Goal: Task Accomplishment & Management: Manage account settings

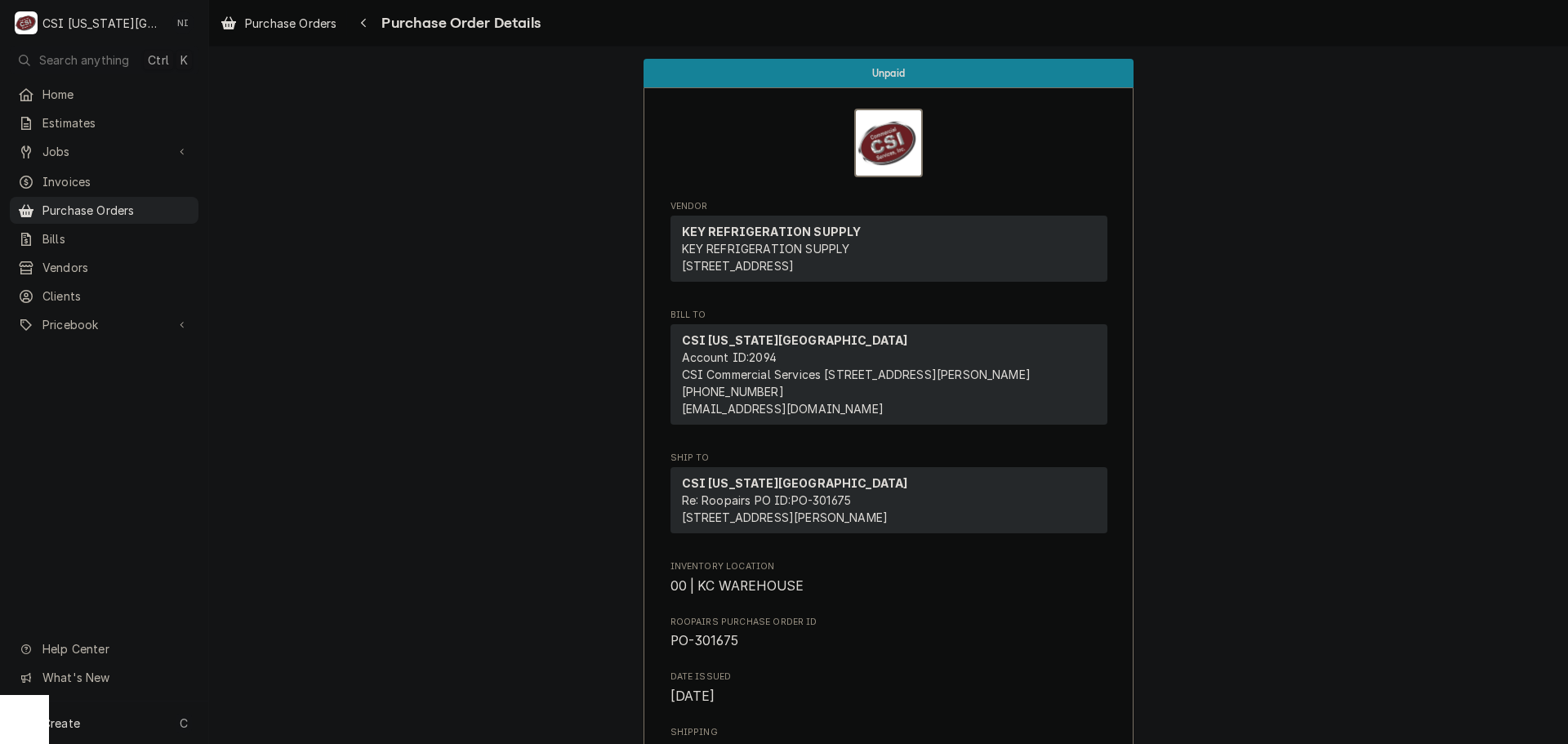
drag, startPoint x: 174, startPoint y: 201, endPoint x: 212, endPoint y: 195, distance: 38.5
click at [174, 202] on span "Purchase Orders" at bounding box center [117, 210] width 148 height 17
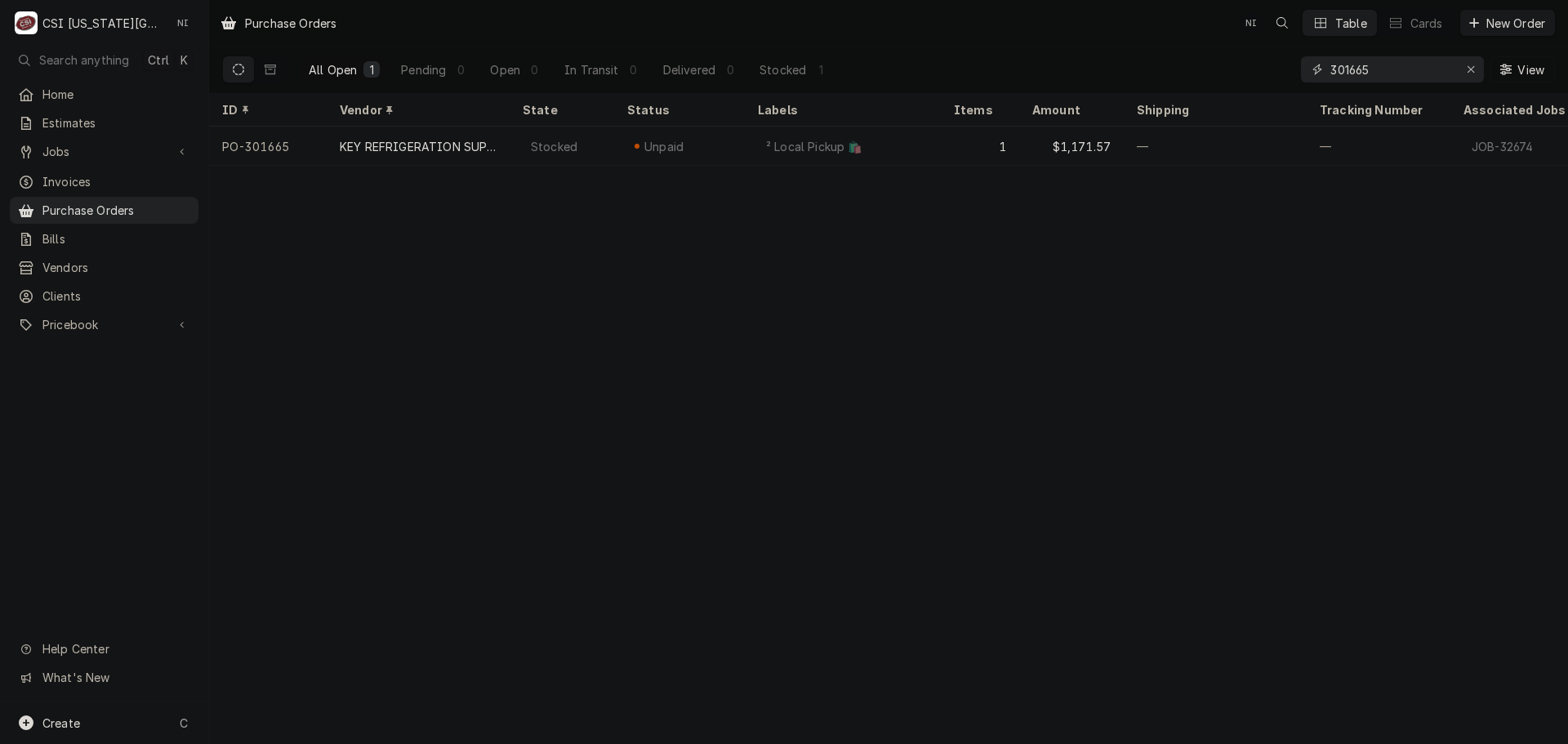
click at [1376, 67] on input "301665" at bounding box center [1392, 69] width 122 height 26
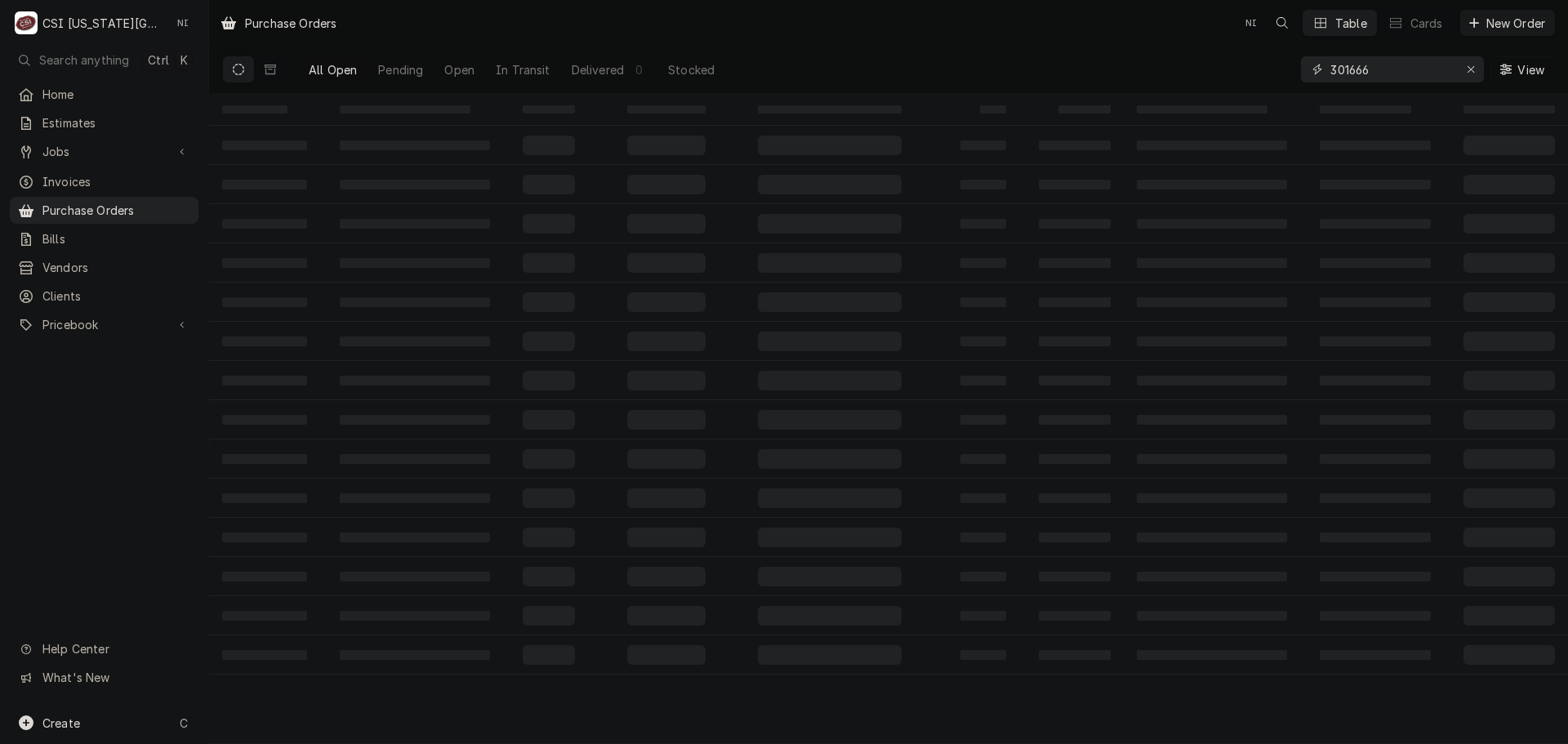
type input "301666"
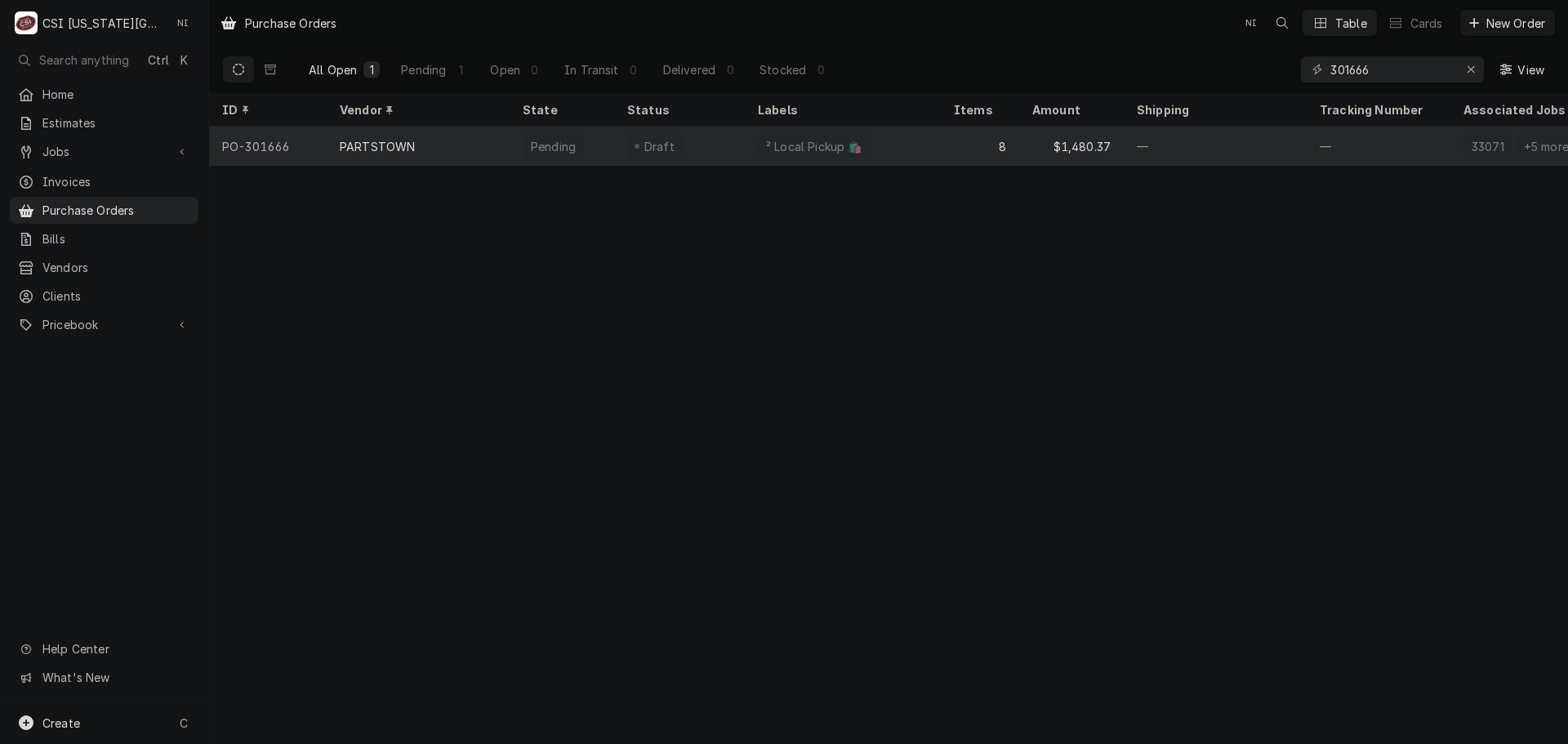
click at [924, 147] on div "² Local Pickup 🛍️" at bounding box center [843, 146] width 196 height 39
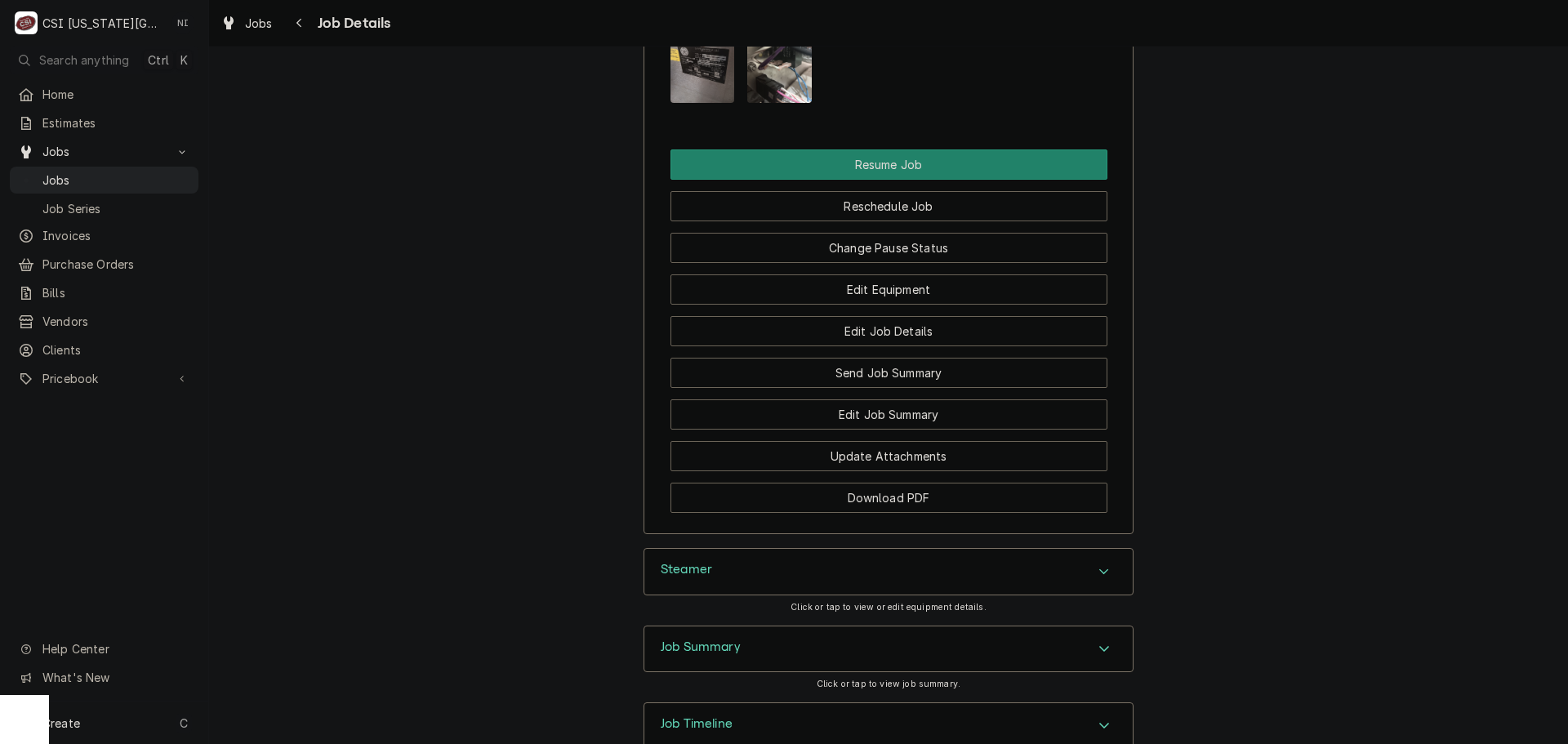
scroll to position [2205, 0]
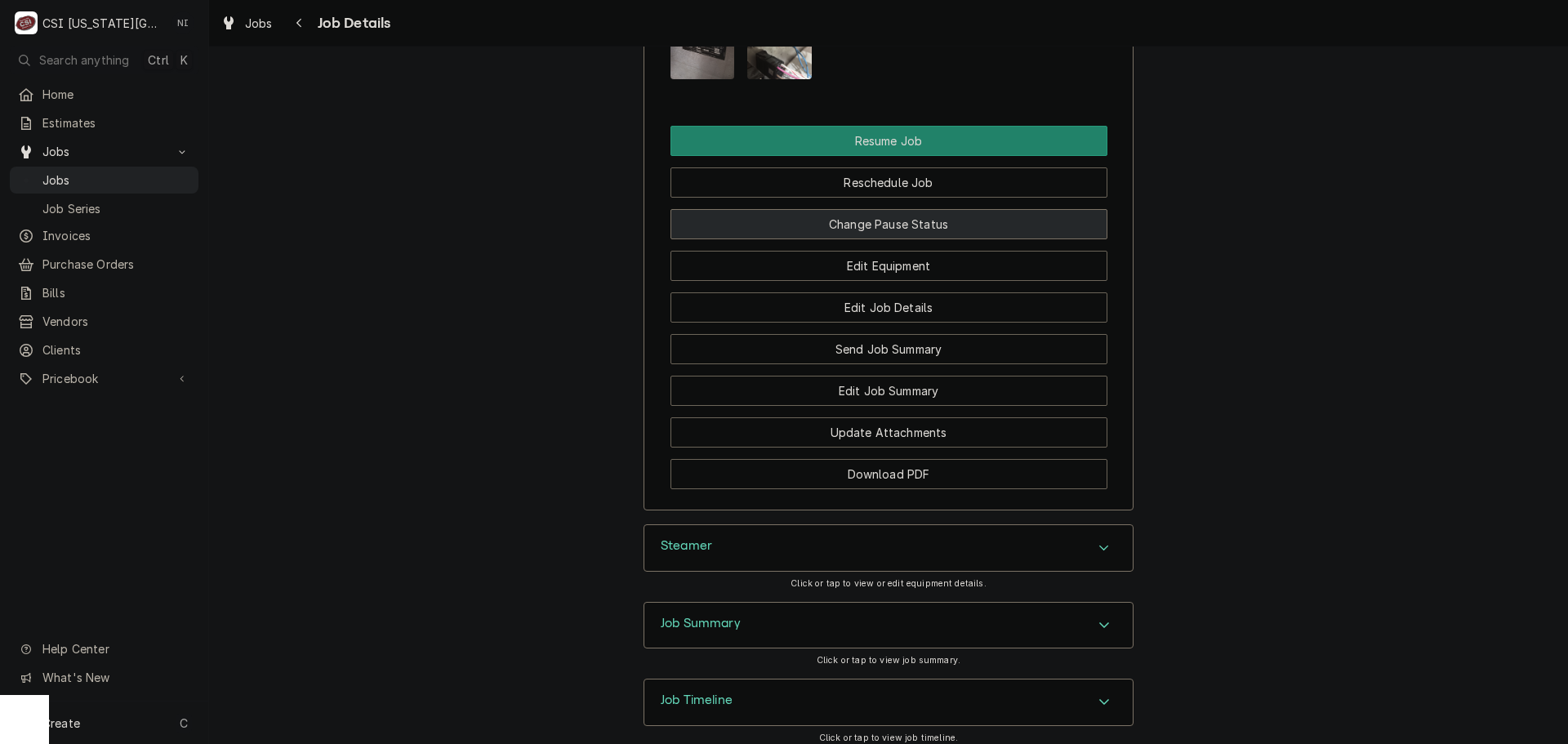
click at [843, 239] on button "Change Pause Status" at bounding box center [888, 223] width 437 height 30
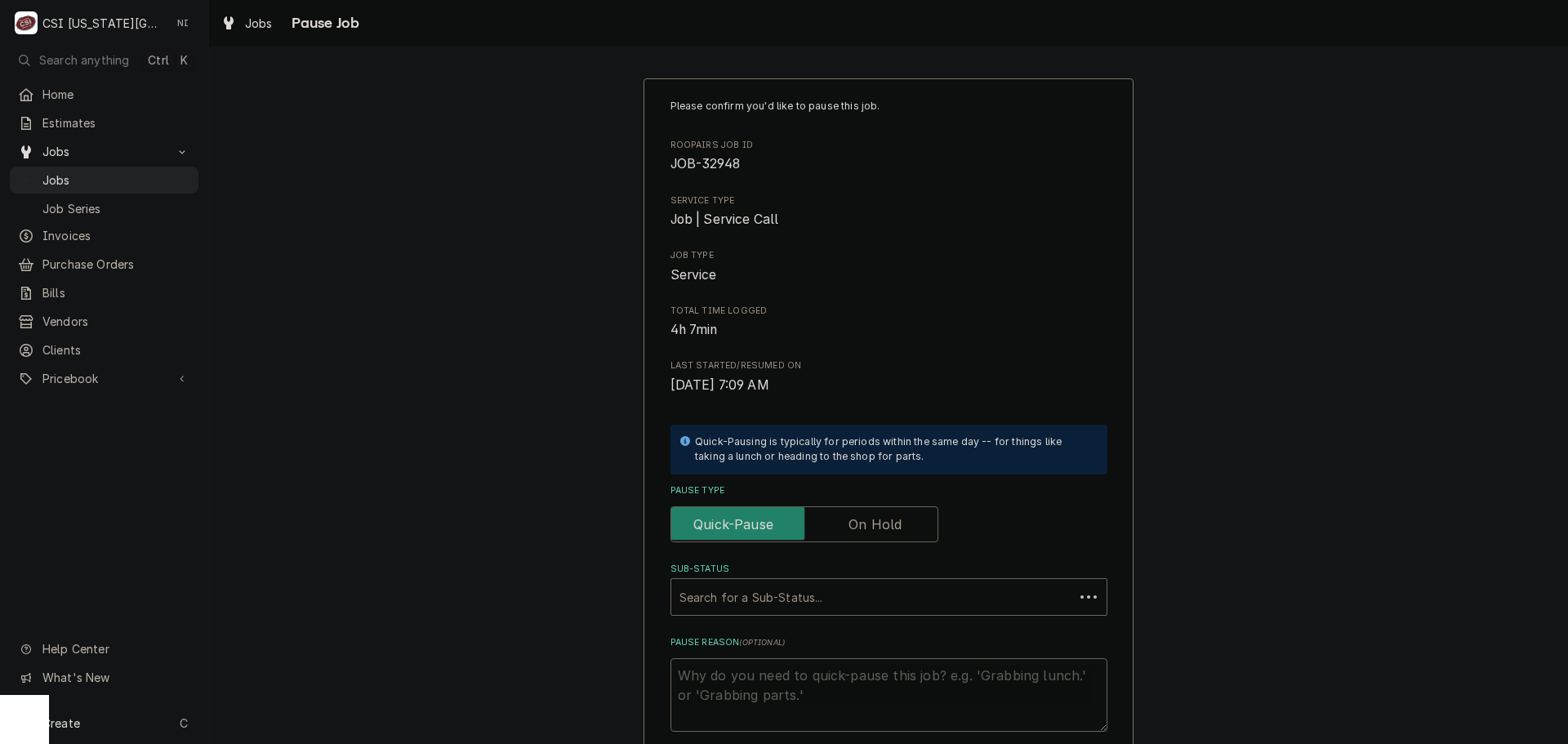
click at [886, 514] on label "Pause Type" at bounding box center [805, 523] width 268 height 36
click at [886, 514] on input "Pause Type" at bounding box center [805, 523] width 254 height 36
checkbox input "true"
click at [863, 587] on div "Sub-Status" at bounding box center [888, 596] width 419 height 29
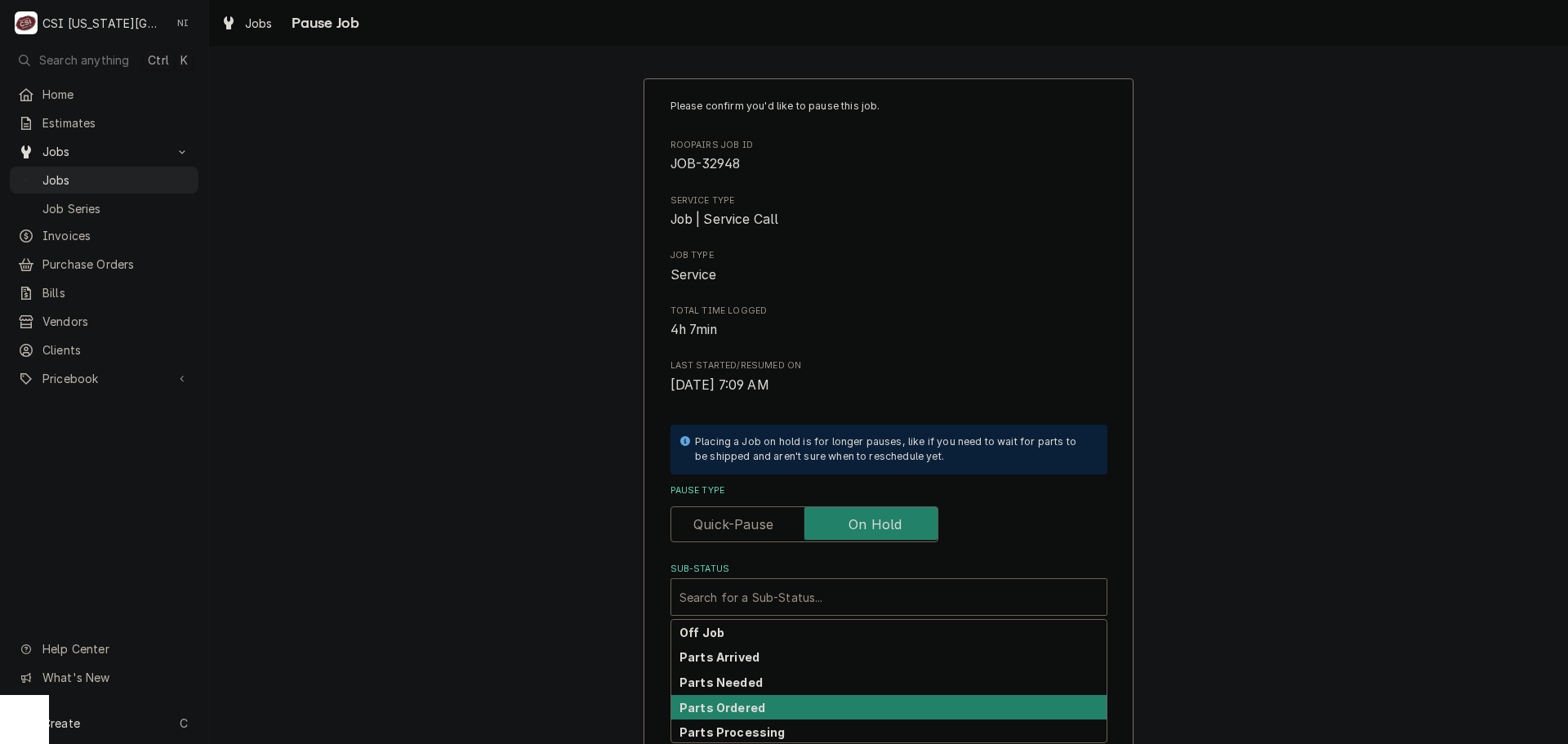
click at [779, 706] on div "Parts Ordered" at bounding box center [888, 708] width 435 height 26
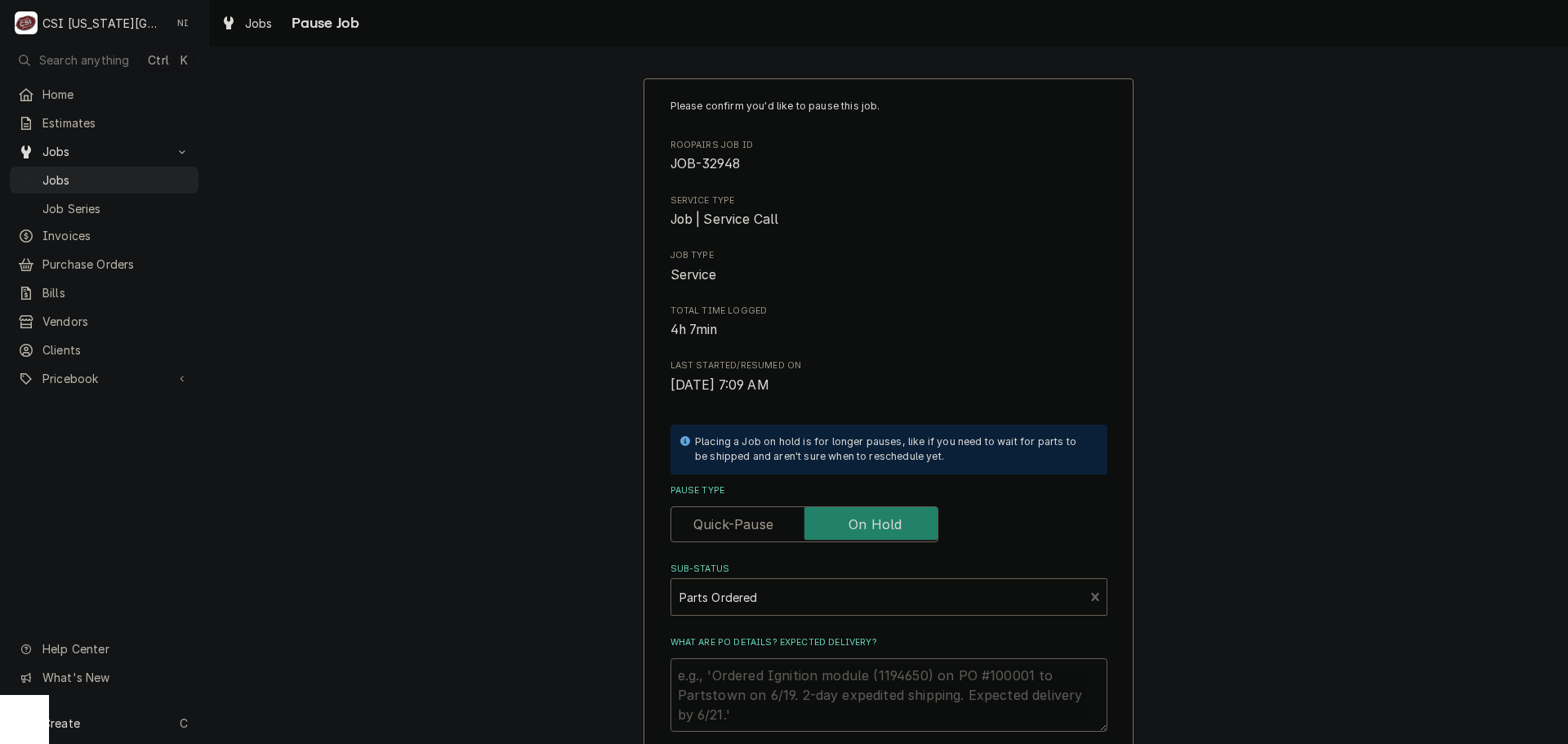
click at [780, 675] on textarea "What are PO details? Expected delivery?" at bounding box center [888, 695] width 437 height 74
type textarea "x"
type textarea "P"
type textarea "x"
type textarea "Pa"
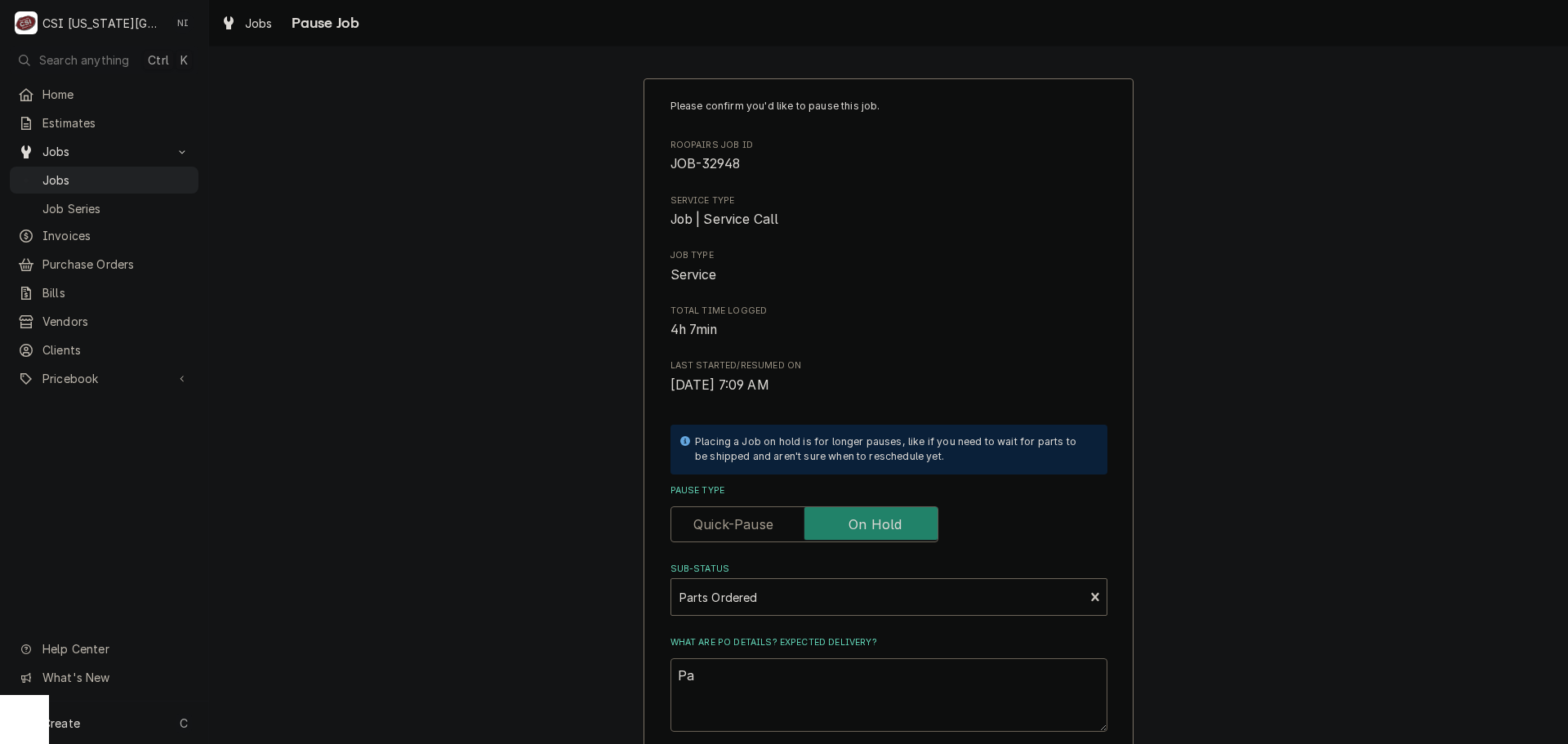
type textarea "x"
type textarea "Pars"
type textarea "x"
type textarea "Parst"
type textarea "x"
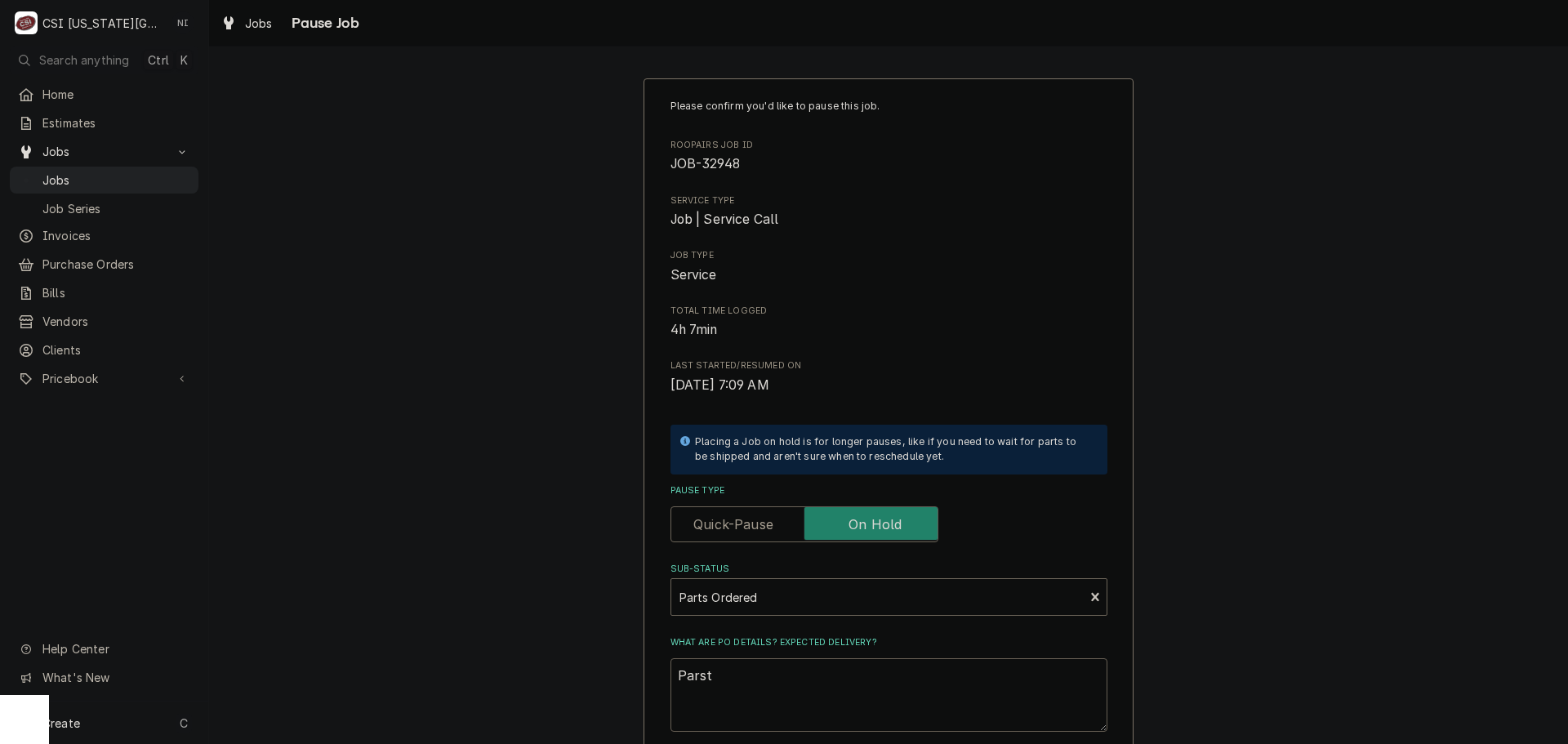
type textarea "Pars"
type textarea "x"
type textarea "Par"
type textarea "x"
type textarea "Part"
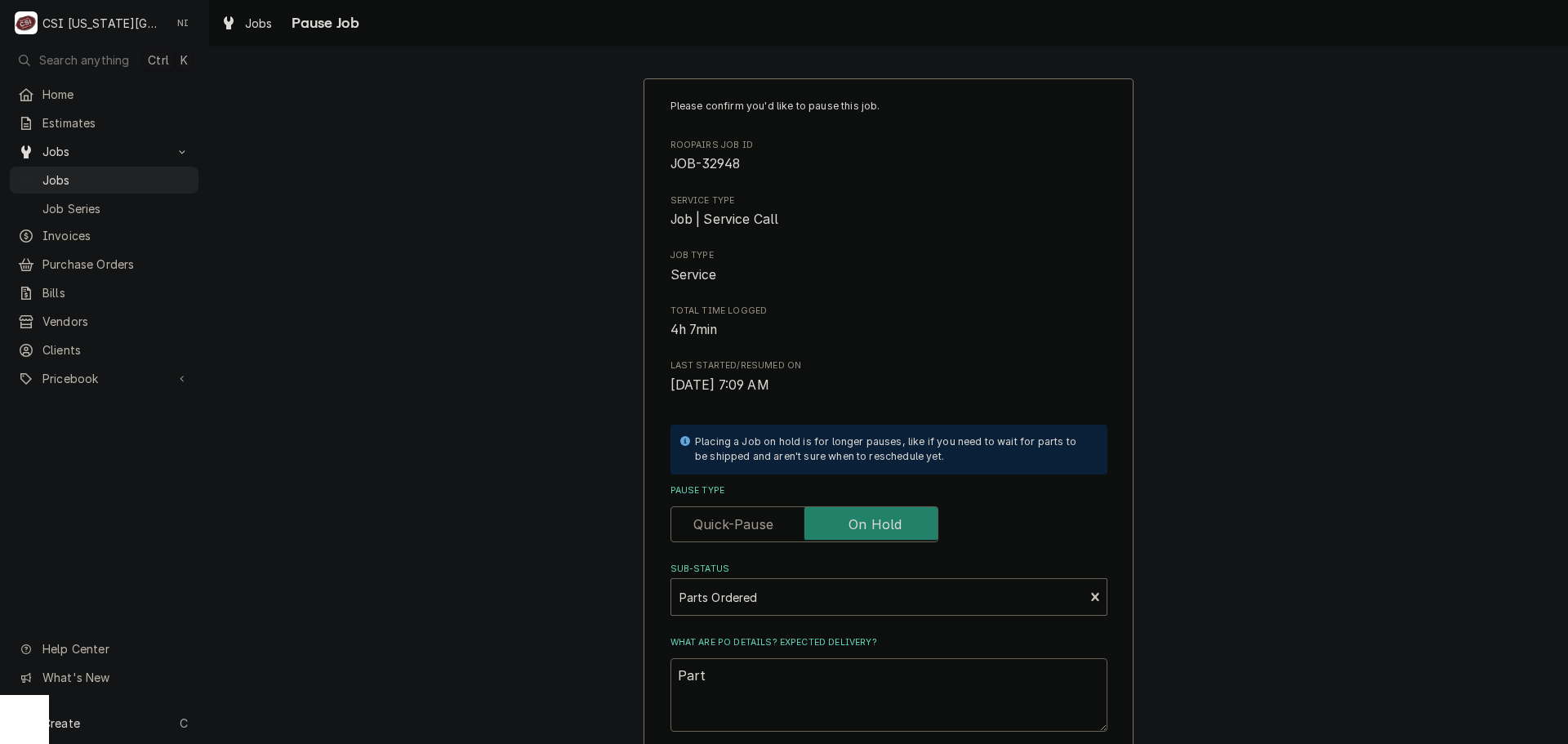
type textarea "x"
type textarea "Parts"
type textarea "x"
type textarea "Parts"
type textarea "x"
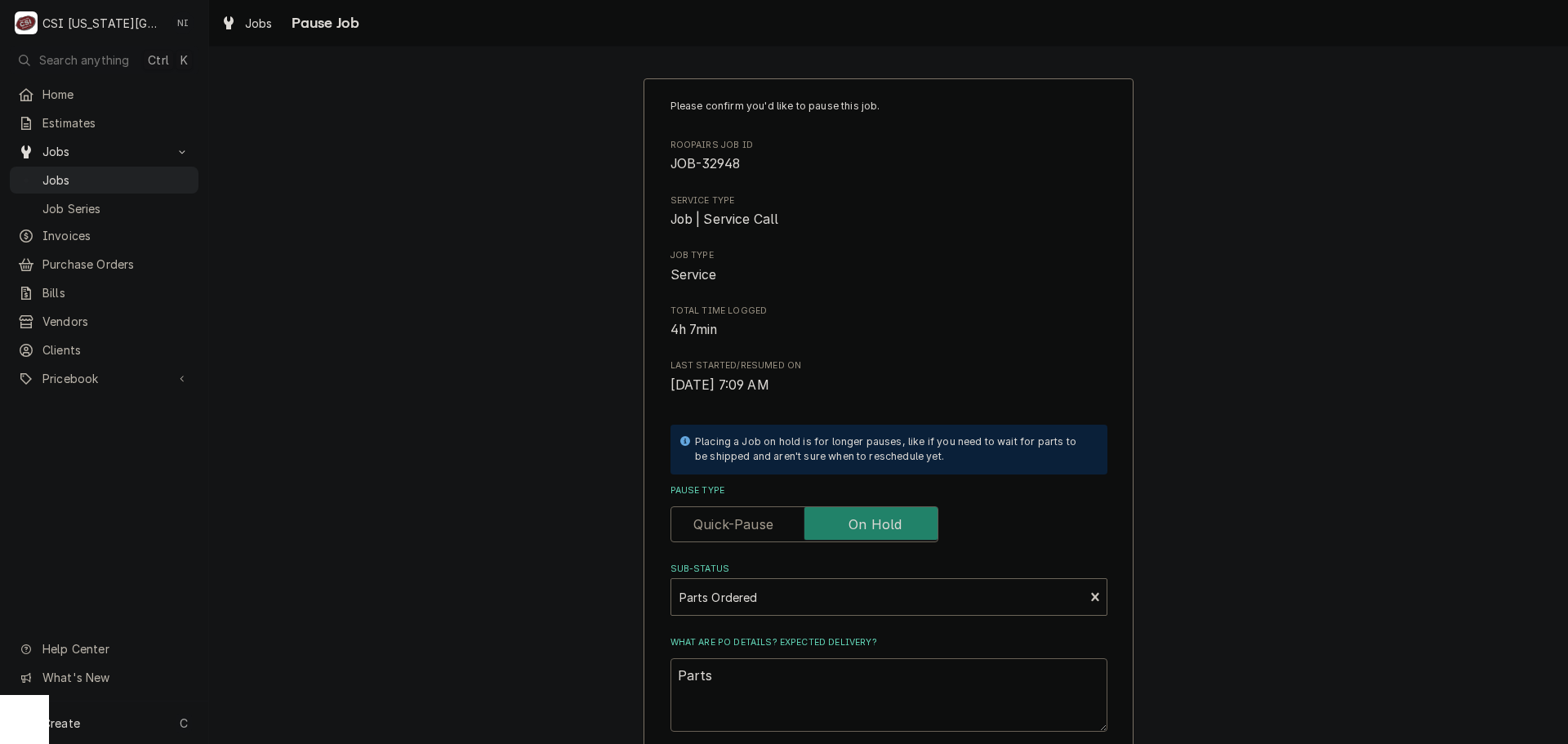
type textarea "Parts o"
type textarea "x"
type textarea "Parts or"
type textarea "x"
type textarea "Parts ord"
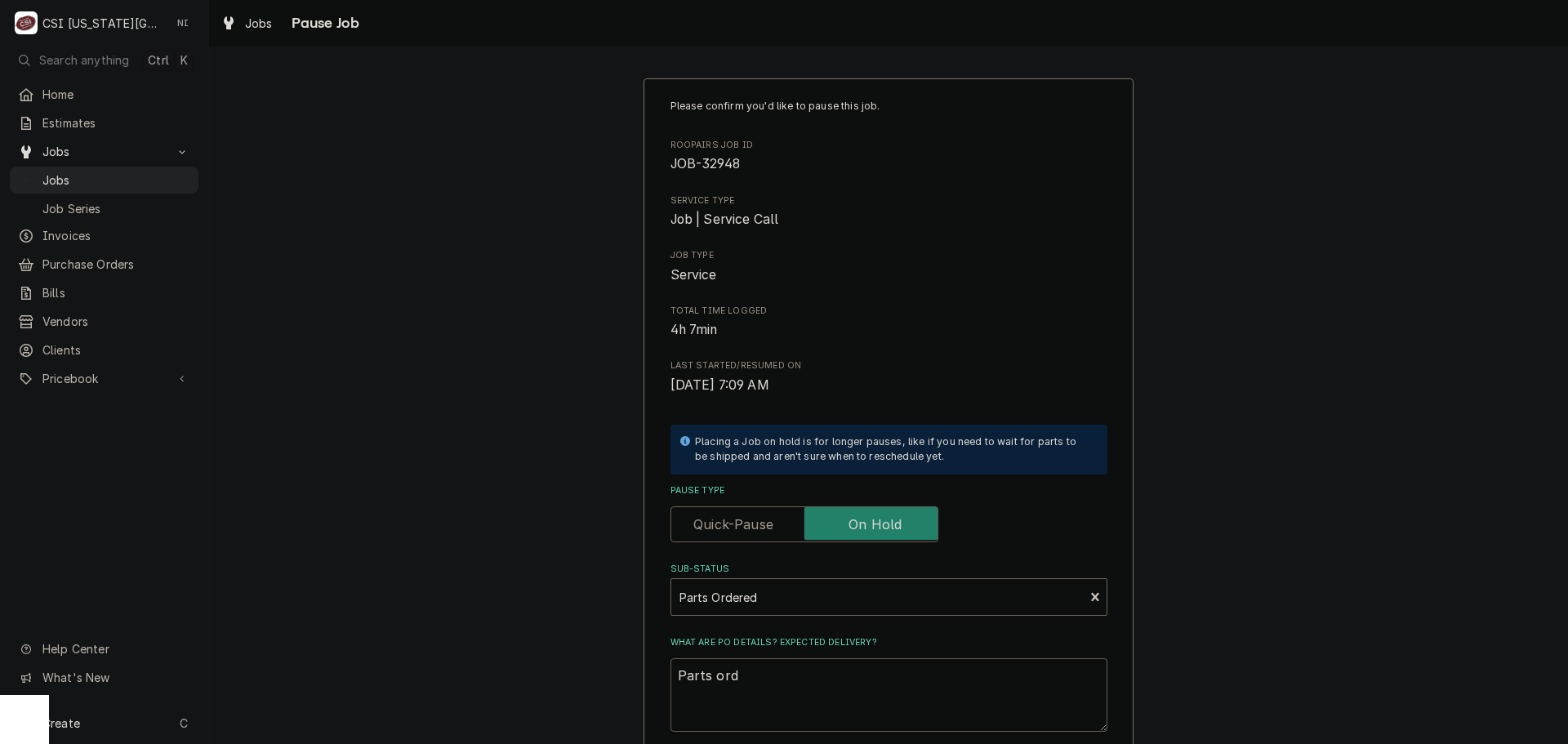
type textarea "x"
type textarea "Parts orde"
type textarea "x"
type textarea "Parts order"
type textarea "x"
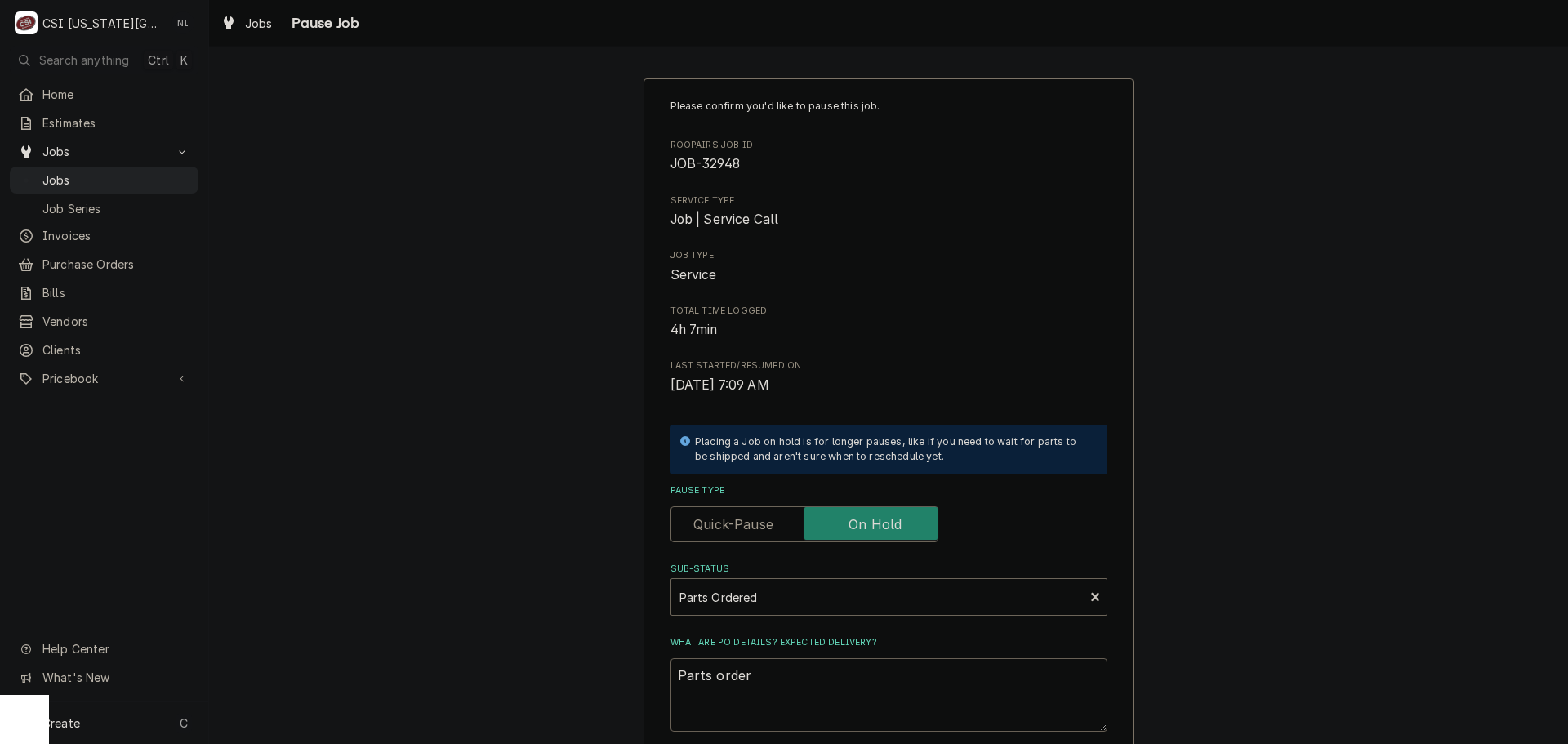
type textarea "Parts ordere"
type textarea "x"
type textarea "Parts ordered"
type textarea "x"
type textarea "Parts ordered"
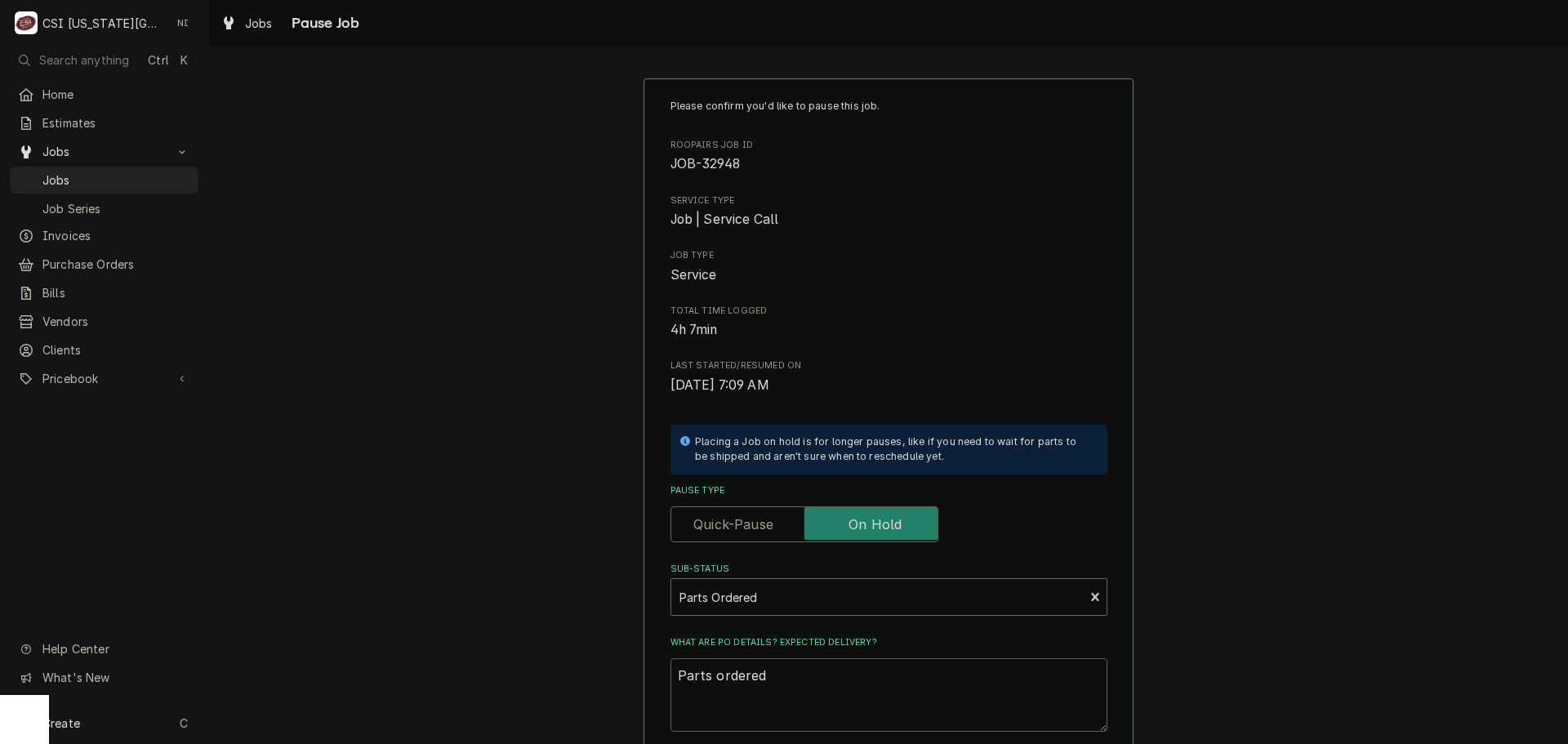
type textarea "x"
type textarea "Parts ordered o"
type textarea "x"
type textarea "Parts ordered on"
type textarea "x"
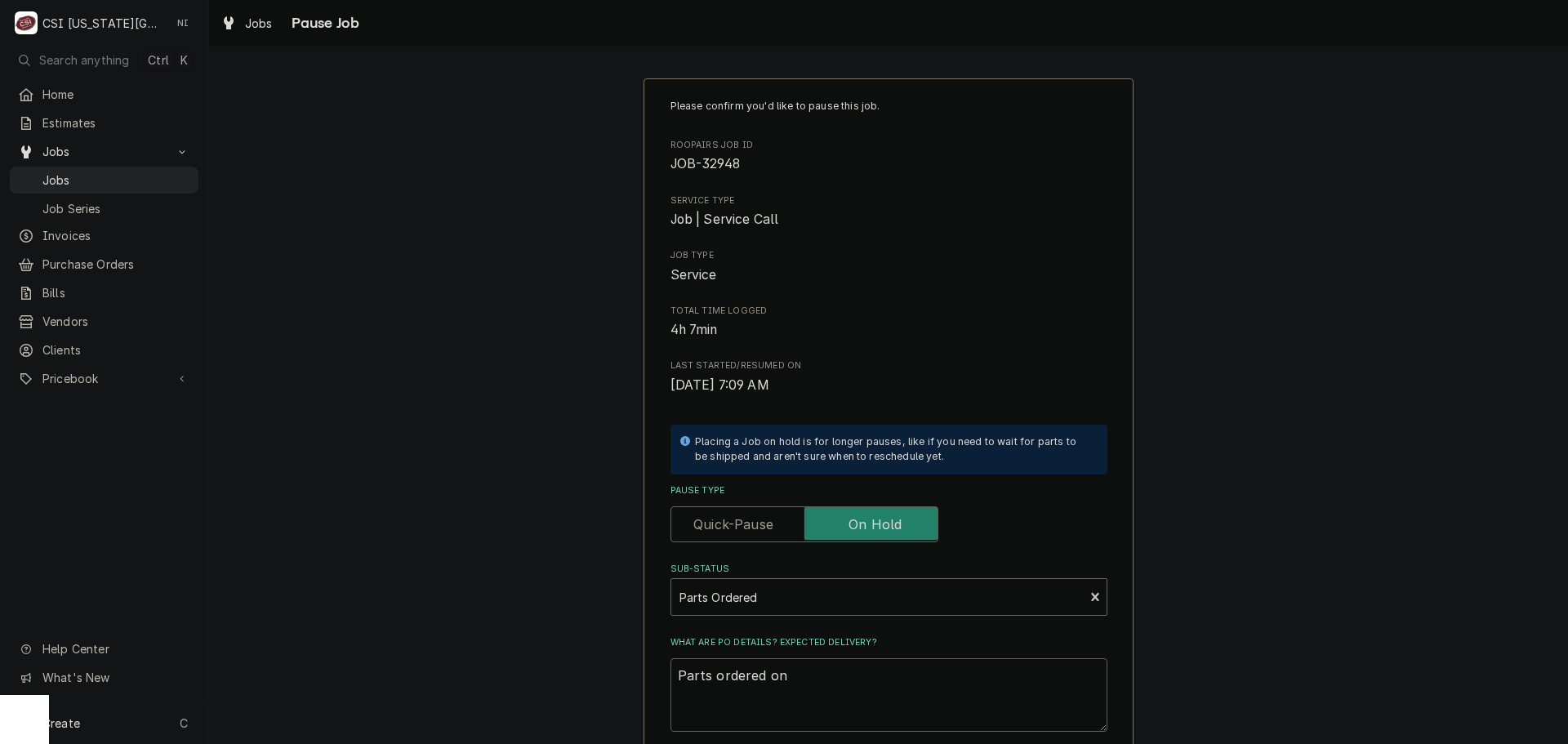
type textarea "Parts ordered on"
type textarea "x"
type textarea "Parts ordered on P"
type textarea "x"
type textarea "Parts ordered on PO"
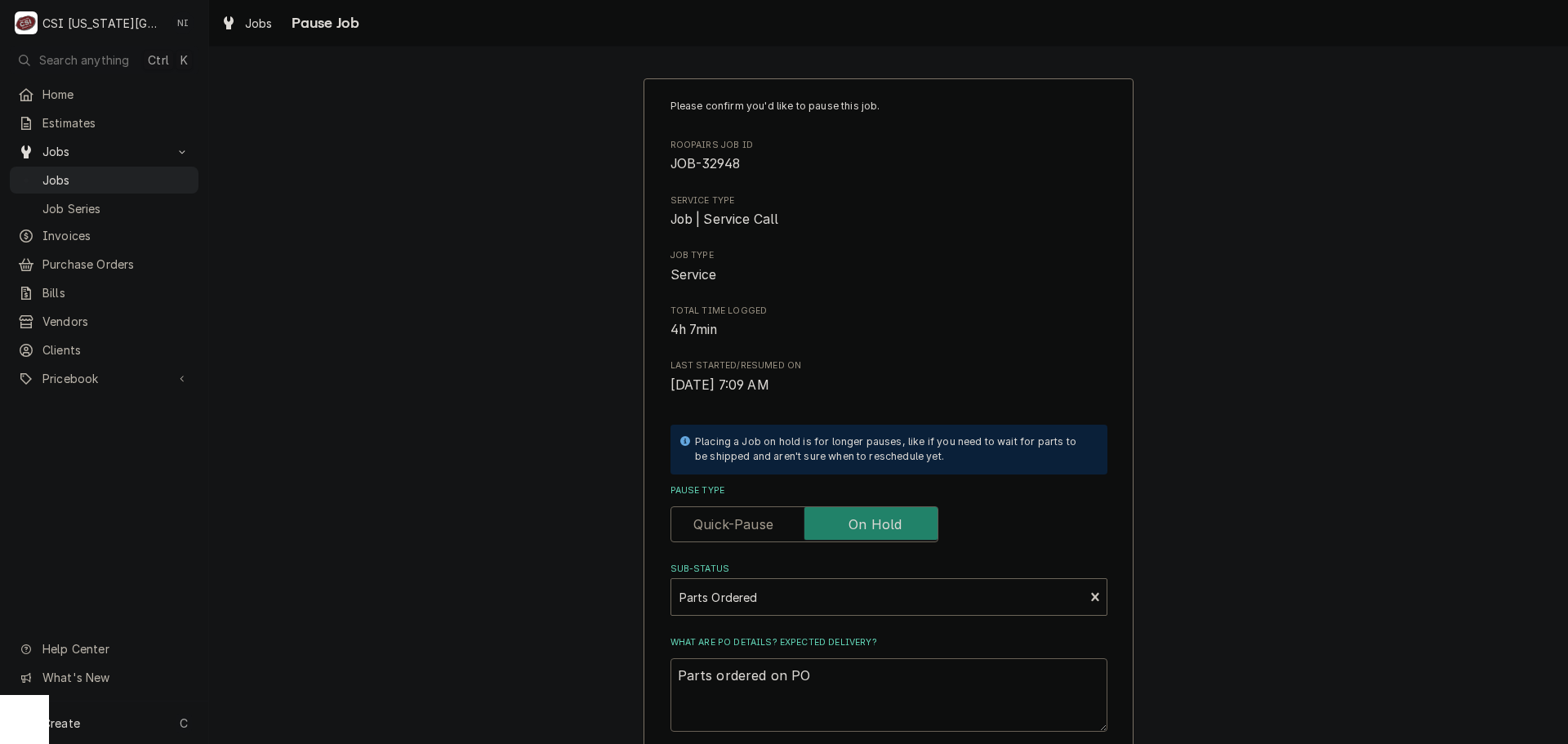
type textarea "x"
type textarea "Parts ordered on PO"
type textarea "x"
type textarea "Parts ordered on PO 3"
type textarea "x"
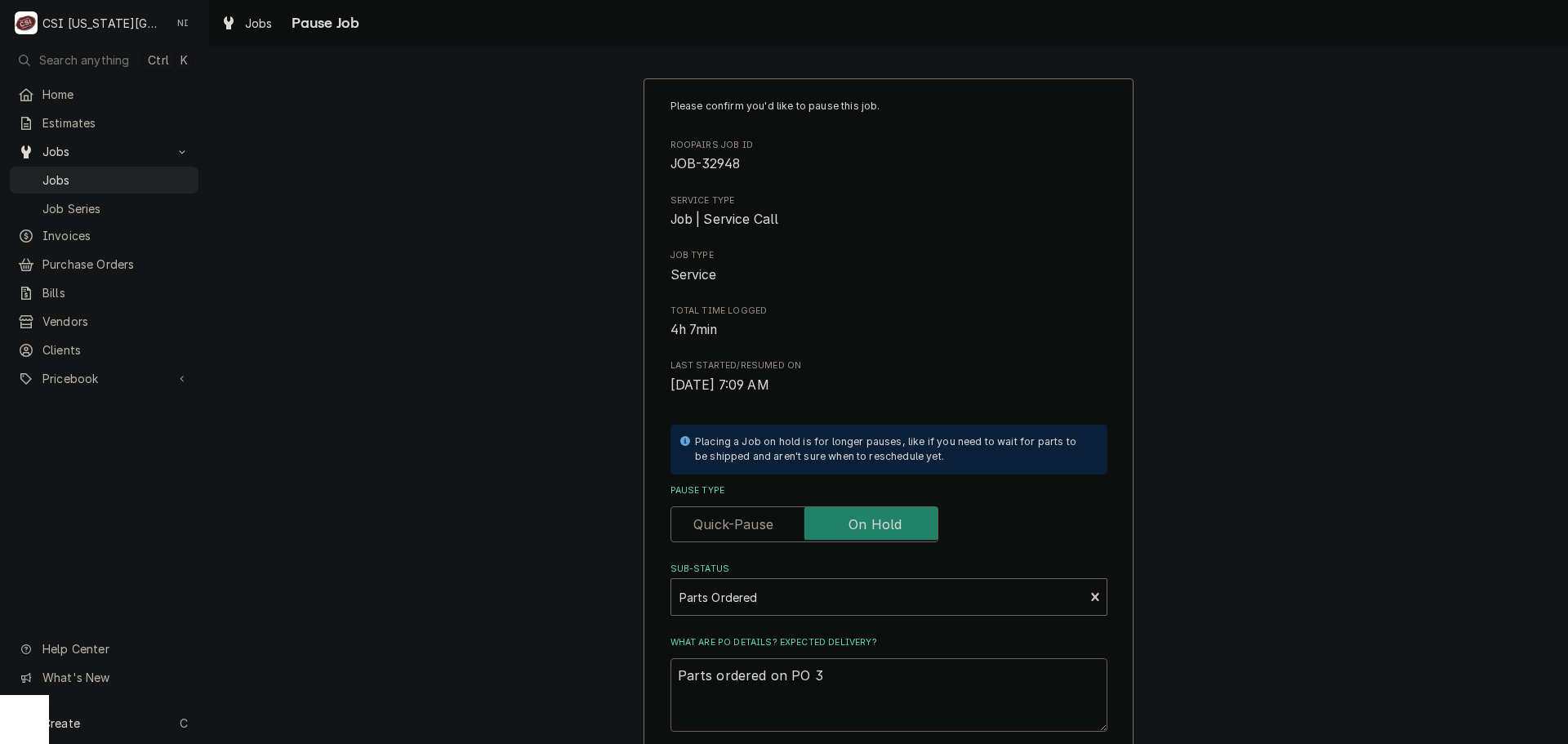
type textarea "Parts ordered on PO 30"
type textarea "x"
type textarea "Parts ordered on PO 301"
type textarea "x"
type textarea "Parts ordered on PO 3016"
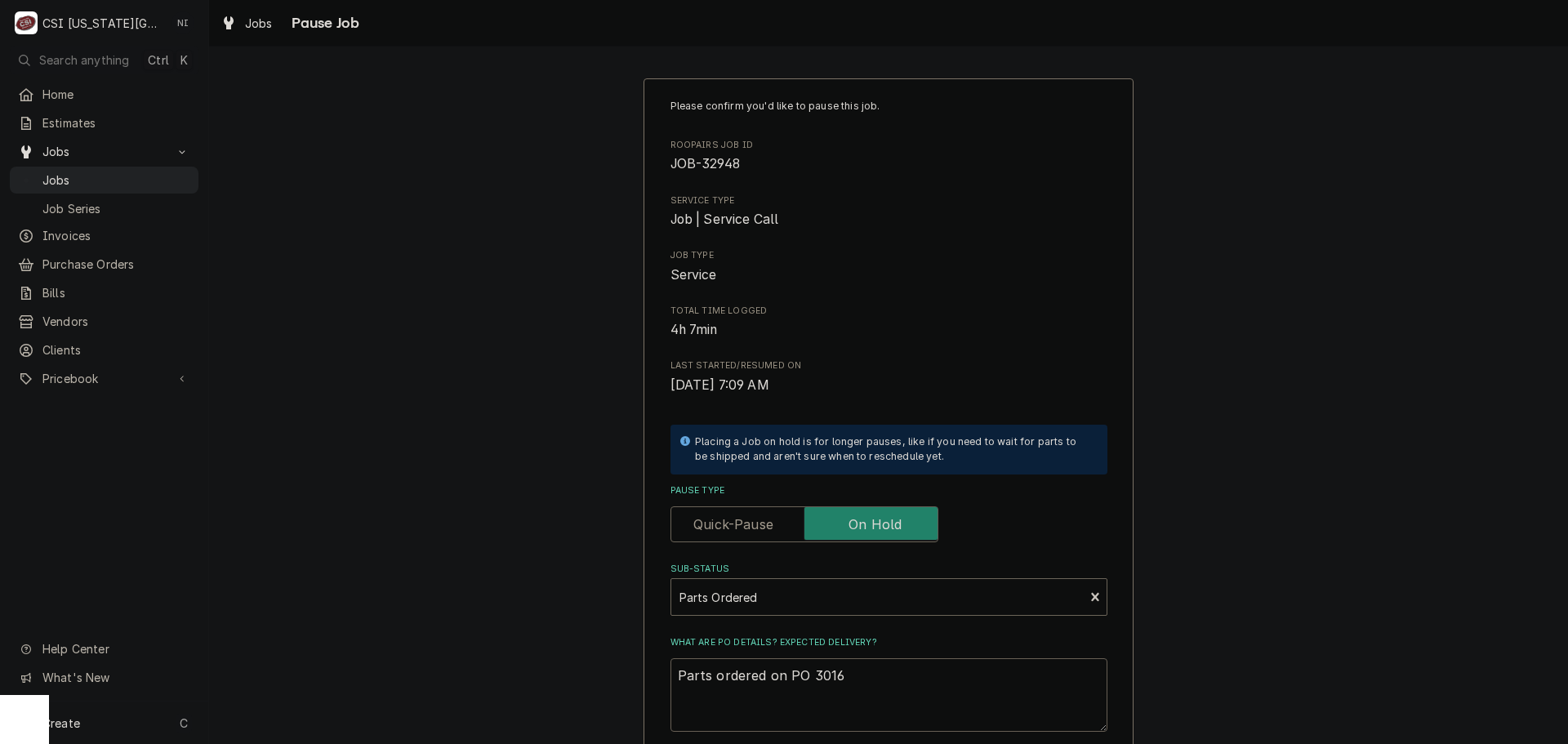
type textarea "x"
type textarea "Parts ordered on PO 30166"
type textarea "x"
type textarea "Parts ordered on PO 301666"
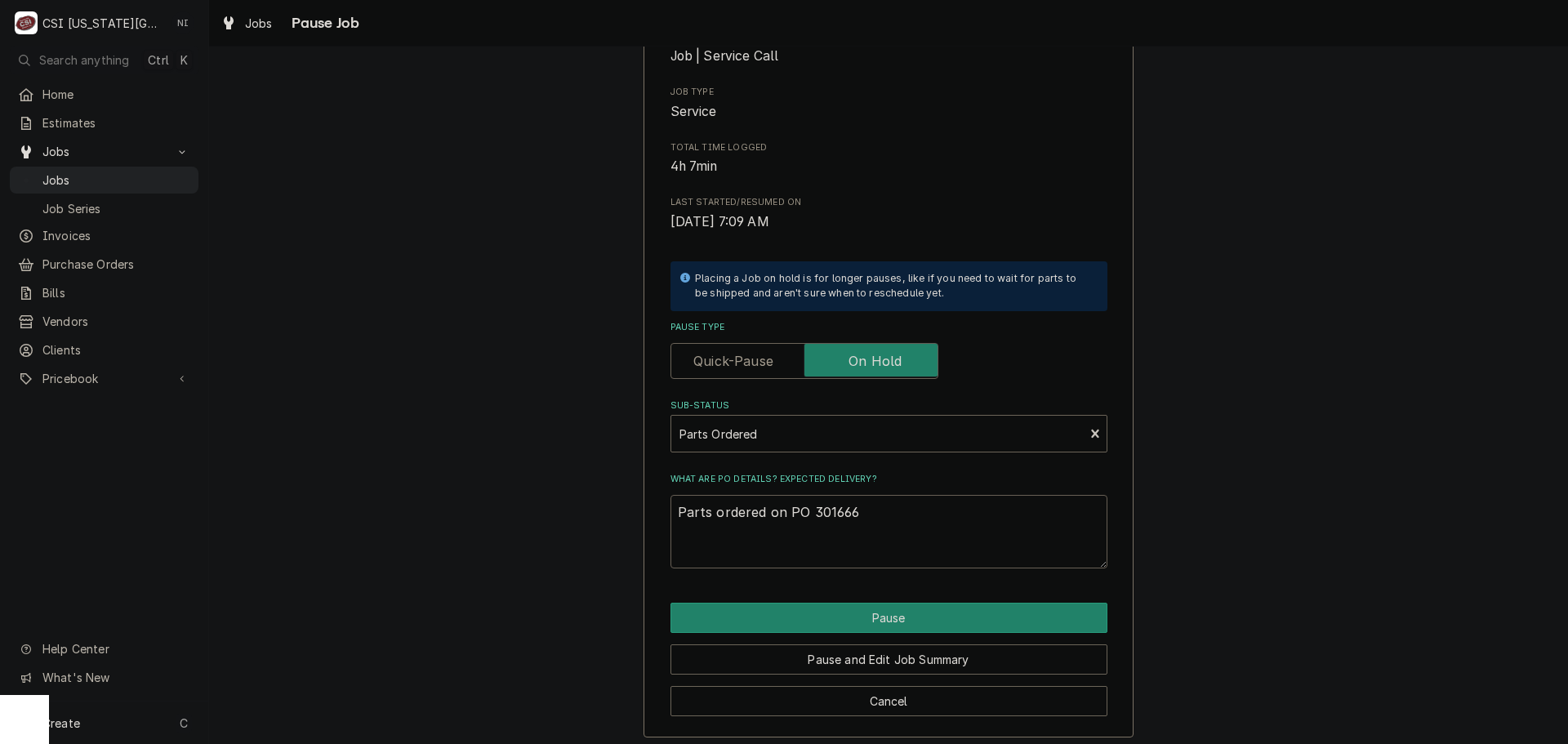
scroll to position [170, 0]
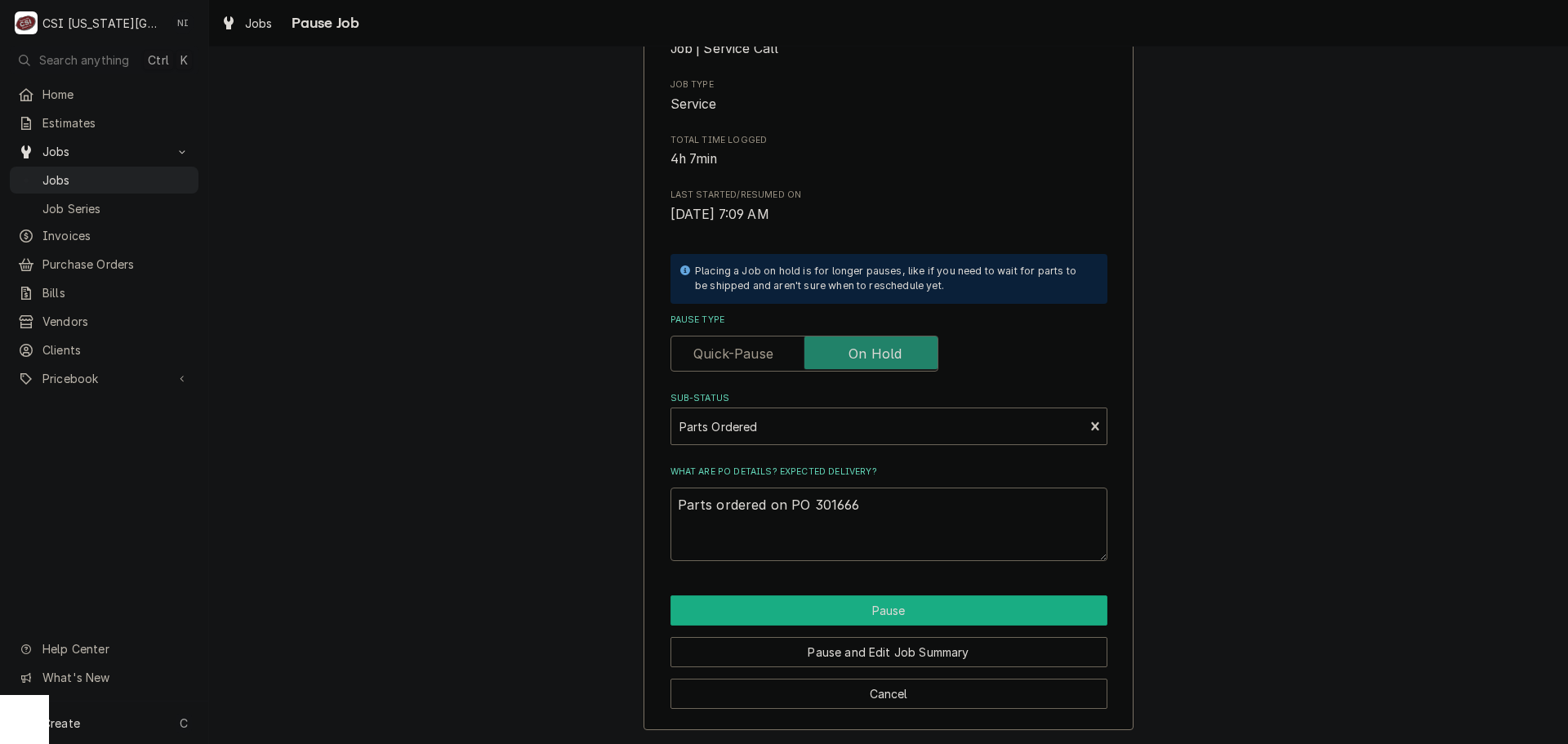
click at [854, 608] on button "Pause" at bounding box center [888, 610] width 437 height 30
type textarea "x"
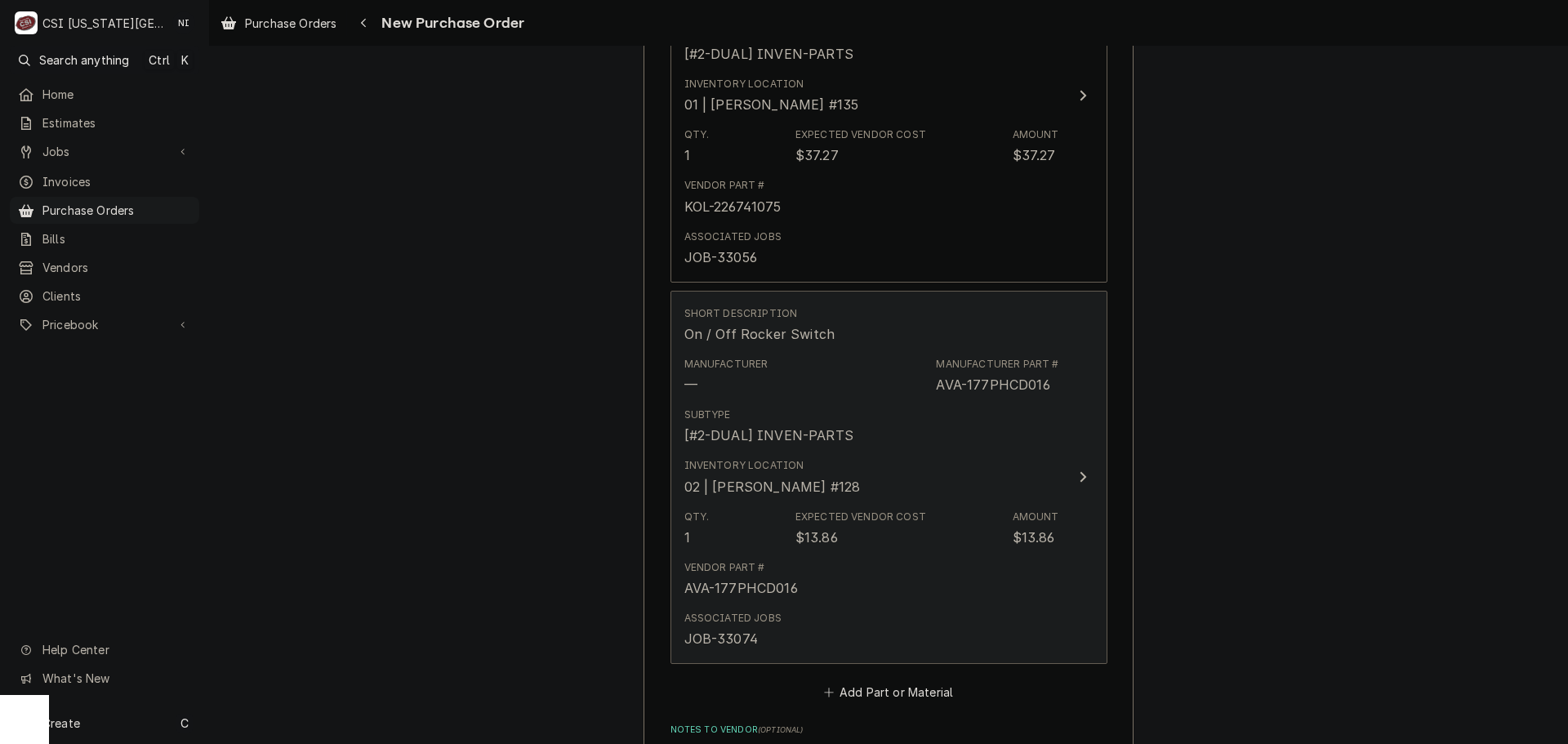
scroll to position [3592, 0]
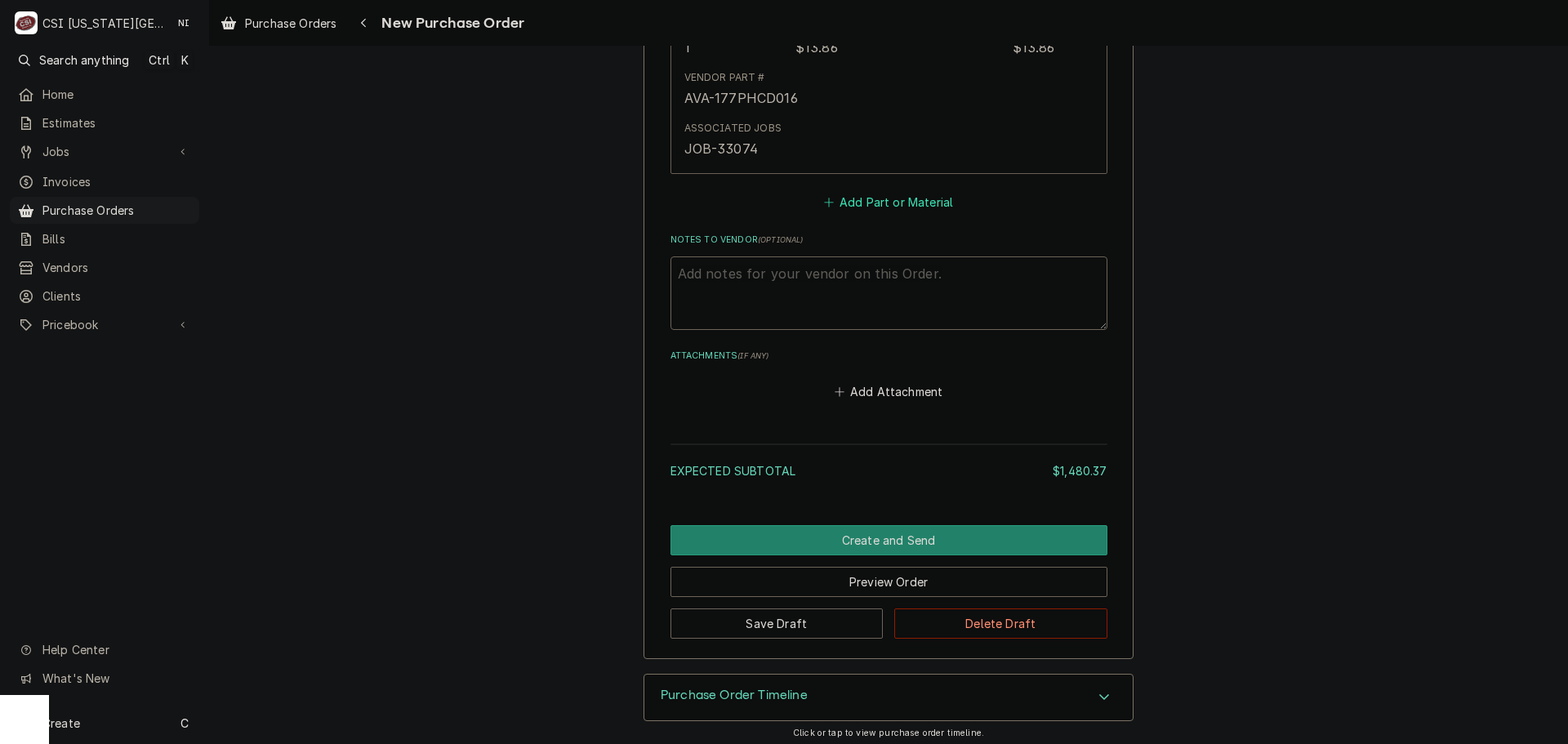
click at [877, 194] on button "Add Part or Material" at bounding box center [888, 202] width 135 height 23
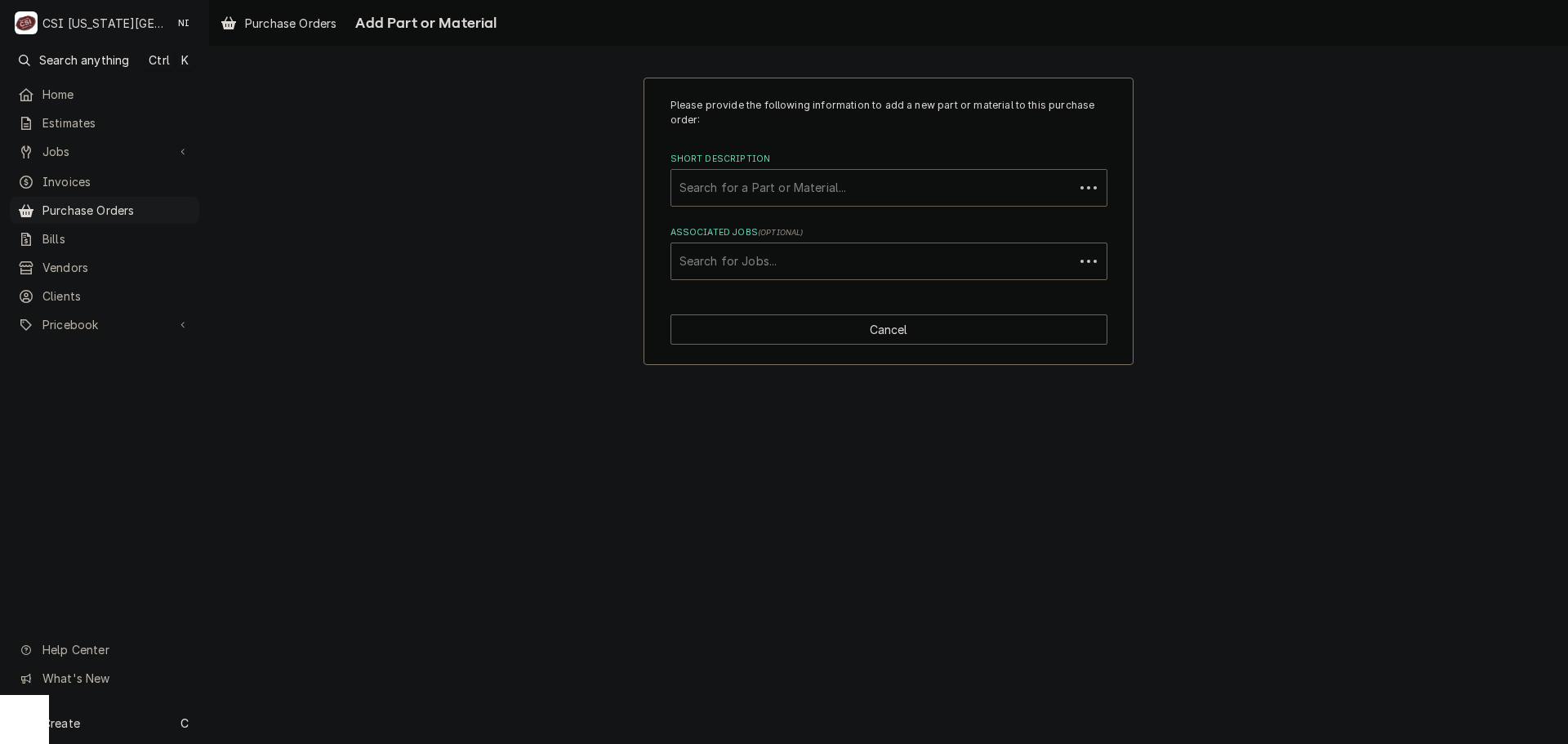
click at [808, 179] on div "Short Description" at bounding box center [873, 188] width 387 height 29
paste input "300150"
type input "300150"
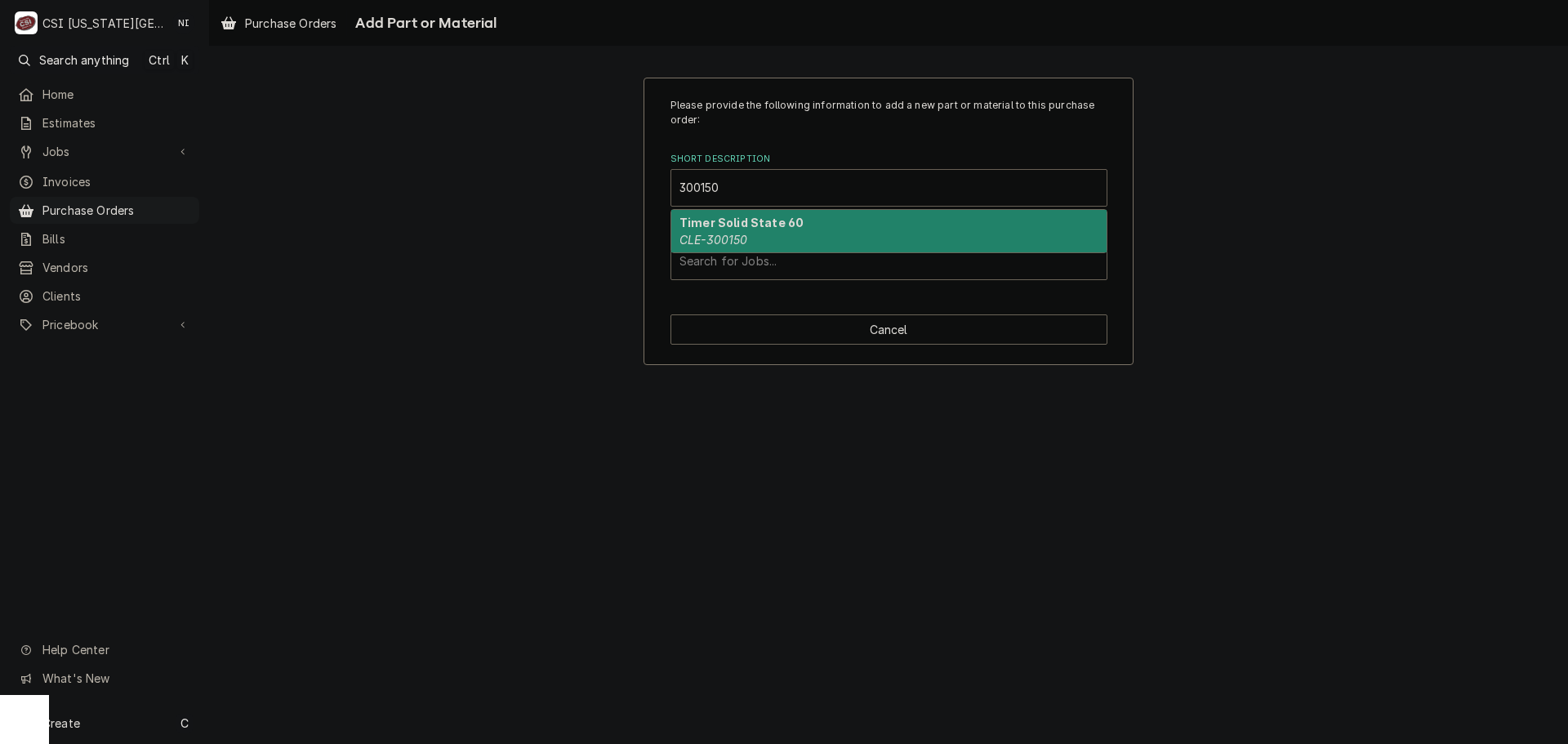
click at [762, 227] on strong "Timer Solid State 60" at bounding box center [742, 222] width 124 height 14
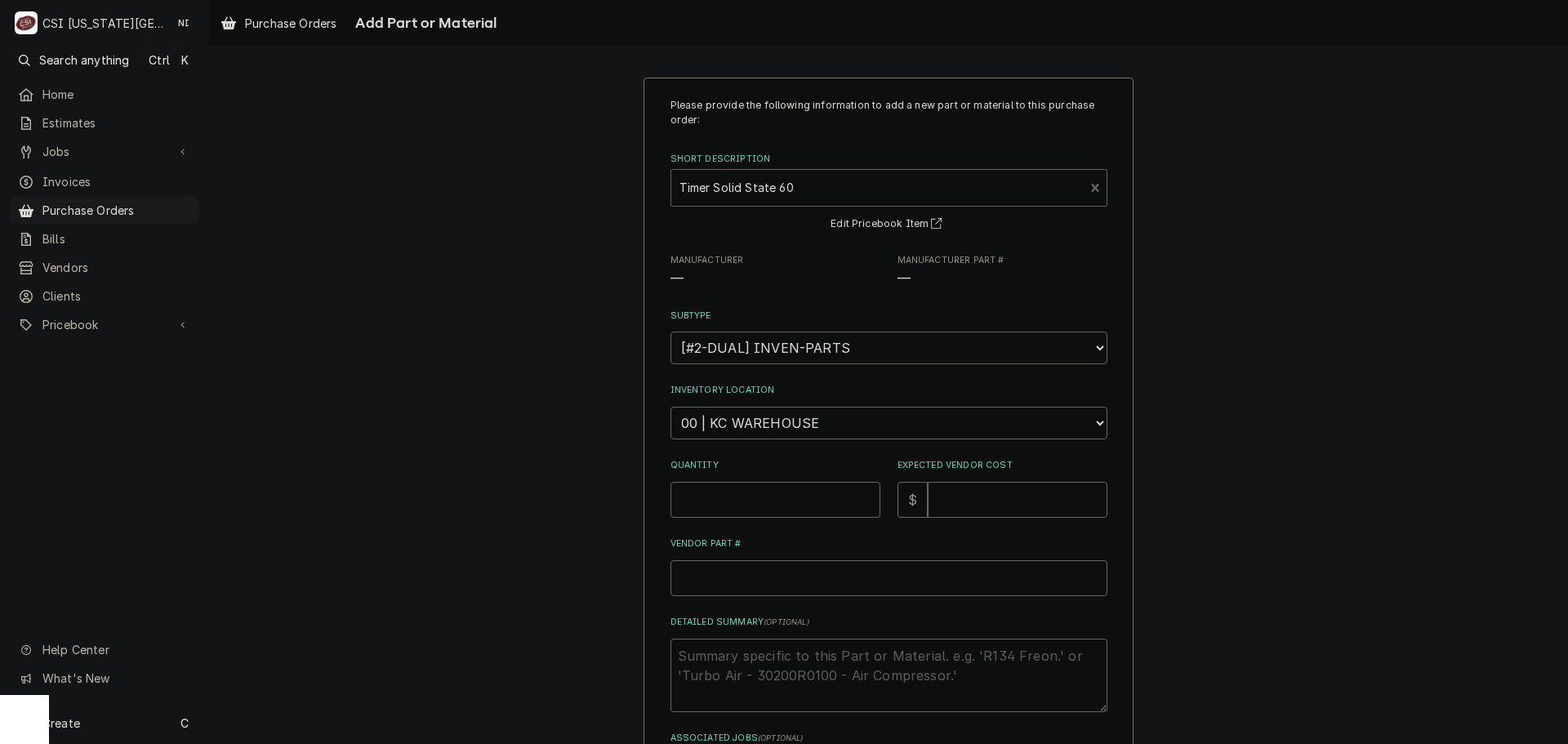
type textarea "x"
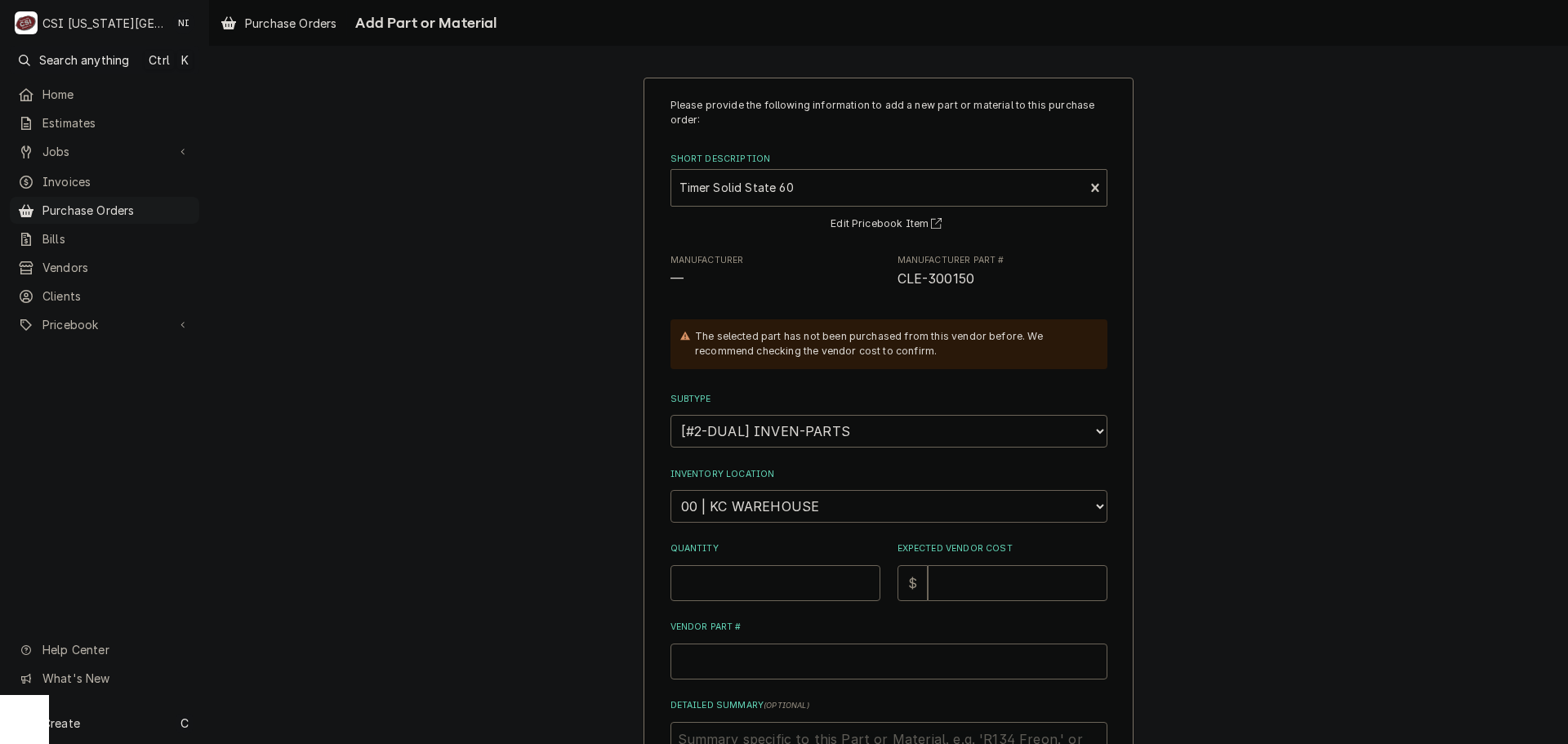
click at [798, 517] on select "Choose a location... 00 | KC WAREHOUSE 00 | MAIN WAREHOUSE 01 | BRIAN BREAZIER …" at bounding box center [888, 506] width 437 height 33
select select "2781"
click at [670, 490] on select "Choose a location... 00 | KC WAREHOUSE 00 | MAIN WAREHOUSE 01 | BRIAN BREAZIER …" at bounding box center [888, 506] width 437 height 33
click at [792, 574] on input "Quantity" at bounding box center [775, 583] width 210 height 36
type textarea "x"
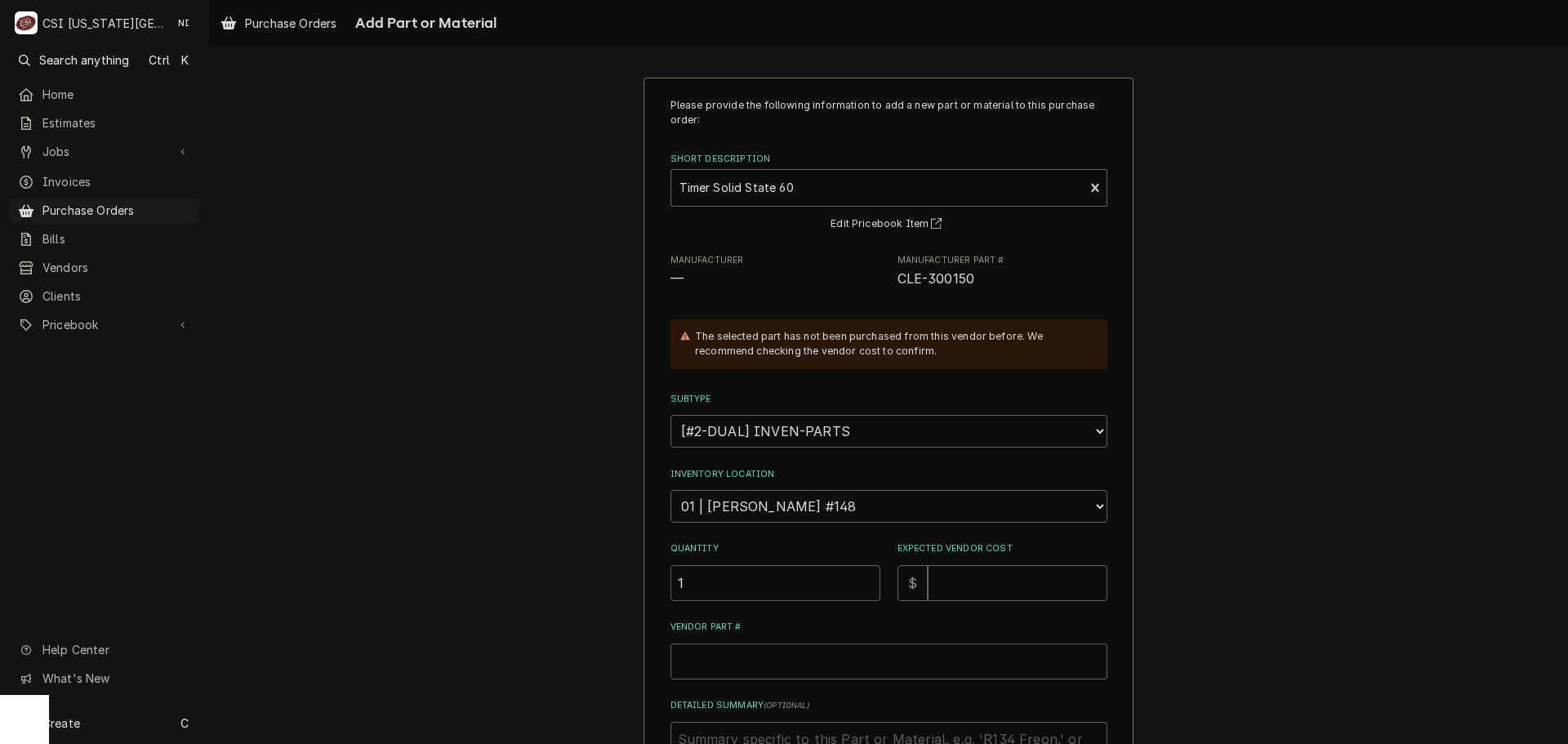
type input "1"
type textarea "x"
type input "4"
type textarea "x"
type input "47"
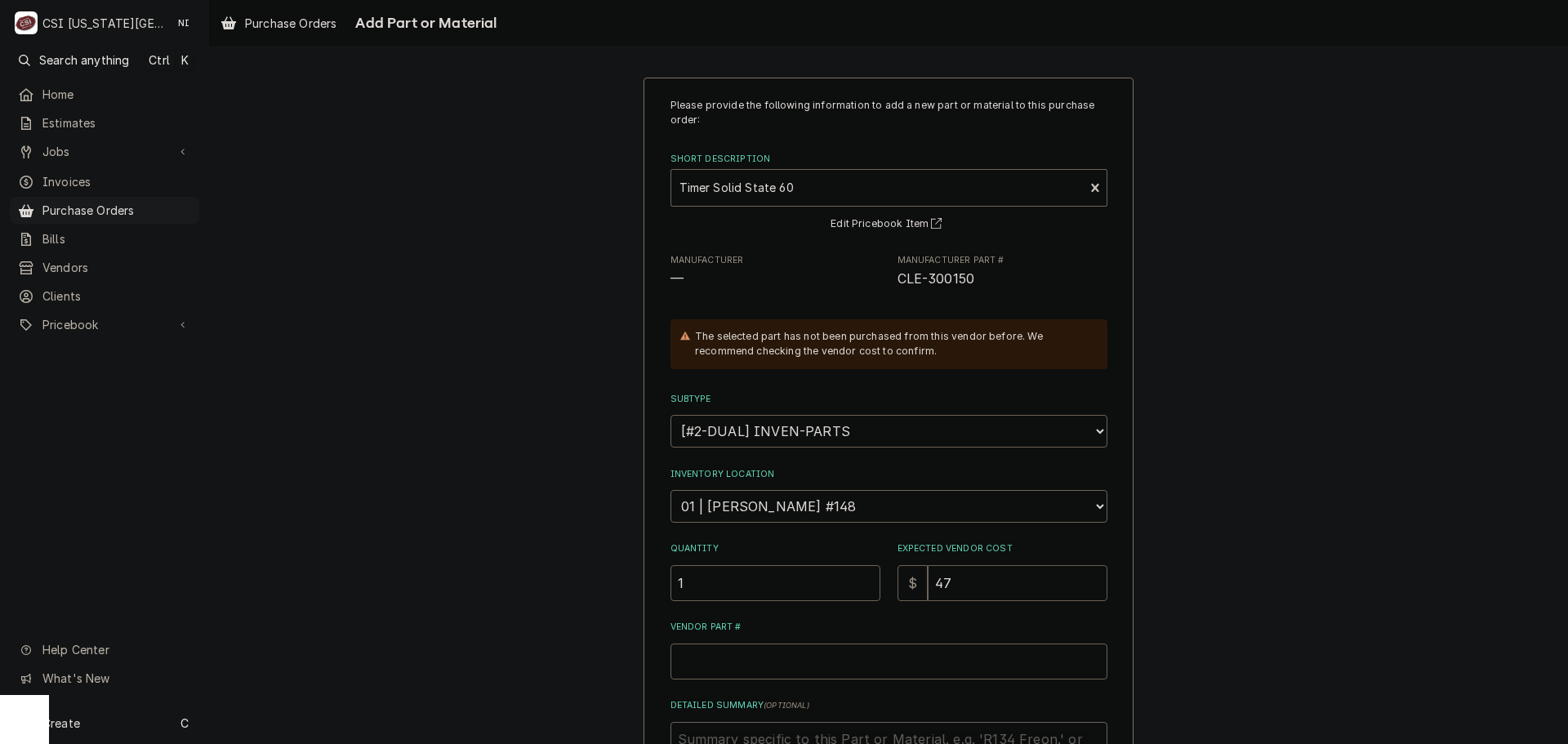
type textarea "x"
type input "47.7"
type textarea "x"
type input "47.72"
drag, startPoint x: 902, startPoint y: 274, endPoint x: 887, endPoint y: 274, distance: 15.0
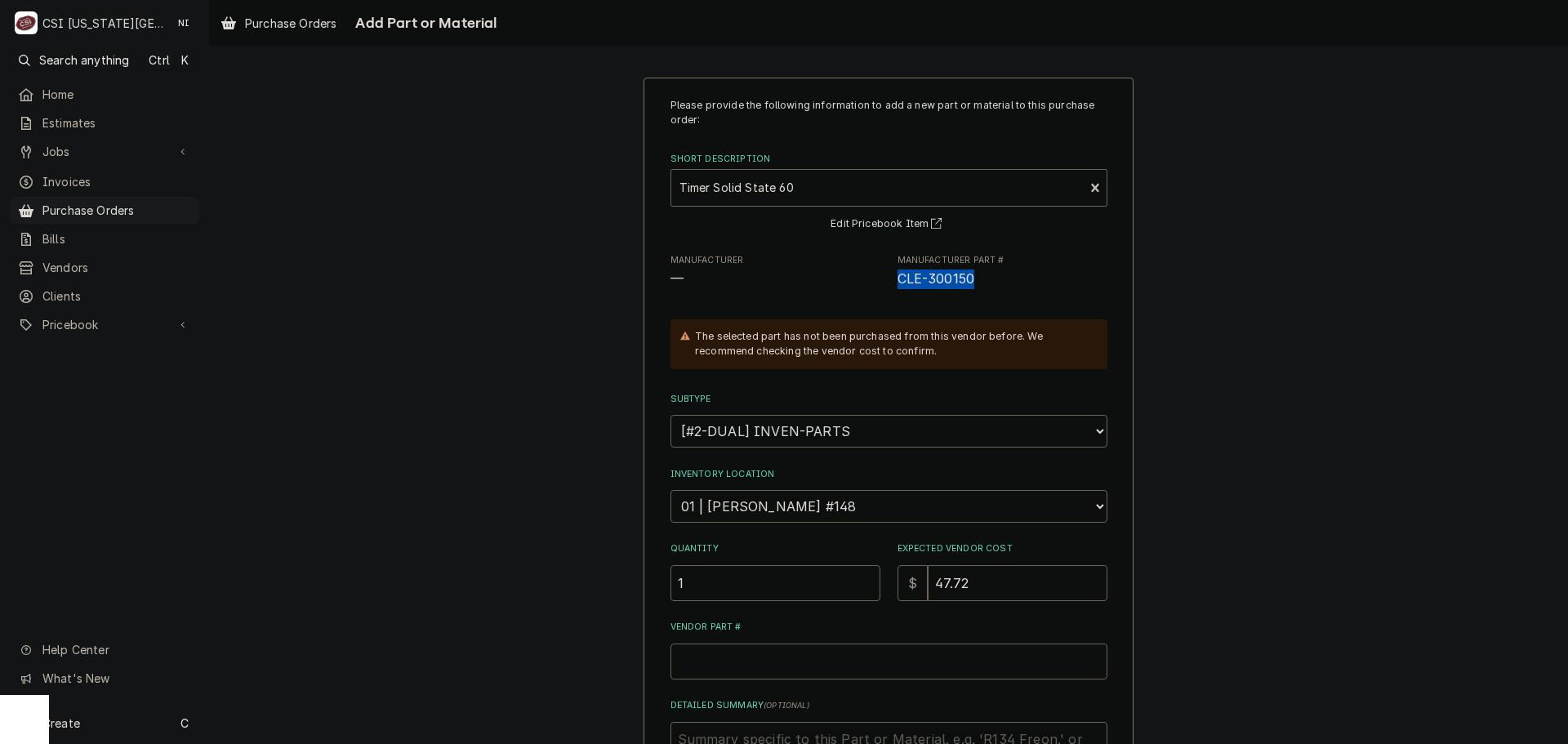
click at [887, 274] on div "Manufacturer — Manufacturer Part # CLE-300150" at bounding box center [888, 271] width 437 height 36
copy span "CLE-300150"
drag, startPoint x: 737, startPoint y: 671, endPoint x: 738, endPoint y: 684, distance: 13.0
click at [738, 671] on input "Vendor Part #" at bounding box center [888, 661] width 437 height 36
paste input "CLE-300150"
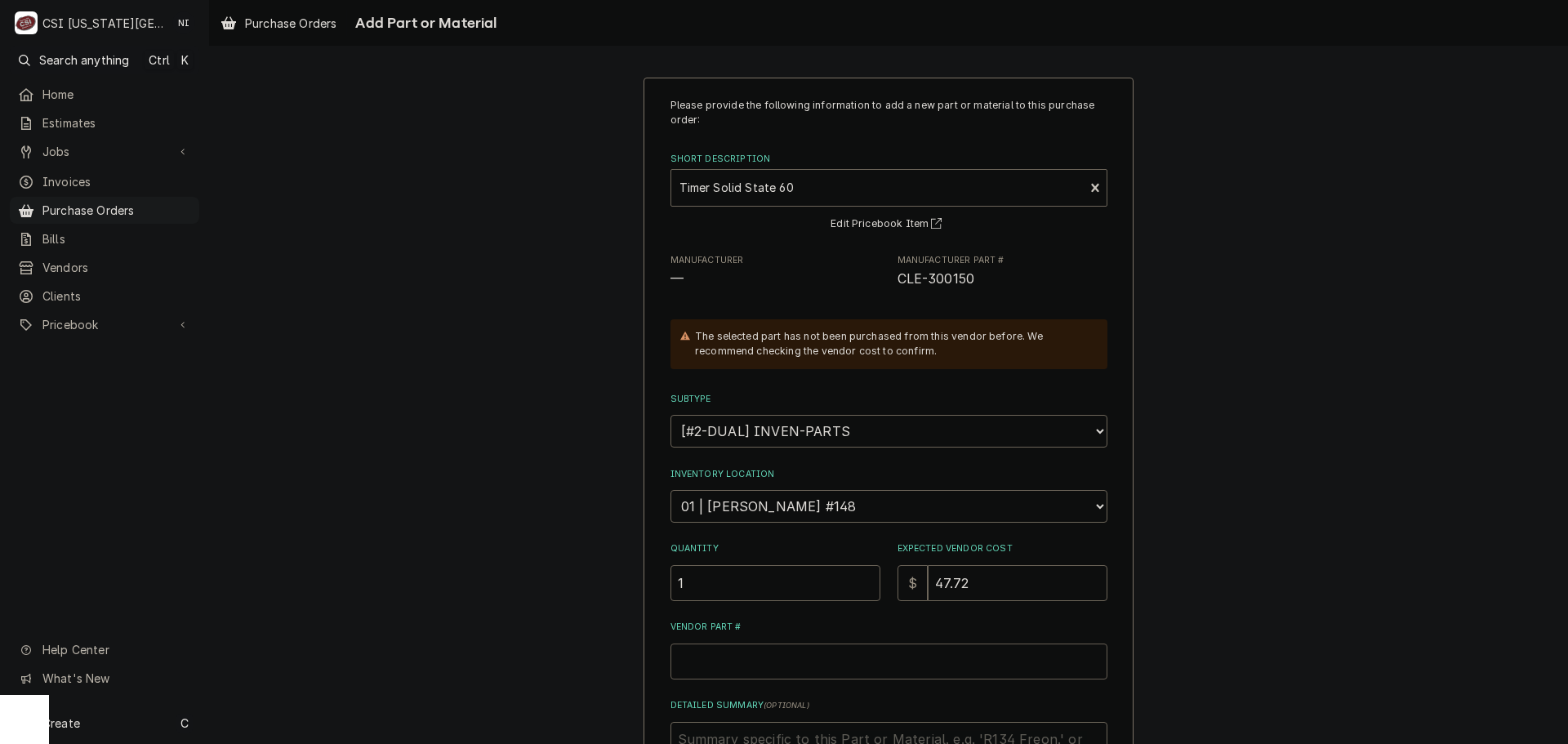
type textarea "x"
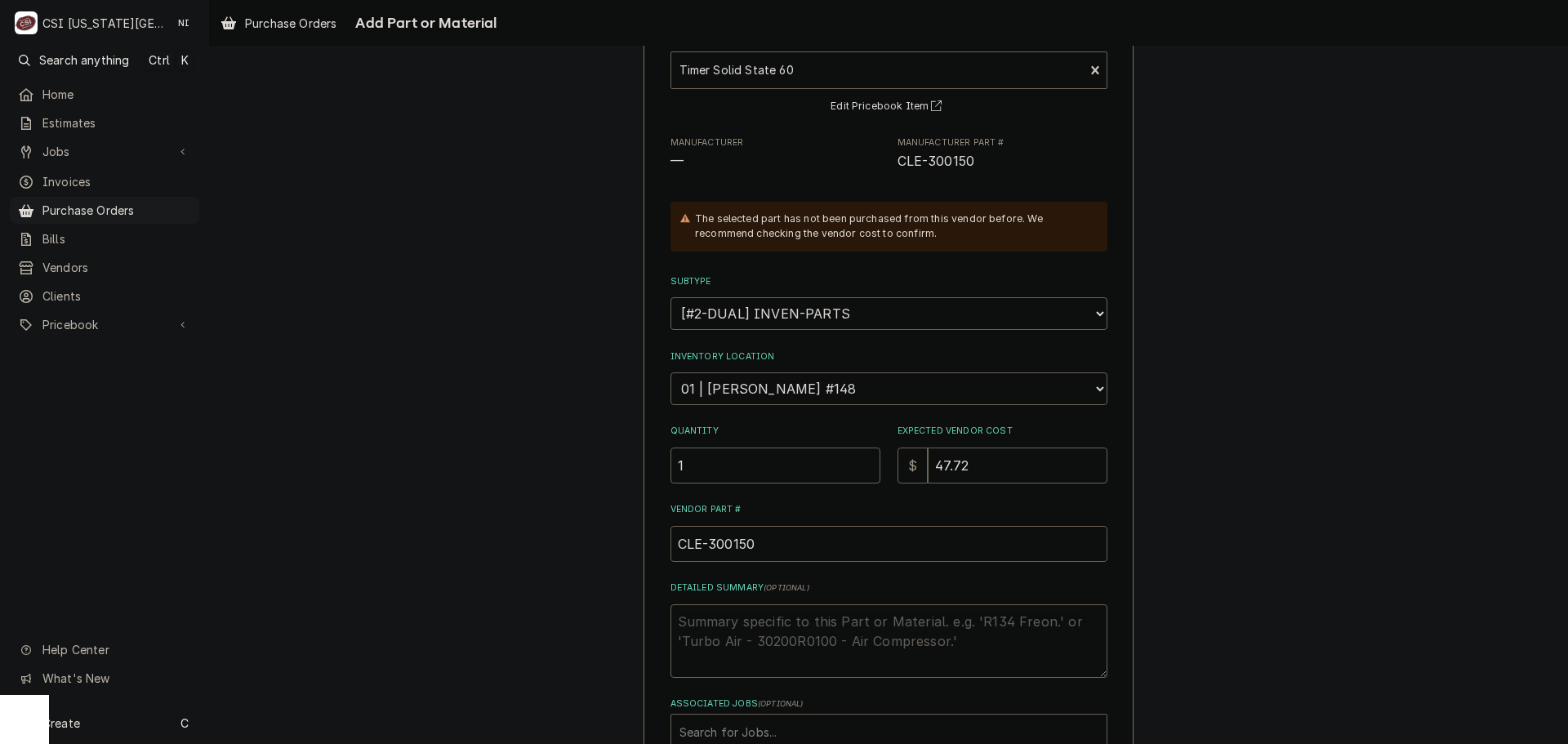
scroll to position [225, 0]
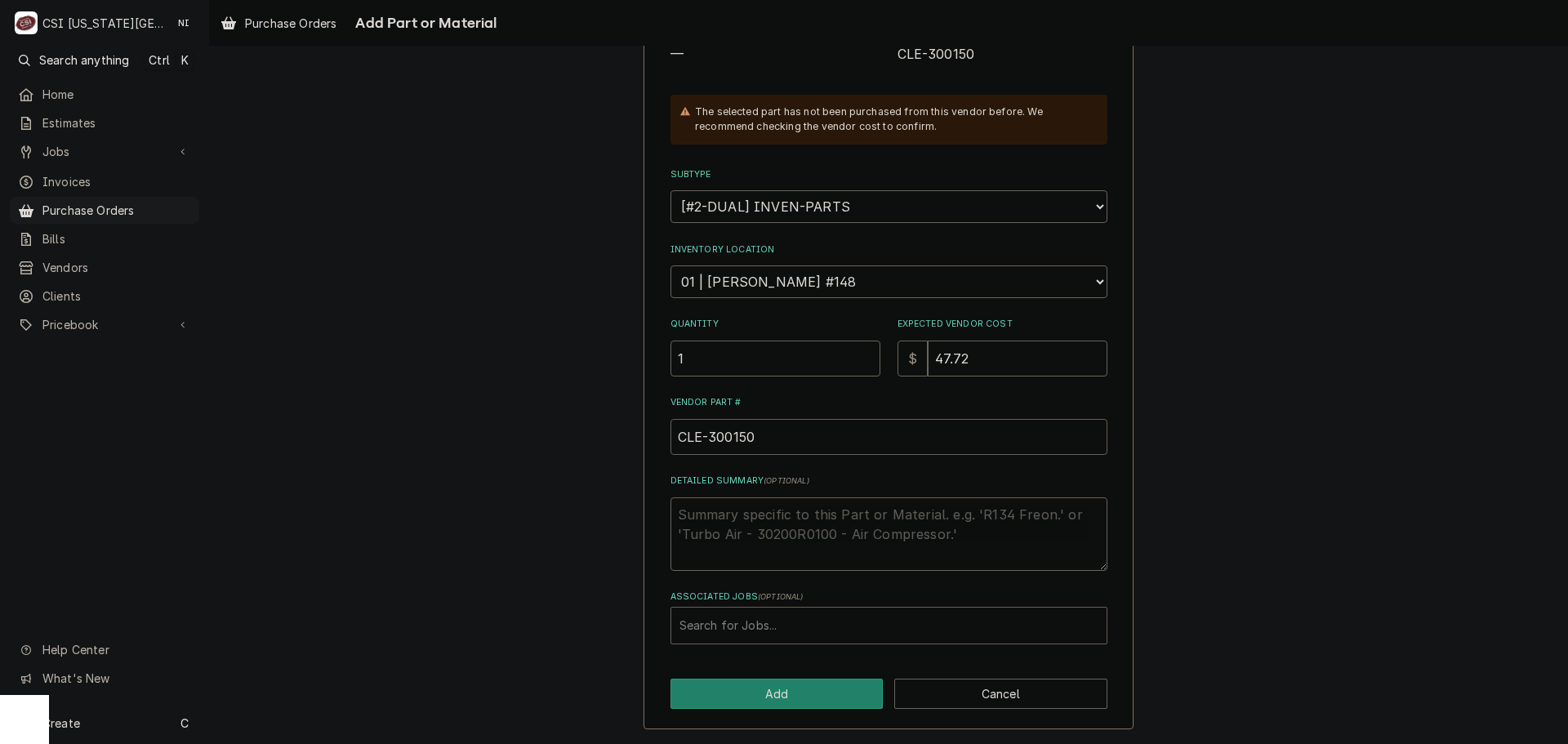
type input "CLE-300150"
click at [796, 629] on div "Associated Jobs" at bounding box center [888, 625] width 419 height 29
type input "32948"
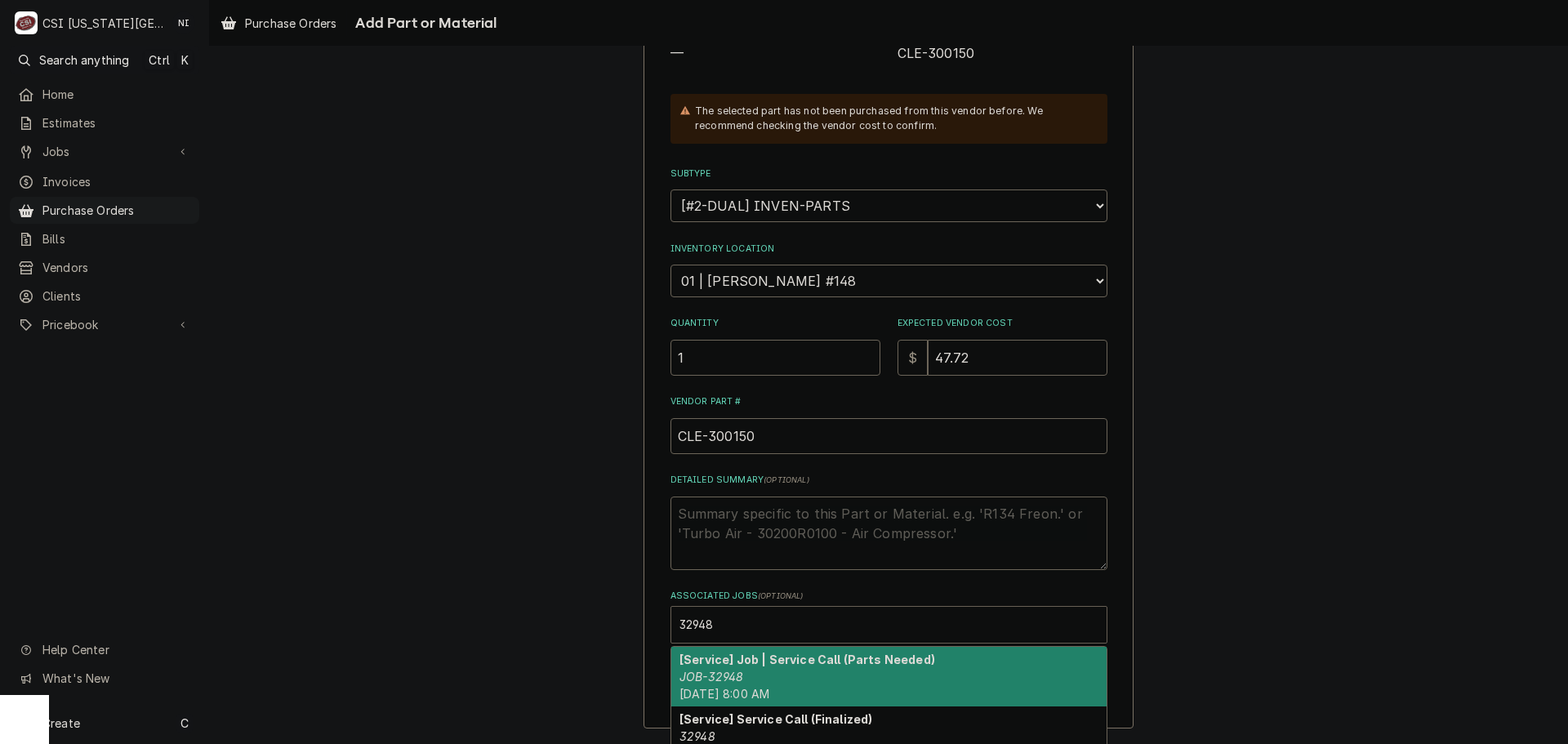
click at [773, 670] on div "[Service] Job | Service Call (Parts Needed) JOB-32948 Tue, Sep 30th, 2025 - 8:0…" at bounding box center [888, 676] width 435 height 59
type textarea "x"
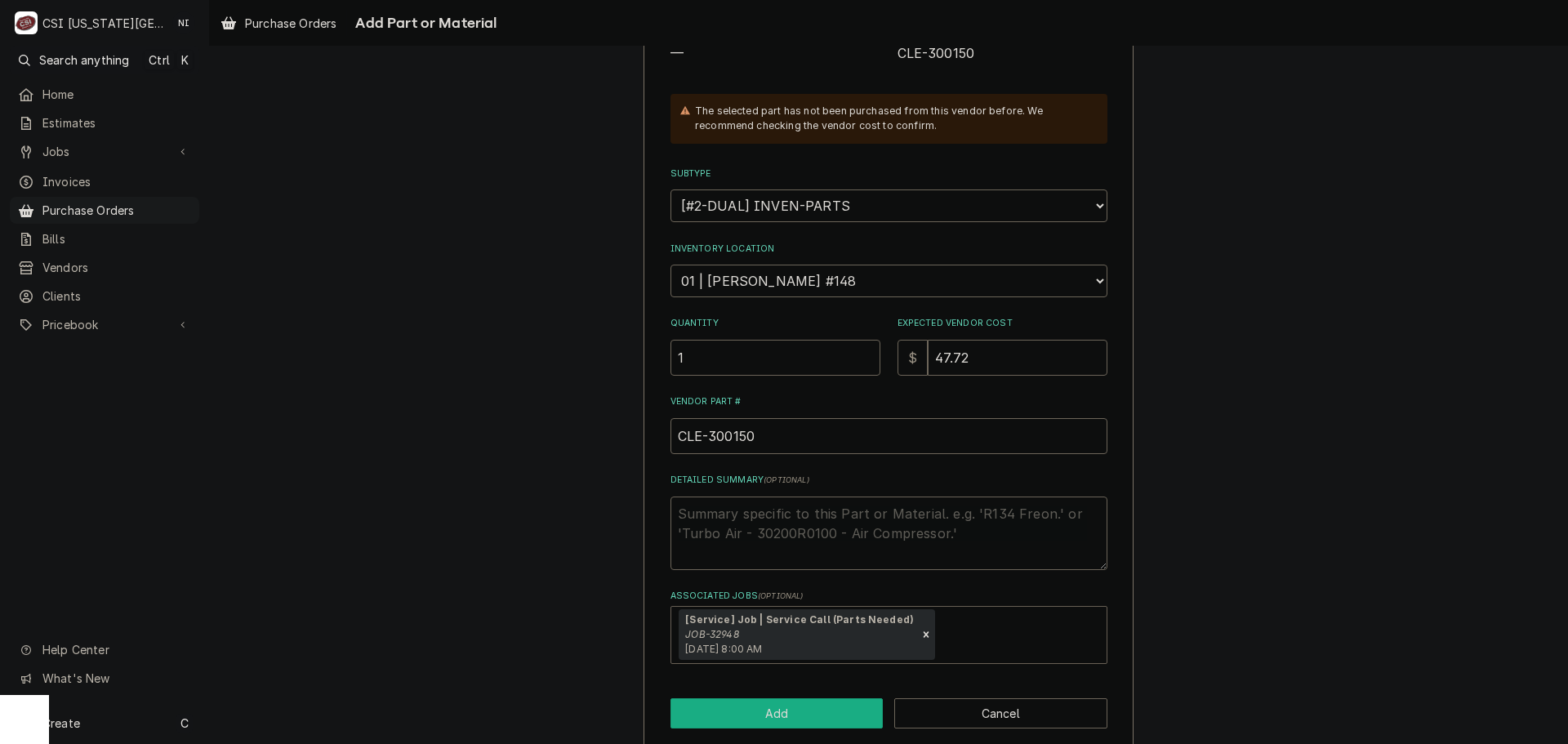
click at [776, 704] on button "Add" at bounding box center [777, 713] width 213 height 30
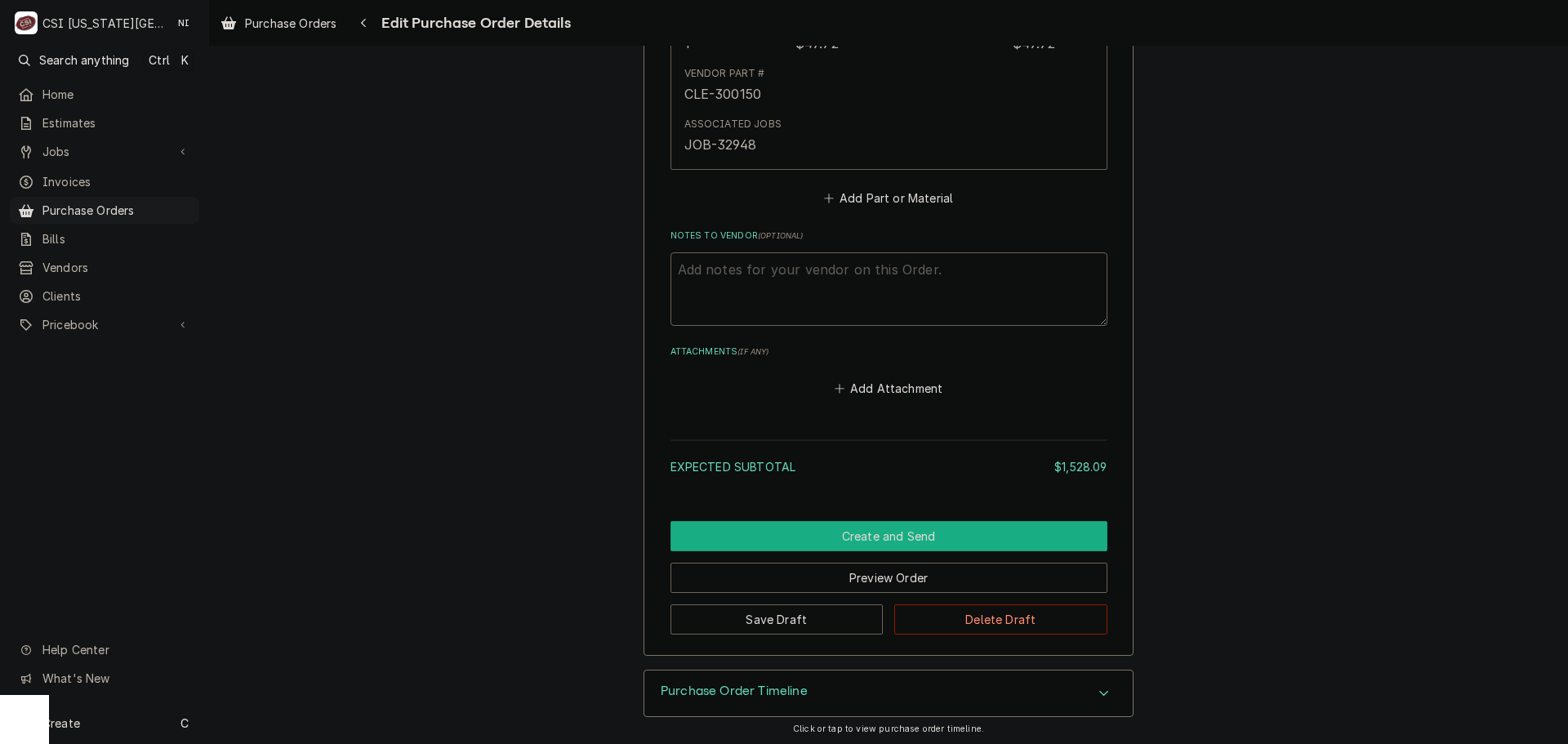
scroll to position [3982, 0]
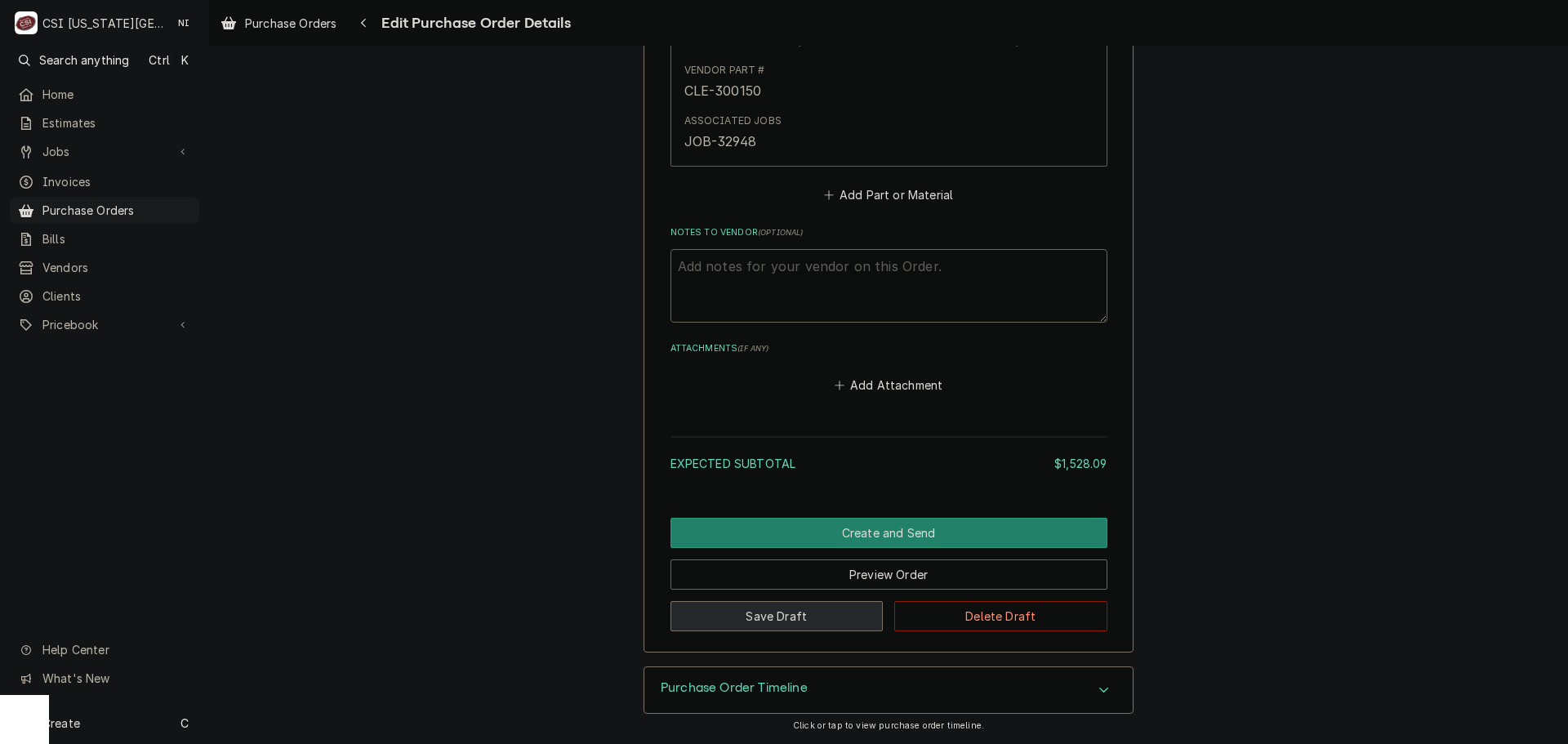
click at [816, 621] on button "Save Draft" at bounding box center [777, 615] width 213 height 30
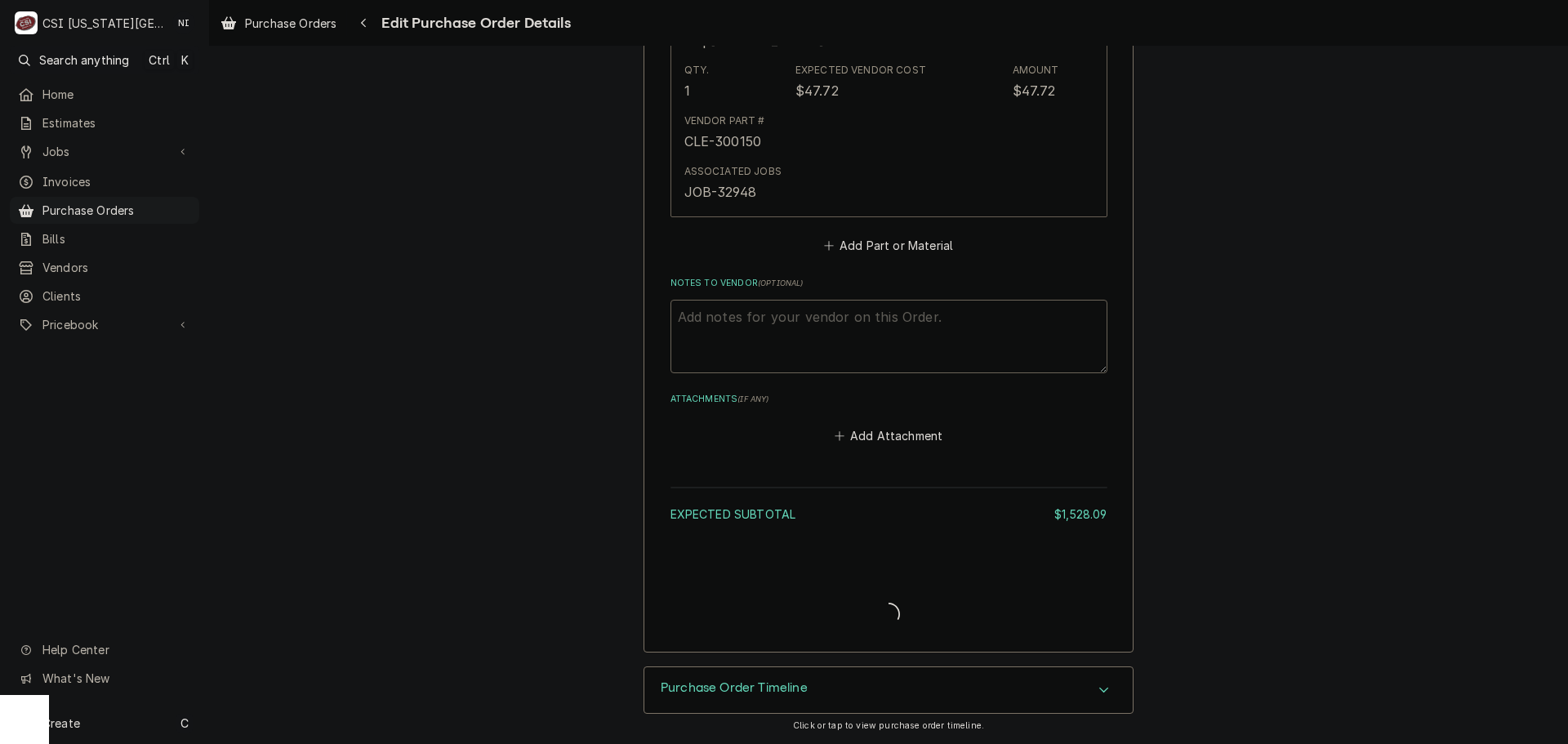
type textarea "x"
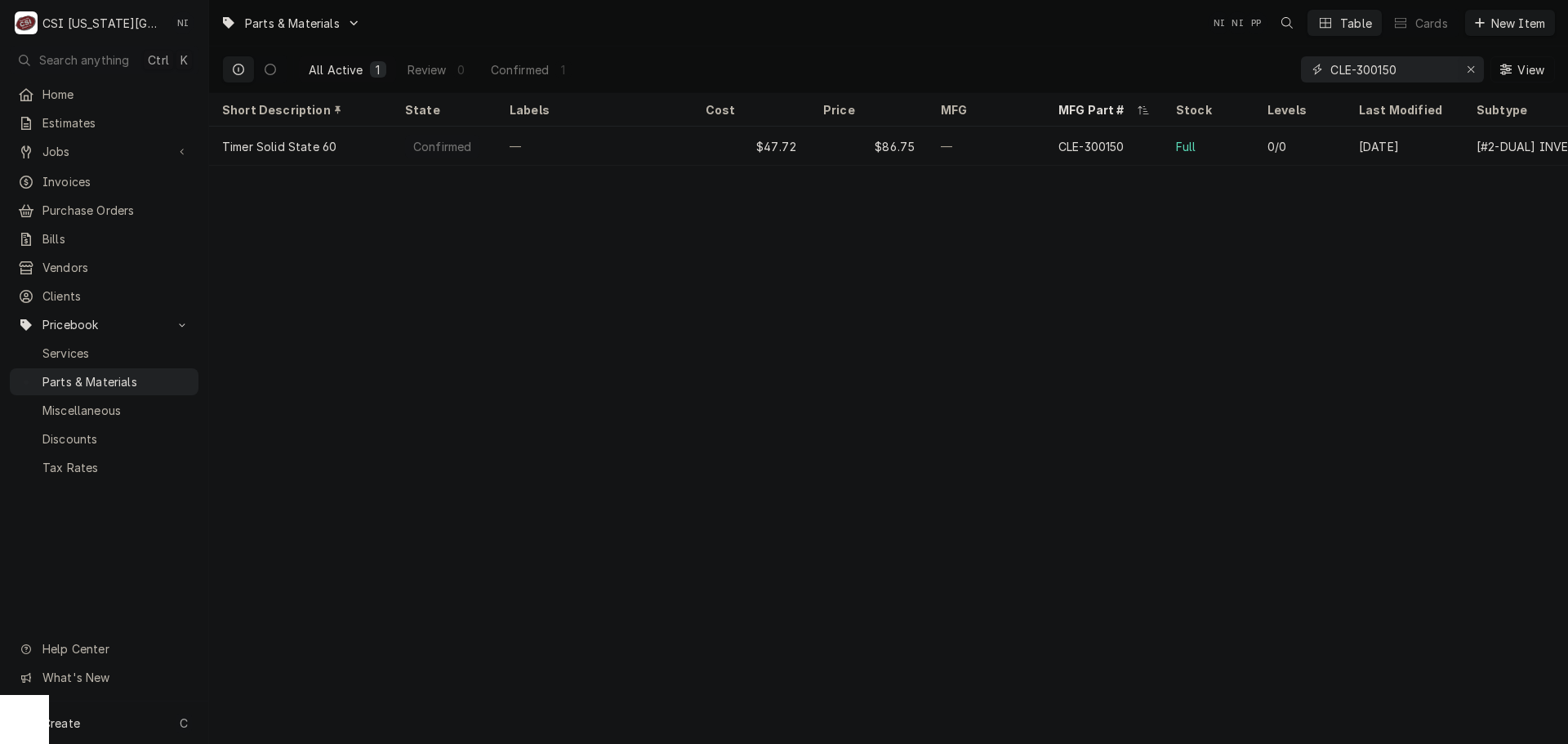
click at [1469, 69] on icon "Erase input" at bounding box center [1471, 69] width 9 height 12
paste input "4609287"
click at [1441, 67] on input "Dynamic Content Wrapper" at bounding box center [1407, 69] width 153 height 26
type input "4609287"
click at [1469, 68] on icon "Erase input" at bounding box center [1470, 69] width 6 height 6
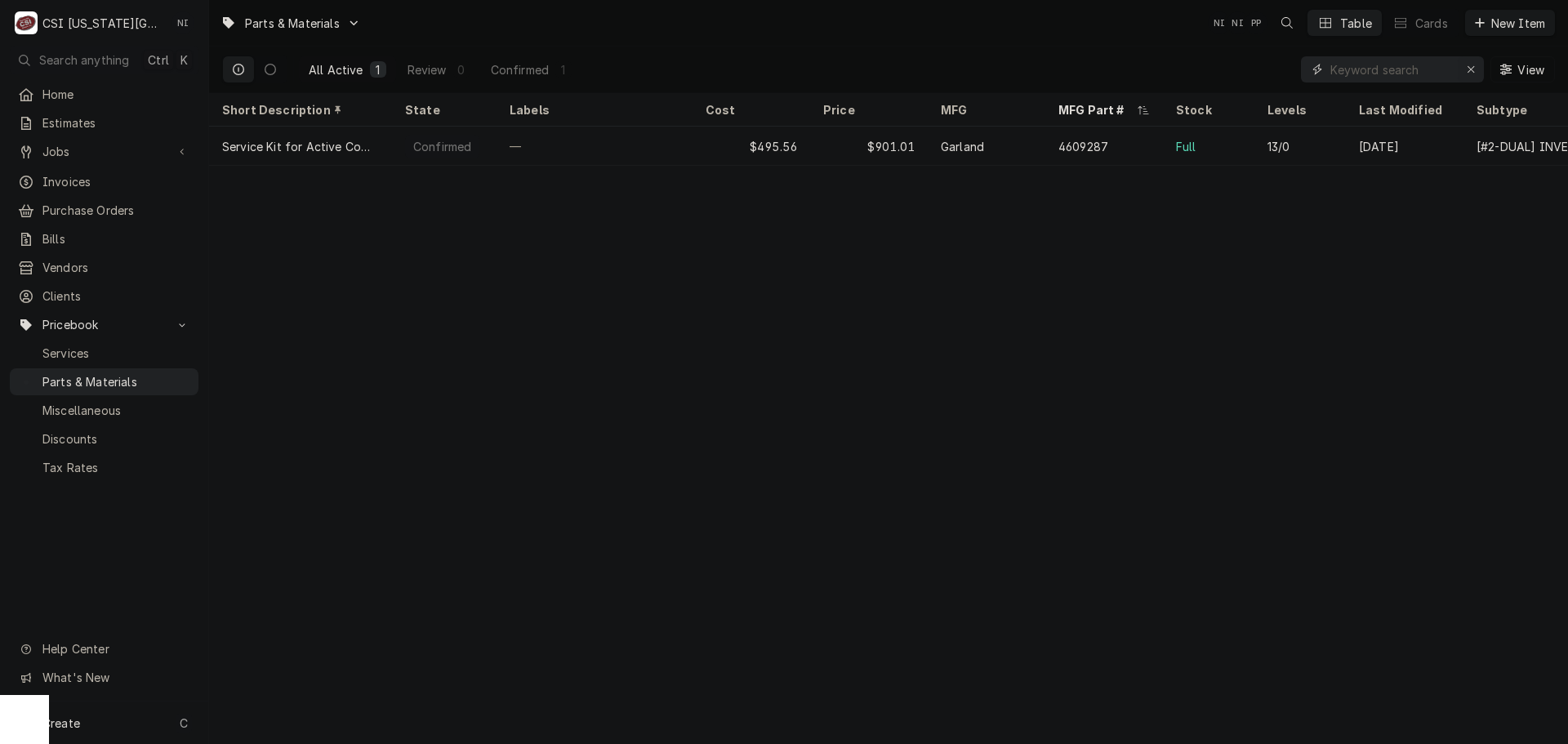
paste input "1081649SP"
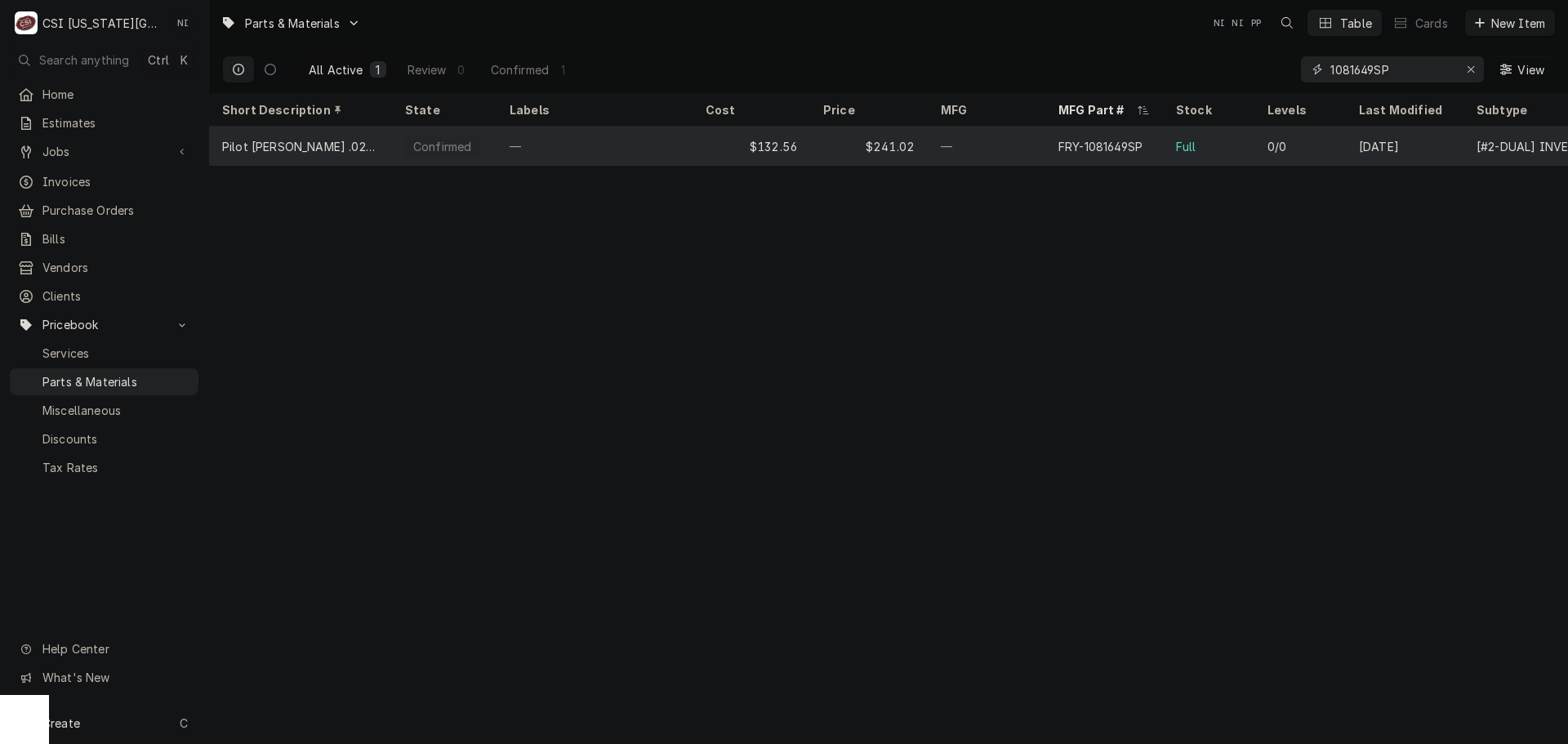
type input "1081649SP"
click at [811, 147] on div "$241.02" at bounding box center [868, 146] width 118 height 39
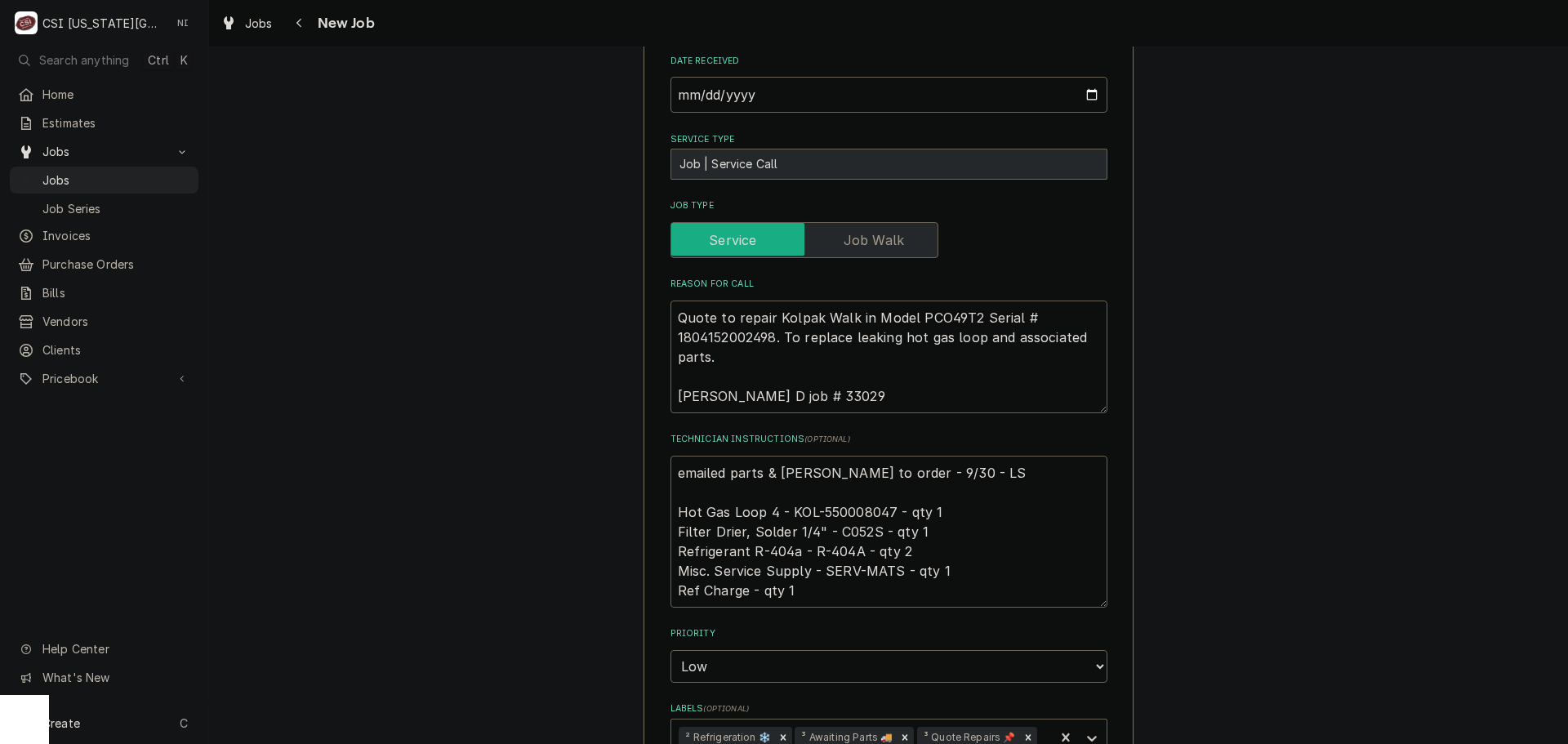
scroll to position [898, 0]
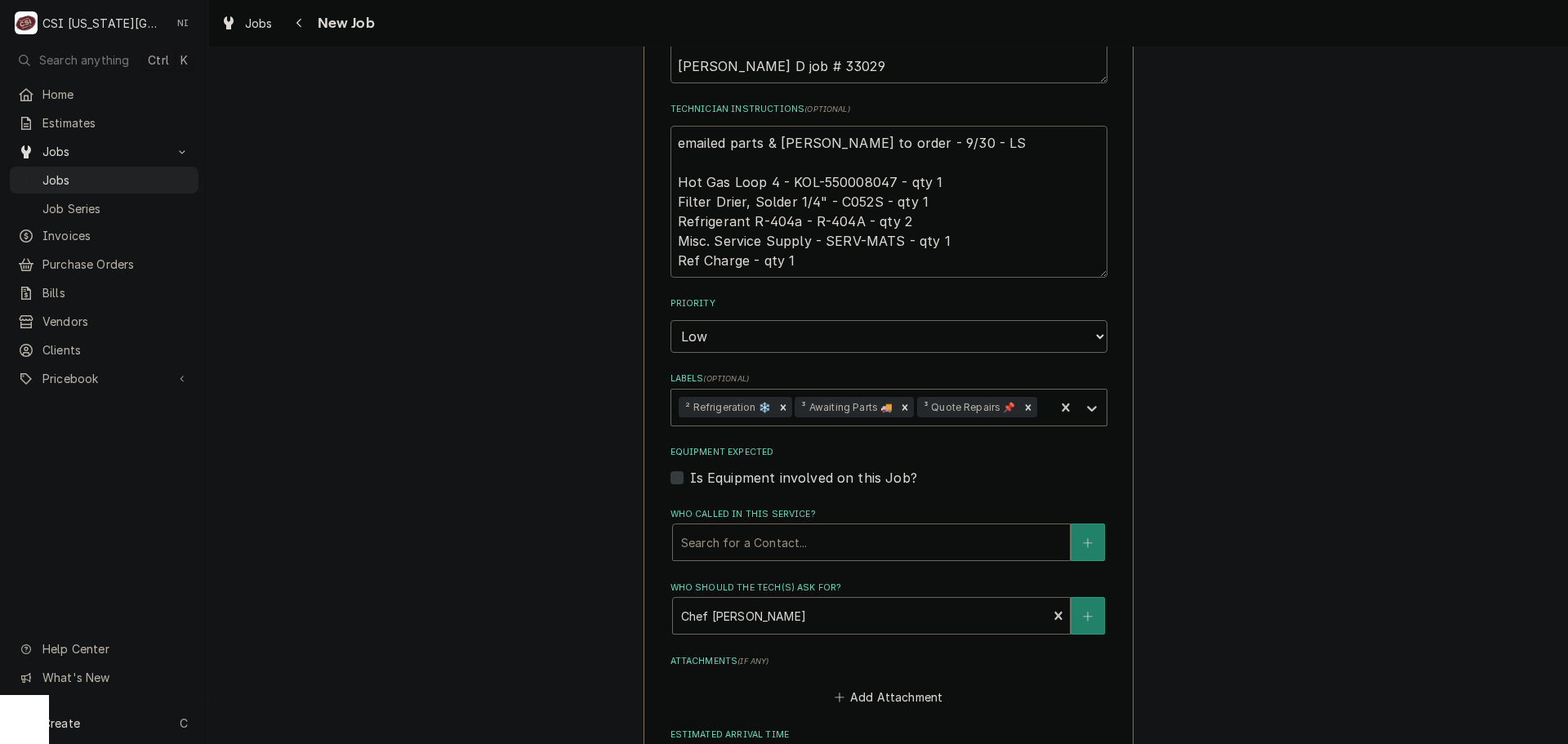
click at [853, 183] on textarea "emailed parts & [PERSON_NAME] to order - 9/30 - LS Hot Gas Loop 4 - KOL-5500080…" at bounding box center [888, 202] width 437 height 152
click at [855, 183] on textarea "emailed parts & lindy to order - 9/30 - LS Hot Gas Loop 4 - KOL-550008047 - qty…" at bounding box center [888, 202] width 437 height 152
click at [672, 142] on textarea "emailed parts & lindy to order - 9/30 - LS Hot Gas Loop 4 - KOL-550008047 - qty…" at bounding box center [888, 202] width 437 height 152
type textarea "x"
type textarea "emailed parts & lindy to order - 9/30 - LS Hot Gas Loop 4 - KOL-550008047 - qty…"
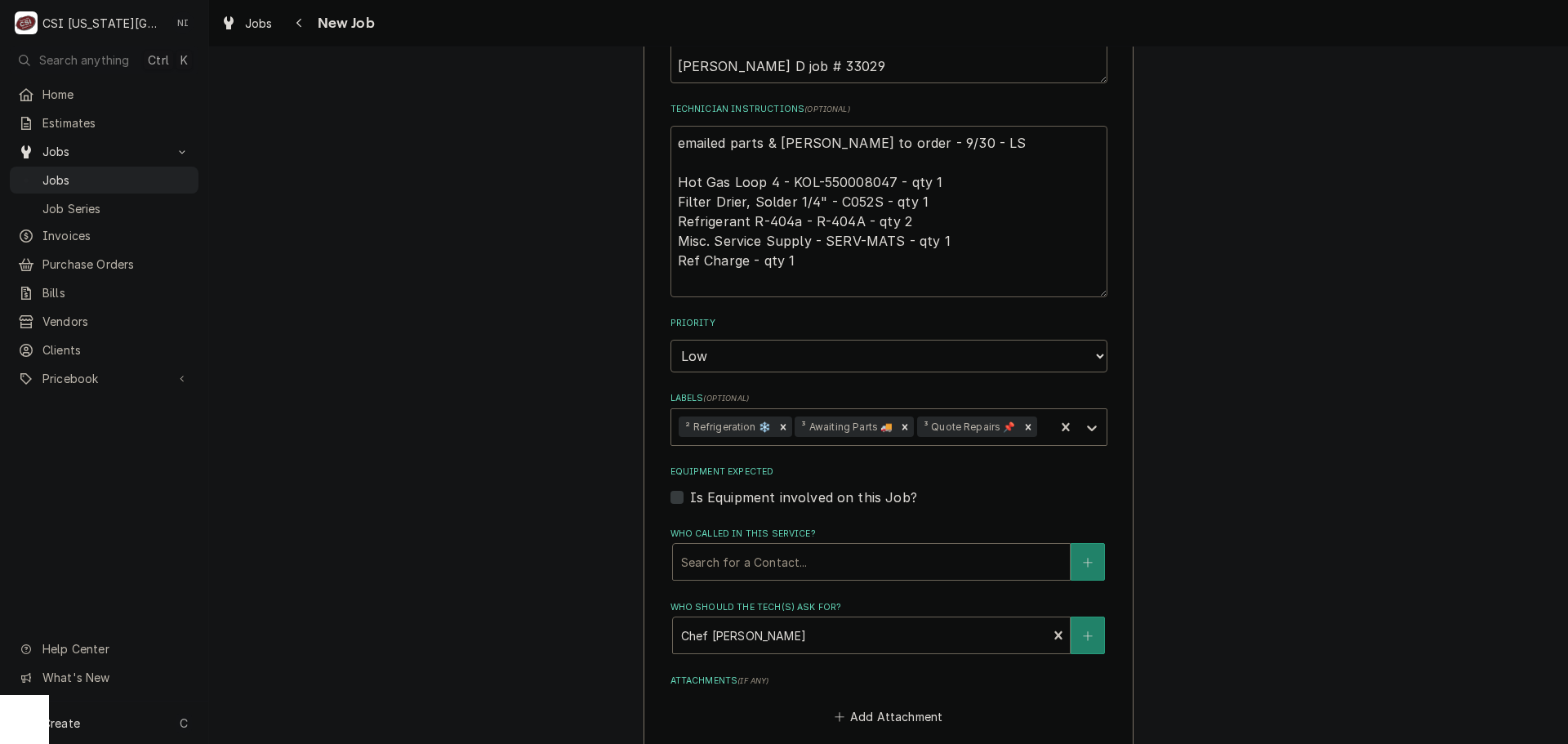
type textarea "x"
type textarea "emailed parts & lindy to order - 9/30 - LS Hot Gas Loop 4 - KOL-550008047 - qty…"
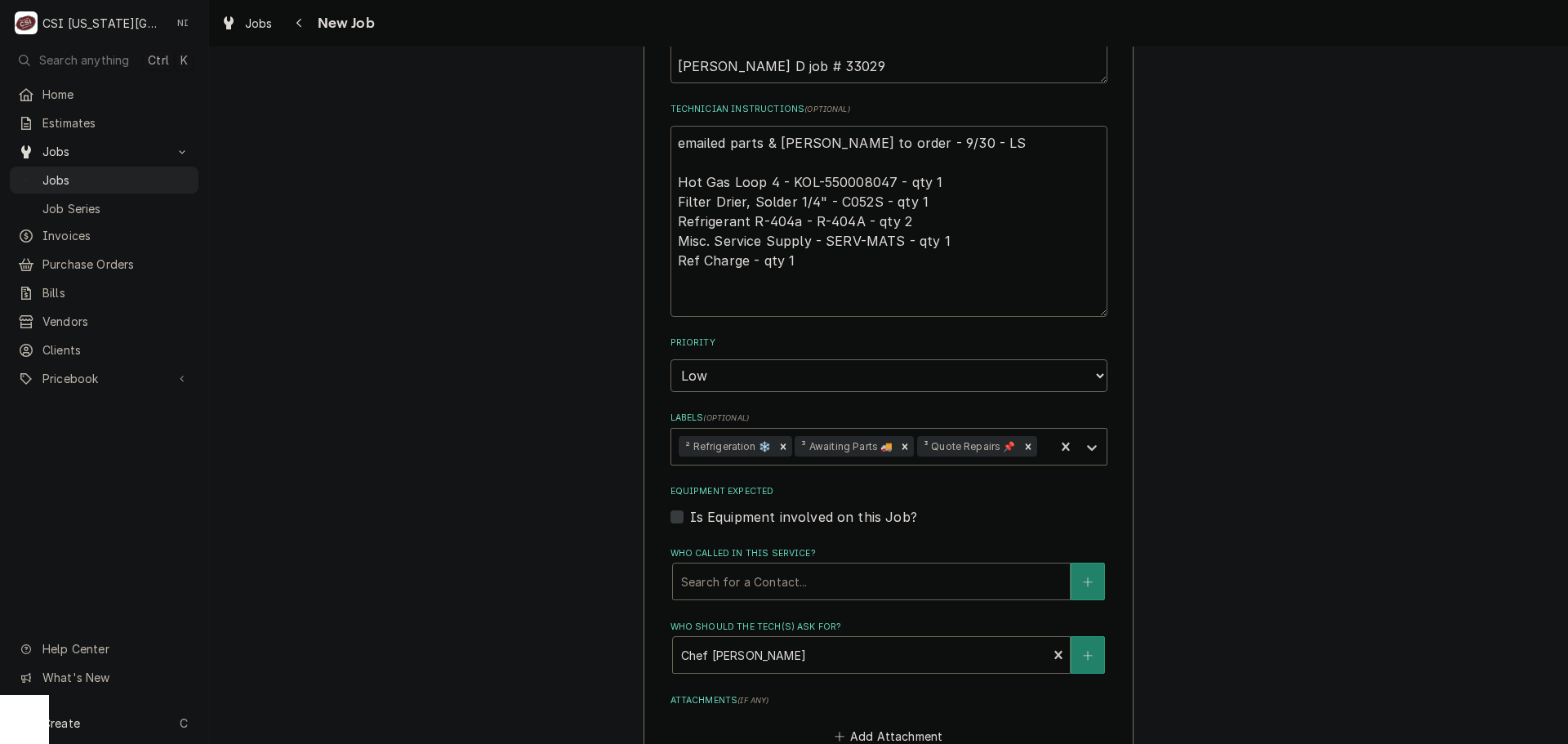
click at [707, 138] on textarea "emailed parts & lindy to order - 9/30 - LS Hot Gas Loop 4 - KOL-550008047 - qty…" at bounding box center [888, 222] width 437 height 191
type textarea "x"
type textarea "k emailed parts & lindy to order - 9/30 - LS Hot Gas Loop 4 - KOL-550008047 - q…"
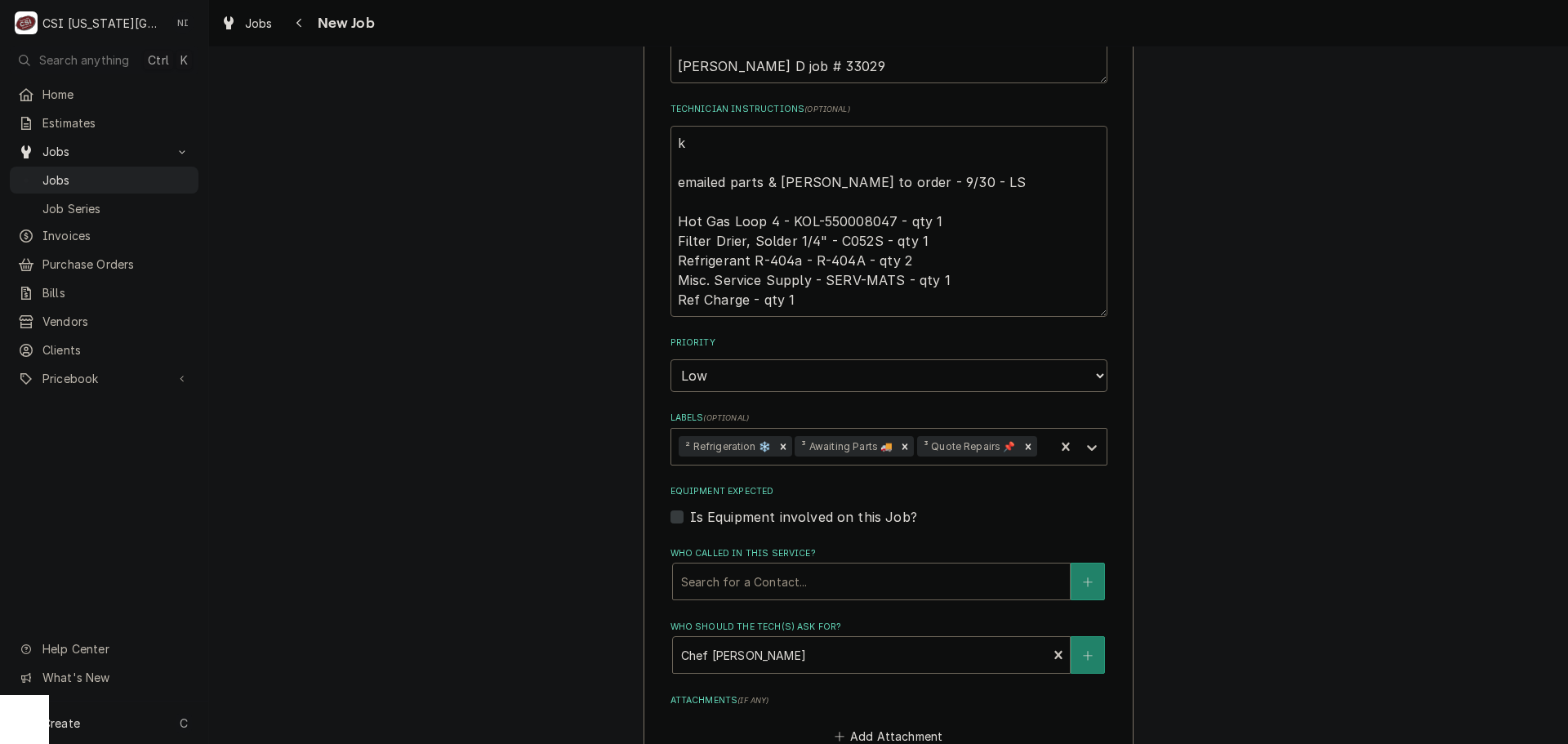
type textarea "x"
type textarea "kk emailed parts & lindy to order - 9/30 - LS Hot Gas Loop 4 - KOL-550008047 - …"
type textarea "x"
type textarea "kko emailed parts & lindy to order - 9/30 - LS Hot Gas Loop 4 - KOL-550008047 -…"
type textarea "x"
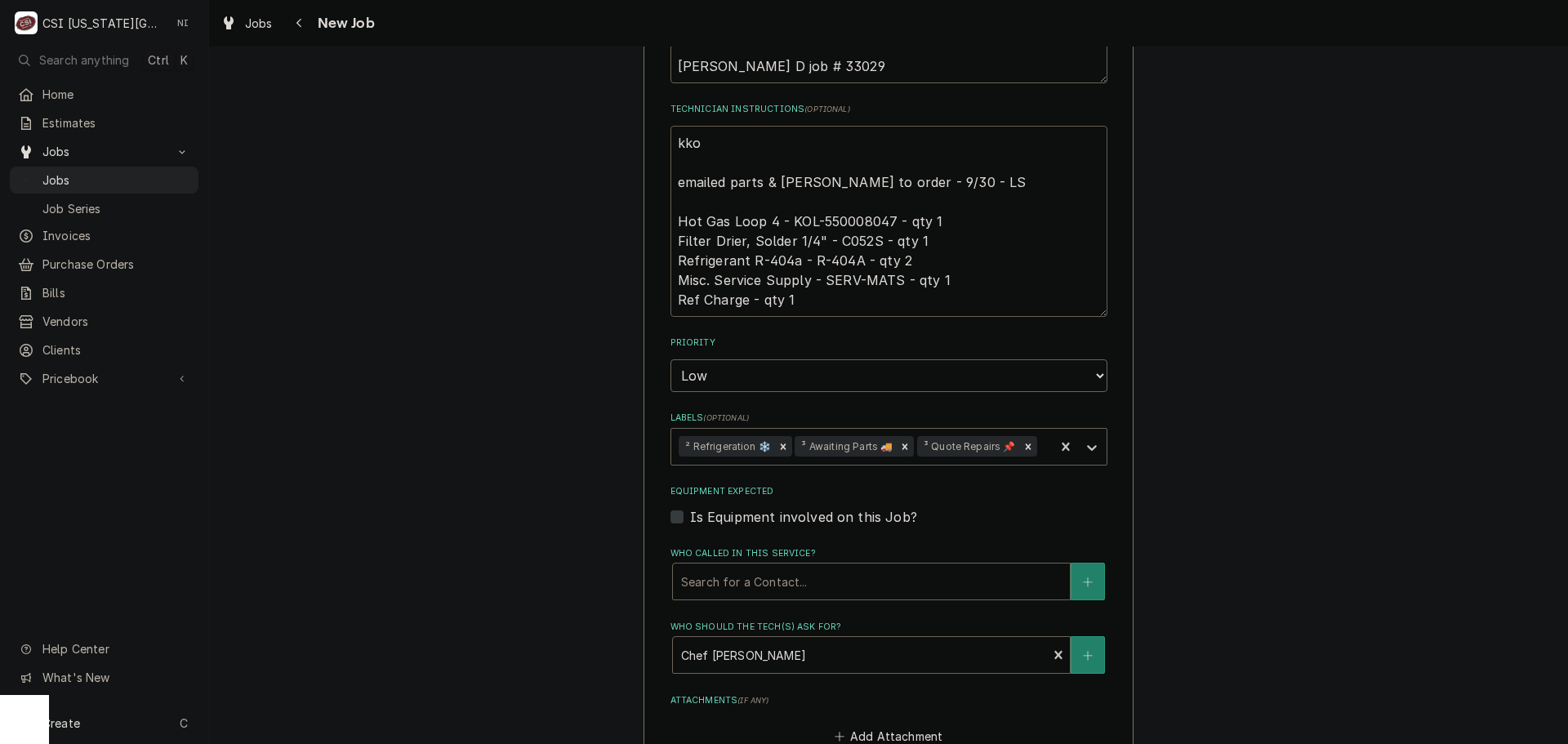
type textarea "kkol emailed parts & lindy to order - 9/30 - LS Hot Gas Loop 4 - KOL-550008047 …"
type textarea "x"
type textarea "kkolp emailed parts & lindy to order - 9/30 - LS Hot Gas Loop 4 - KOL-550008047…"
type textarea "x"
type textarea "kkol emailed parts & lindy to order - 9/30 - LS Hot Gas Loop 4 - KOL-550008047 …"
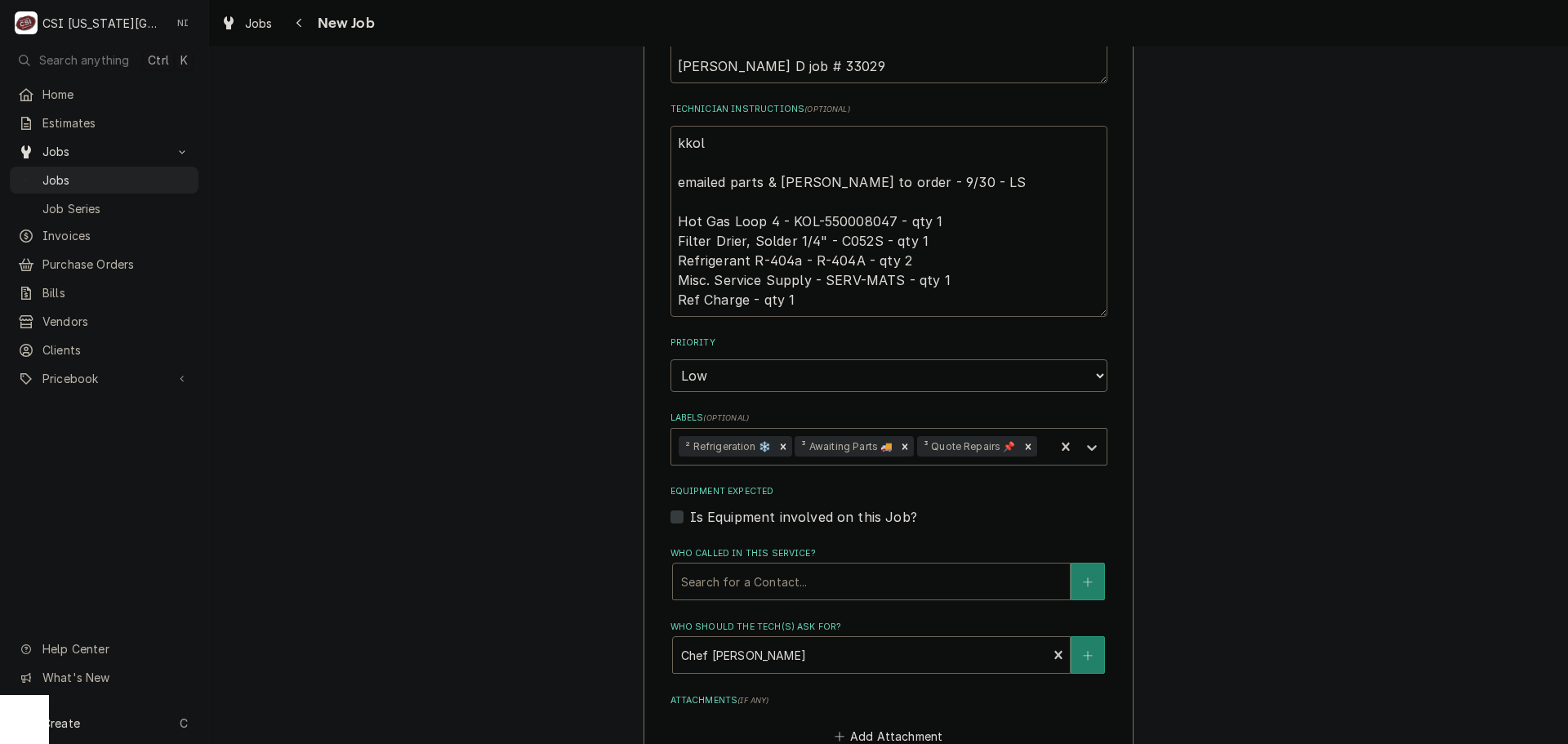
type textarea "x"
type textarea "kko emailed parts & lindy to order - 9/30 - LS Hot Gas Loop 4 - KOL-550008047 -…"
type textarea "x"
type textarea "kk emailed parts & lindy to order - 9/30 - LS Hot Gas Loop 4 - KOL-550008047 - …"
type textarea "x"
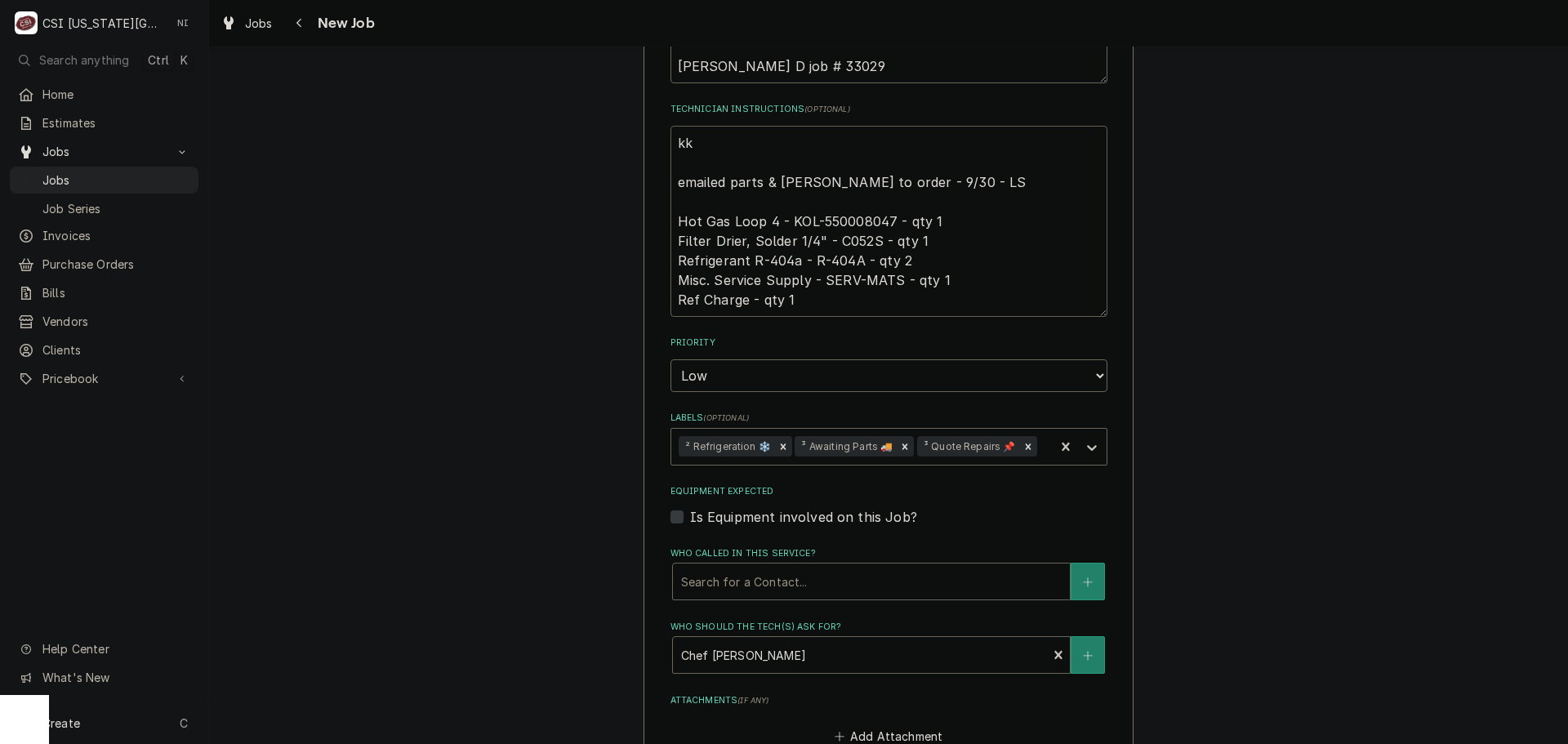
type textarea "k emailed parts & lindy to order - 9/30 - LS Hot Gas Loop 4 - KOL-550008047 - q…"
type textarea "x"
type textarea "ko emailed parts & lindy to order - 9/30 - LS Hot Gas Loop 4 - KOL-550008047 - …"
type textarea "x"
type textarea "kol emailed parts & lindy to order - 9/30 - LS Hot Gas Loop 4 - KOL-550008047 -…"
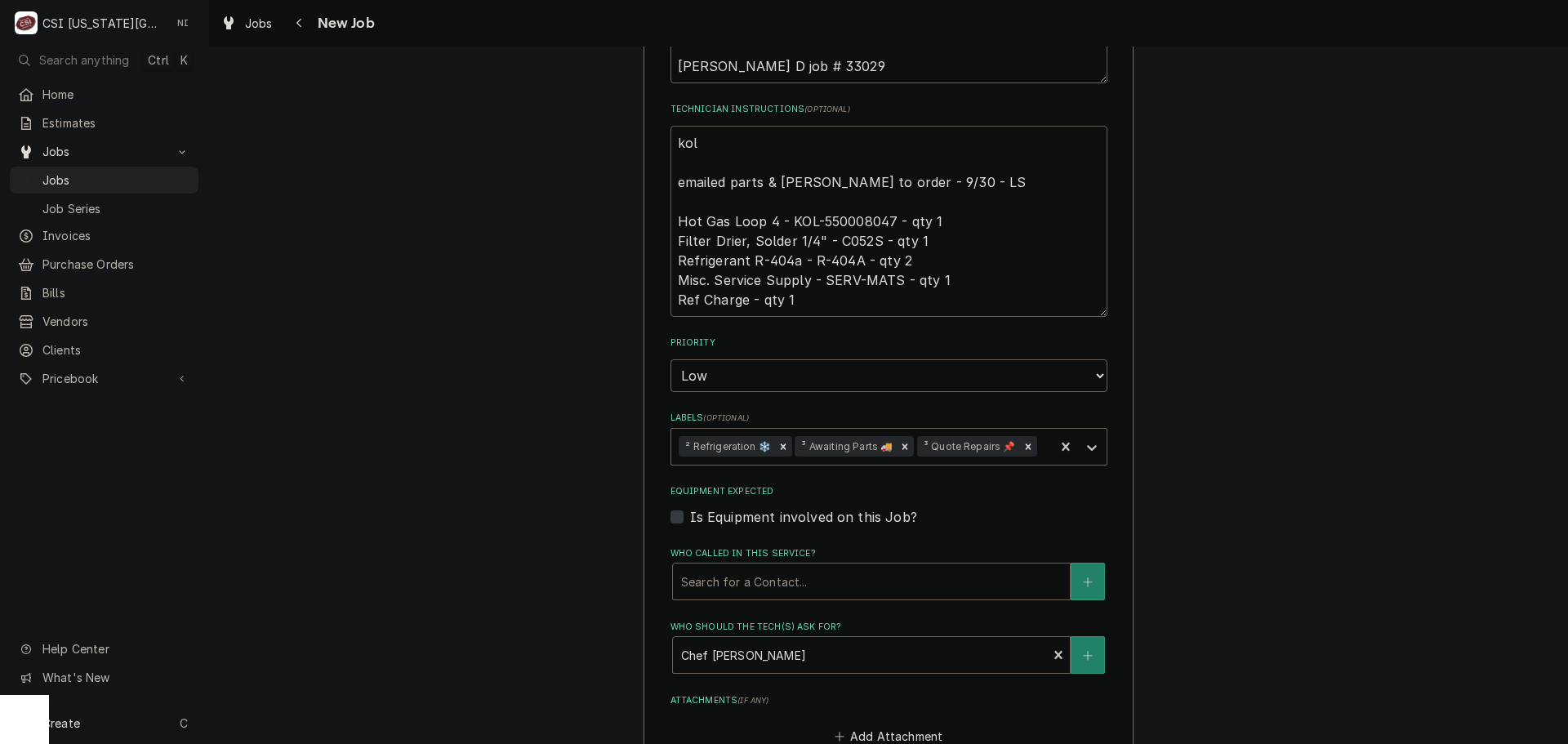
type textarea "x"
type textarea "kolp emailed parts & lindy to order - 9/30 - LS Hot Gas Loop 4 - KOL-550008047 …"
type textarea "x"
type textarea "kolpa emailed parts & lindy to order - 9/30 - LS Hot Gas Loop 4 - KOL-550008047…"
type textarea "x"
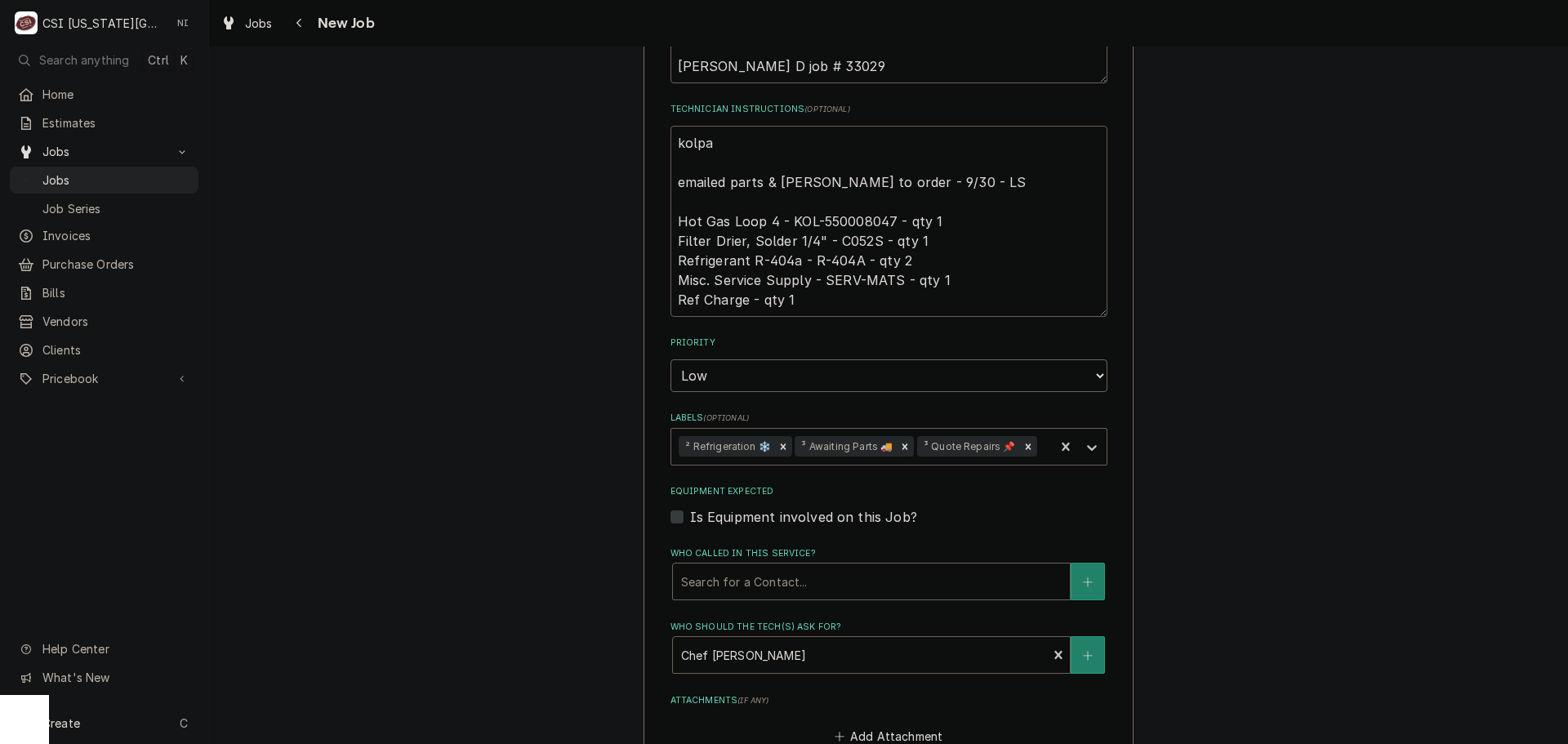
type textarea "kolpak emailed parts & lindy to order - 9/30 - LS Hot Gas Loop 4 - KOL-55000804…"
type textarea "x"
type textarea "kolpak emailed parts & lindy to order - 9/30 - LS Hot Gas Loop 4 - KOL-55000804…"
type textarea "x"
type textarea "kolpak o emailed parts & lindy to order - 9/30 - LS Hot Gas Loop 4 - KOL-550008…"
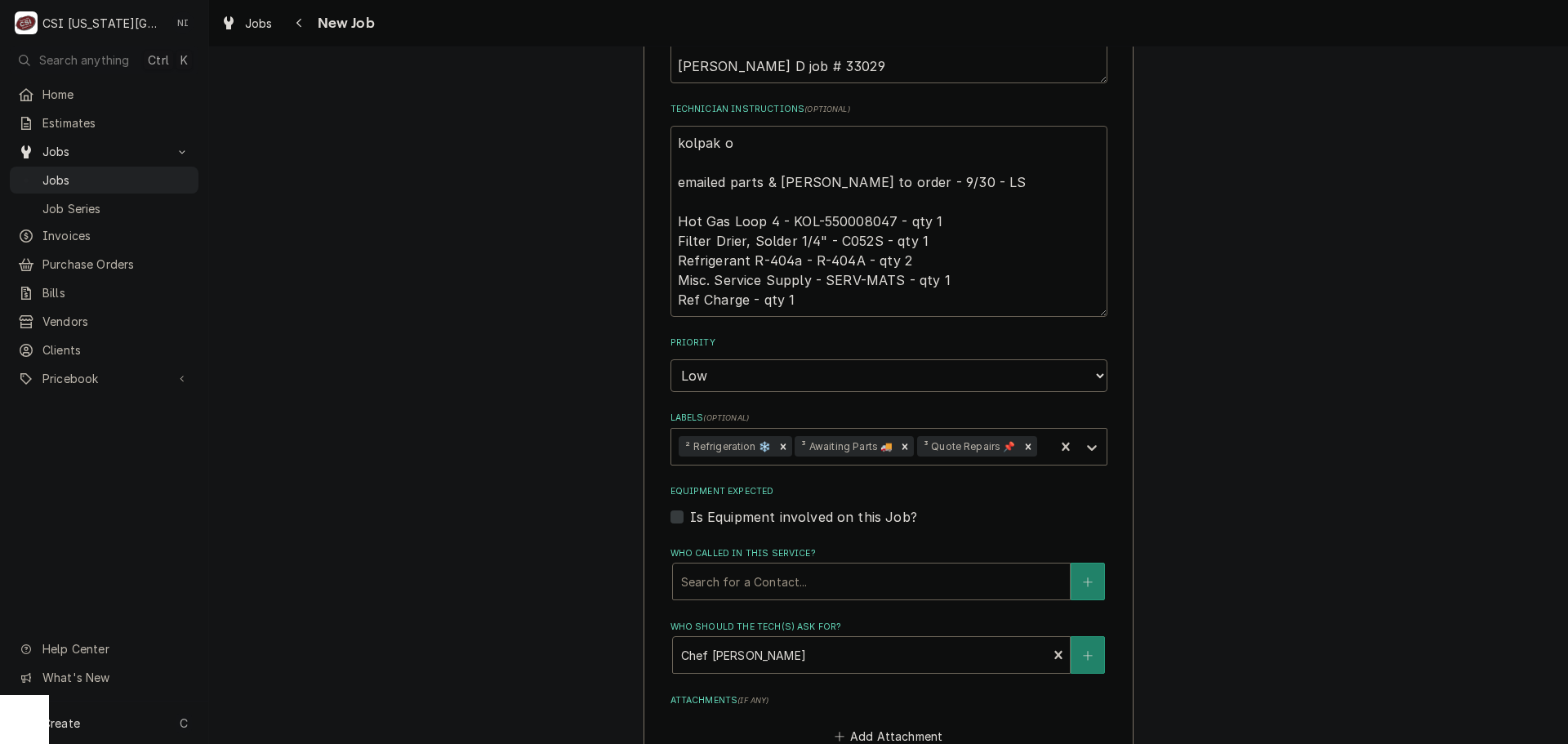
type textarea "x"
type textarea "kolpak emailed parts & lindy to order - 9/30 - LS Hot Gas Loop 4 - KOL-55000804…"
type textarea "x"
type textarea "kolpak emailed parts & lindy to order - 9/30 - LS Hot Gas Loop 4 - KOL-55000804…"
type textarea "x"
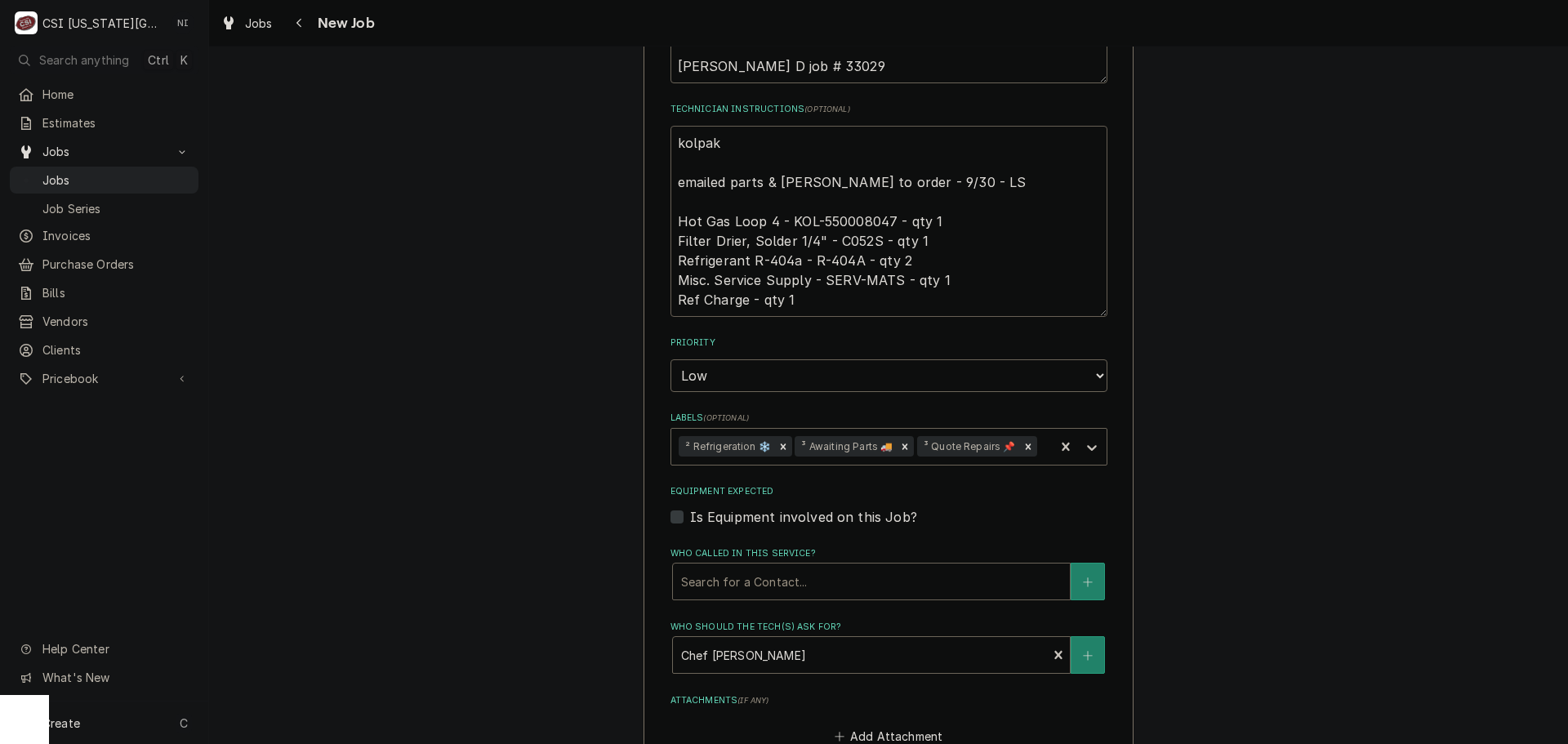
type textarea "kolpak emailed parts & lindy to order - 9/30 - LS Hot Gas Loop 4 - KOL-55000804…"
type textarea "x"
type textarea "kolpak p emailed parts & lindy to order - 9/30 - LS Hot Gas Loop 4 - KOL-550008…"
type textarea "x"
type textarea "kolpak pa emailed parts & lindy to order - 9/30 - LS Hot Gas Loop 4 - KOL-55000…"
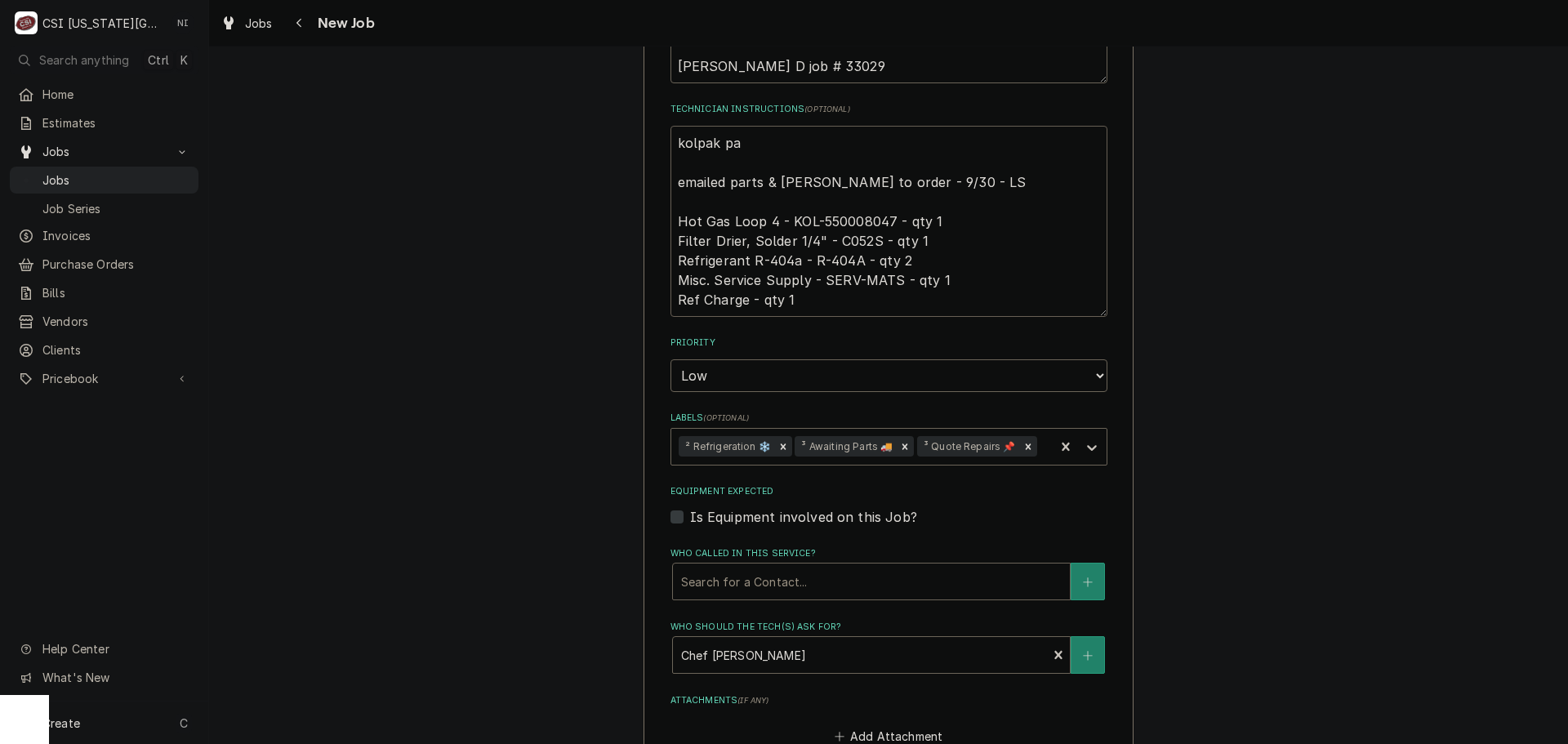
type textarea "x"
type textarea "kolpak par emailed parts & lindy to order - 9/30 - LS Hot Gas Loop 4 - KOL-5500…"
type textarea "x"
type textarea "kolpak part emailed parts & lindy to order - 9/30 - LS Hot Gas Loop 4 - KOL-550…"
type textarea "x"
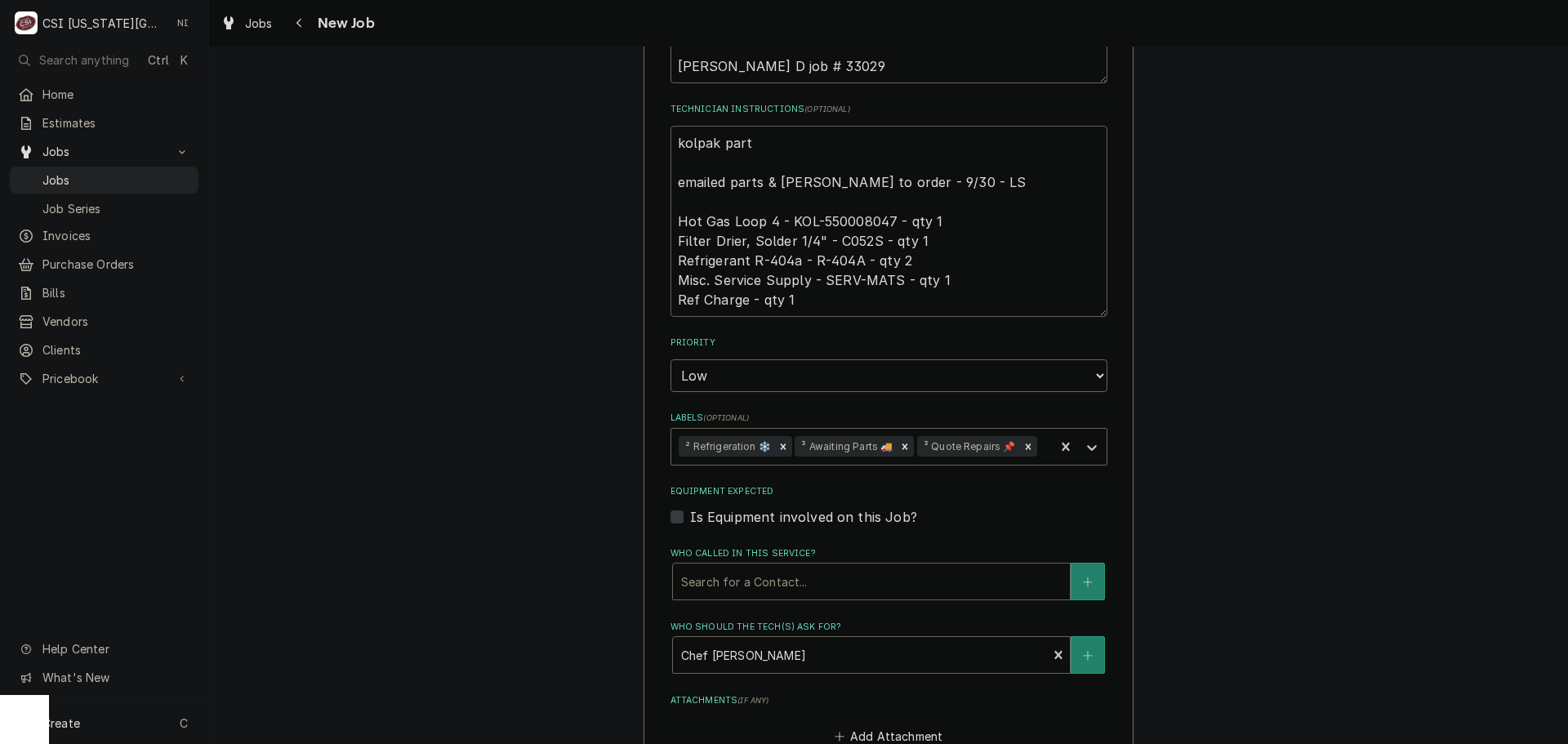
type textarea "kolpak parts emailed parts & lindy to order - 9/30 - LS Hot Gas Loop 4 - KOL-55…"
type textarea "x"
type textarea "kolpak parts emailed parts & lindy to order - 9/30 - LS Hot Gas Loop 4 - KOL-55…"
type textarea "x"
type textarea "kolpak parts emailed parts & lindy to order - 9/30 - LS Hot Gas Loop 4 - KOL-55…"
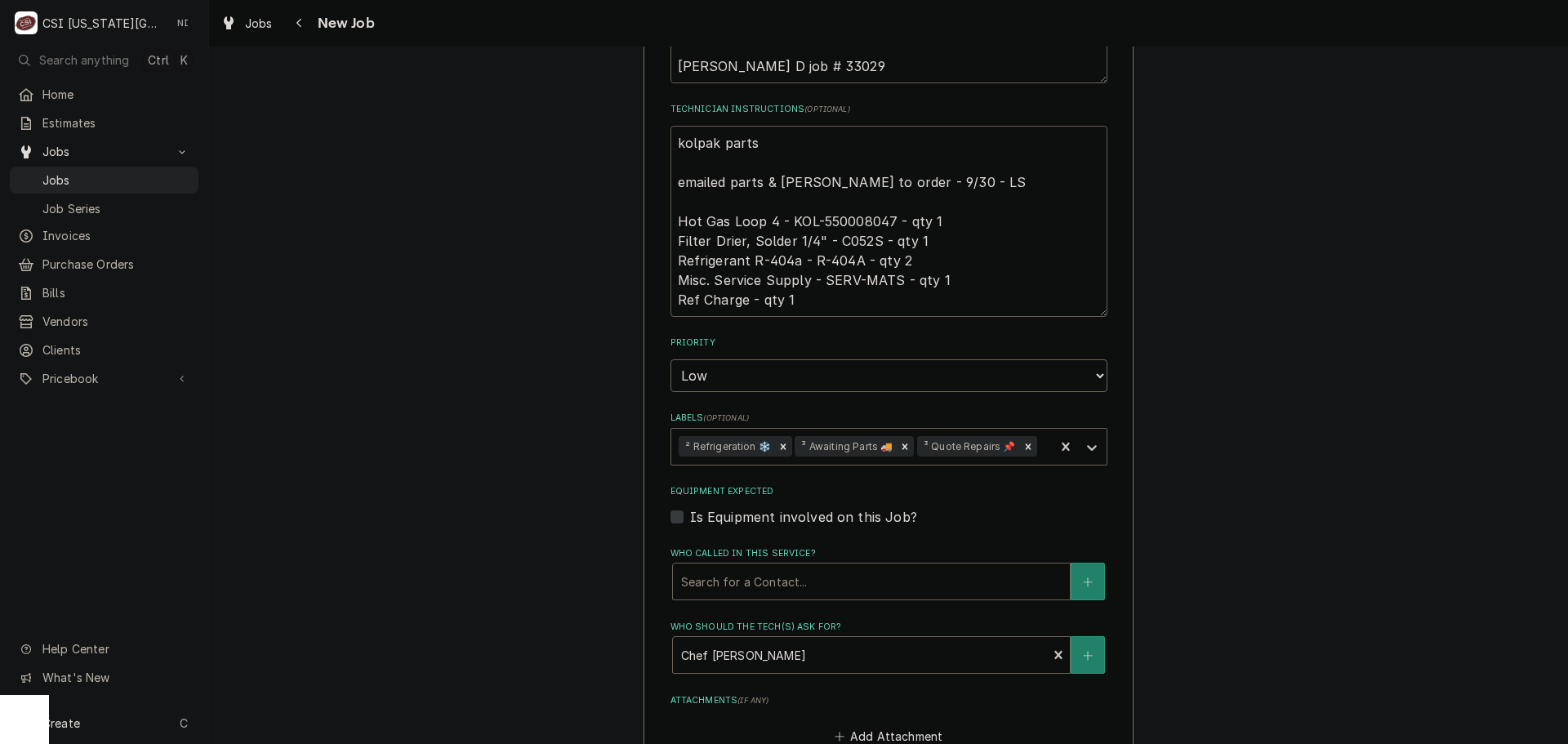
type textarea "x"
type textarea "kolpak part emailed parts & lindy to order - 9/30 - LS Hot Gas Loop 4 - KOL-550…"
type textarea "x"
type textarea "kolpak part emailed parts & lindy to order - 9/30 - LS Hot Gas Loop 4 - KOL-550…"
type textarea "x"
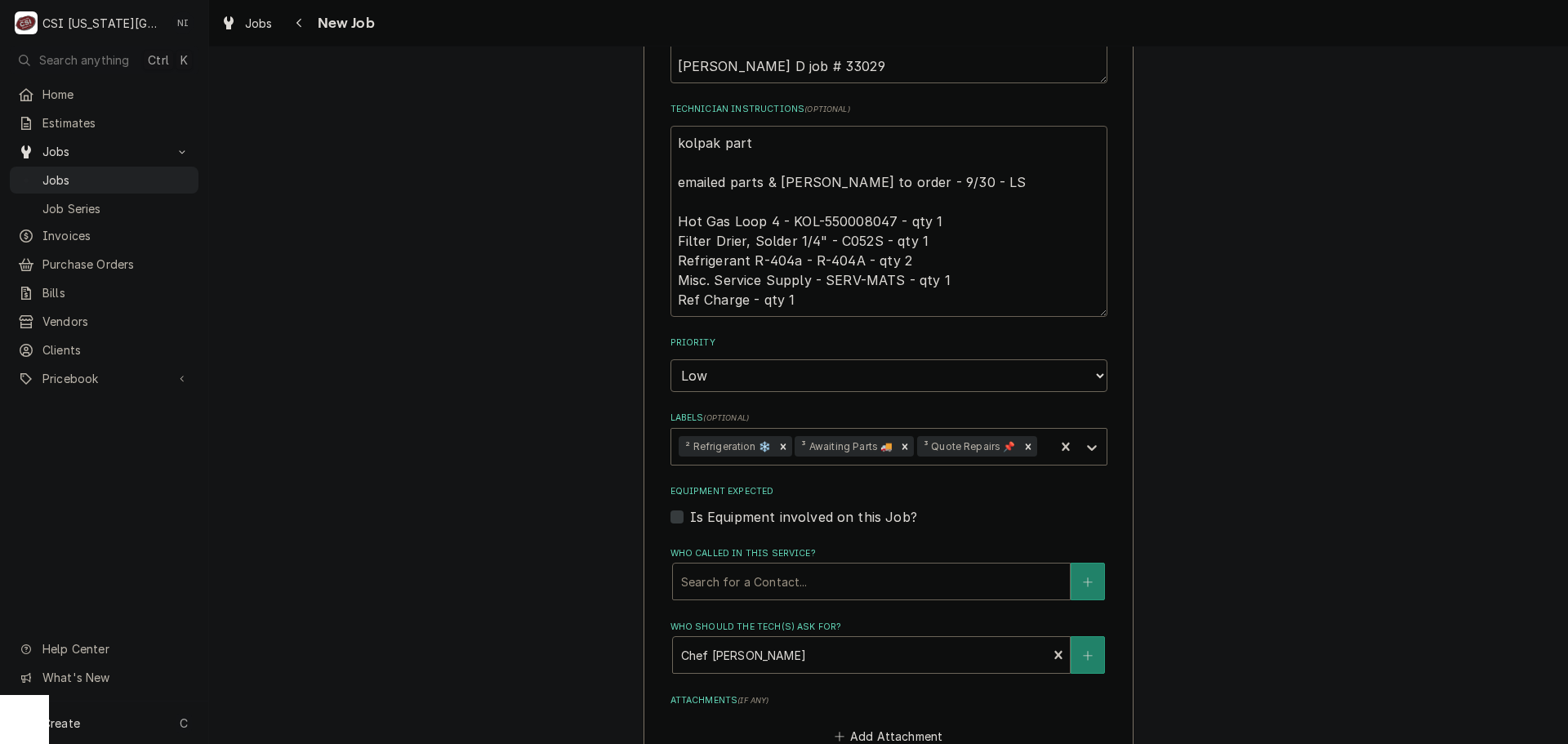
type textarea "kolpak part o emailed parts & lindy to order - 9/30 - LS Hot Gas Loop 4 - KOL-5…"
type textarea "x"
type textarea "kolpak part or emailed parts & lindy to order - 9/30 - LS Hot Gas Loop 4 - KOL-…"
type textarea "x"
type textarea "kolpak part ord emailed parts & lindy to order - 9/30 - LS Hot Gas Loop 4 - KOL…"
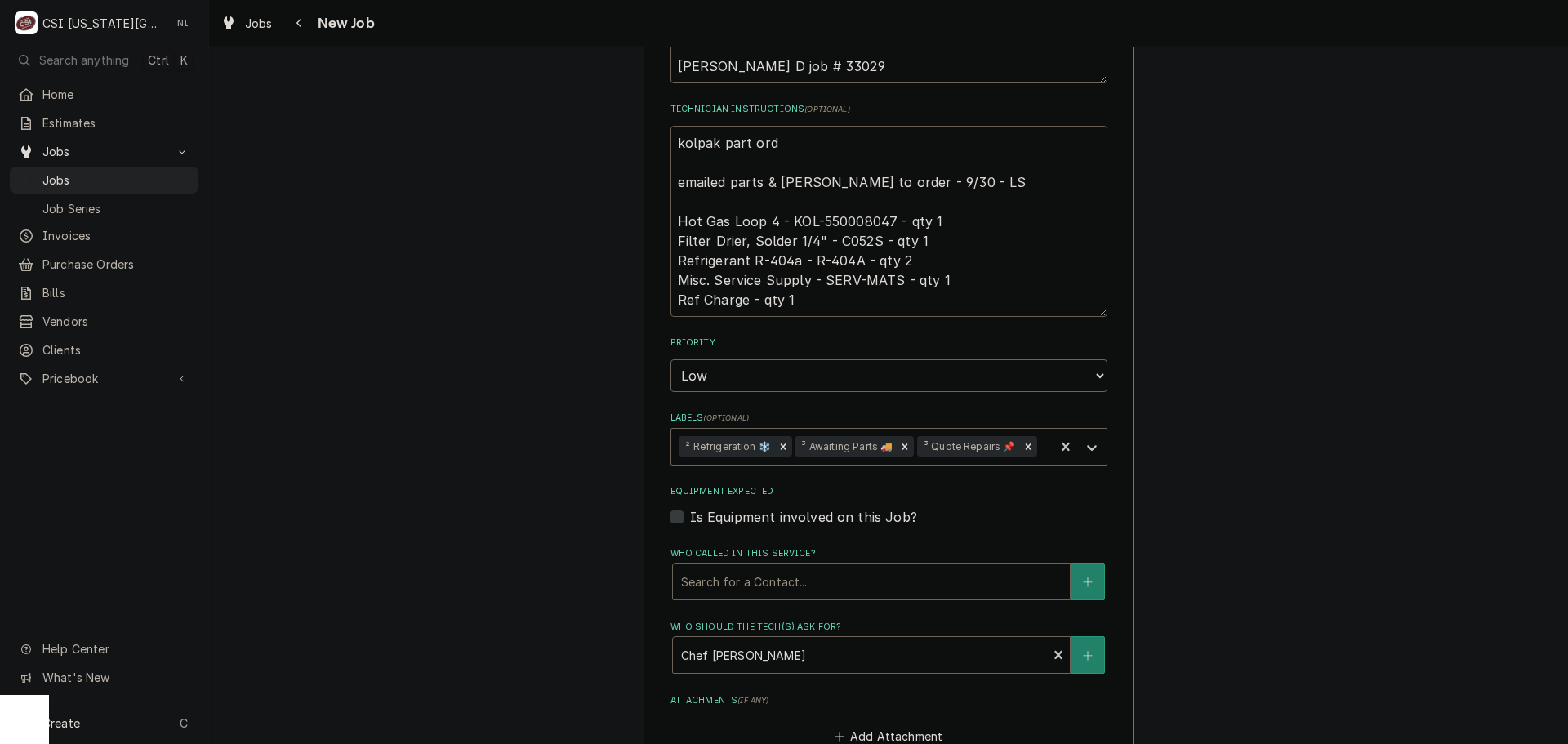
type textarea "x"
type textarea "kolpak part orde emailed parts & lindy to order - 9/30 - LS Hot Gas Loop 4 - KO…"
type textarea "x"
type textarea "kolpak part order emailed parts & lindy to order - 9/30 - LS Hot Gas Loop 4 - K…"
type textarea "x"
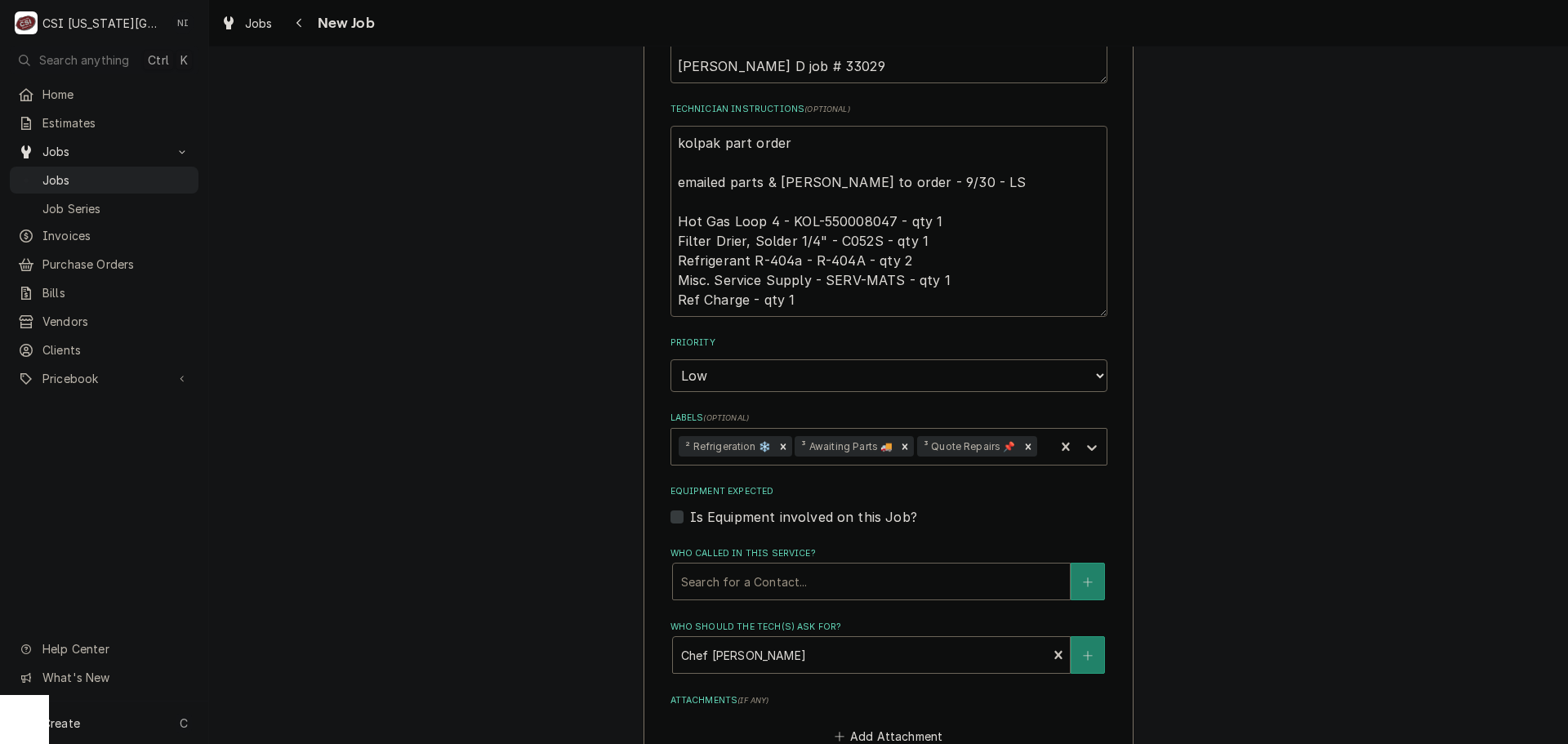
type textarea "kolpak part orderd emailed parts & lindy to order - 9/30 - LS Hot Gas Loop 4 - …"
type textarea "x"
type textarea "kolpak part orderd emailed parts & lindy to order - 9/30 - LS Hot Gas Loop 4 - …"
type textarea "x"
type textarea "kolpak part orderd o emailed parts & lindy to order - 9/30 - LS Hot Gas Loop 4 …"
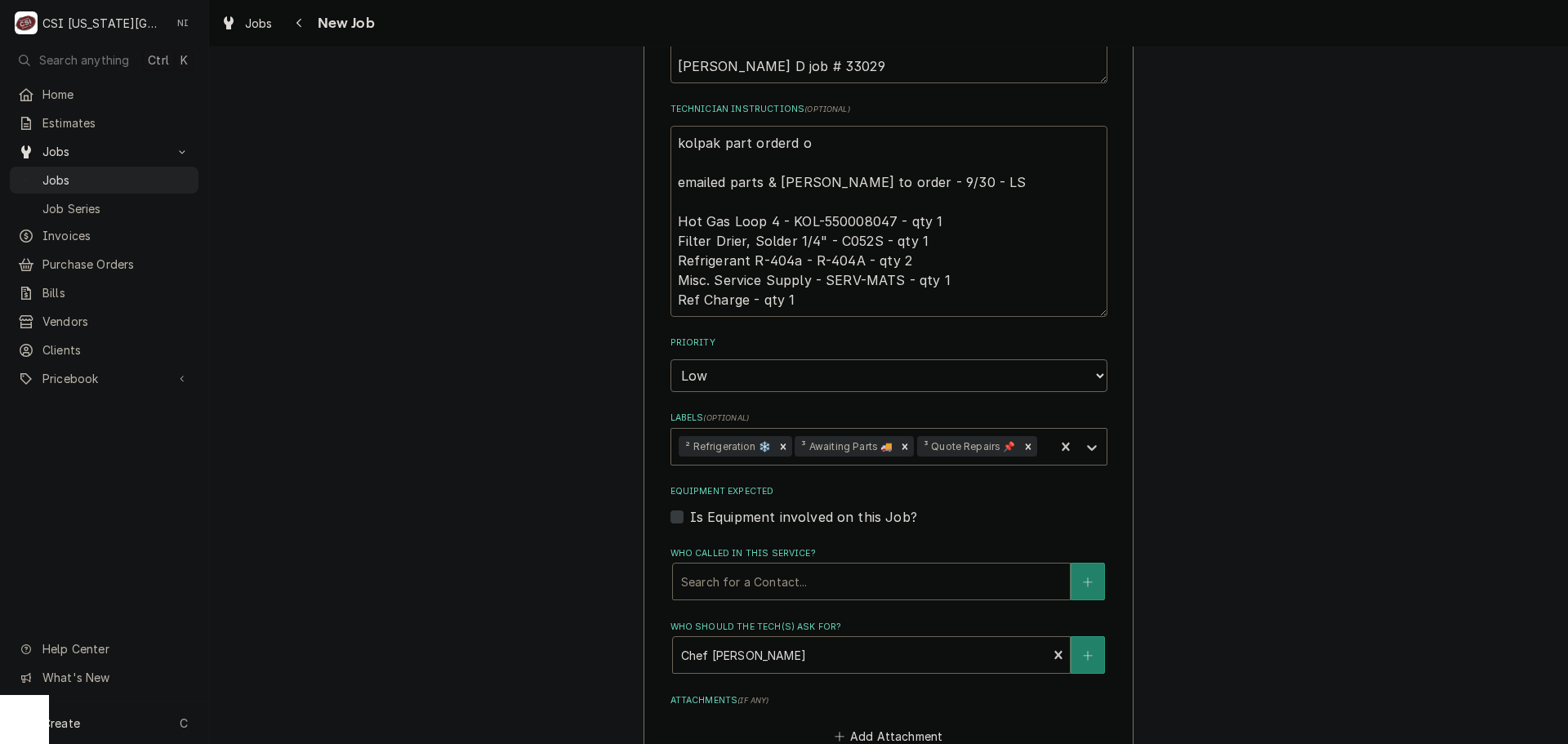
type textarea "x"
type textarea "kolpak part orderd on emailed parts & lindy to order - 9/30 - LS Hot Gas Loop 4…"
type textarea "x"
type textarea "kolpak part orderd on emailed parts & lindy to order - 9/30 - LS Hot Gas Loop 4…"
type textarea "x"
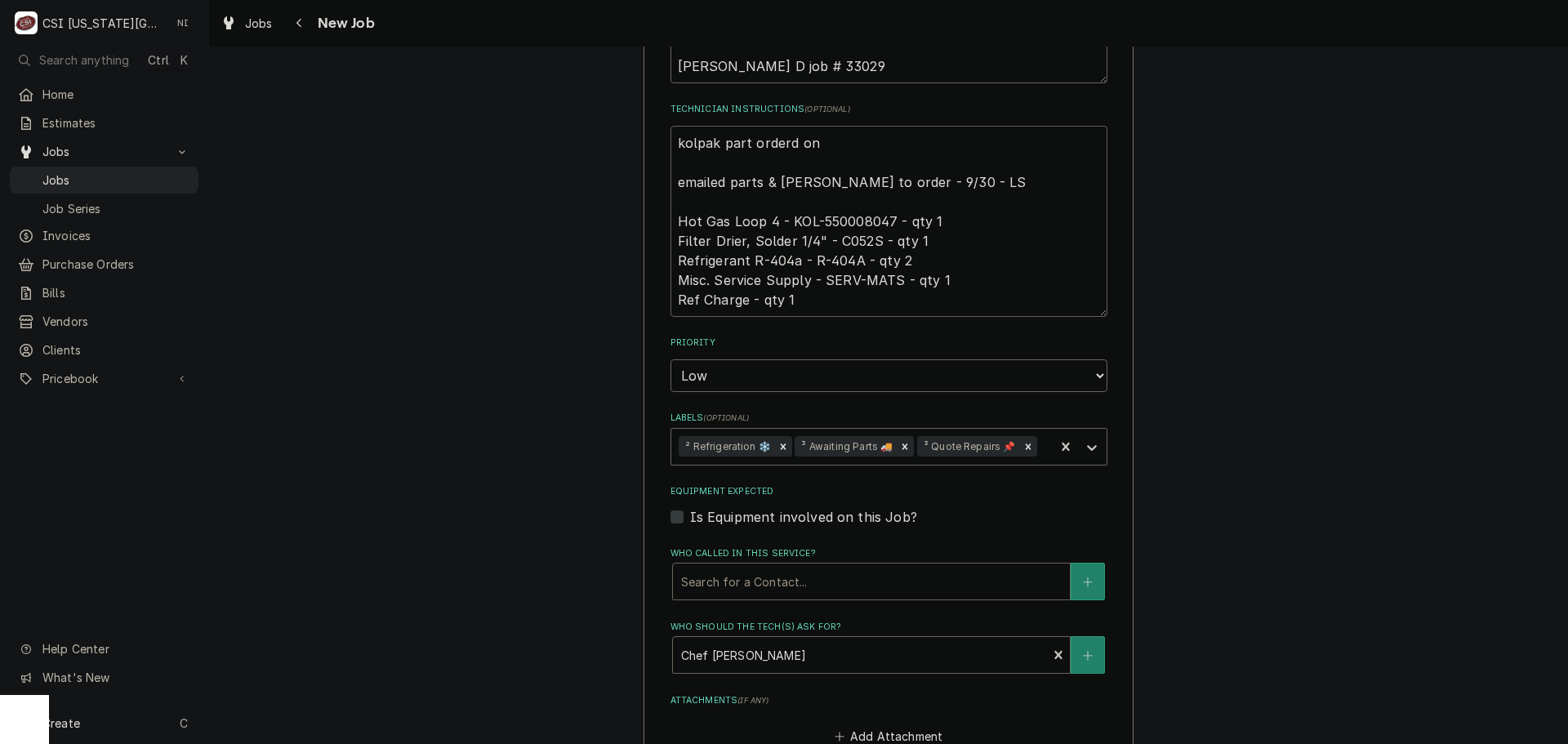
type textarea "kolpak part orderd on emailed parts & lindy to order - 9/30 - LS Hot Gas Loop 4…"
type textarea "x"
type textarea "kolpak part orderd o emailed parts & lindy to order - 9/30 - LS Hot Gas Loop 4 …"
type textarea "x"
type textarea "kolpak part orderd emailed parts & lindy to order - 9/30 - LS Hot Gas Loop 4 - …"
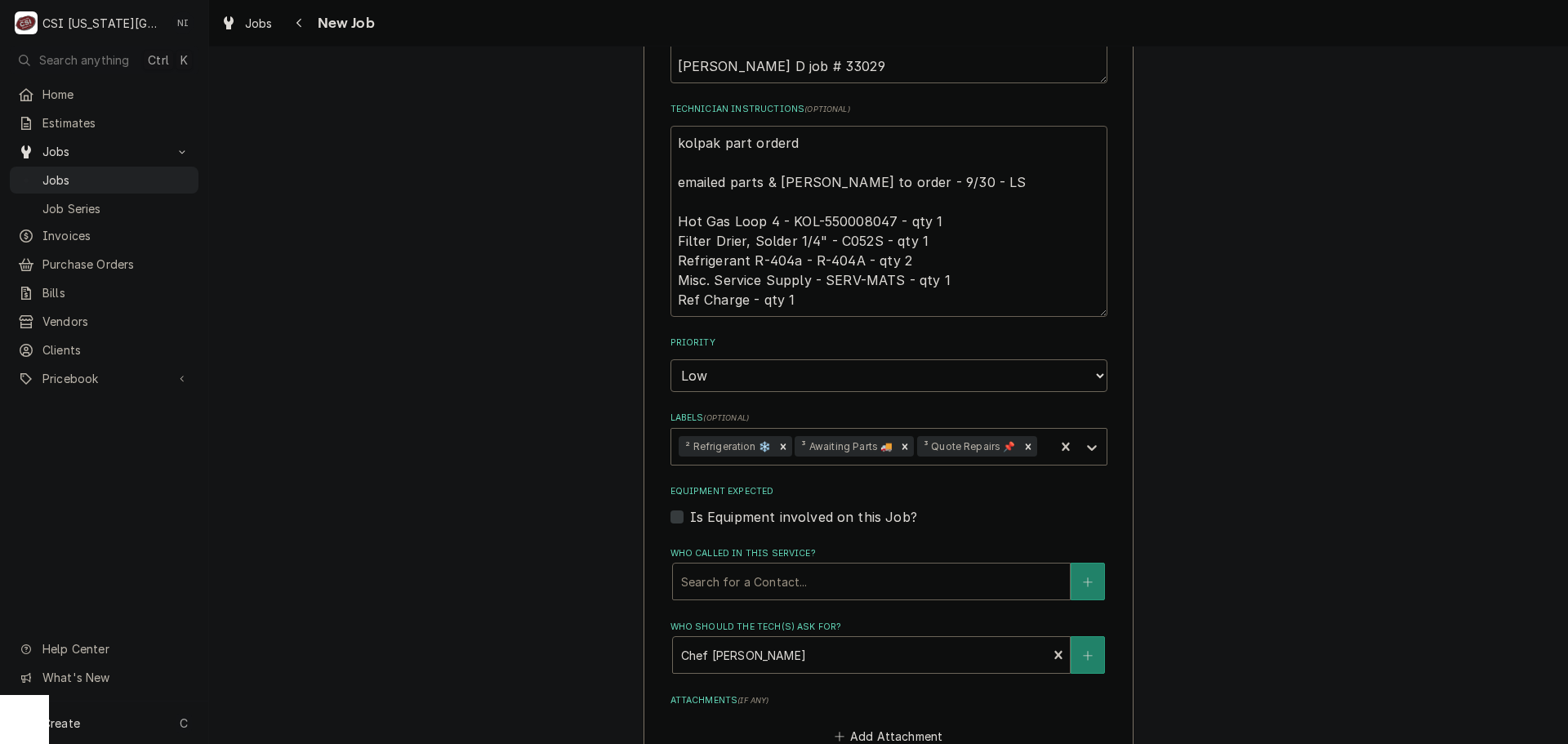
type textarea "x"
type textarea "kolpak part orderd emailed parts & lindy to order - 9/30 - LS Hot Gas Loop 4 - …"
type textarea "x"
type textarea "kolpak part order emailed parts & lindy to order - 9/30 - LS Hot Gas Loop 4 - K…"
type textarea "x"
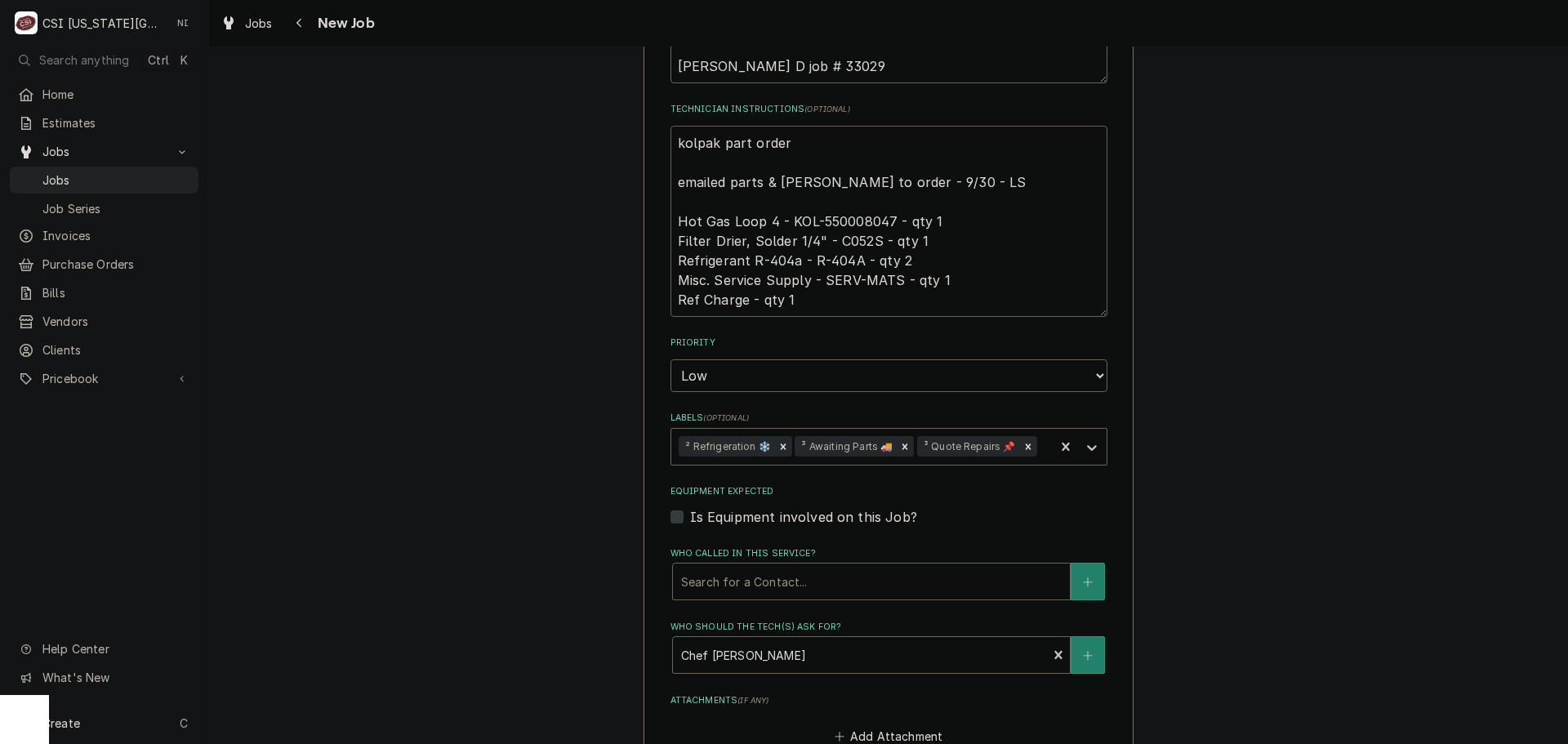
type textarea "kolpak part ordere emailed parts & lindy to order - 9/30 - LS Hot Gas Loop 4 - …"
type textarea "x"
type textarea "kolpak part ordered emailed parts & lindy to order - 9/30 - LS Hot Gas Loop 4 -…"
type textarea "x"
type textarea "kolpak part ordered emailed parts & lindy to order - 9/30 - LS Hot Gas Loop 4 -…"
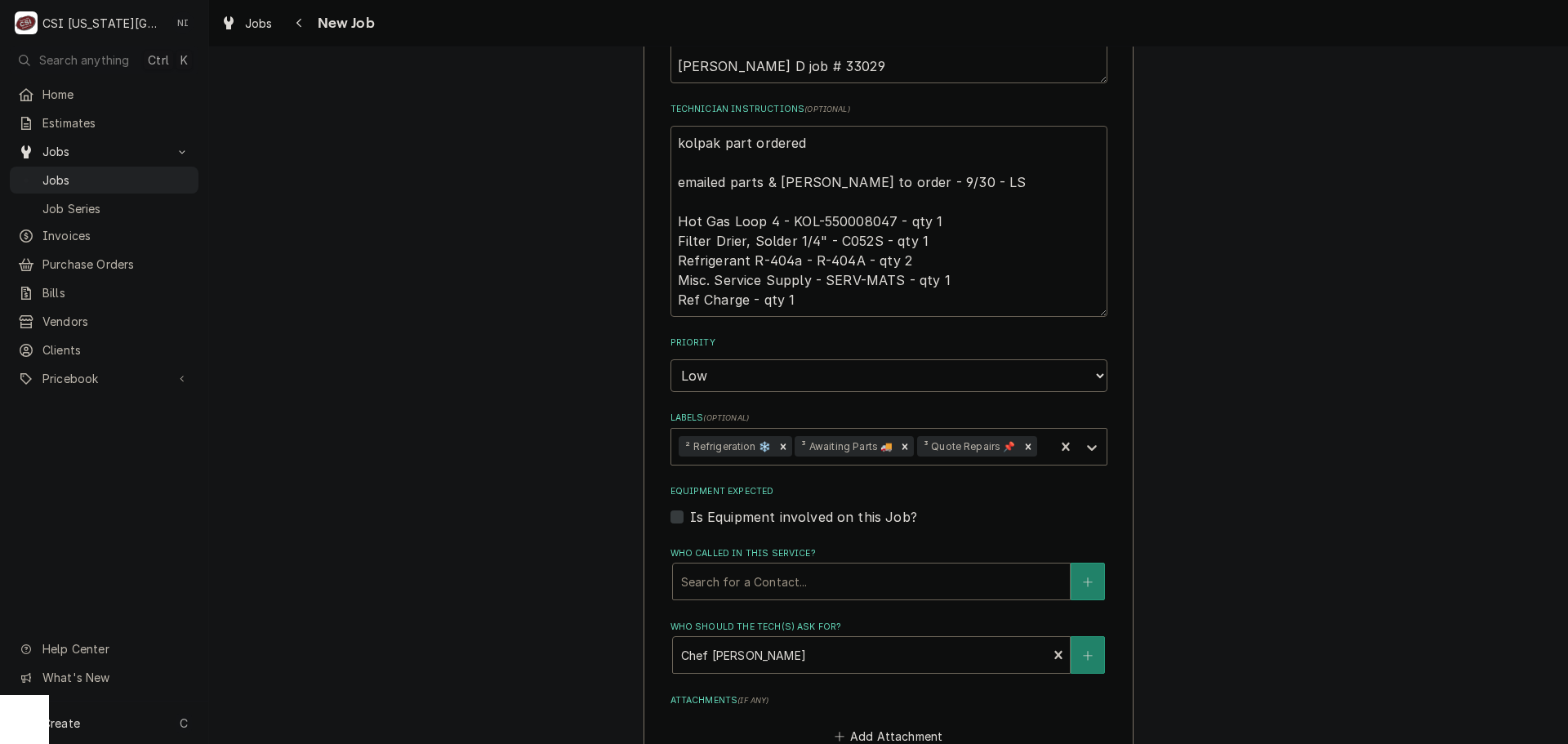
type textarea "x"
type textarea "kolpak part ordered o emailed parts & lindy to order - 9/30 - LS Hot Gas Loop 4…"
type textarea "x"
type textarea "kolpak part ordered on emailed parts & lindy to order - 9/30 - LS Hot Gas Loop …"
type textarea "x"
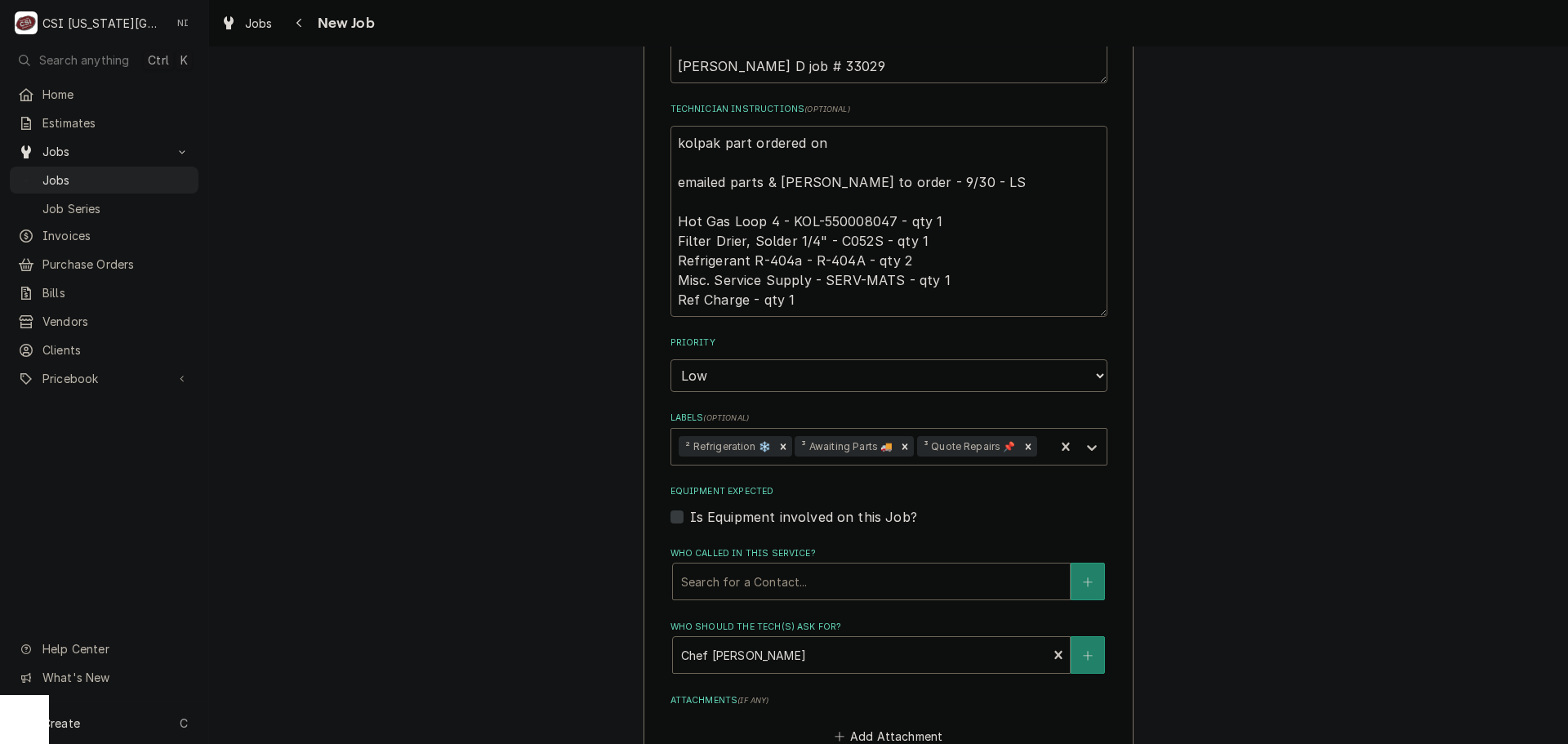
type textarea "kolpak part ordered on emailed parts & lindy to order - 9/30 - LS Hot Gas Loop …"
type textarea "x"
type textarea "kolpak part ordered on P emailed parts & lindy to order - 9/30 - LS Hot Gas Loo…"
type textarea "x"
type textarea "kolpak part ordered on Po emailed parts & lindy to order - 9/30 - LS Hot Gas Lo…"
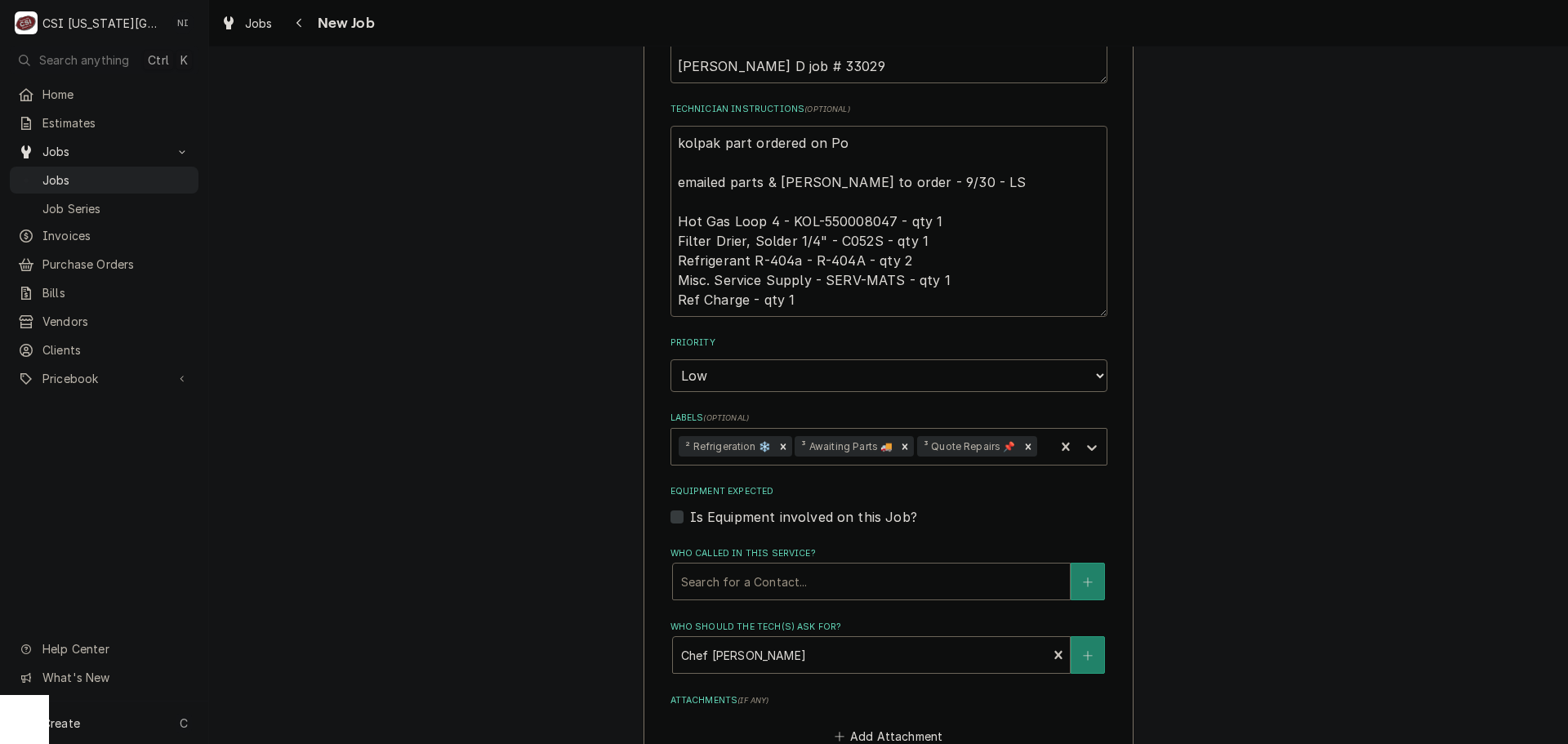
type textarea "x"
type textarea "kolpak part ordered on Po emailed parts & lindy to order - 9/30 - LS Hot Gas Lo…"
type textarea "x"
type textarea "kolpak part ordered on Po 3 emailed parts & lindy to order - 9/30 - LS Hot Gas …"
type textarea "x"
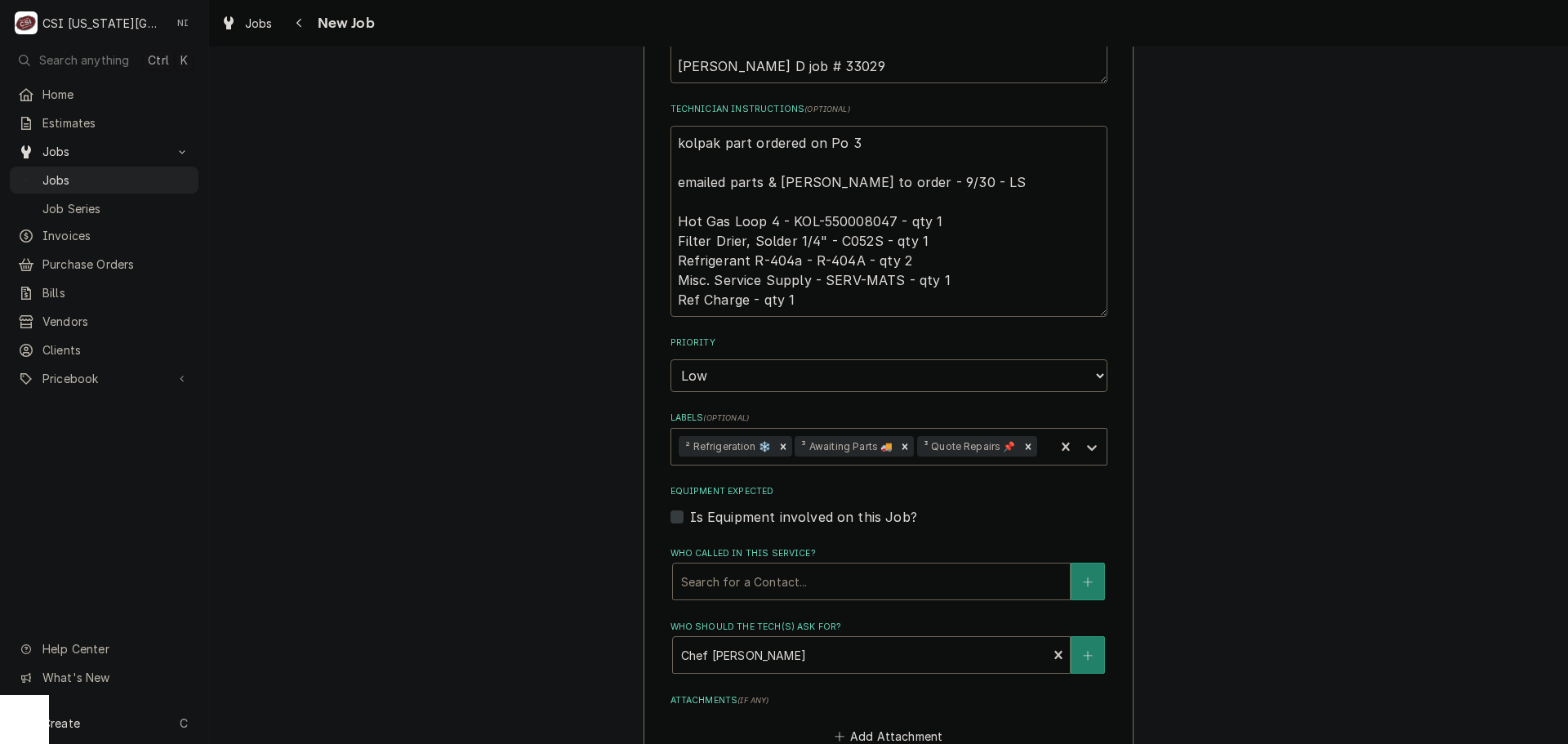
type textarea "kolpak part ordered on Po 30 emailed parts & lindy to order - 9/30 - LS Hot Gas…"
type textarea "x"
type textarea "kolpak part ordered on Po 301 emailed parts & lindy to order - 9/30 - LS Hot Ga…"
type textarea "x"
type textarea "kolpak part ordered on Po 3016 emailed parts & lindy to order - 9/30 - LS Hot G…"
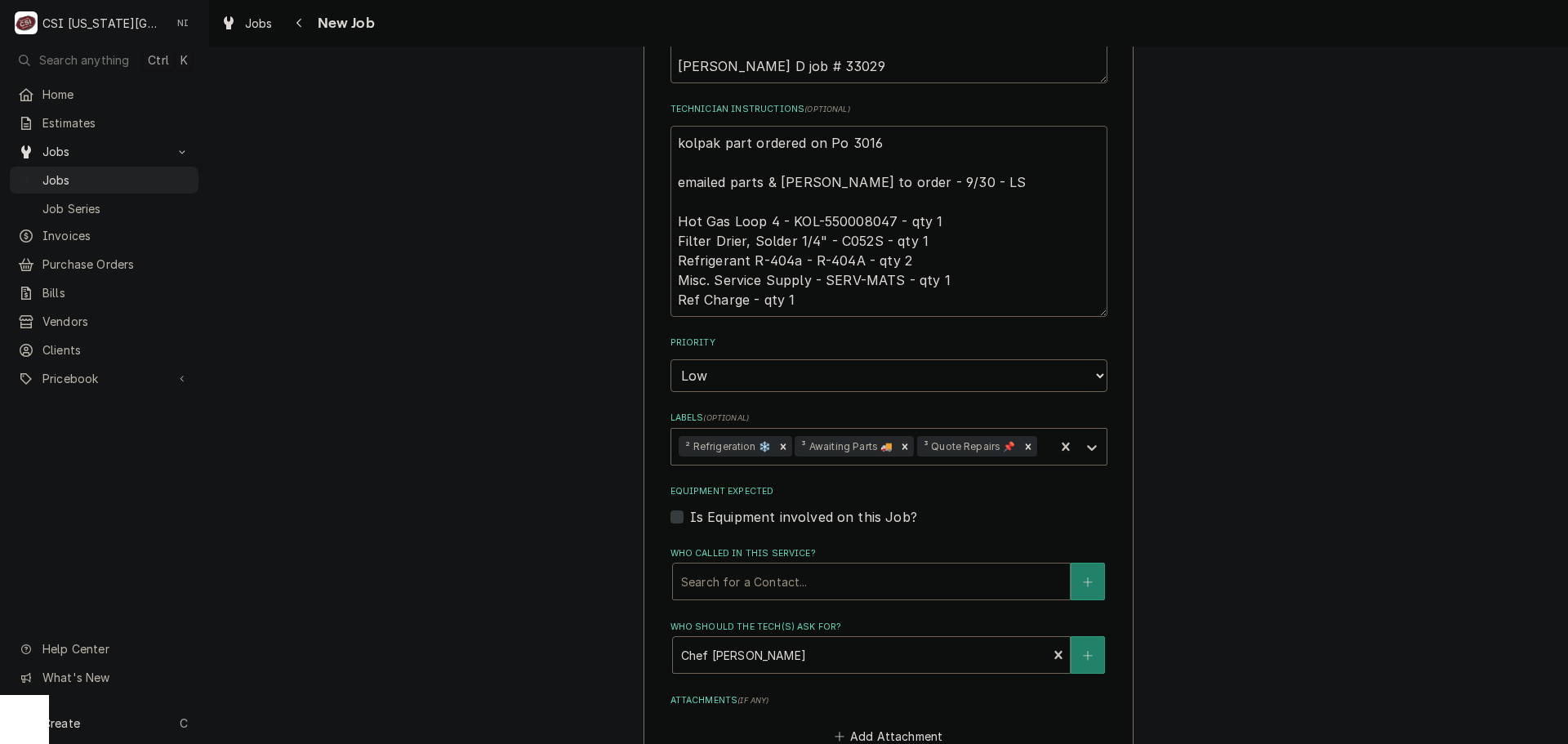
type textarea "x"
type textarea "kolpak part ordered on Po 30166 emailed parts & lindy to order - 9/30 - LS Hot …"
type textarea "x"
type textarea "kolpak part ordered on Po 301666 emailed parts & lindy to order - 9/30 - LS Hot…"
type textarea "x"
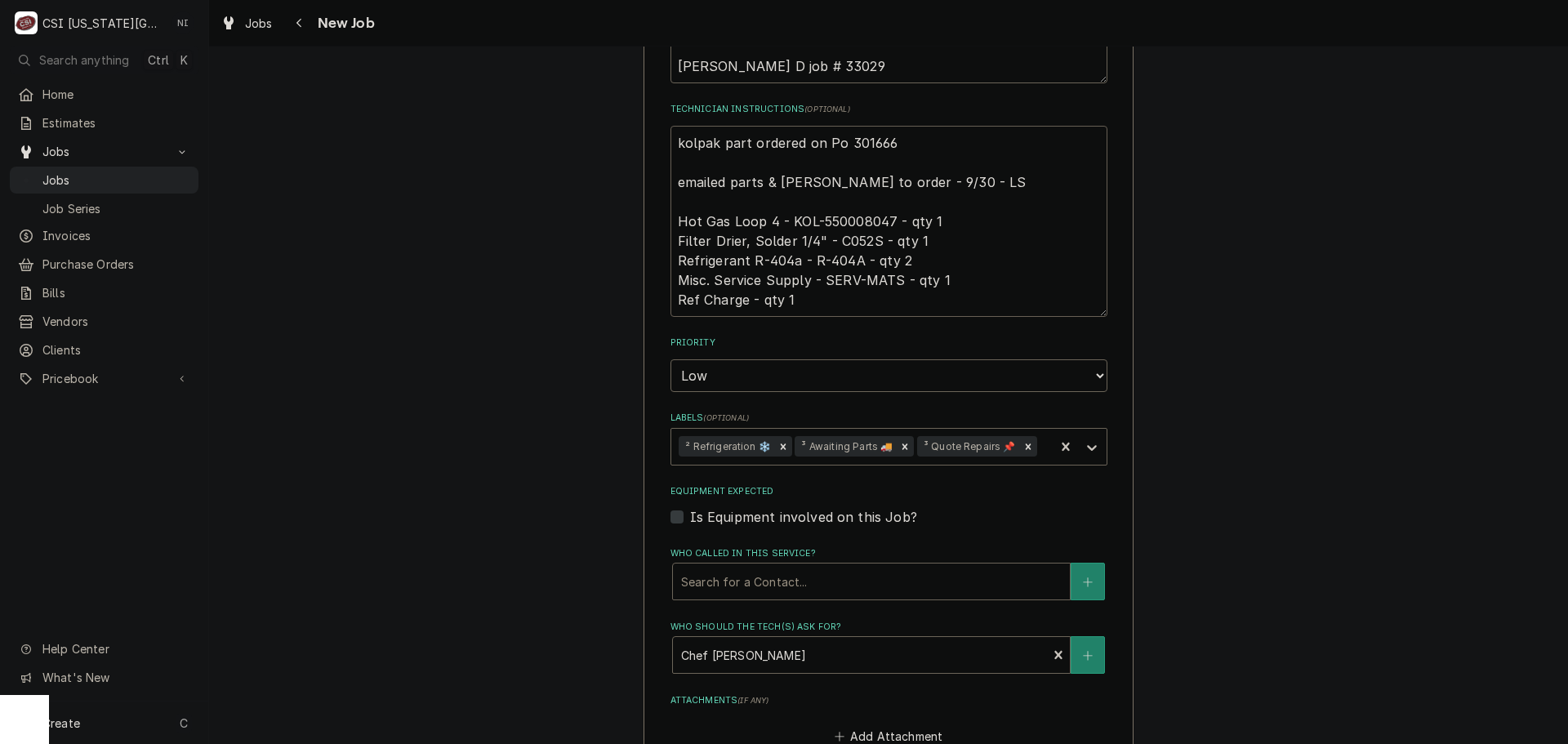
type textarea "kolpak part ordered on Po 301666. emailed parts & lindy to order - 9/30 - LS Ho…"
type textarea "x"
type textarea "kolpak part ordered on Po 301666. emailed parts & lindy to order - 9/30 - LS Ho…"
type textarea "x"
type textarea "kolpak part ordered on Po 301666. r emailed parts & lindy to order - 9/30 - LS …"
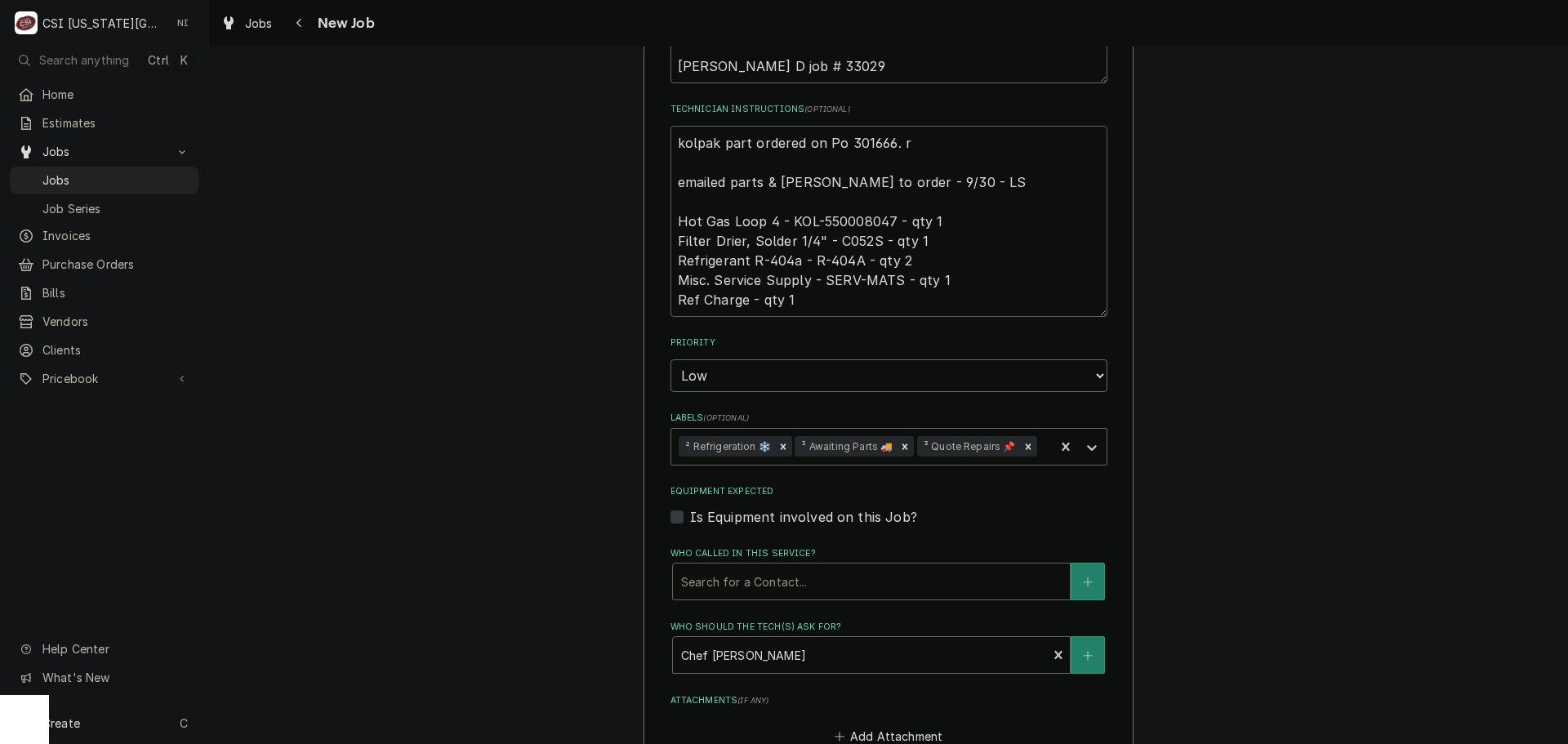
type textarea "x"
type textarea "kolpak part ordered on Po 301666. re emailed parts & lindy to order - 9/30 - LS…"
type textarea "x"
type textarea "kolpak part ordered on Po 301666. rea emailed parts & lindy to order - 9/30 - L…"
type textarea "x"
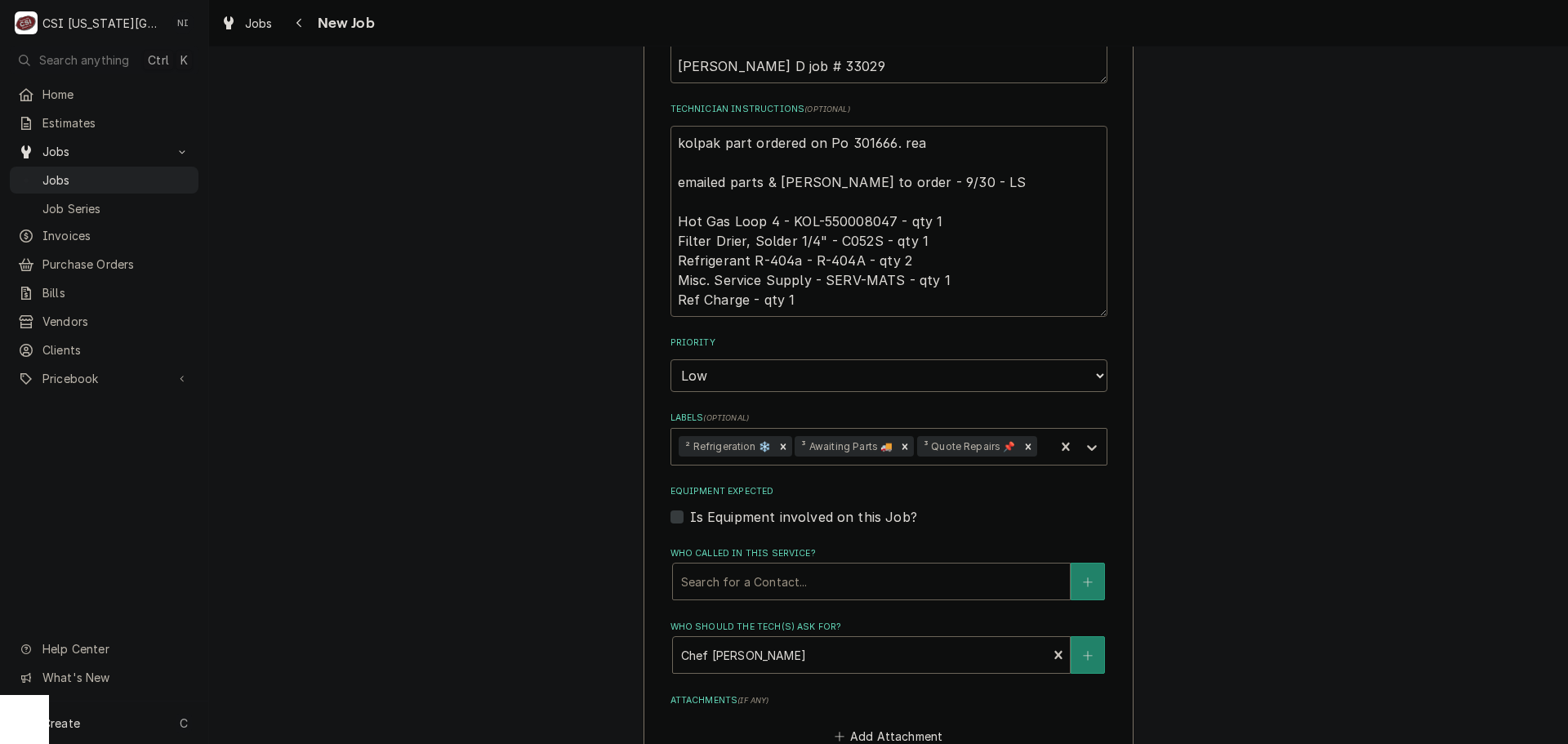
type textarea "kolpak part ordered on Po 301666. re emailed parts & lindy to order - 9/30 - LS…"
type textarea "x"
type textarea "kolpak part ordered on Po 301666. r emailed parts & lindy to order - 9/30 - LS …"
type textarea "x"
type textarea "kolpak part ordered on Po 301666. emailed parts & lindy to order - 9/30 - LS Ho…"
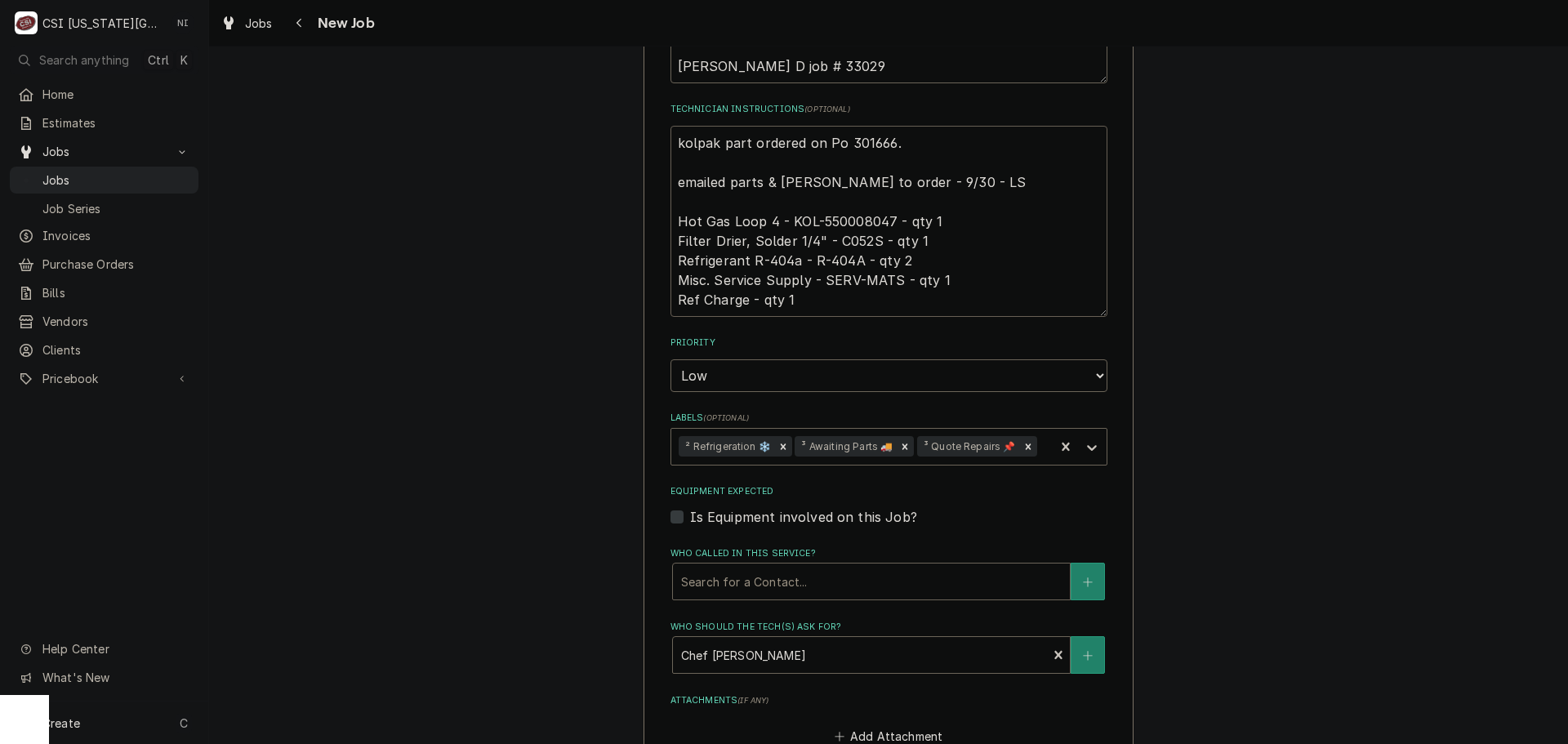
type textarea "x"
type textarea "kolpak part ordered on Po 301666. R emailed parts & lindy to order - 9/30 - LS …"
type textarea "x"
type textarea "kolpak part ordered on Po 301666. Re emailed parts & lindy to order - 9/30 - LS…"
type textarea "x"
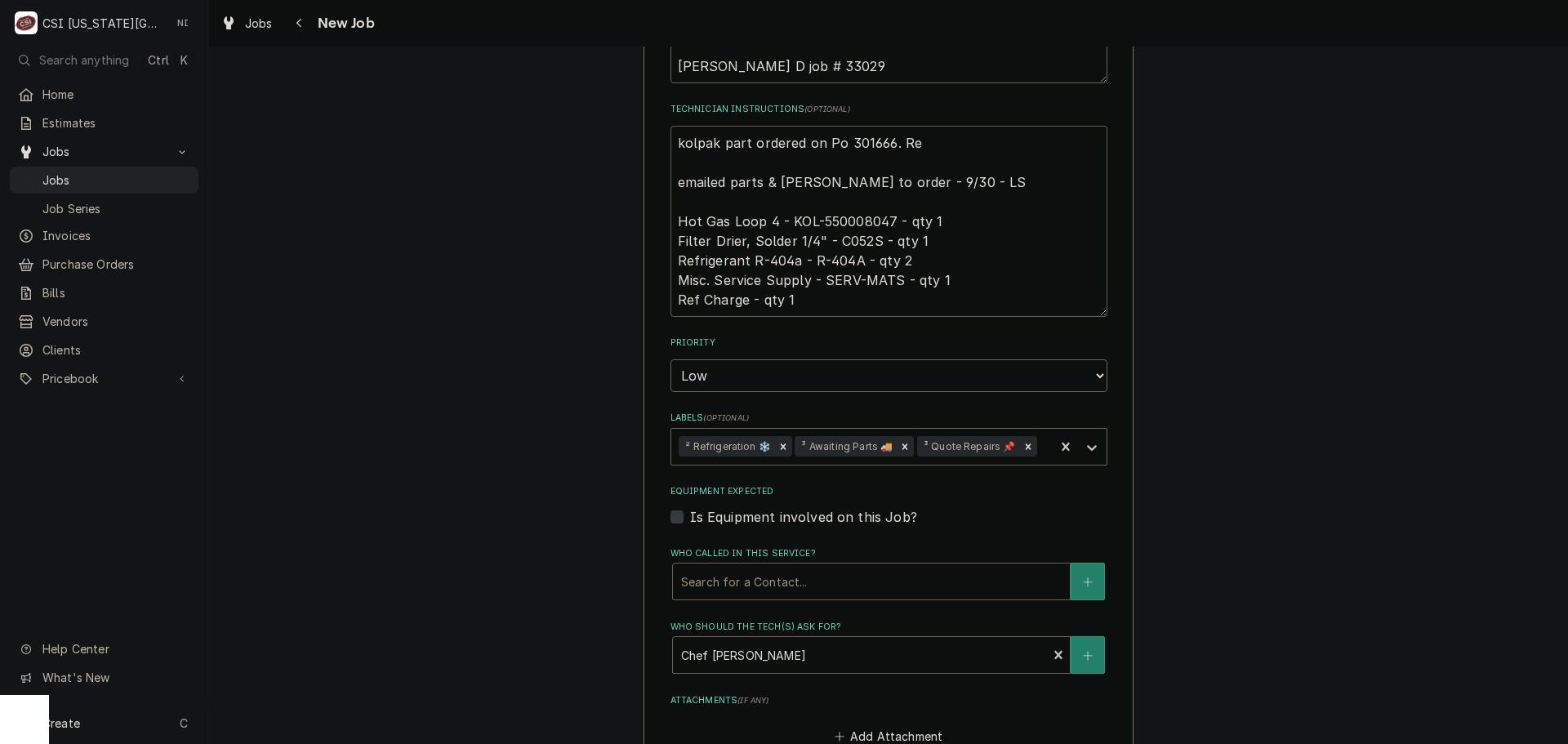
type textarea "kolpak part ordered on Po 301666. Rea emailed parts & lindy to order - 9/30 - L…"
type textarea "x"
type textarea "kolpak part ordered on Po 301666. Re emailed parts & lindy to order - 9/30 - LS…"
type textarea "x"
type textarea "kolpak part ordered on Po 301666. Rem emailed parts & lindy to order - 9/30 - L…"
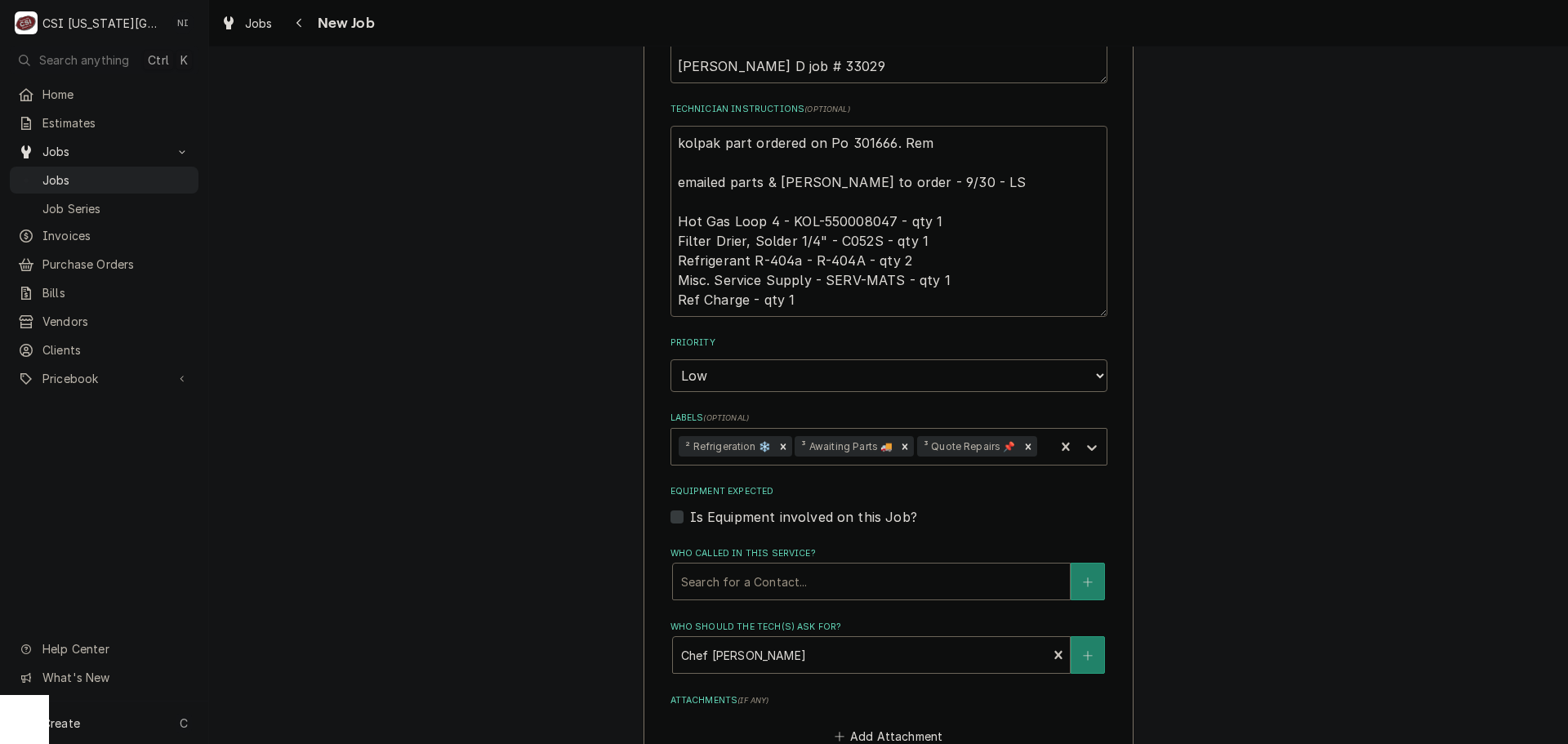
type textarea "x"
type textarea "kolpak part ordered on Po 301666. Rema emailed parts & lindy to order - 9/30 - …"
type textarea "x"
type textarea "kolpak part ordered on Po 301666. Remai emailed parts & lindy to order - 9/30 -…"
type textarea "x"
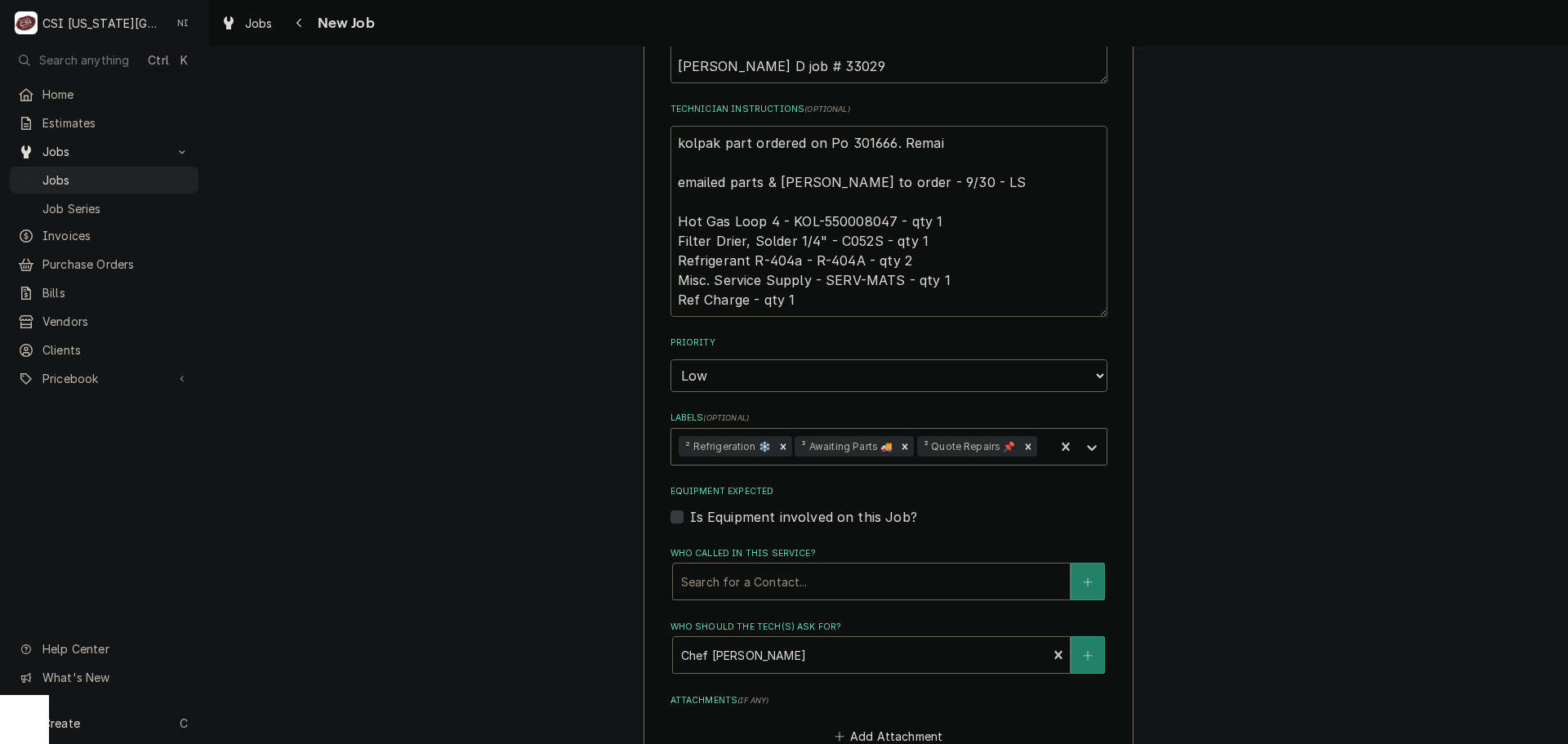
type textarea "kolpak part ordered on Po 301666. Remain emailed parts & lindy to order - 9/30 …"
type textarea "x"
type textarea "kolpak part ordered on Po 301666. Remaini emailed parts & lindy to order - 9/30…"
type textarea "x"
type textarea "kolpak part ordered on Po 301666. Remainin emailed parts & lindy to order - 9/3…"
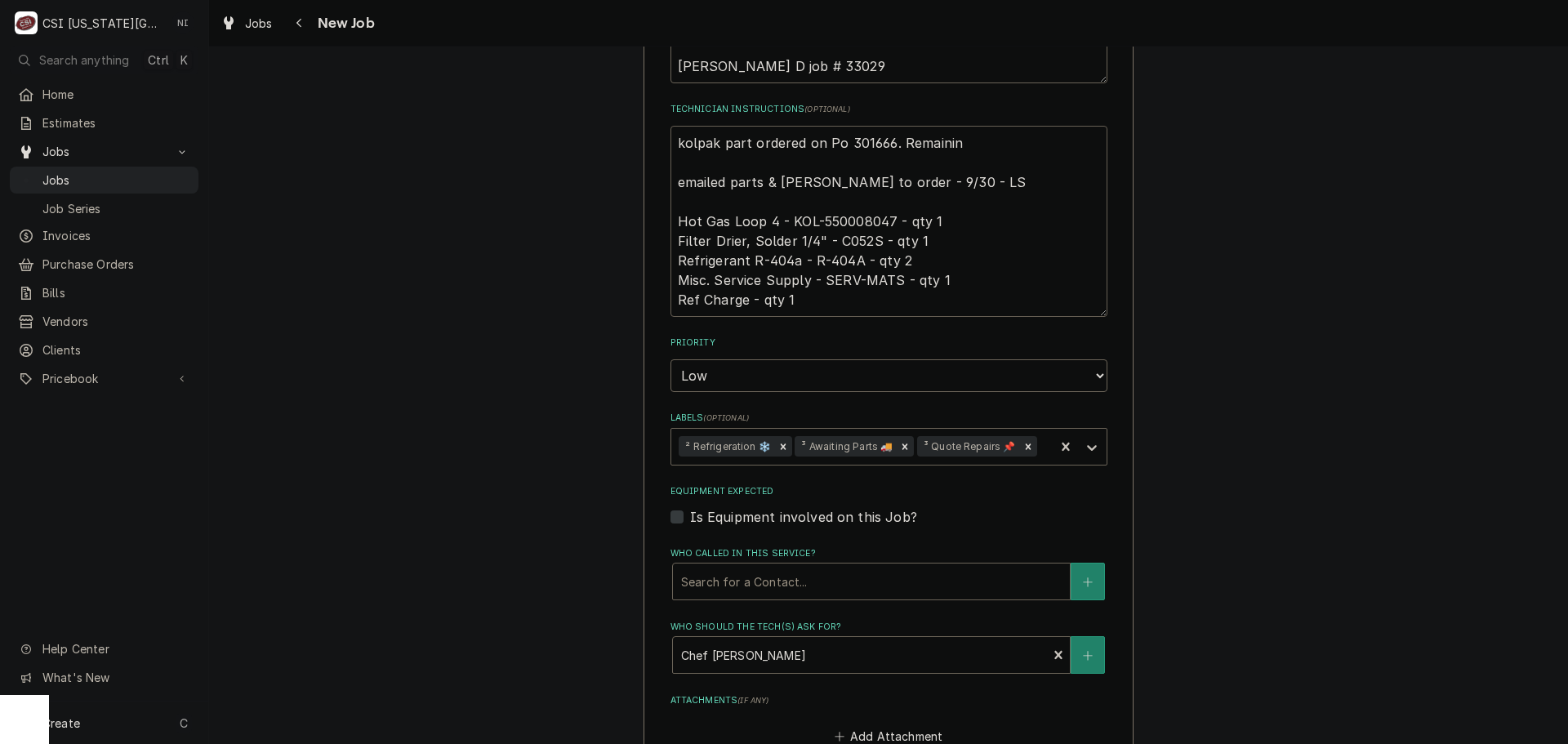
type textarea "x"
type textarea "kolpak part ordered on Po 301666. Remaining emailed parts & lindy to order - 9/…"
type textarea "x"
type textarea "kolpak part ordered on Po 301666. Remaining emailed parts & lindy to order - 9/…"
type textarea "x"
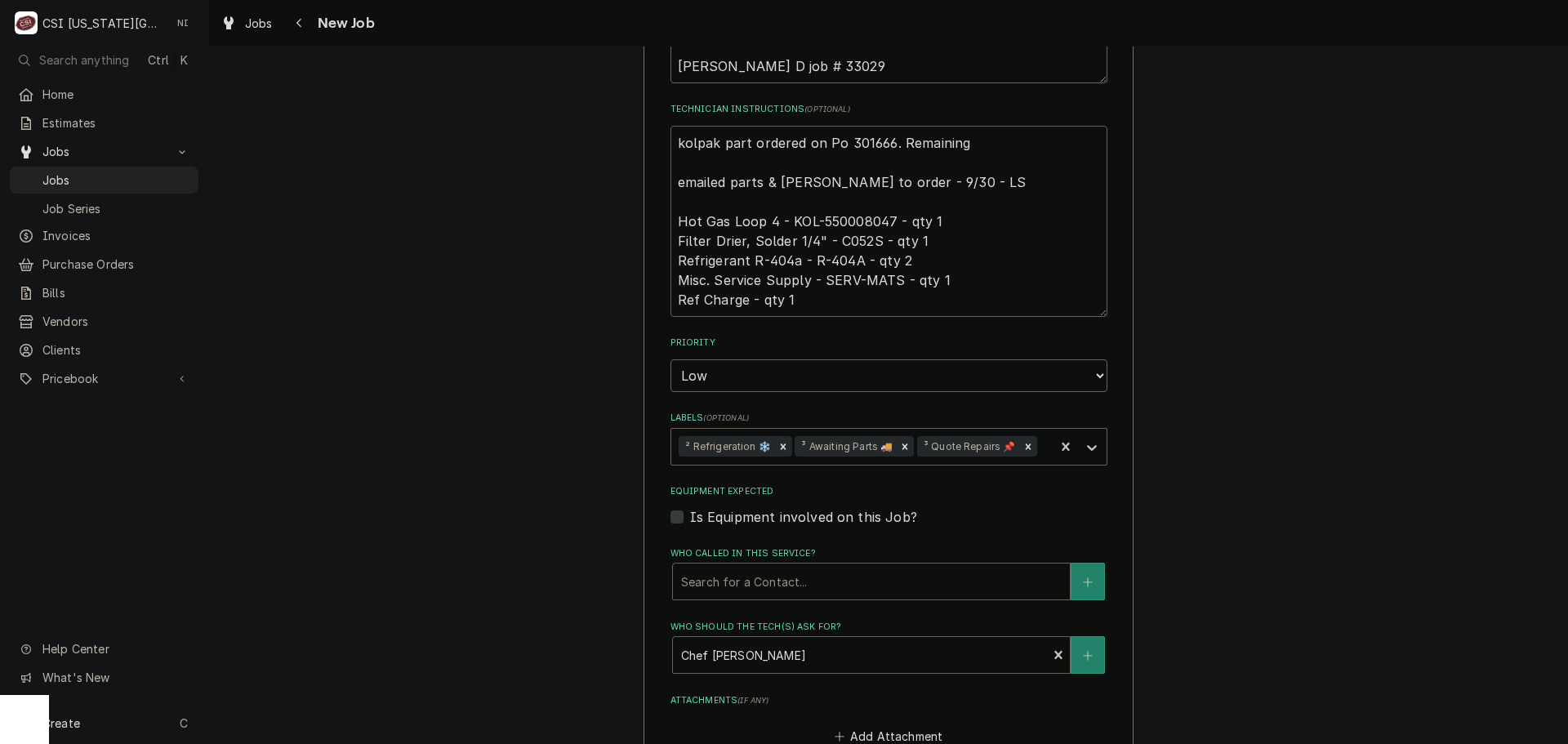
type textarea "kolpak part ordered on Po 301666. Remaining p emailed parts & lindy to order - …"
type textarea "x"
type textarea "kolpak part ordered on Po 301666. Remaining pa emailed parts & lindy to order -…"
type textarea "x"
type textarea "kolpak part ordered on Po 301666. Remaining pars emailed parts & lindy to order…"
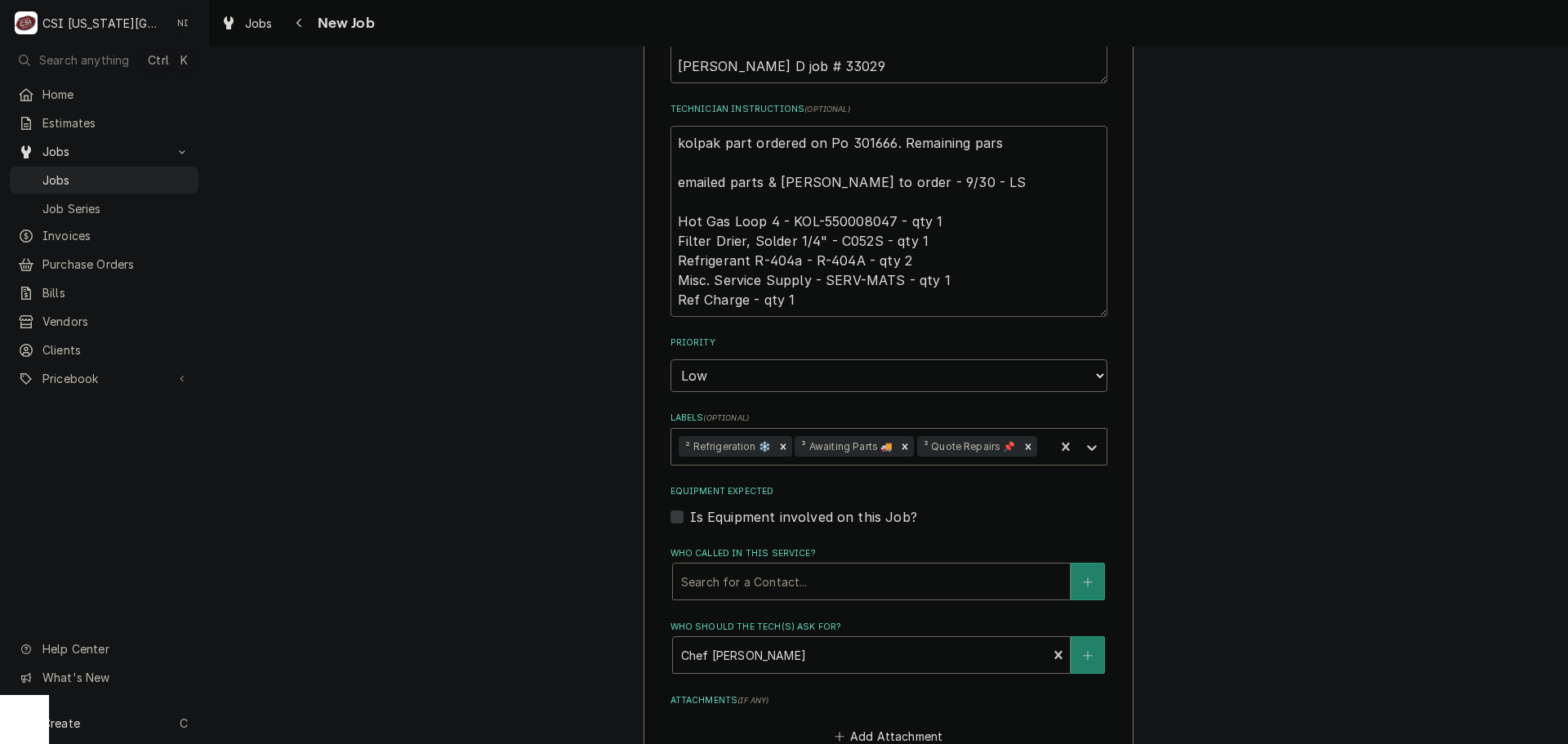
type textarea "x"
type textarea "kolpak part ordered on Po 301666. Remaining parst emailed parts & lindy to orde…"
type textarea "x"
type textarea "kolpak part ordered on Po 301666. Remaining parst emailed parts & lindy to orde…"
type textarea "x"
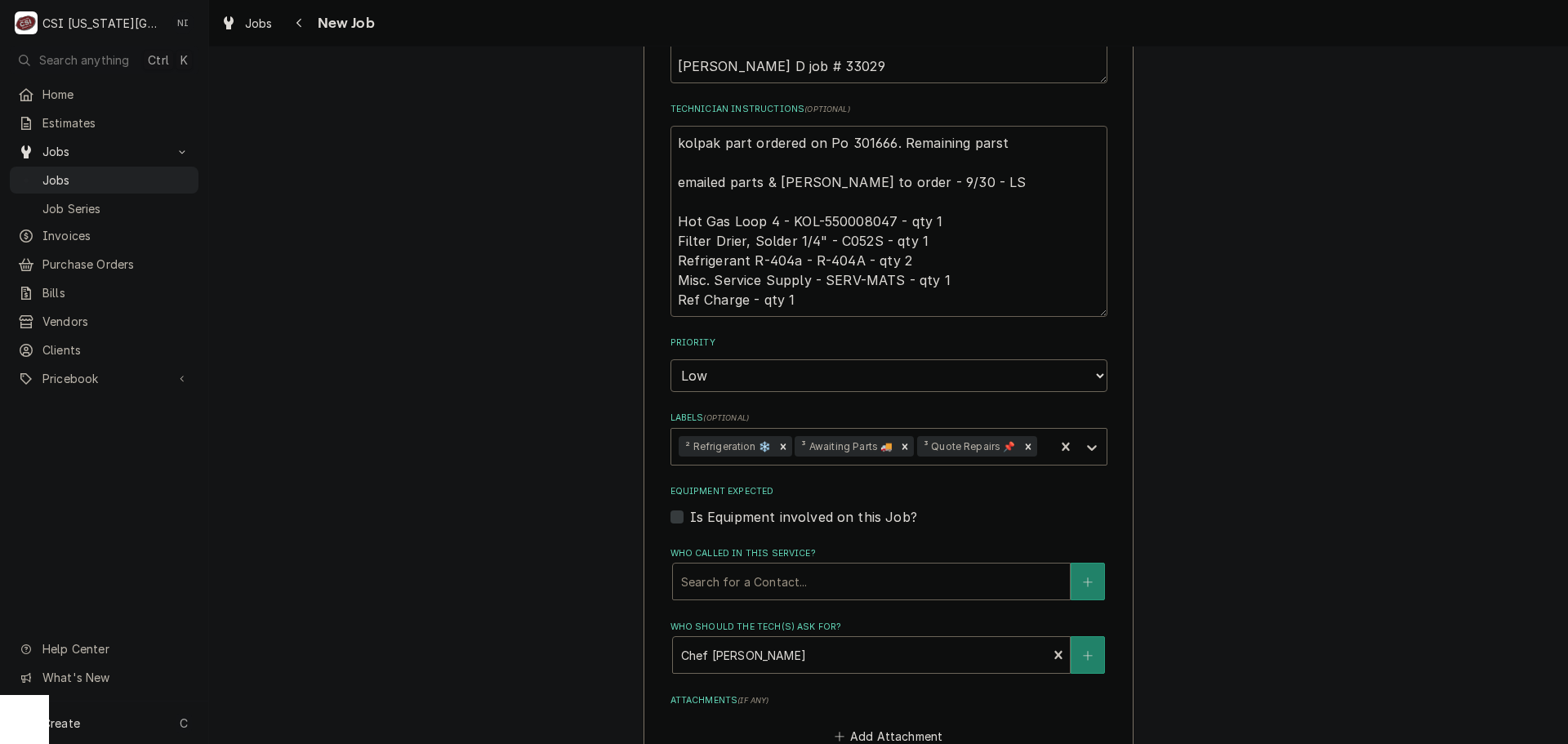
type textarea "kolpak part ordered on Po 301666. Remaining parst emailed parts & lindy to orde…"
type textarea "x"
type textarea "kolpak part ordered on Po 301666. Remaining pars emailed parts & lindy to order…"
type textarea "x"
type textarea "kolpak part ordered on Po 301666. Remaining par emailed parts & lindy to order …"
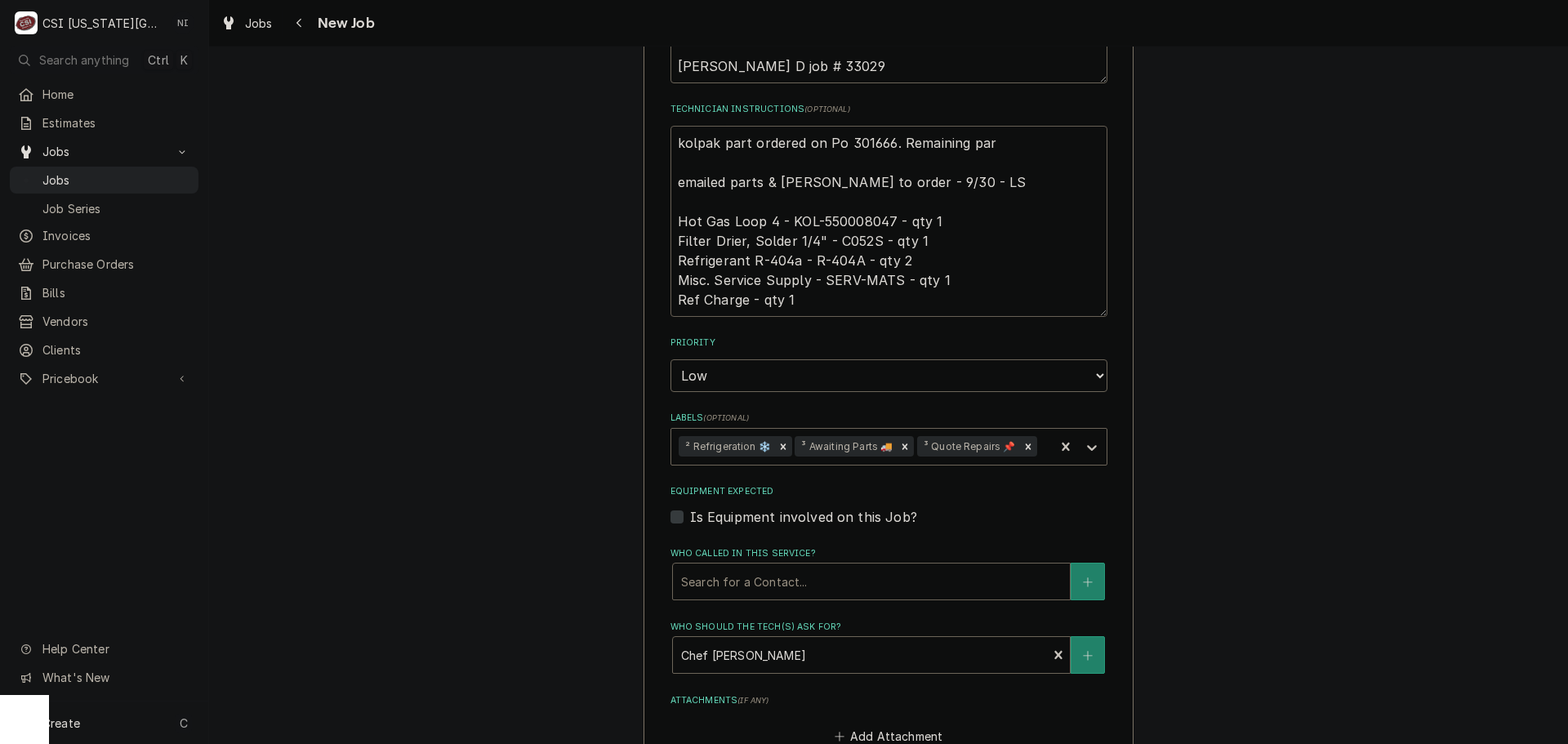
type textarea "x"
type textarea "kolpak part ordered on Po 301666. Remaining part emailed parts & lindy to order…"
type textarea "x"
type textarea "kolpak part ordered on Po 301666. Remaining parts emailed parts & lindy to orde…"
type textarea "x"
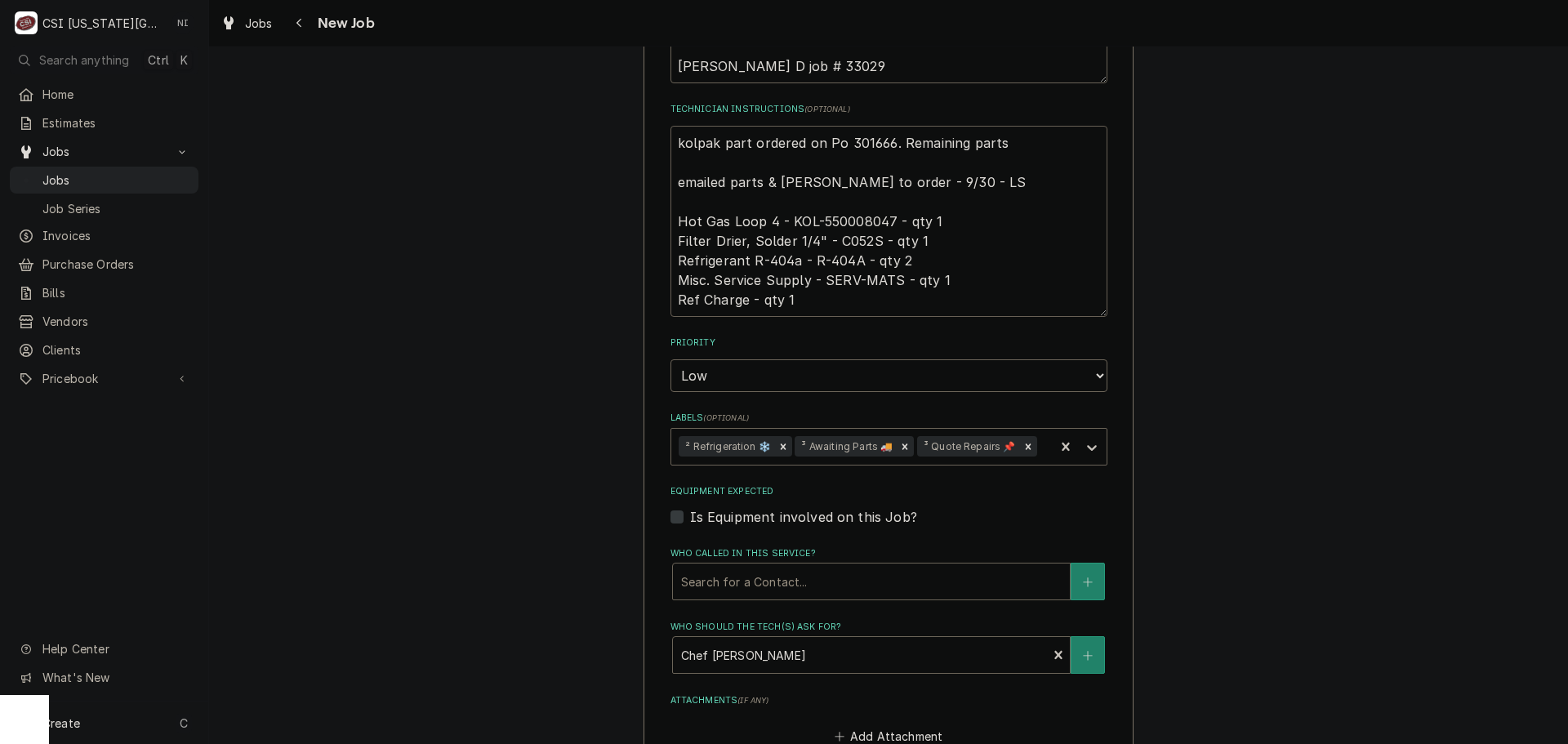
type textarea "kolpak part ordered on Po 301666. Remaining parts emailed parts & lindy to orde…"
type textarea "x"
type textarea "kolpak part ordered on Po 301666. Remaining parts to emailed parts & lindy to o…"
type textarea "x"
type textarea "kolpak part ordered on Po 301666. Remaining parts to emailed parts & lindy to o…"
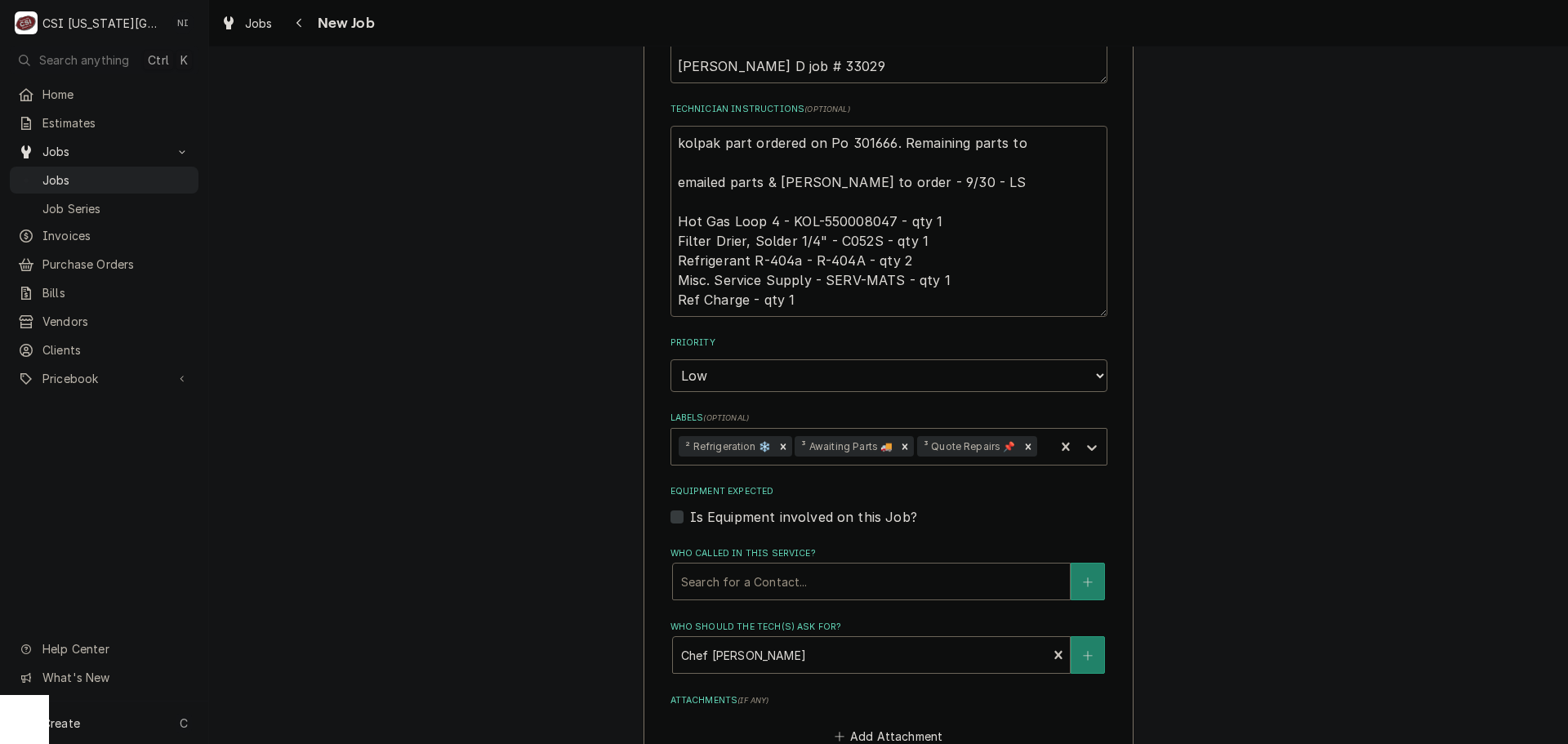
type textarea "x"
type textarea "kolpak part ordered on Po 301666. Remaining parts to b emailed parts & lindy to…"
type textarea "x"
type textarea "kolpak part ordered on Po 301666. Remaining parts to be emailed parts & lindy t…"
type textarea "x"
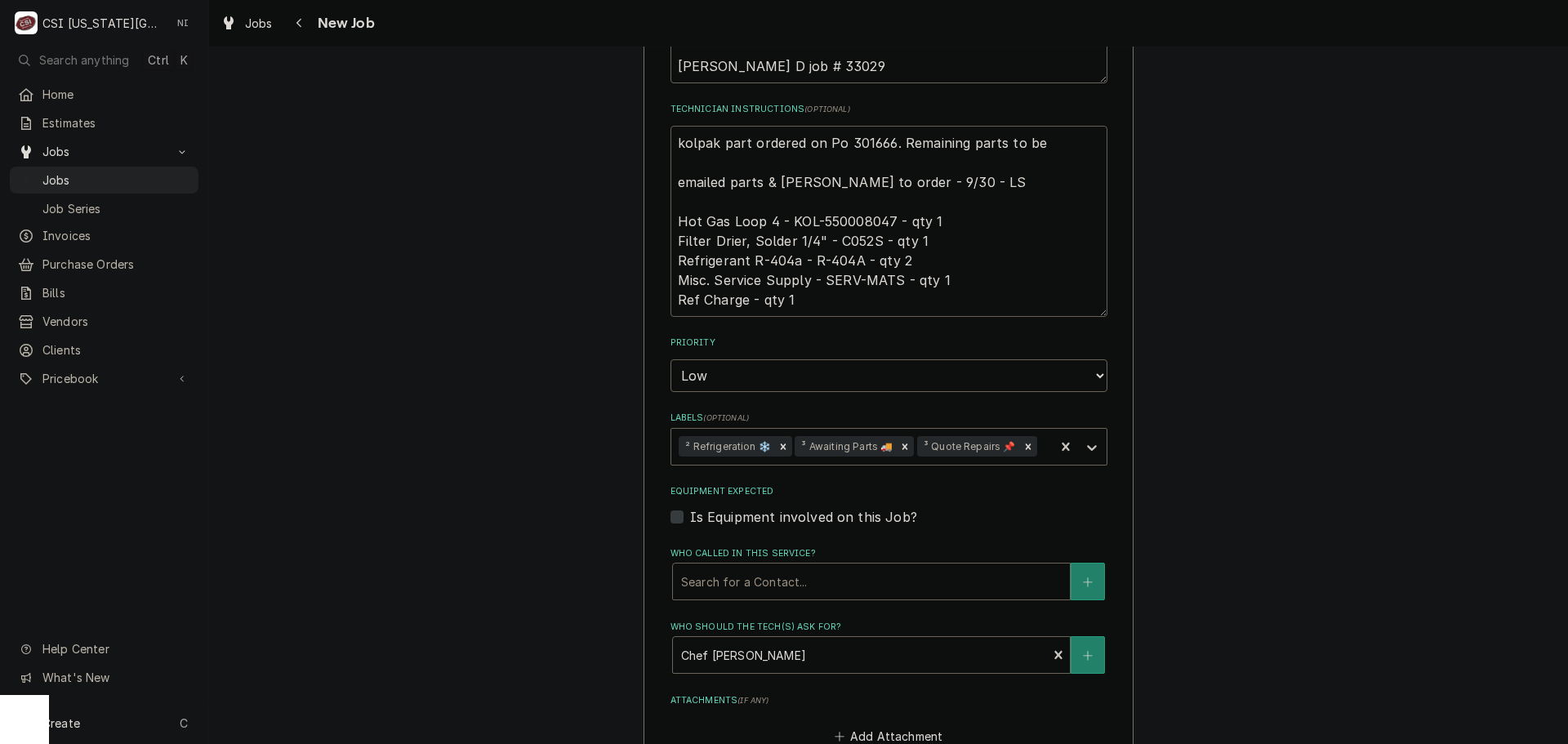
type textarea "kolpak part ordered on Po 301666. Remaining parts to be emailed parts & lindy t…"
type textarea "x"
type textarea "kolpak part ordered on Po 301666. Remaining parts to be s emailed parts & lindy…"
type textarea "x"
type textarea "kolpak part ordered on Po 301666. Remaining parts to be so emailed parts & lind…"
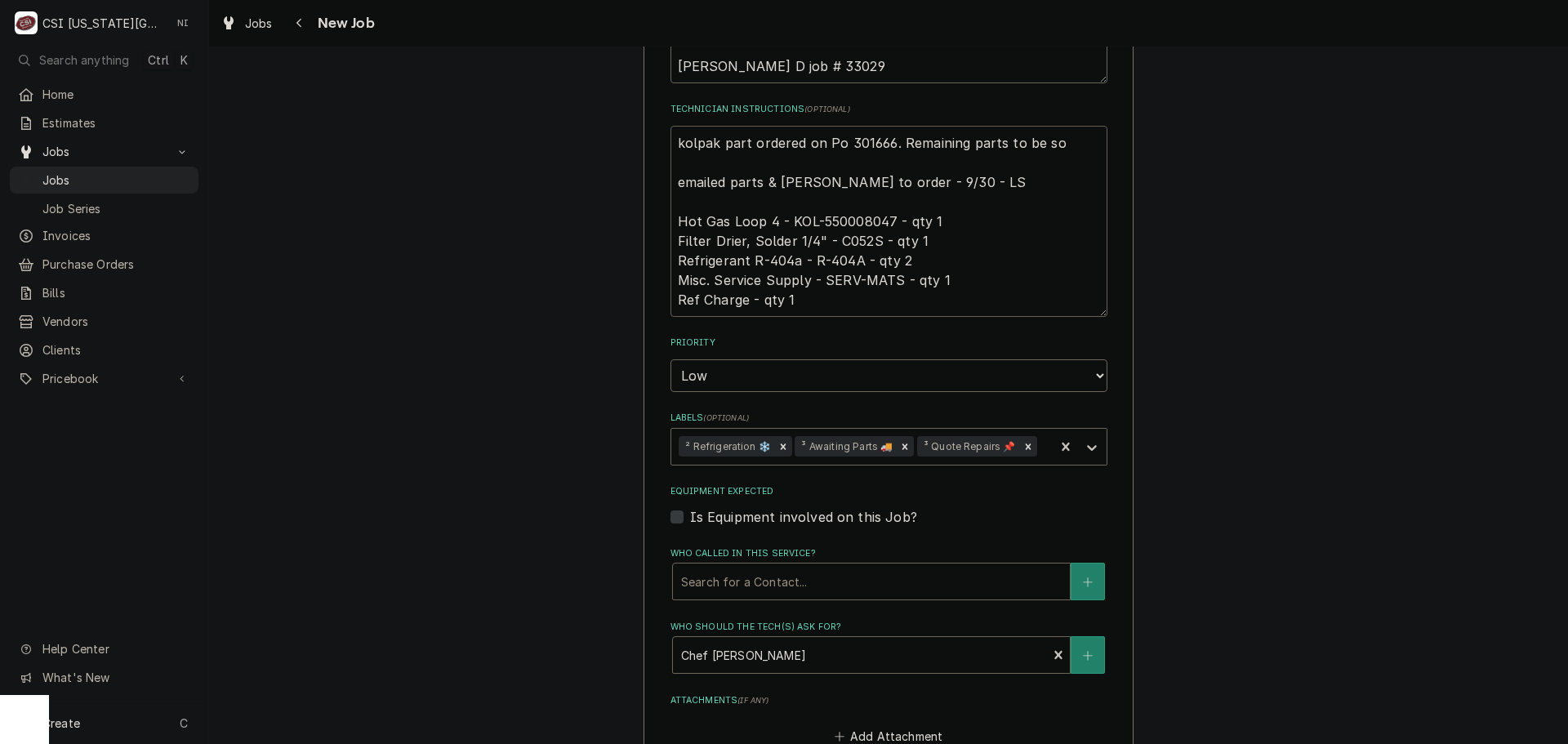
type textarea "x"
type textarea "kolpak part ordered on Po 301666. Remaining parts to be sou emailed parts & lin…"
type textarea "x"
type textarea "kolpak part ordered on Po 301666. Remaining parts to be sour emailed parts & li…"
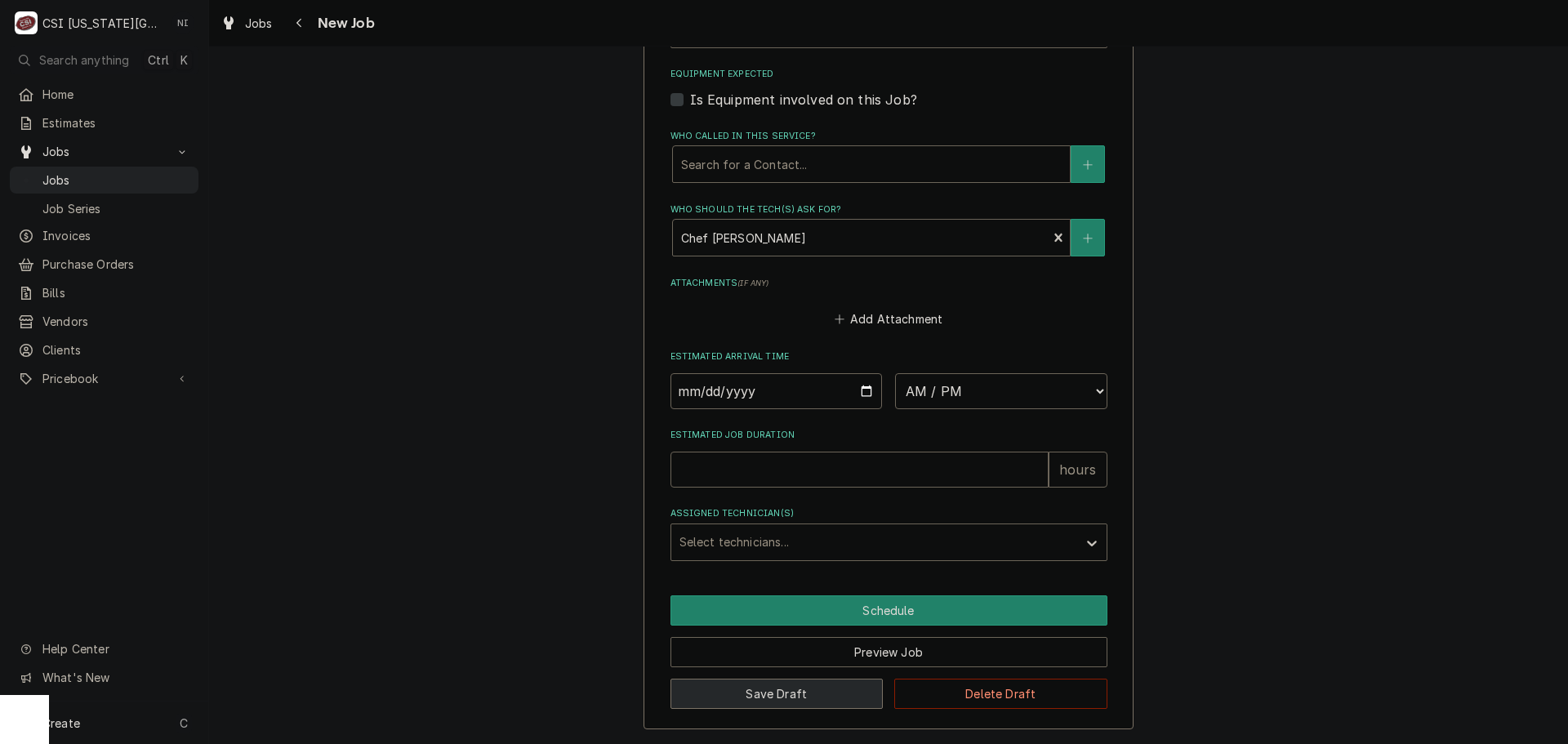
click at [807, 687] on button "Save Draft" at bounding box center [777, 693] width 213 height 30
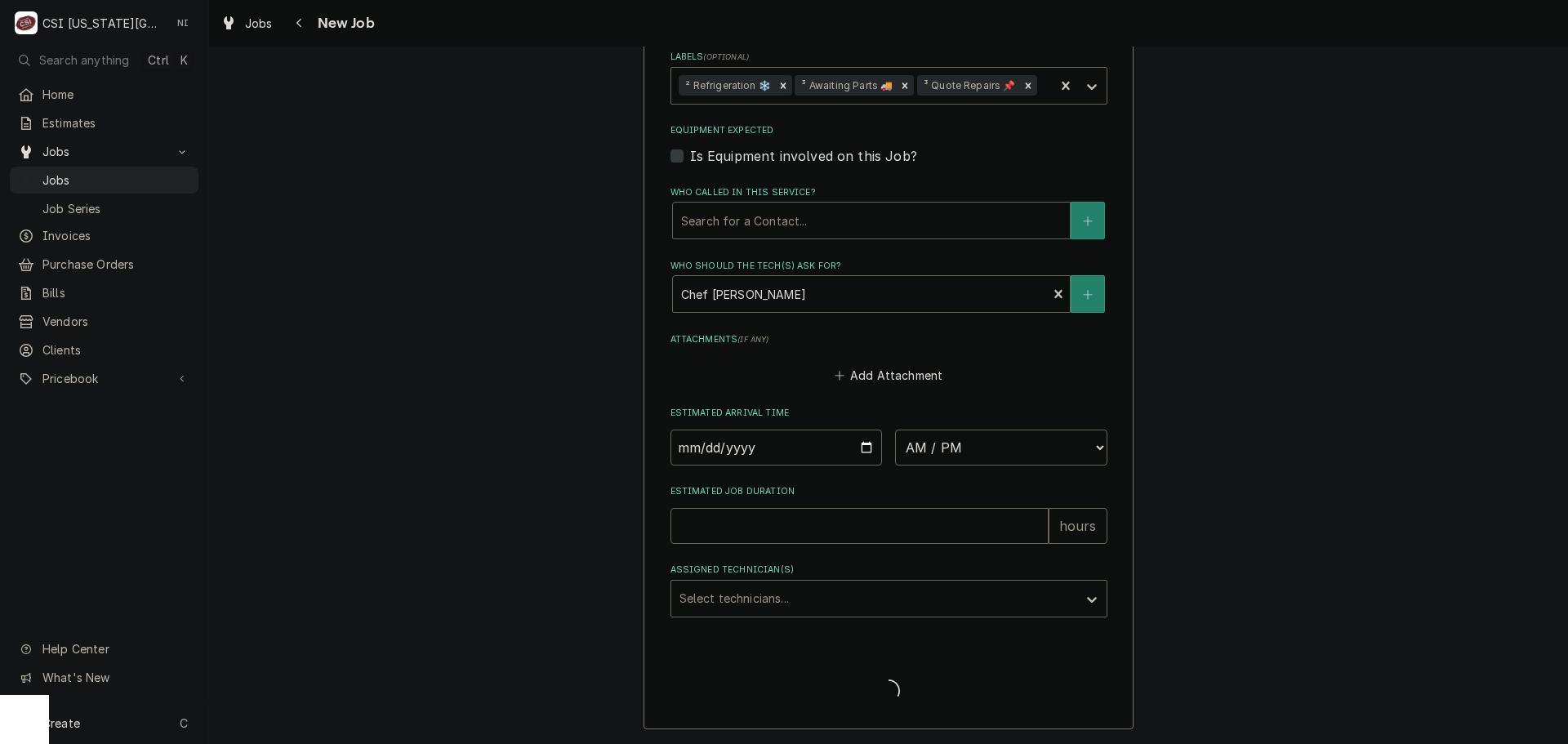
scroll to position [1278, 0]
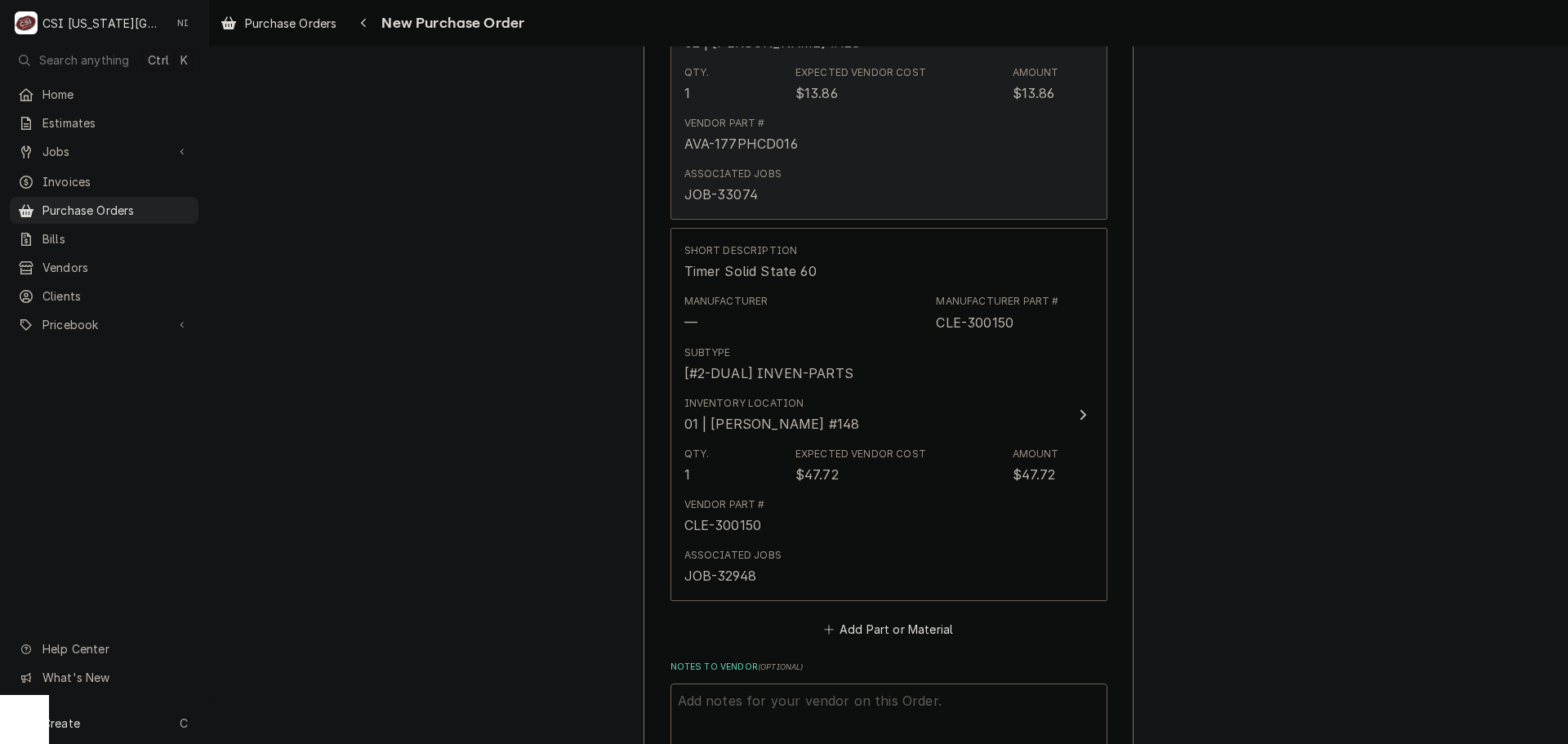
scroll to position [3837, 0]
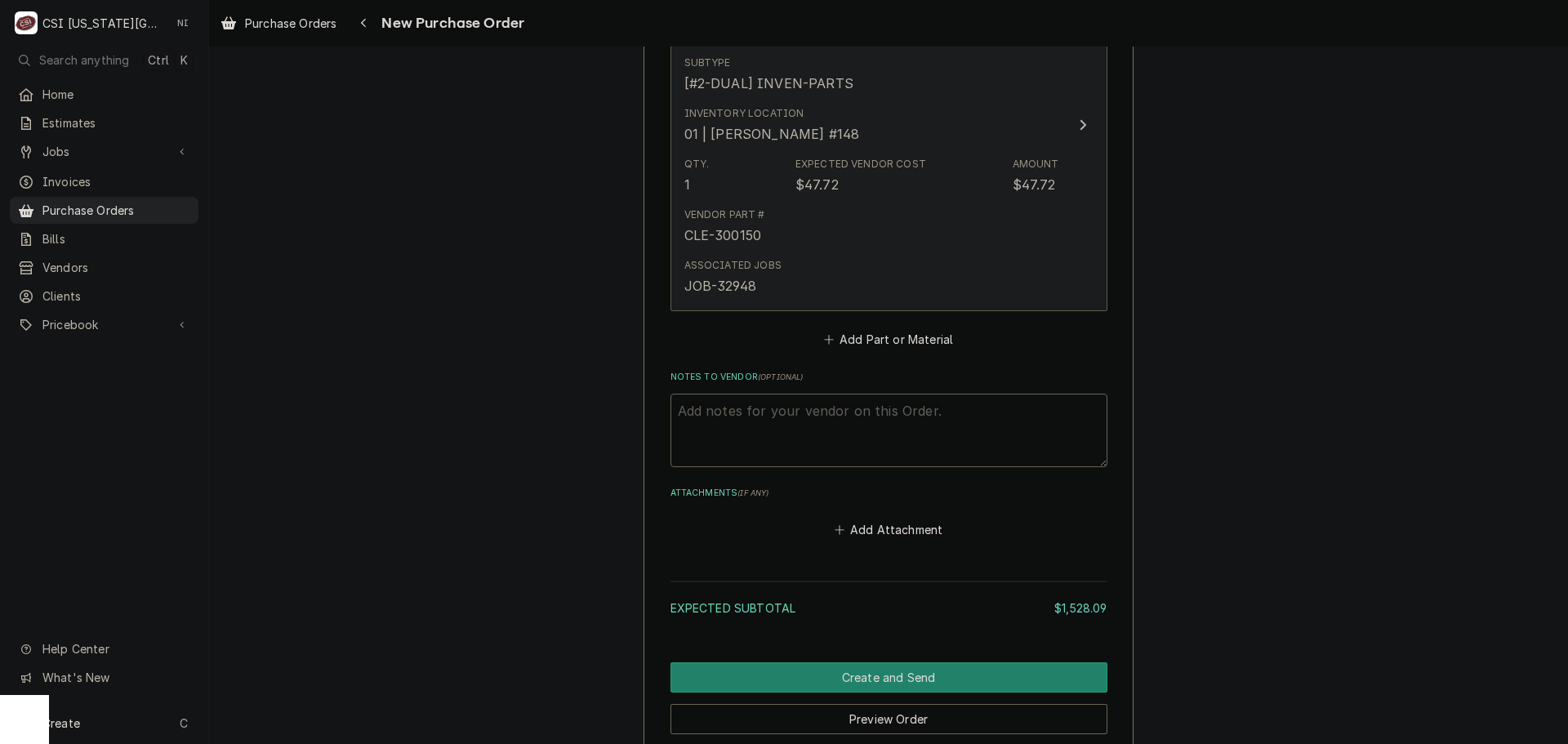
click at [956, 274] on div "Associated Jobs JOB-32948" at bounding box center [871, 277] width 375 height 51
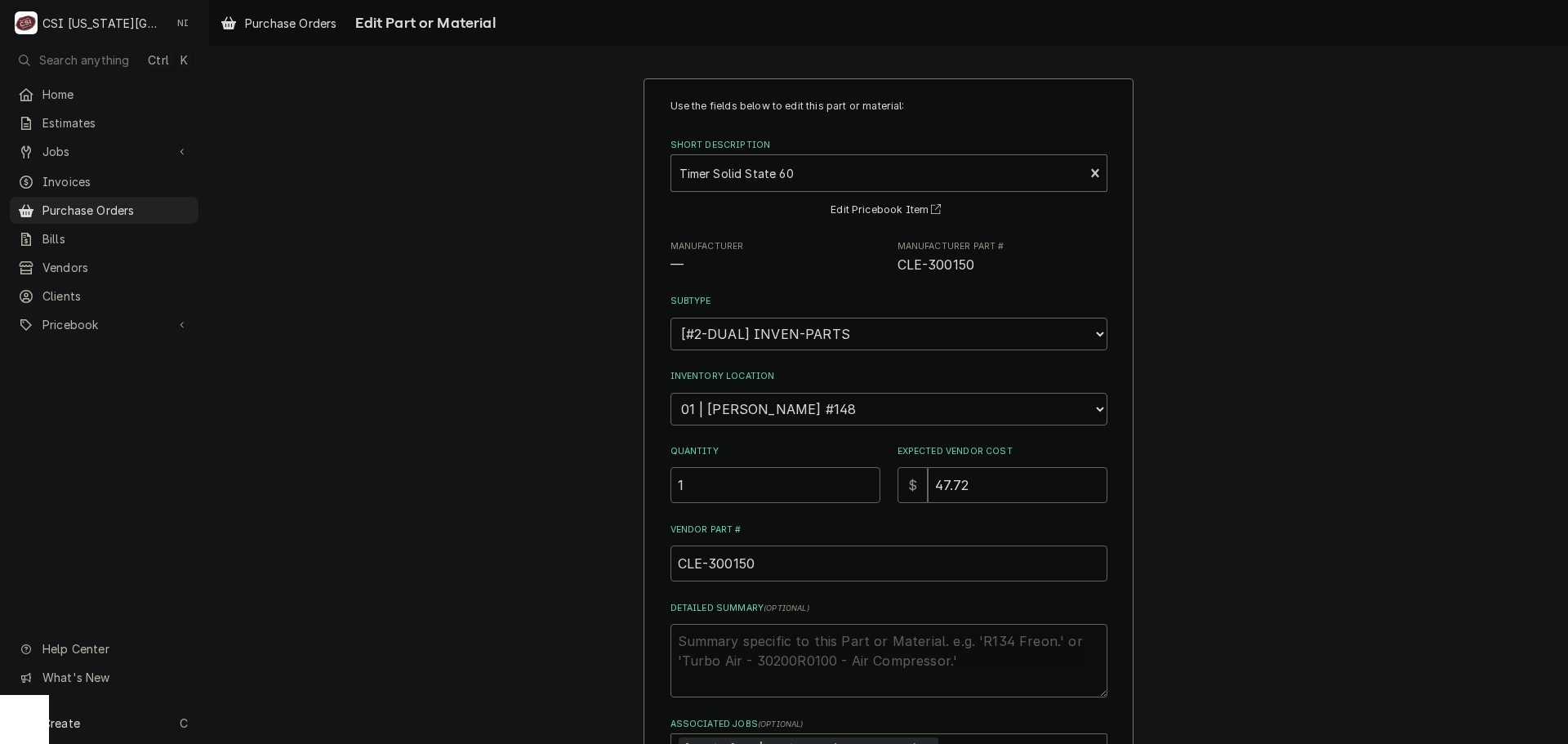
drag, startPoint x: 691, startPoint y: 483, endPoint x: 578, endPoint y: 489, distance: 113.2
click at [649, 486] on div "Use the fields below to edit this part or material: Short Description Timer Sol…" at bounding box center [888, 498] width 490 height 840
type textarea "x"
type input "2"
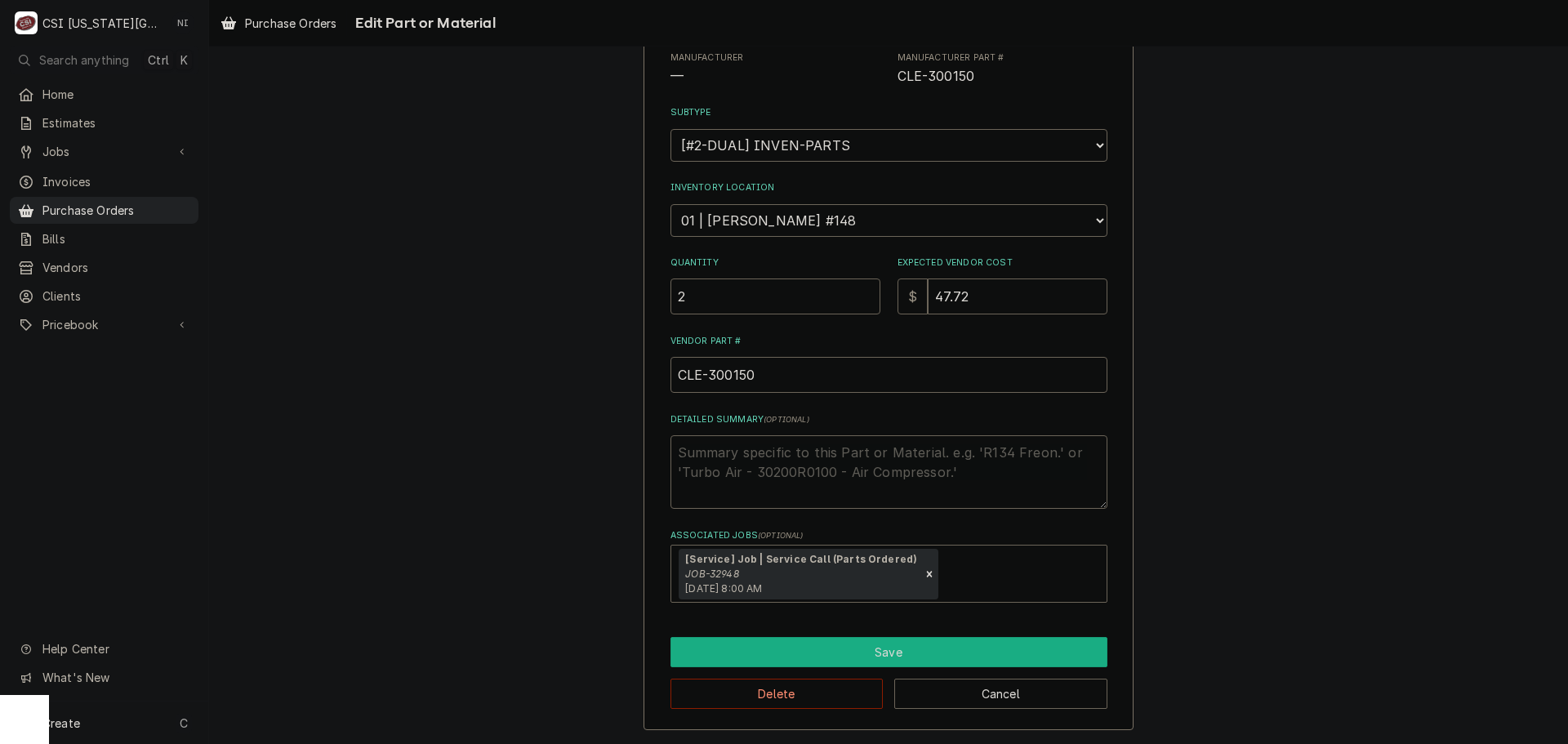
click at [835, 655] on button "Save" at bounding box center [888, 651] width 437 height 30
type textarea "x"
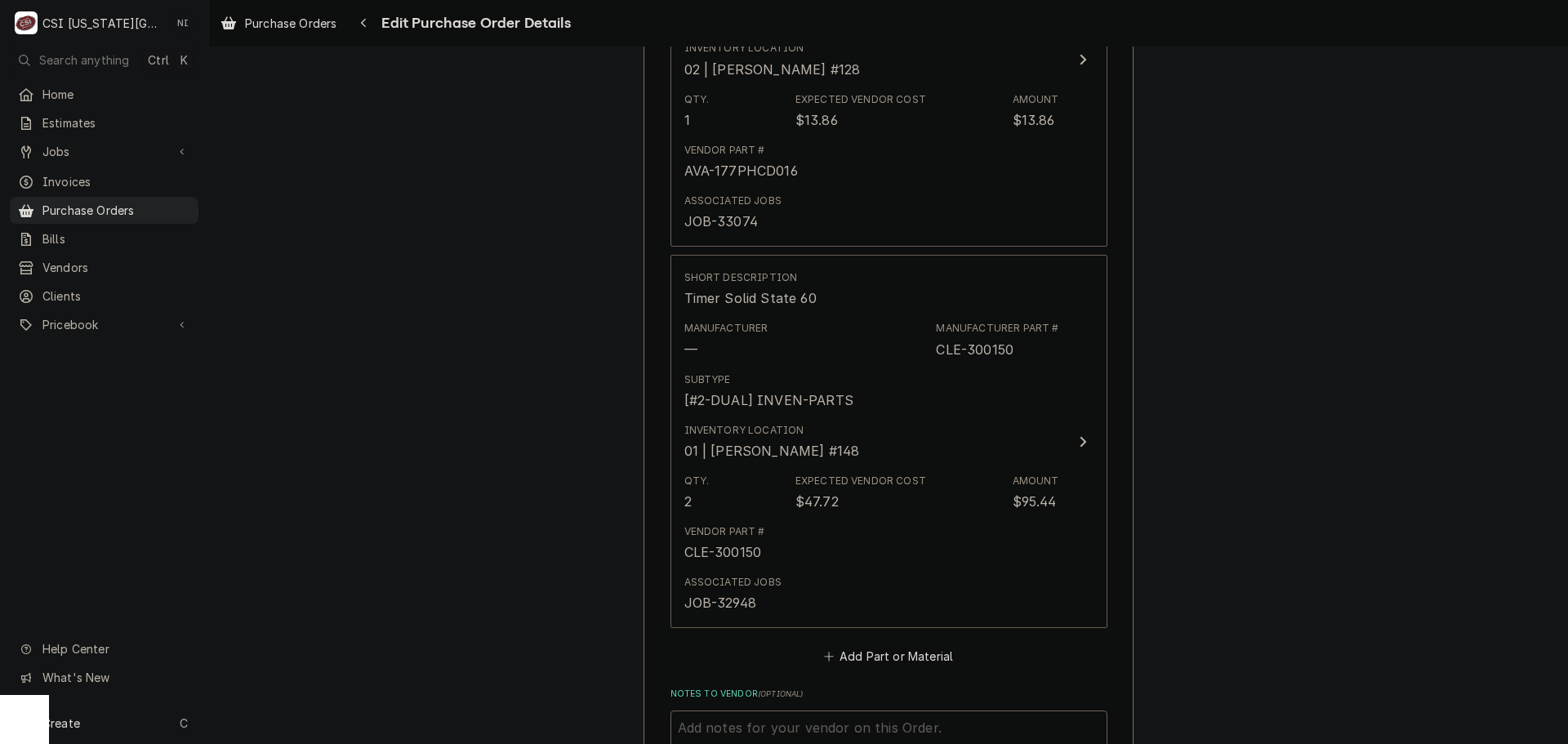
scroll to position [3977, 0]
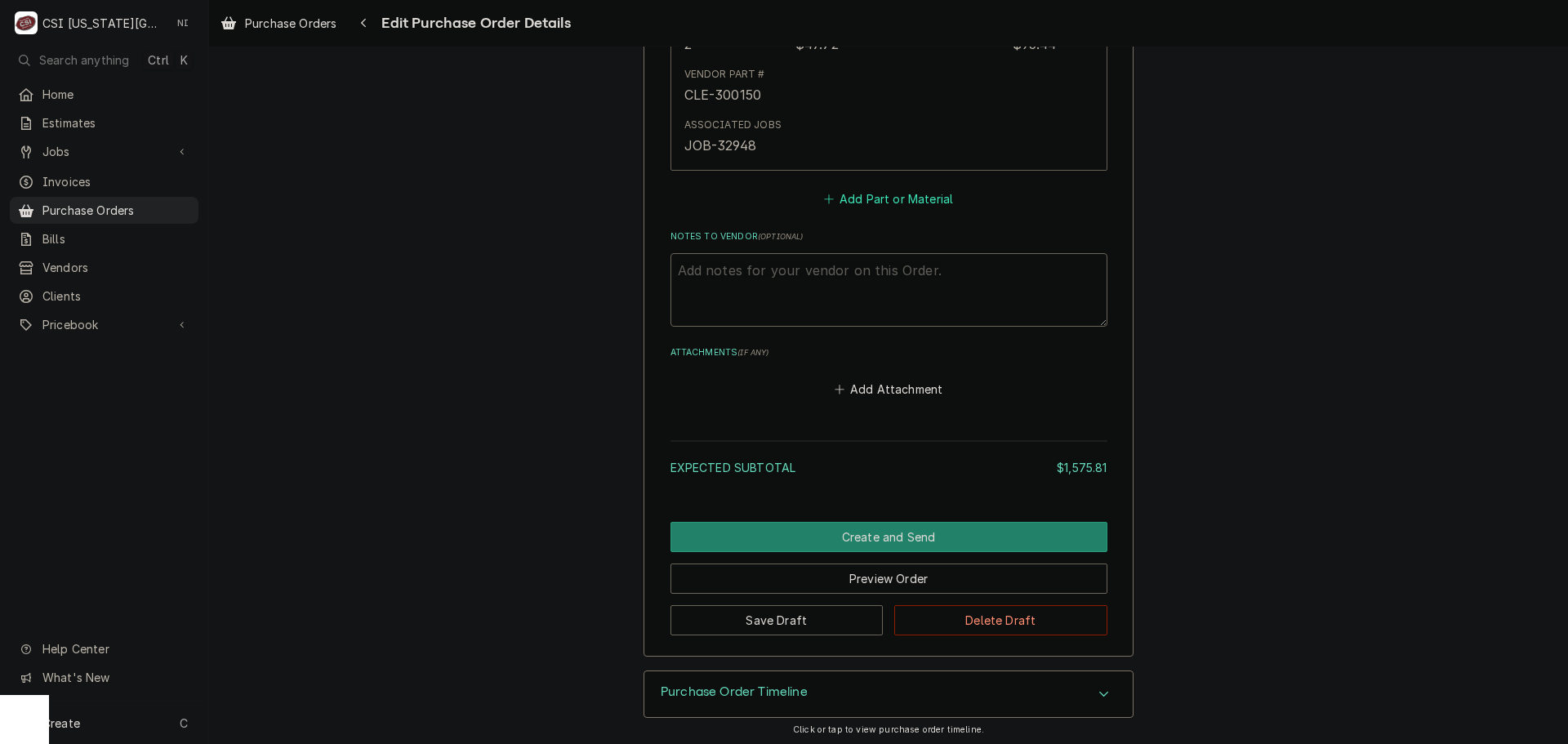
click at [866, 191] on button "Add Part or Material" at bounding box center [888, 199] width 135 height 23
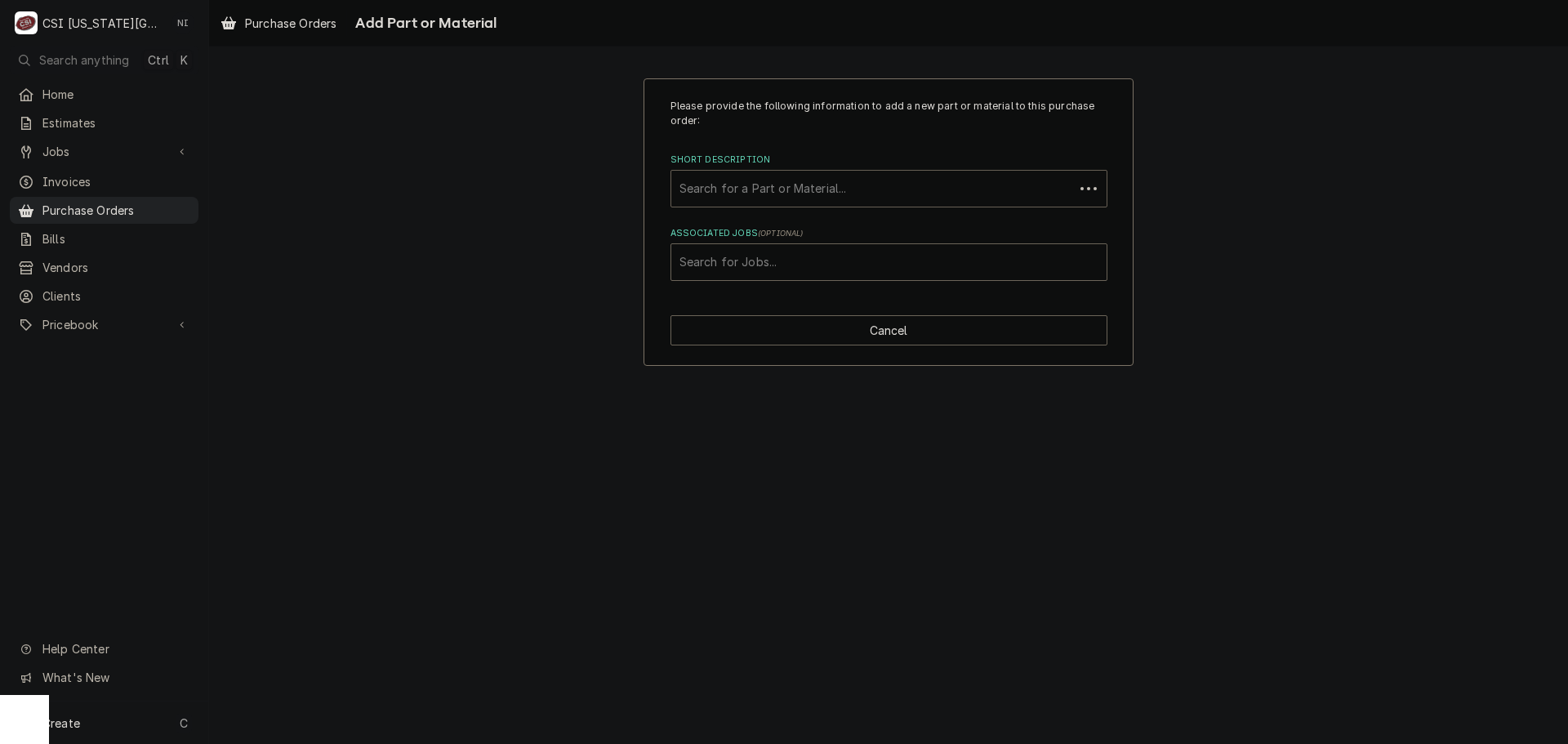
click at [819, 181] on div "Short Description" at bounding box center [873, 189] width 387 height 29
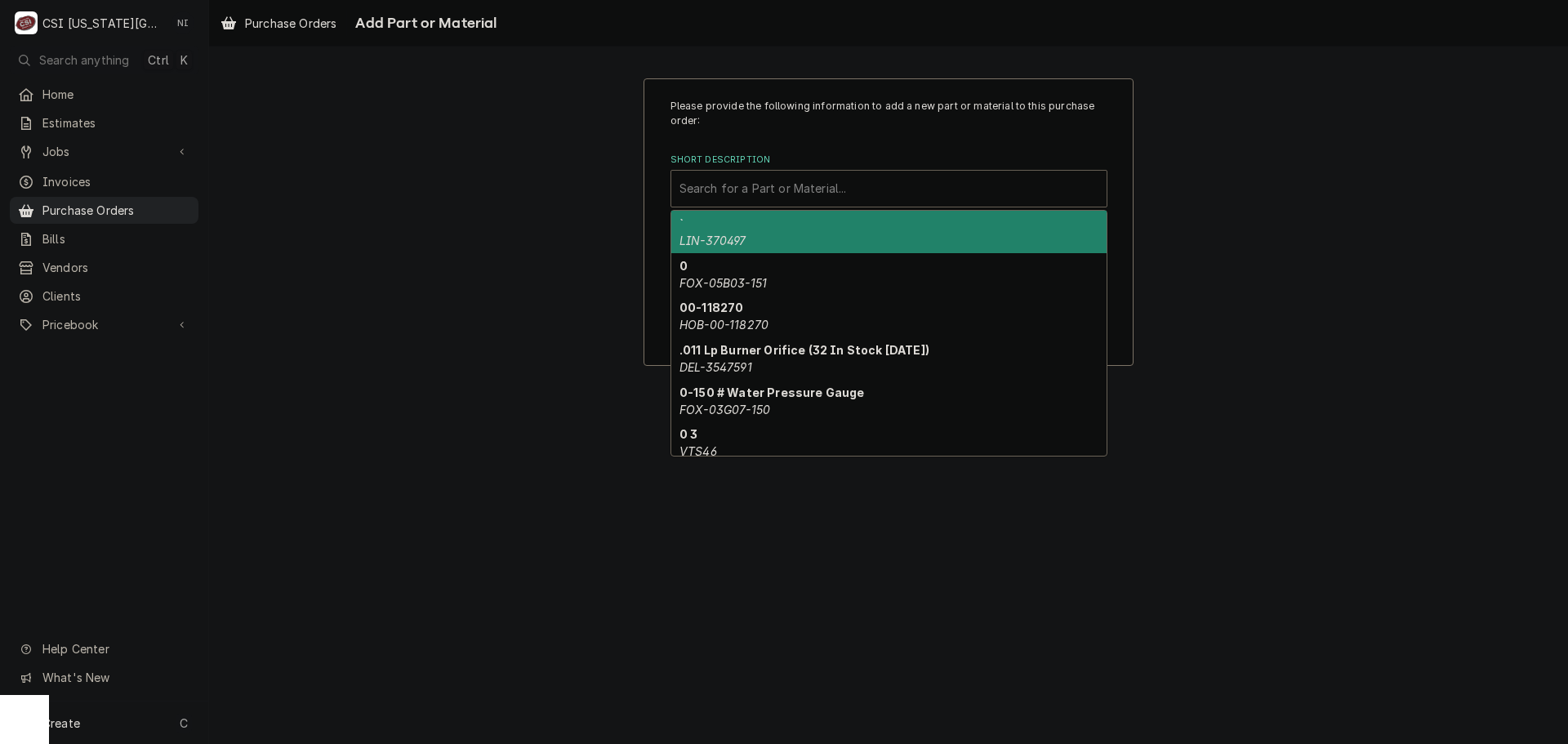
paste input "550008047"
type input "550008047"
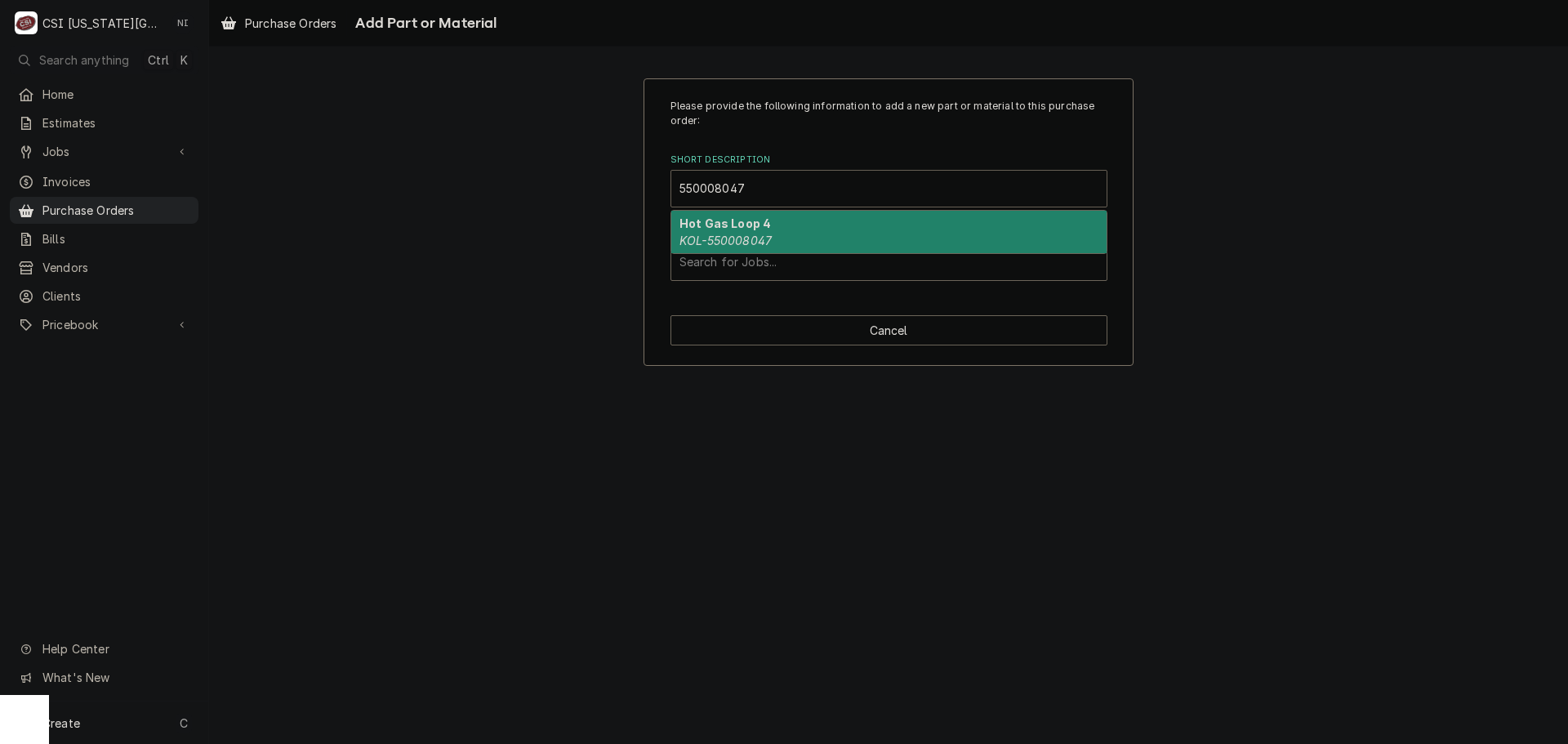
click at [754, 236] on em "KOL-550008047" at bounding box center [725, 240] width 92 height 14
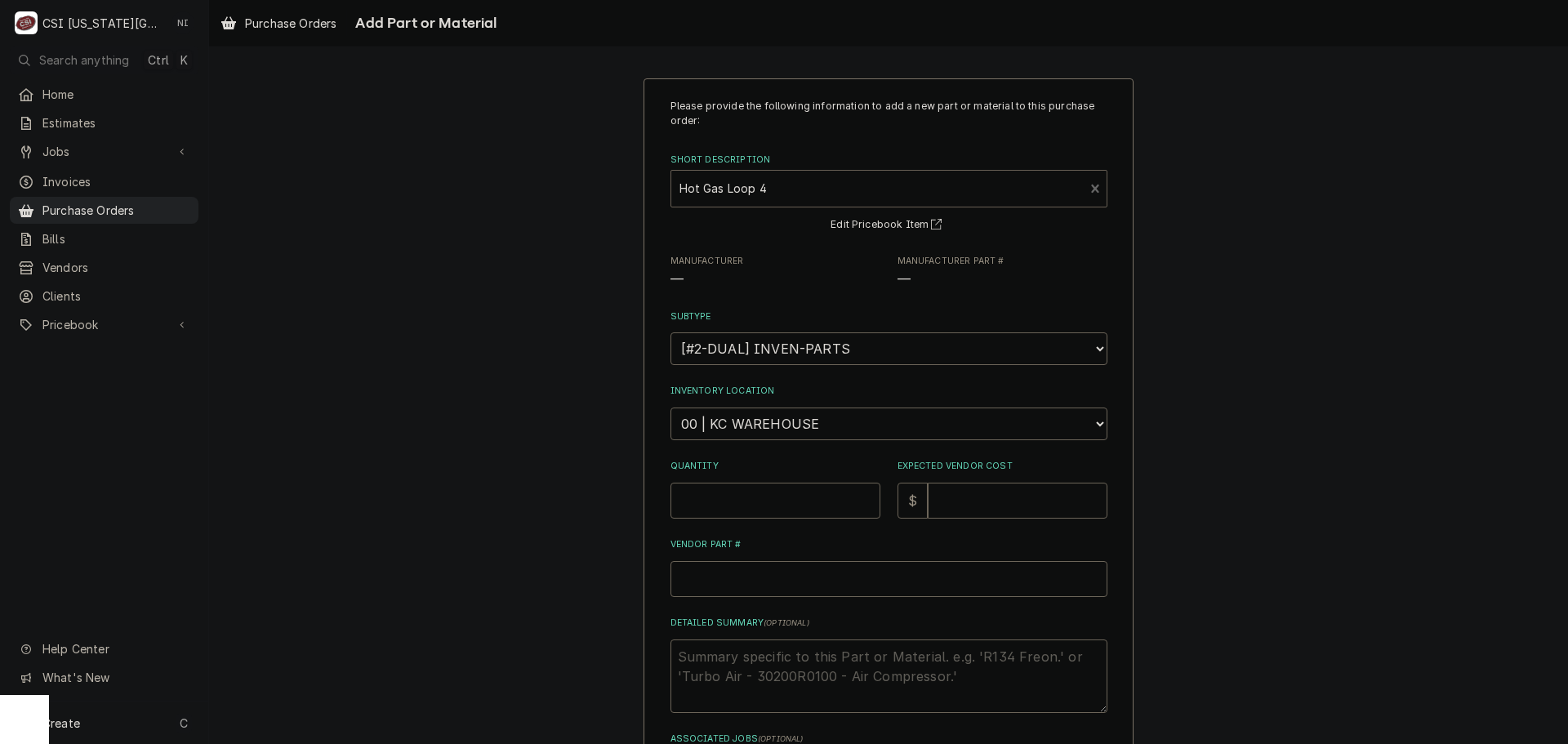
type textarea "x"
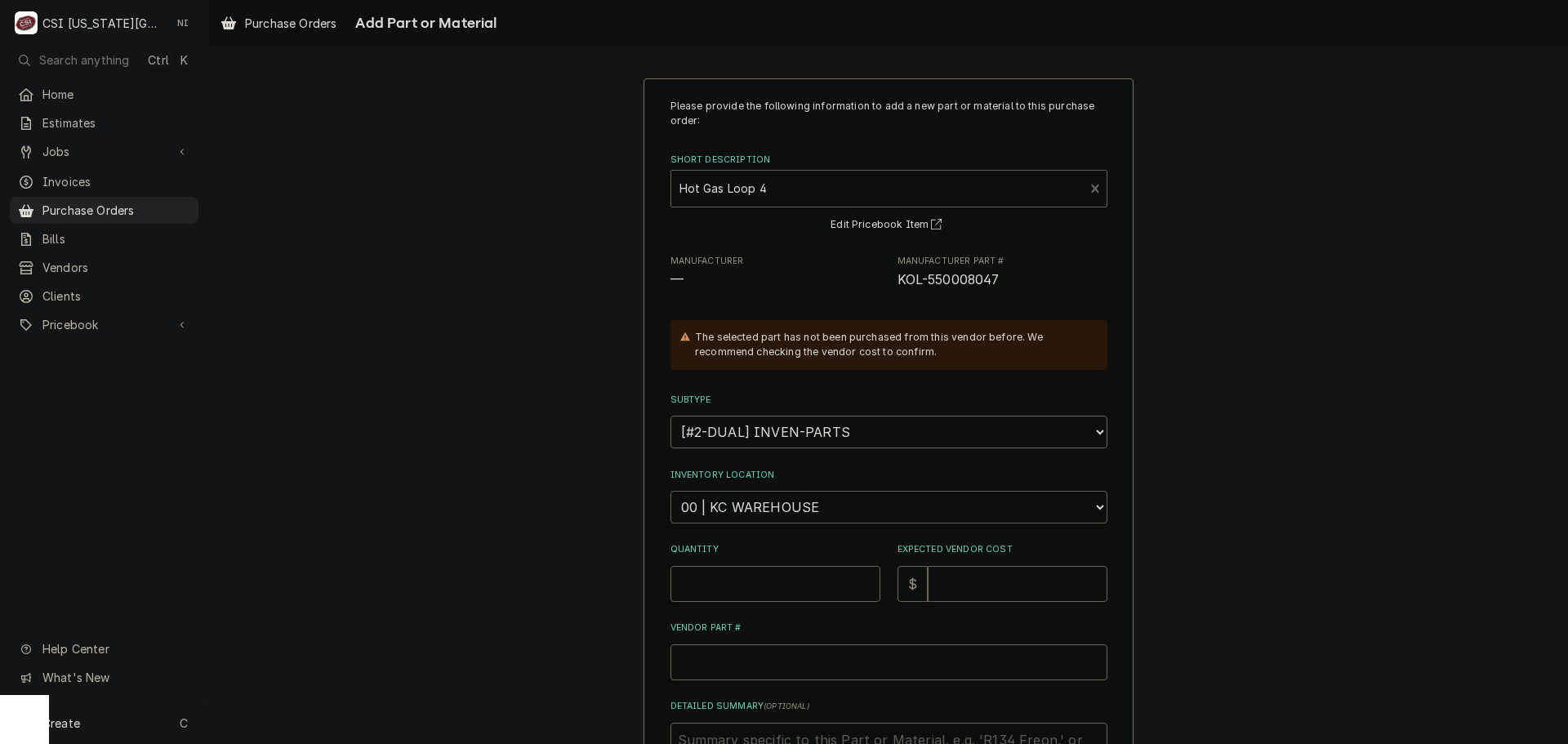
click at [779, 520] on select "Choose a location... 00 | KC WAREHOUSE 00 | MAIN WAREHOUSE 01 | BRIAN BREAZIER …" at bounding box center [888, 507] width 437 height 33
select select "2818"
click at [670, 491] on select "Choose a location... 00 | KC WAREHOUSE 00 | MAIN WAREHOUSE 01 | BRIAN BREAZIER …" at bounding box center [888, 507] width 437 height 33
click at [784, 587] on input "Quantity" at bounding box center [775, 584] width 210 height 36
type textarea "x"
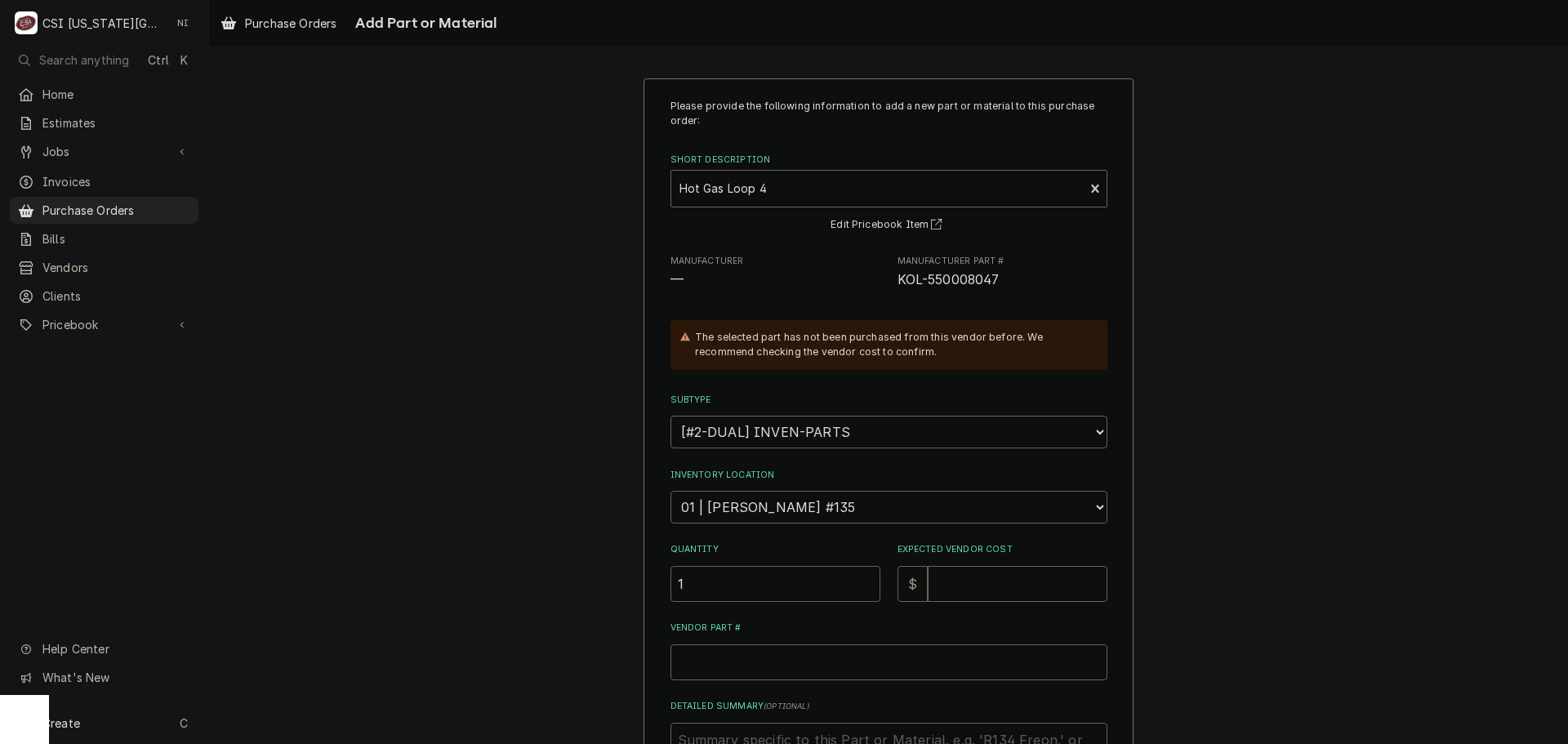
type input "1"
type textarea "x"
type input "6"
type textarea "x"
type input "67"
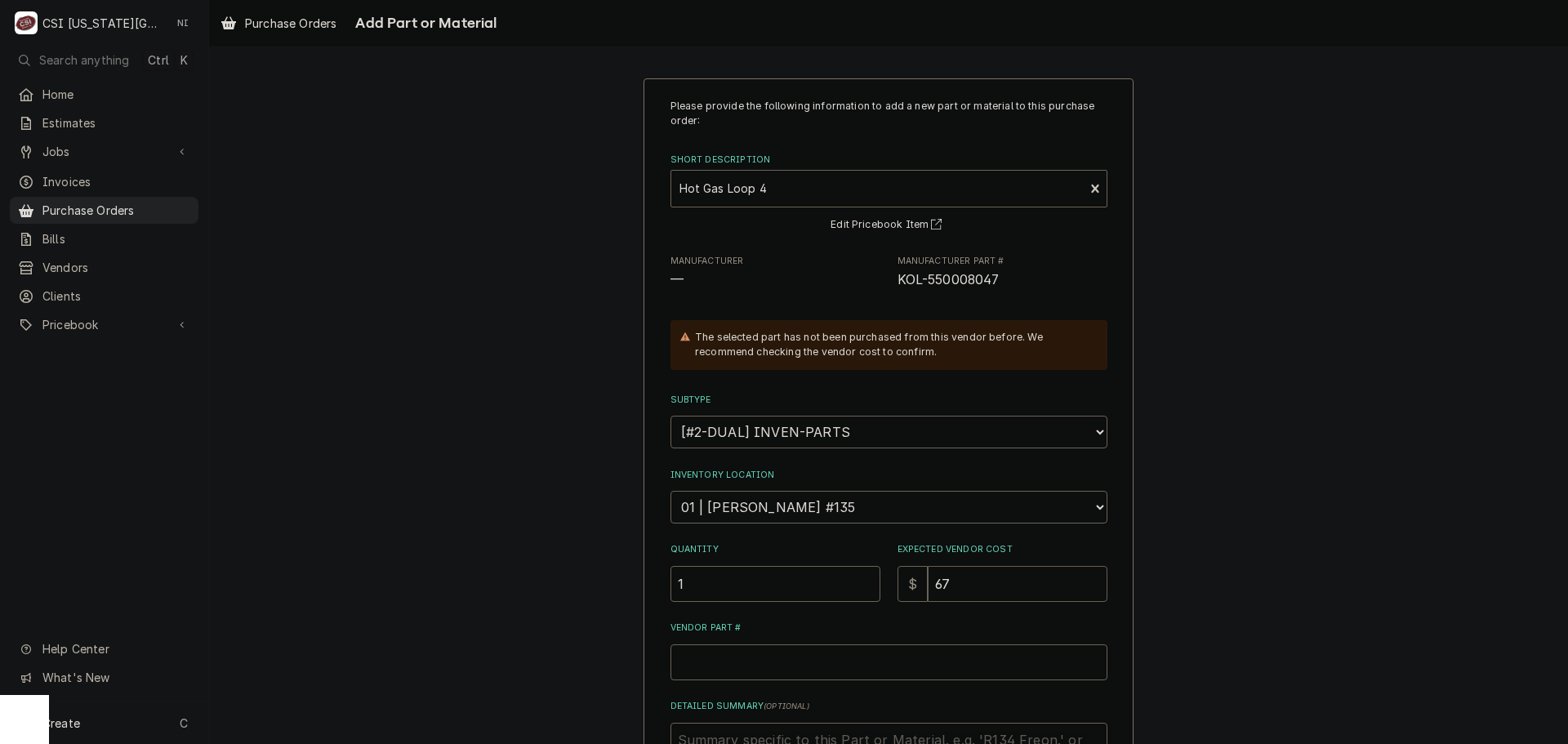
type textarea "x"
type input "67.9"
type textarea "x"
type input "67.92"
drag, startPoint x: 927, startPoint y: 279, endPoint x: 890, endPoint y: 280, distance: 37.0
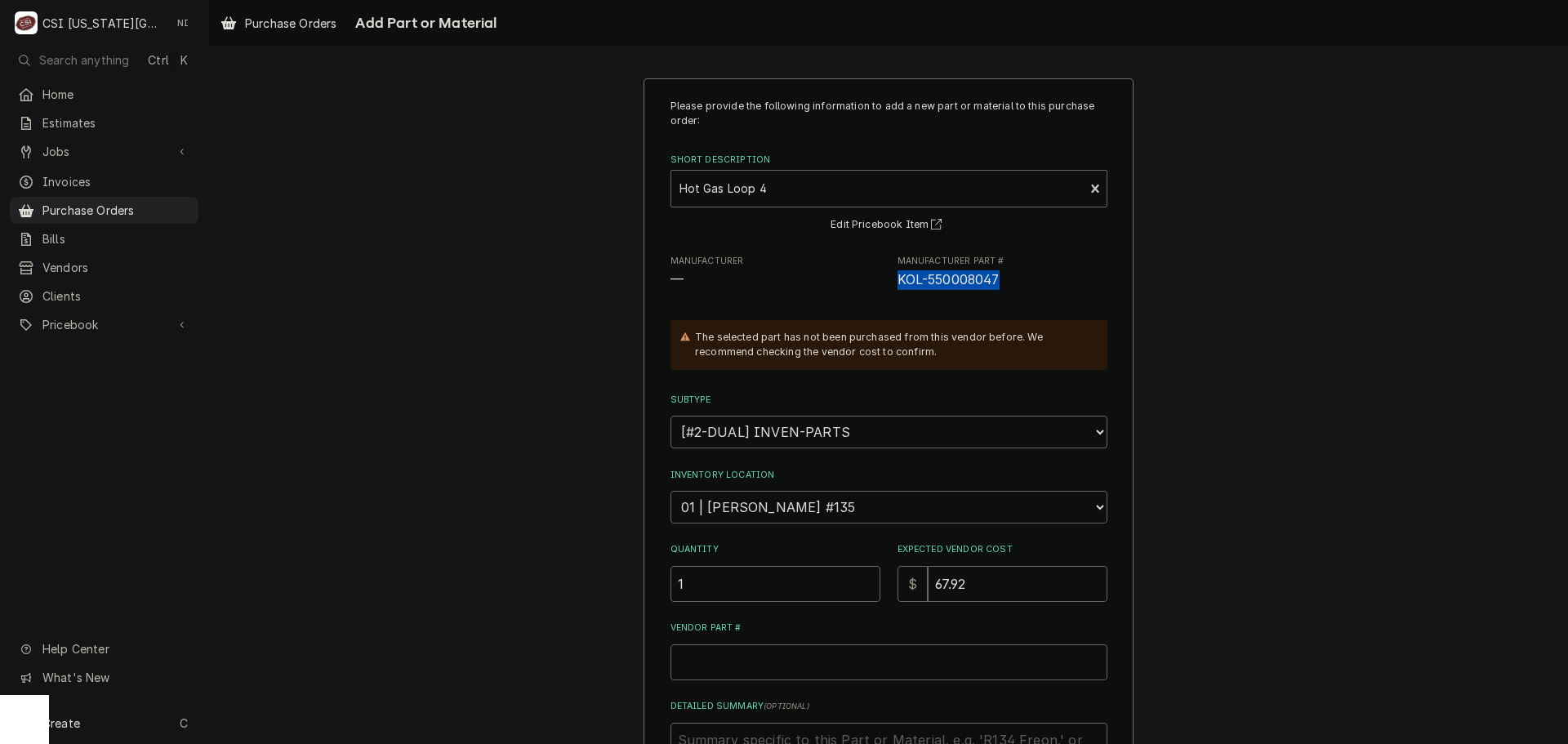
click at [890, 280] on div "Manufacturer — Manufacturer Part # KOL-550008047" at bounding box center [888, 272] width 437 height 36
copy span "KOL-550008047"
click at [782, 659] on input "Vendor Part #" at bounding box center [888, 661] width 437 height 36
paste input "KOL-550008047"
type textarea "x"
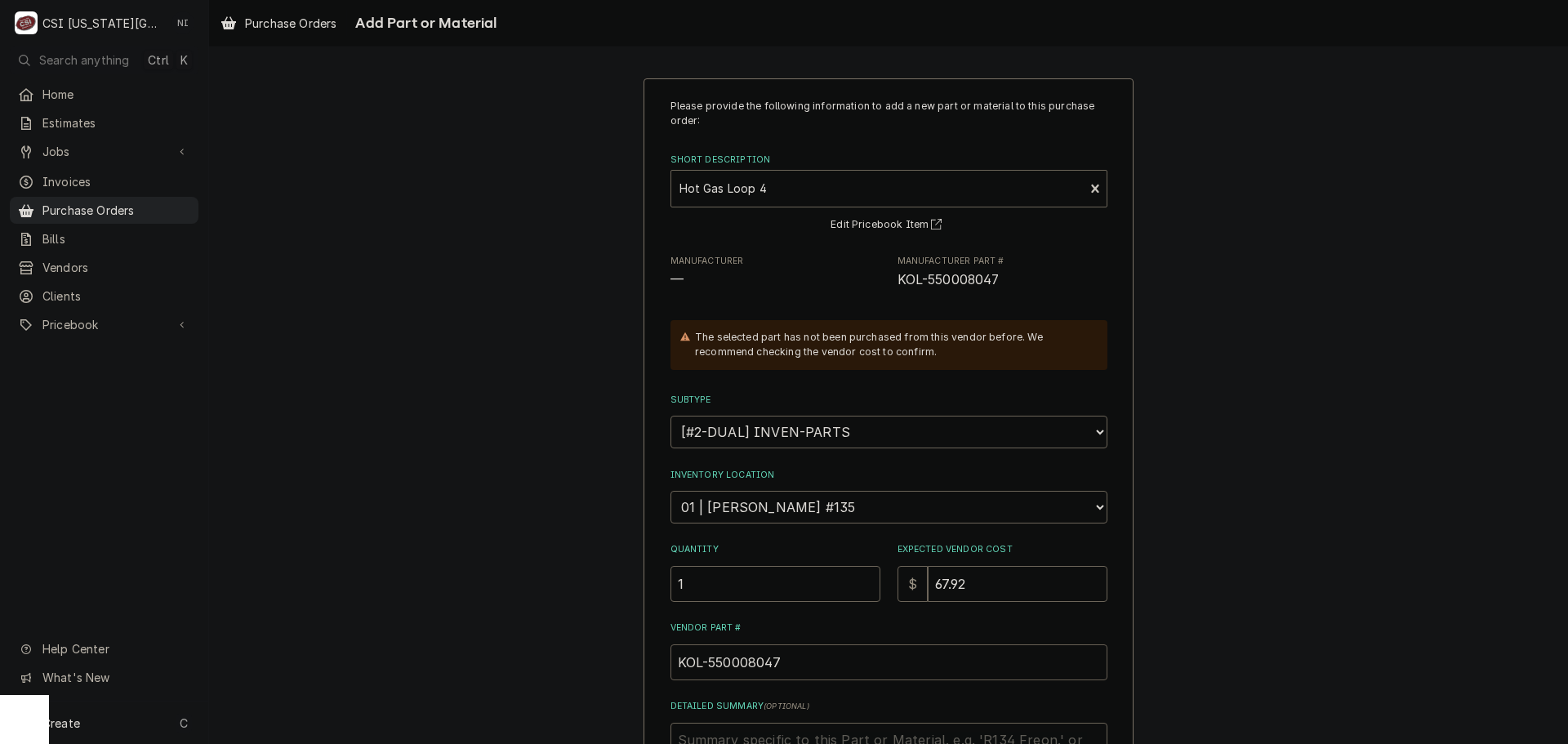
scroll to position [225, 0]
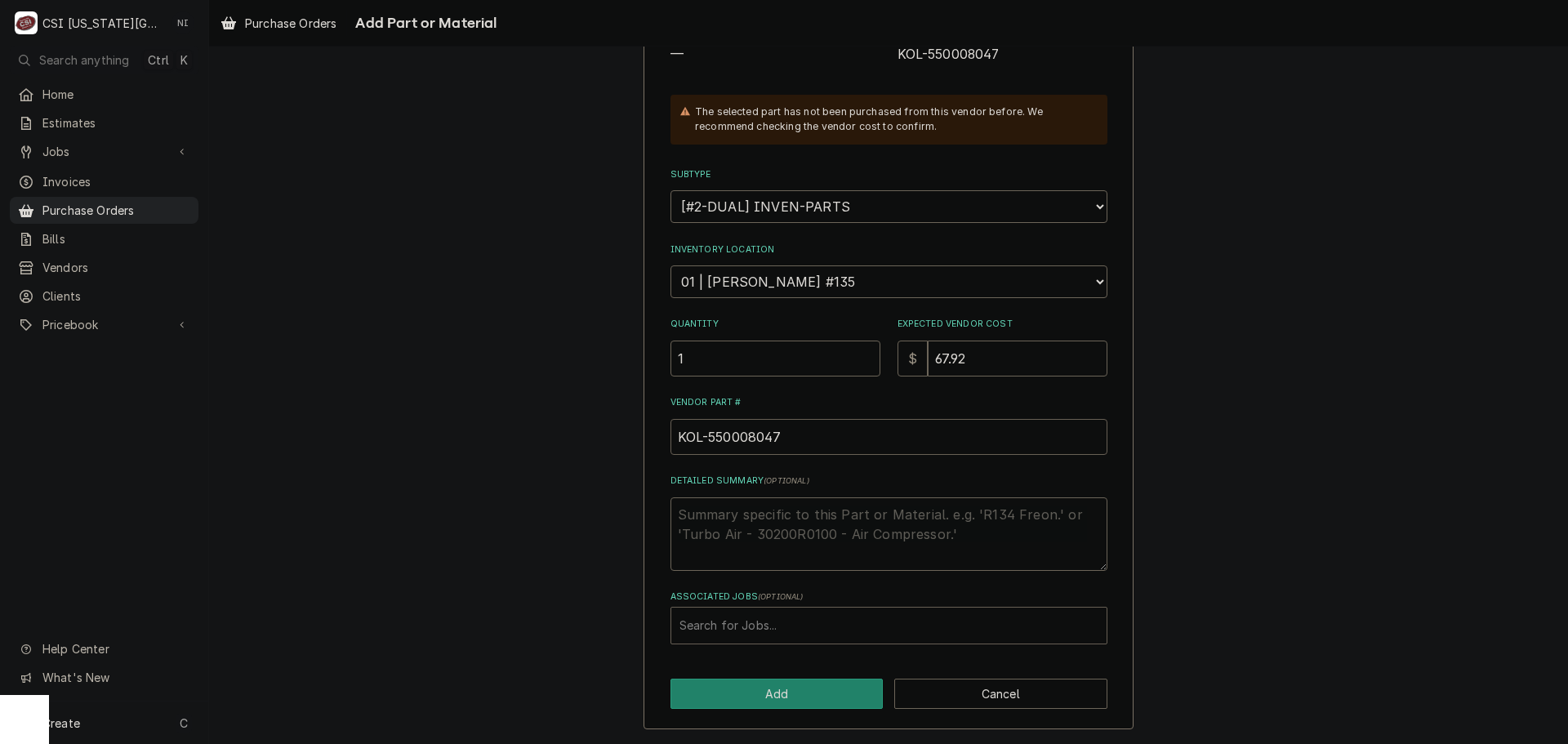
type input "KOL-550008047"
click at [781, 621] on div "Associated Jobs" at bounding box center [888, 625] width 419 height 29
type input "33137"
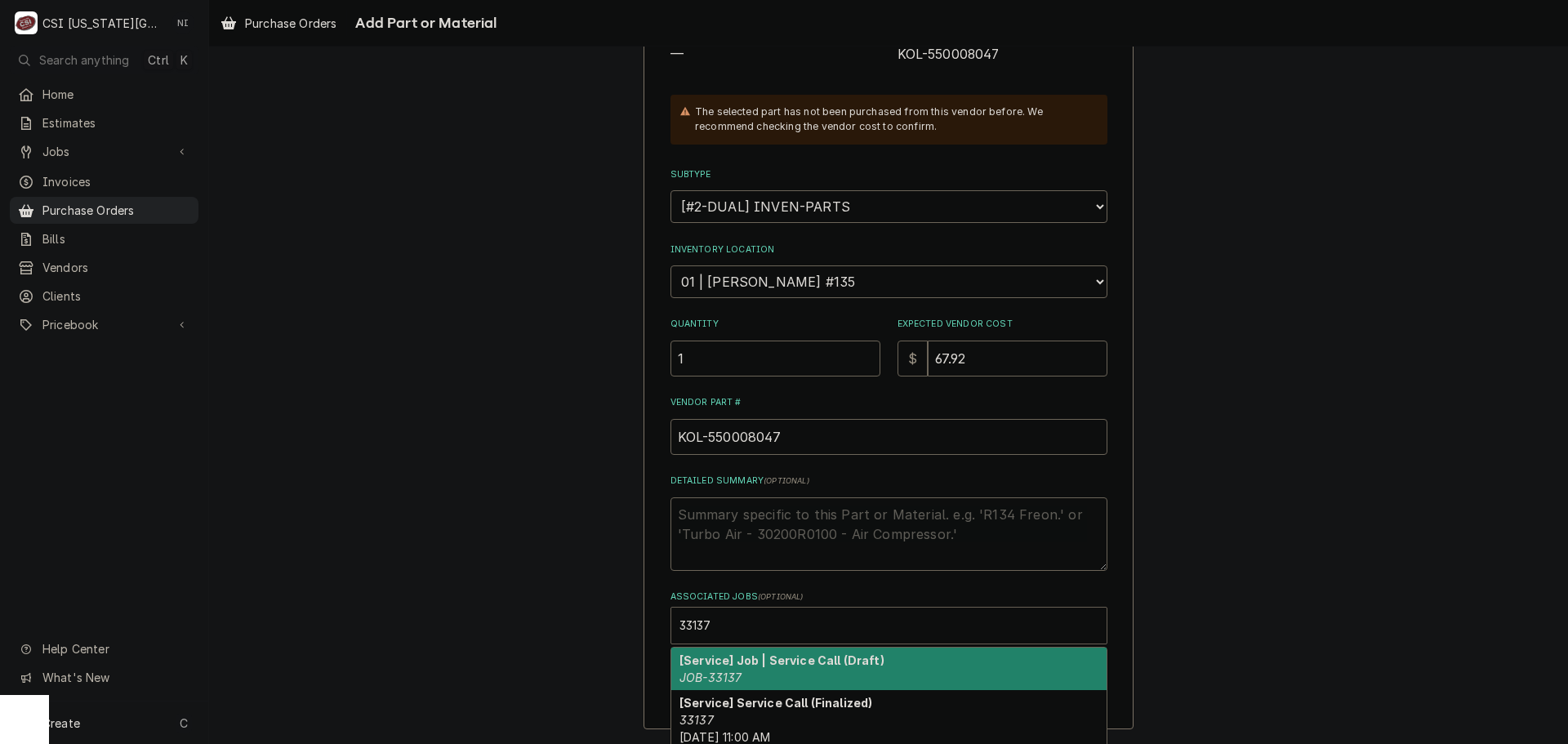
click at [720, 672] on em "JOB-33137" at bounding box center [711, 677] width 62 height 14
type textarea "x"
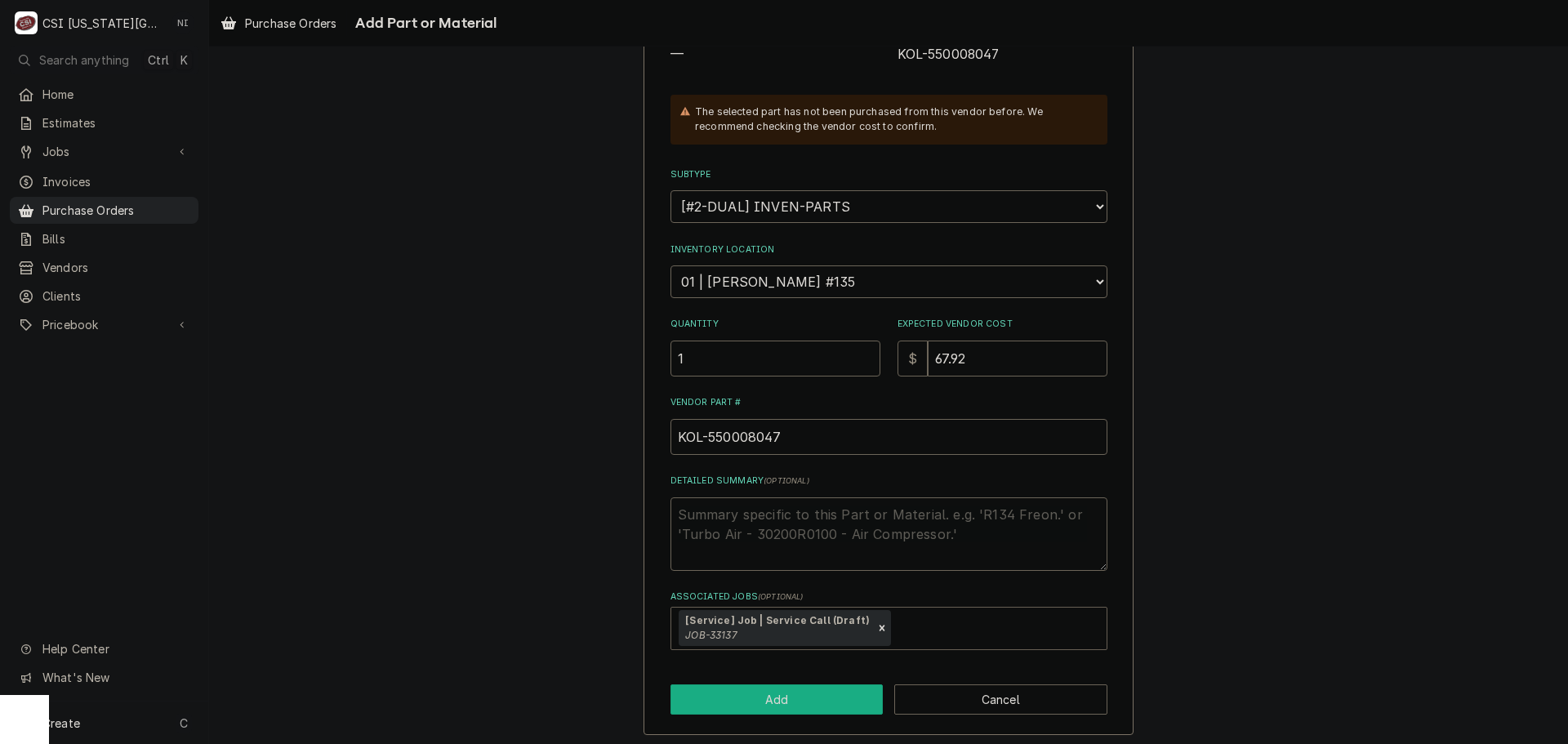
click at [784, 702] on button "Add" at bounding box center [777, 698] width 213 height 30
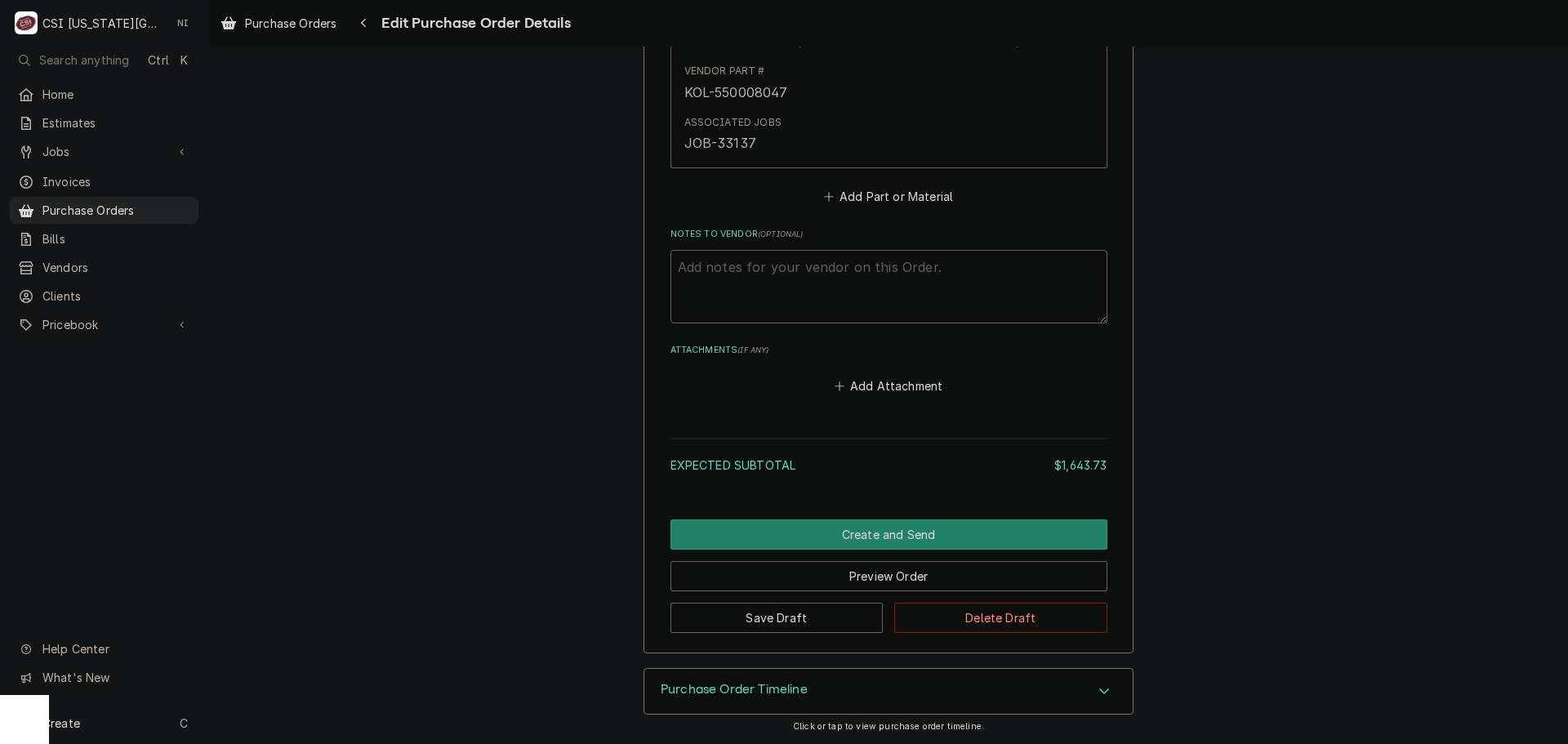
scroll to position [4363, 0]
click at [741, 613] on button "Save Draft" at bounding box center [777, 616] width 213 height 30
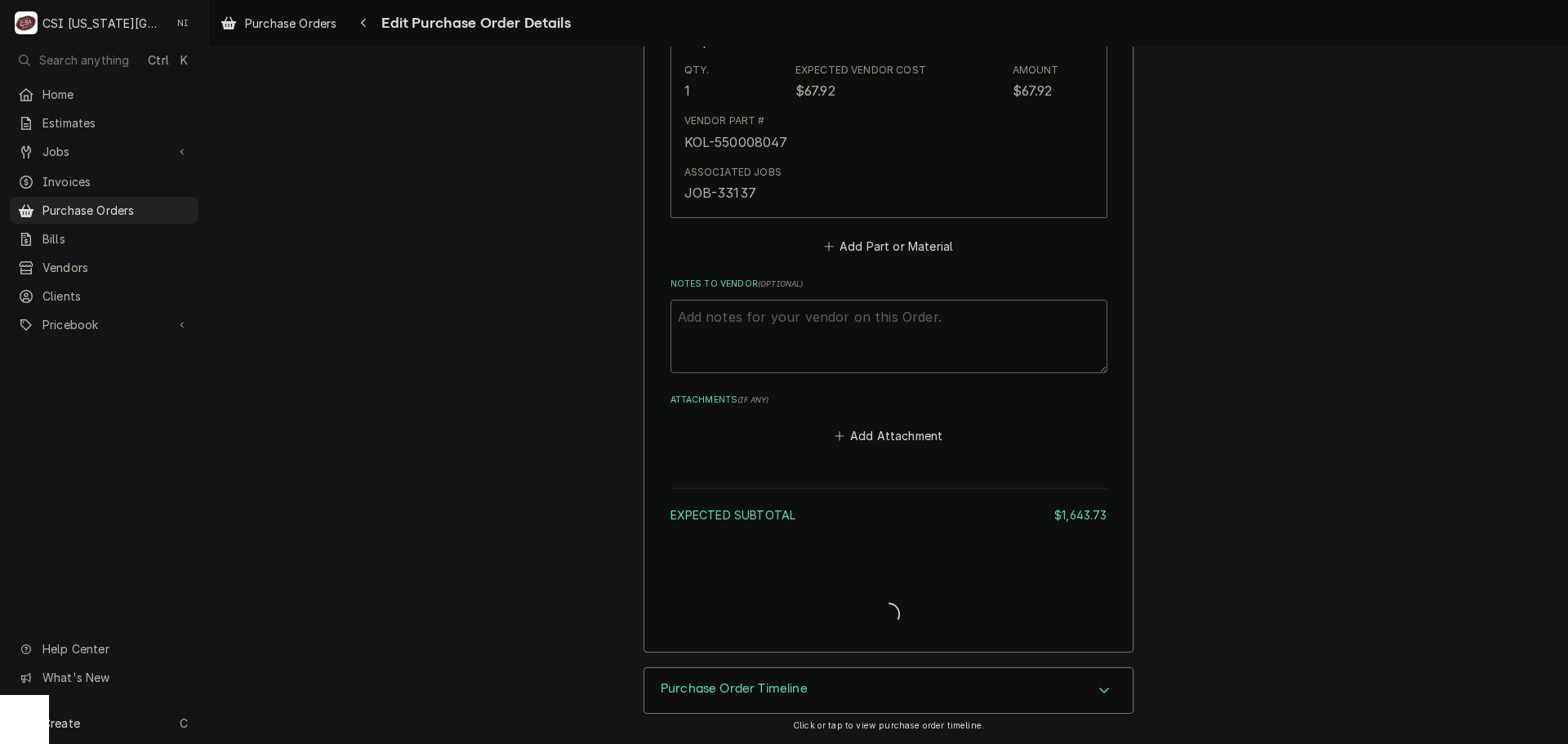
type textarea "x"
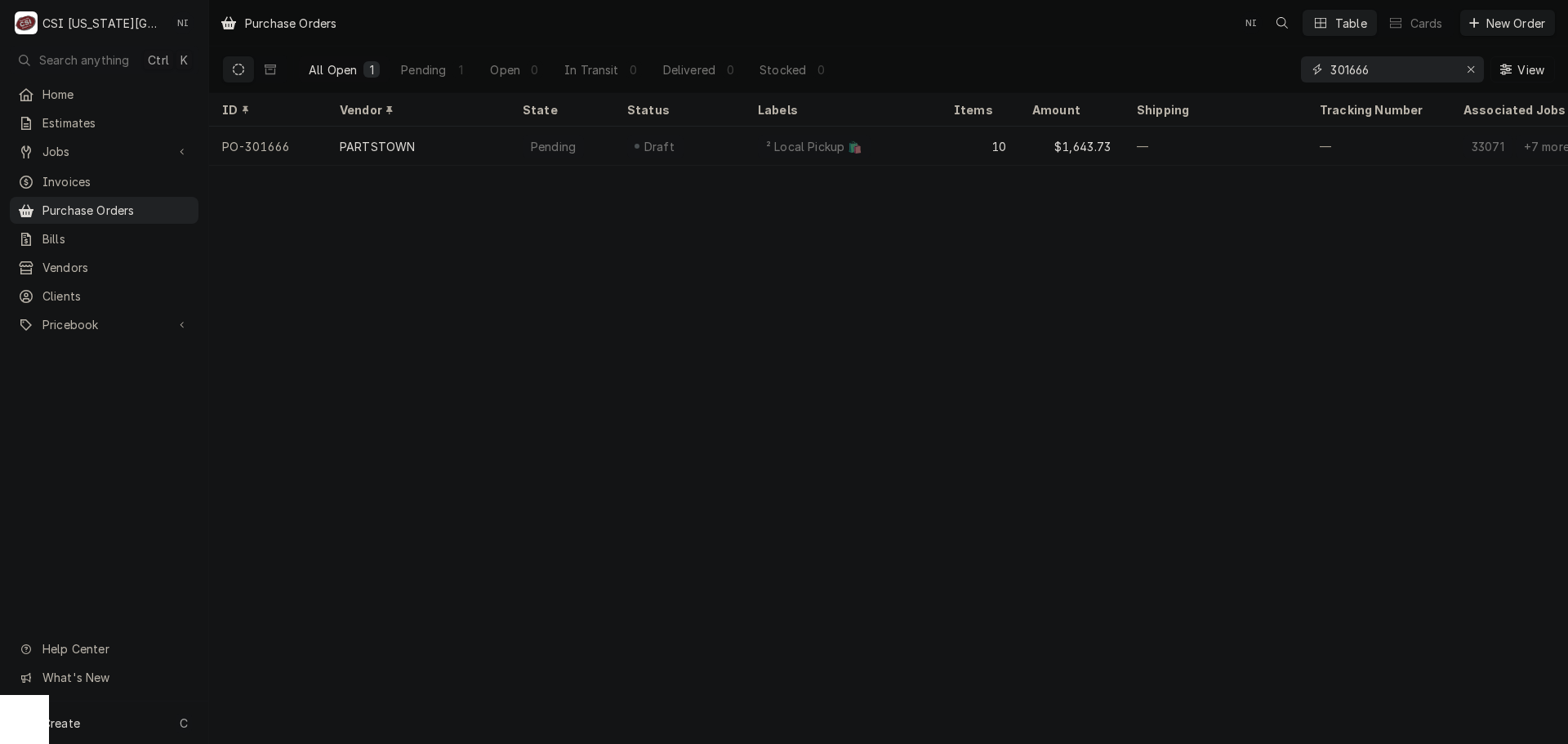
click at [1381, 65] on input "301666" at bounding box center [1392, 69] width 122 height 26
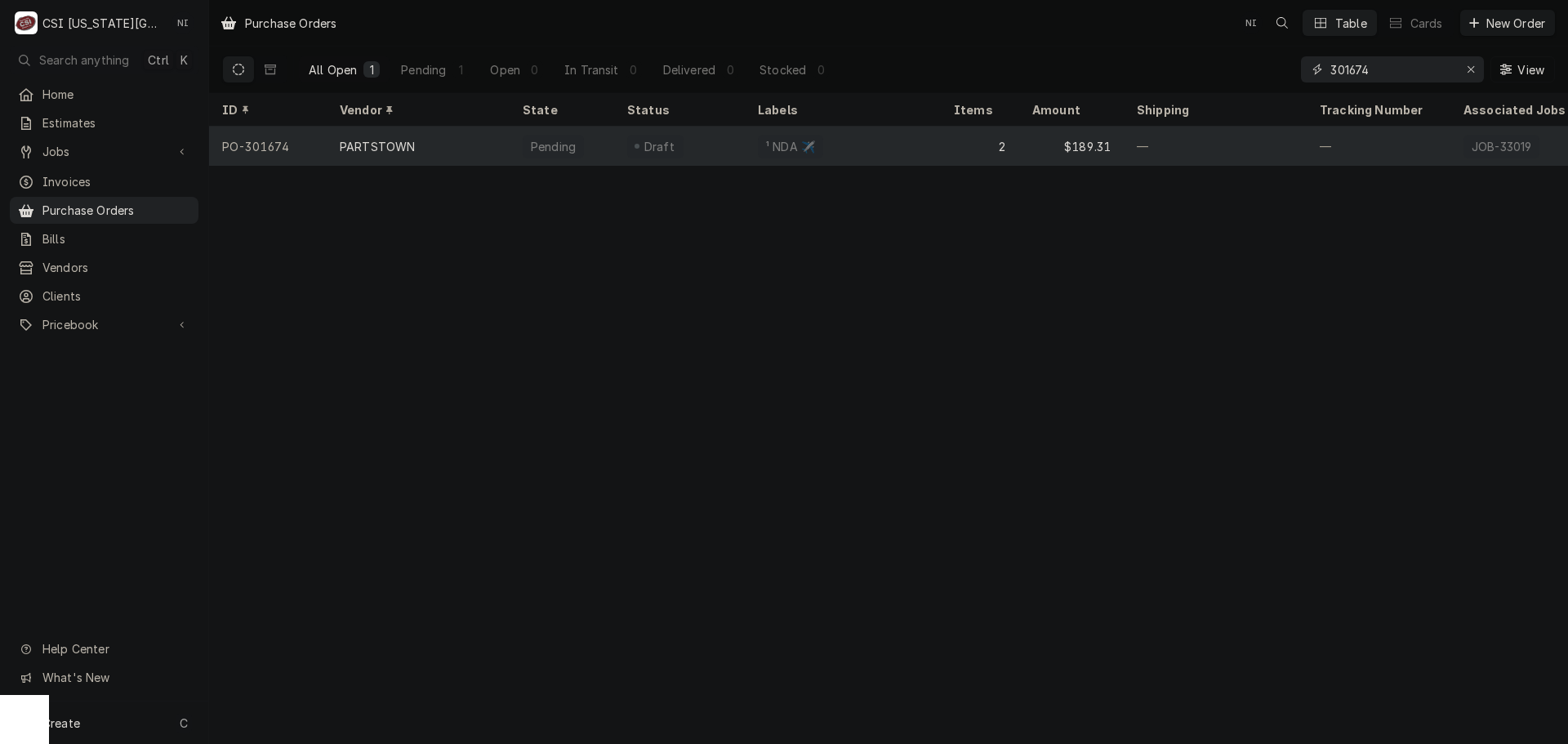
type input "301674"
click at [886, 141] on div "¹ NDA ✈️" at bounding box center [843, 146] width 196 height 39
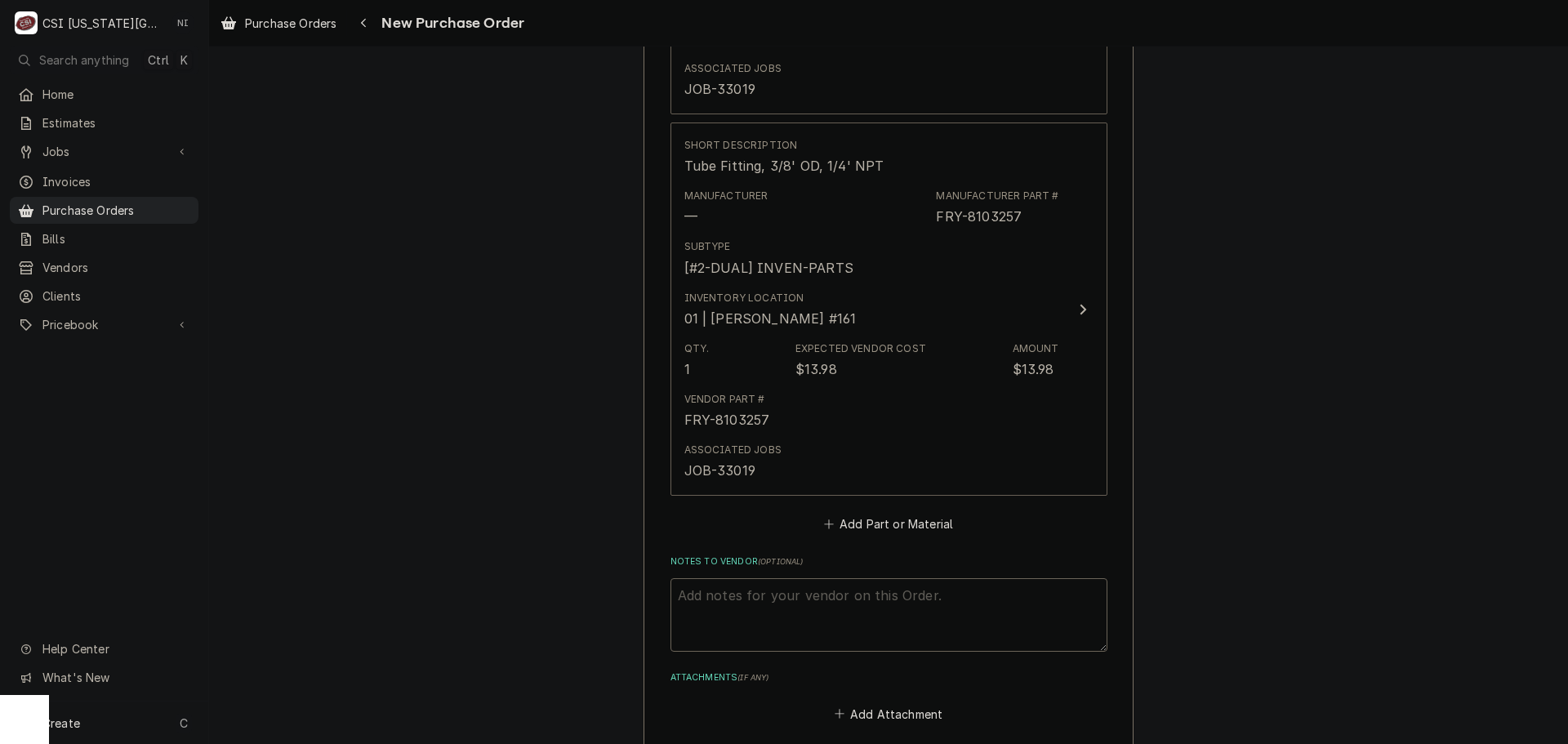
scroll to position [1061, 0]
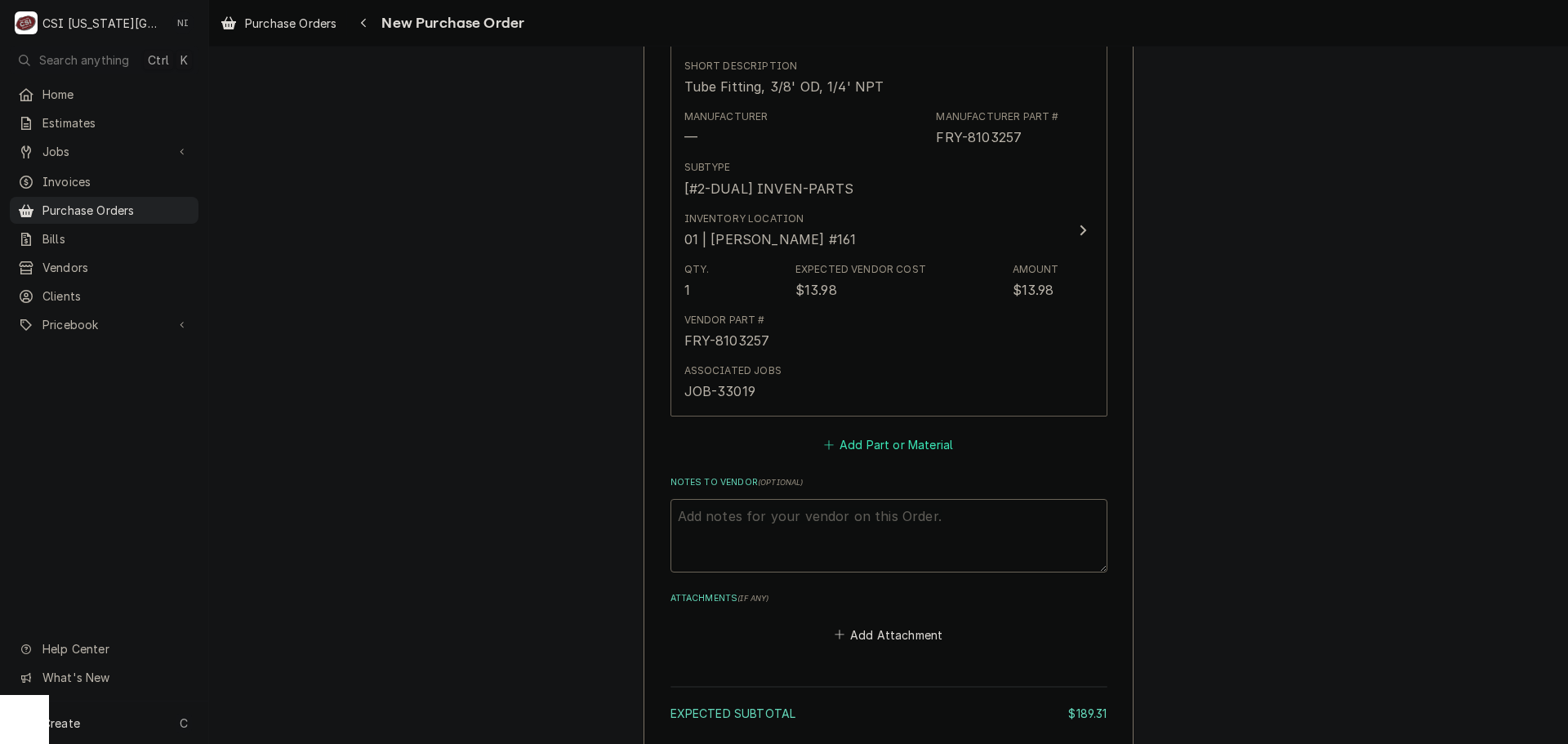
click at [849, 437] on button "Add Part or Material" at bounding box center [888, 444] width 135 height 23
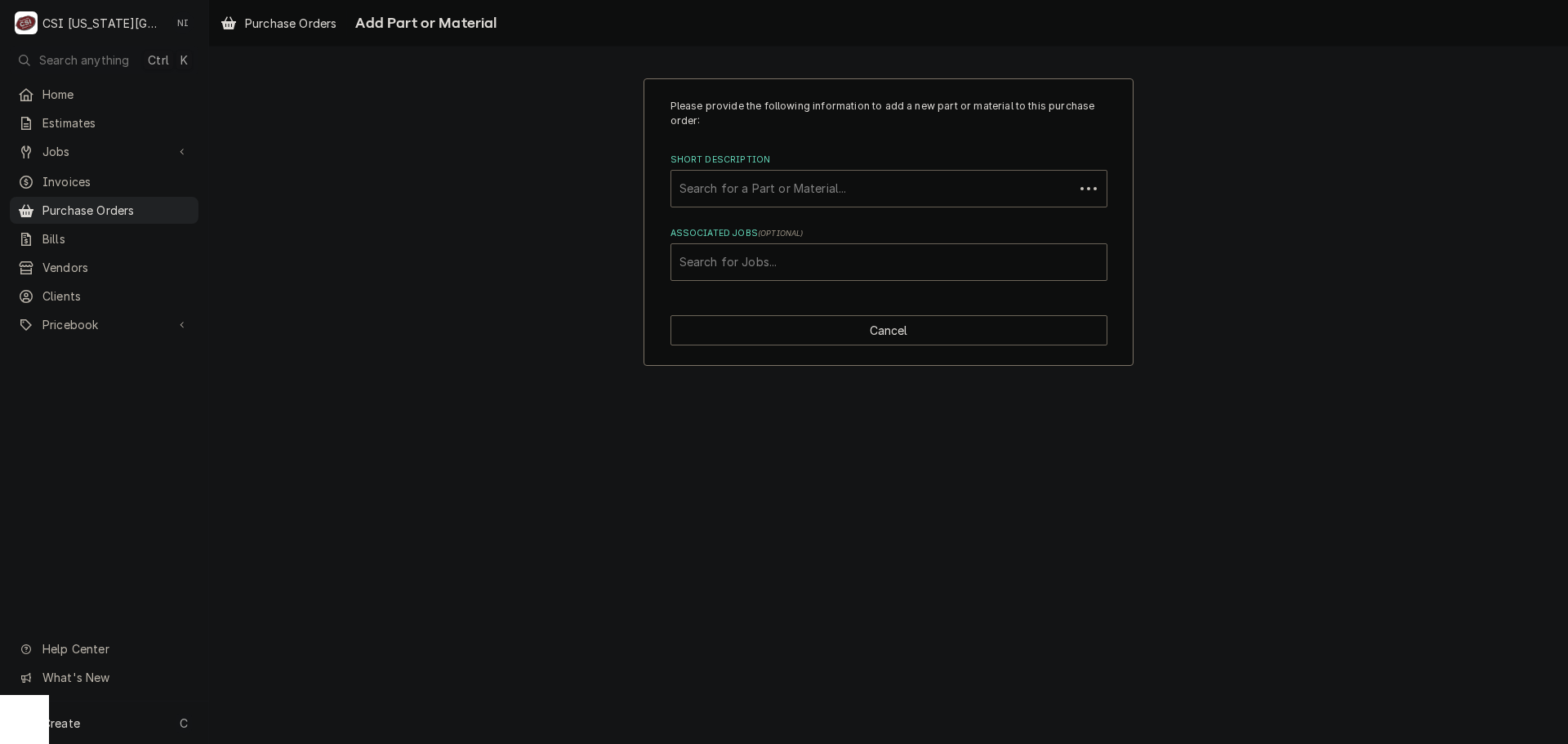
click at [848, 171] on div "Search for a Part or Material..." at bounding box center [872, 188] width 402 height 36
paste input "Pilot 1081649SP"
drag, startPoint x: 702, startPoint y: 193, endPoint x: 620, endPoint y: 200, distance: 82.3
click at [628, 200] on div "Please provide the following information to add a new part or material to this …" at bounding box center [888, 222] width 1359 height 316
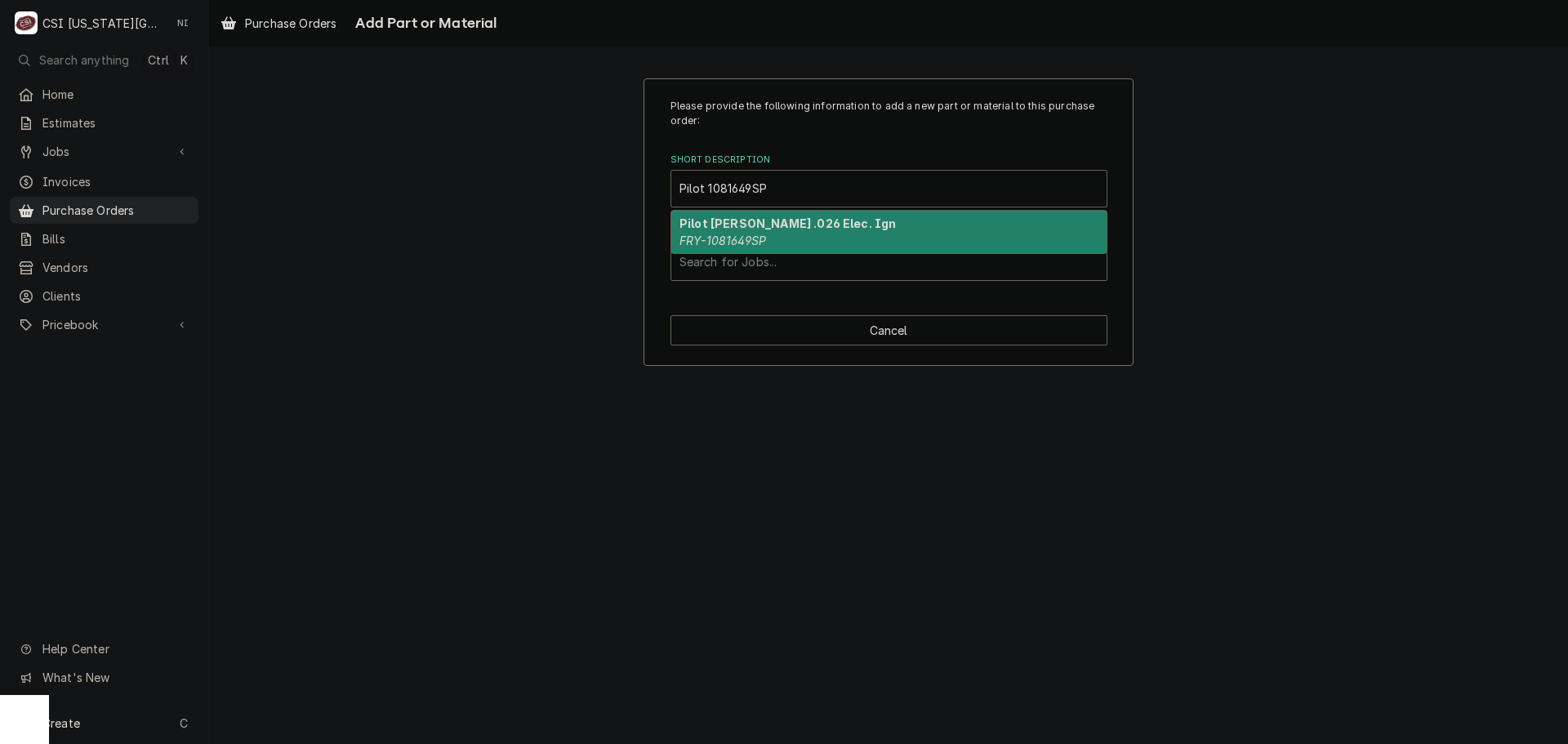
type input "1081649SP"
click at [718, 232] on div "Pilot Assy Nat .026 Elec. Ign FRY-1081649SP" at bounding box center [888, 232] width 435 height 43
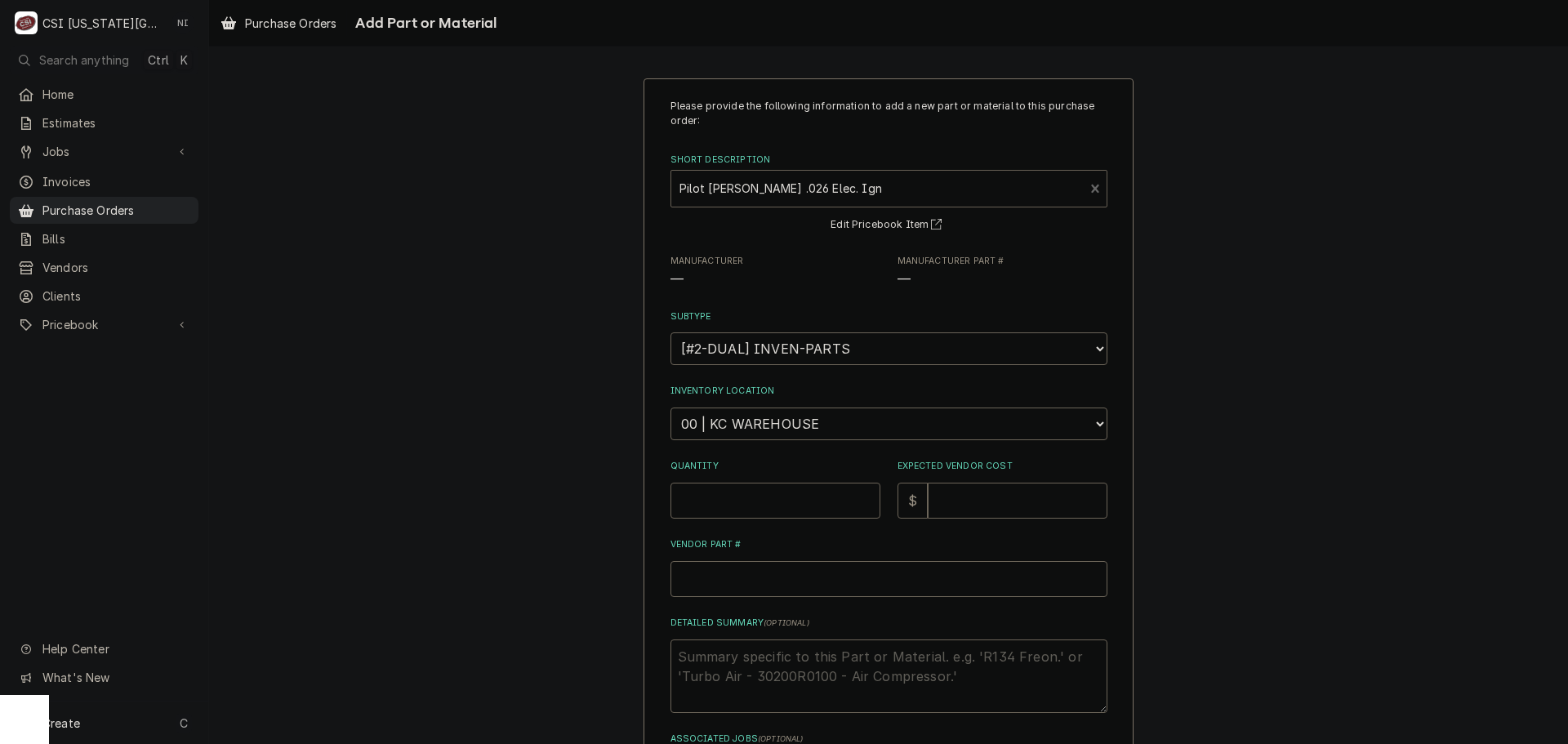
type textarea "x"
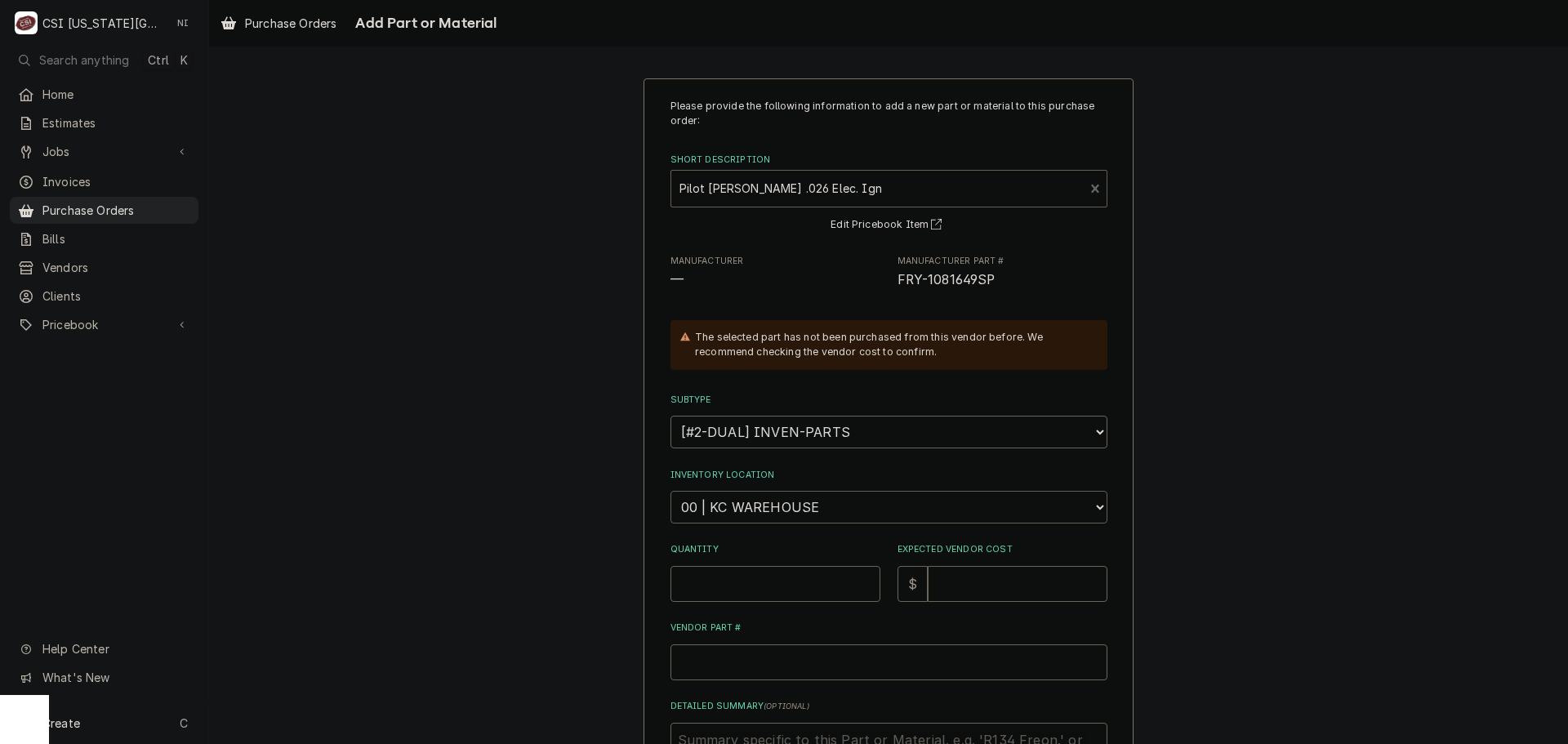
click at [769, 505] on select "Choose a location... 00 | KC WAREHOUSE 00 | MAIN WAREHOUSE 01 | BRIAN BREAZIER …" at bounding box center [888, 507] width 437 height 33
select select "2760"
click at [670, 491] on select "Choose a location... 00 | KC WAREHOUSE 00 | MAIN WAREHOUSE 01 | BRIAN BREAZIER …" at bounding box center [888, 507] width 437 height 33
click at [773, 591] on input "Quantity" at bounding box center [775, 584] width 210 height 36
type textarea "x"
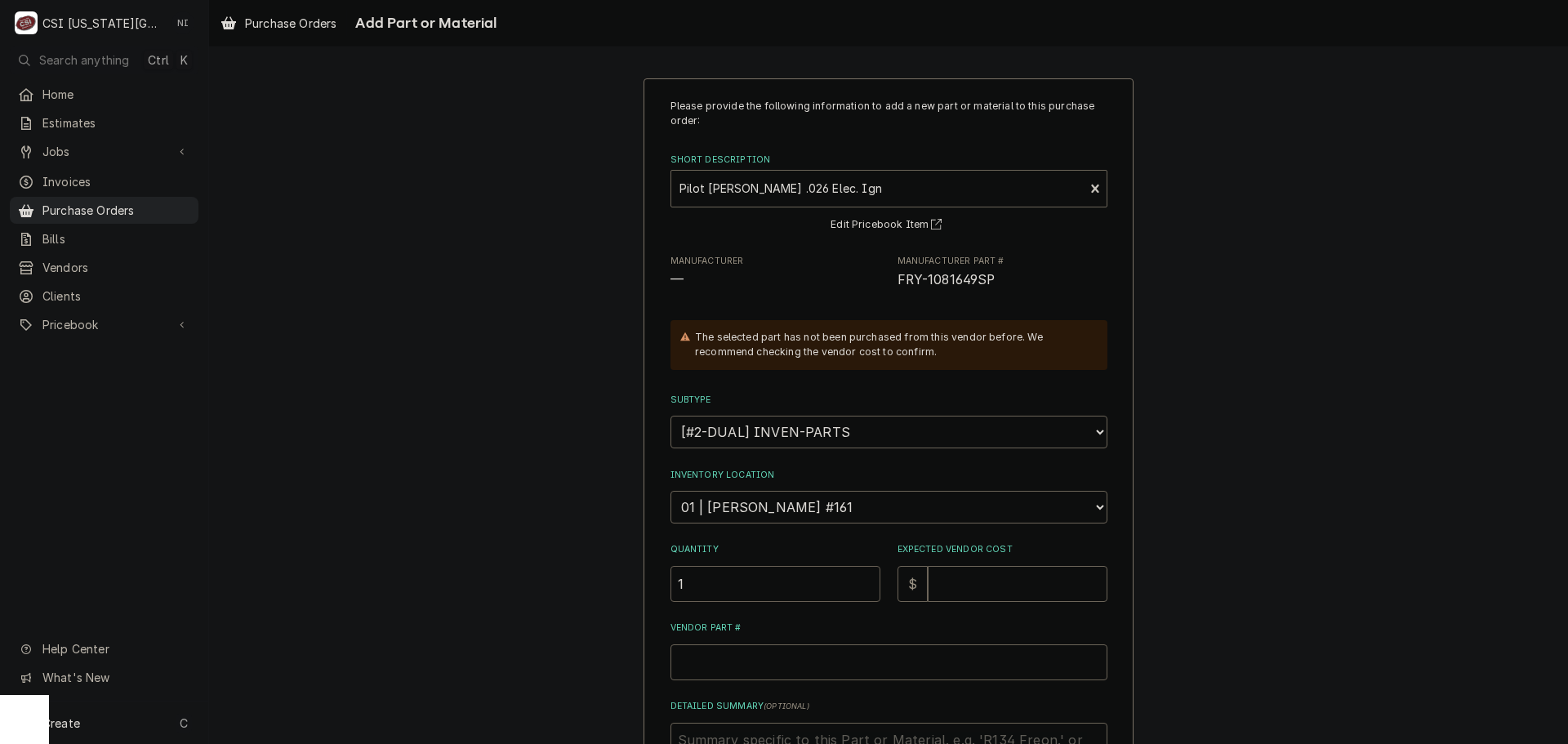
type input "1"
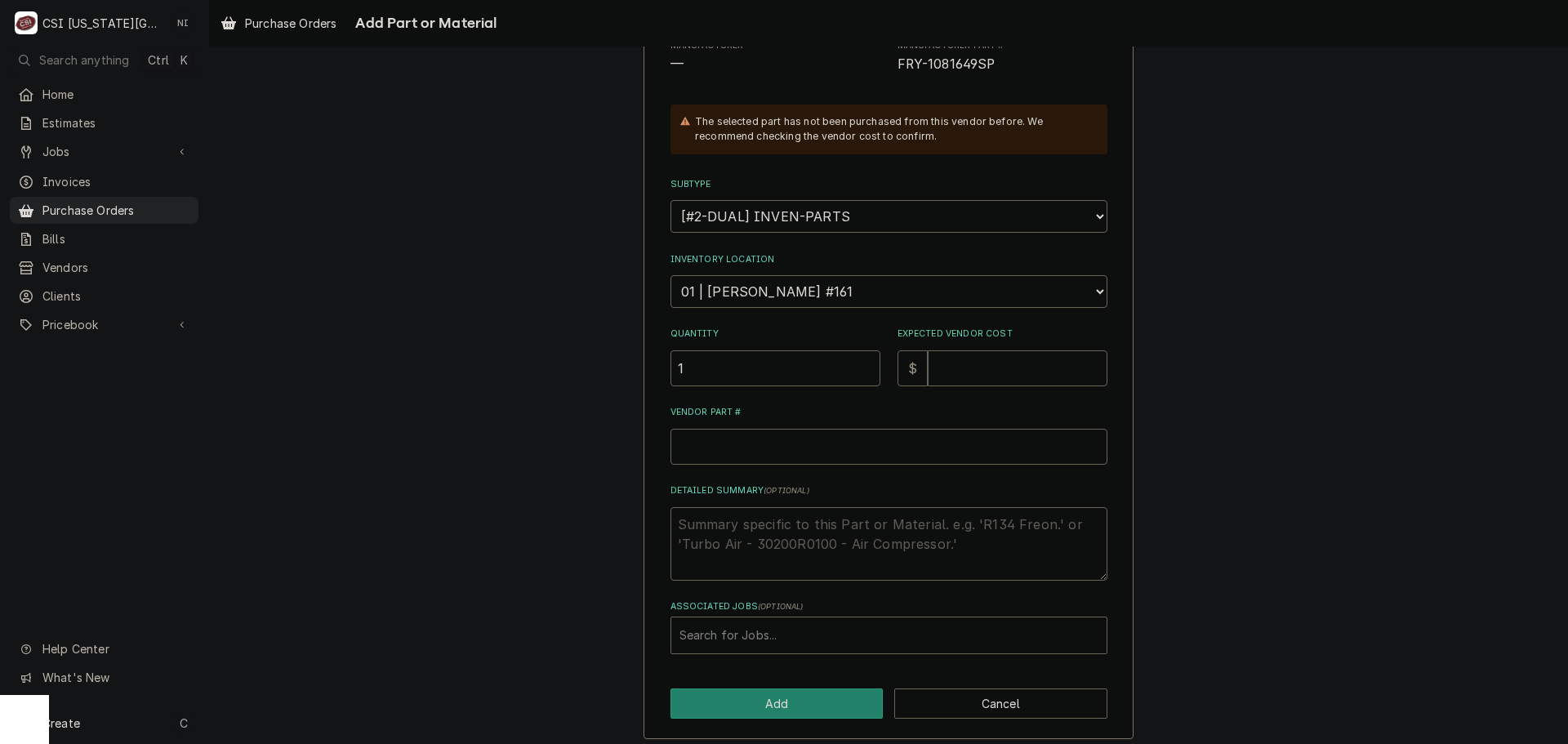
scroll to position [225, 0]
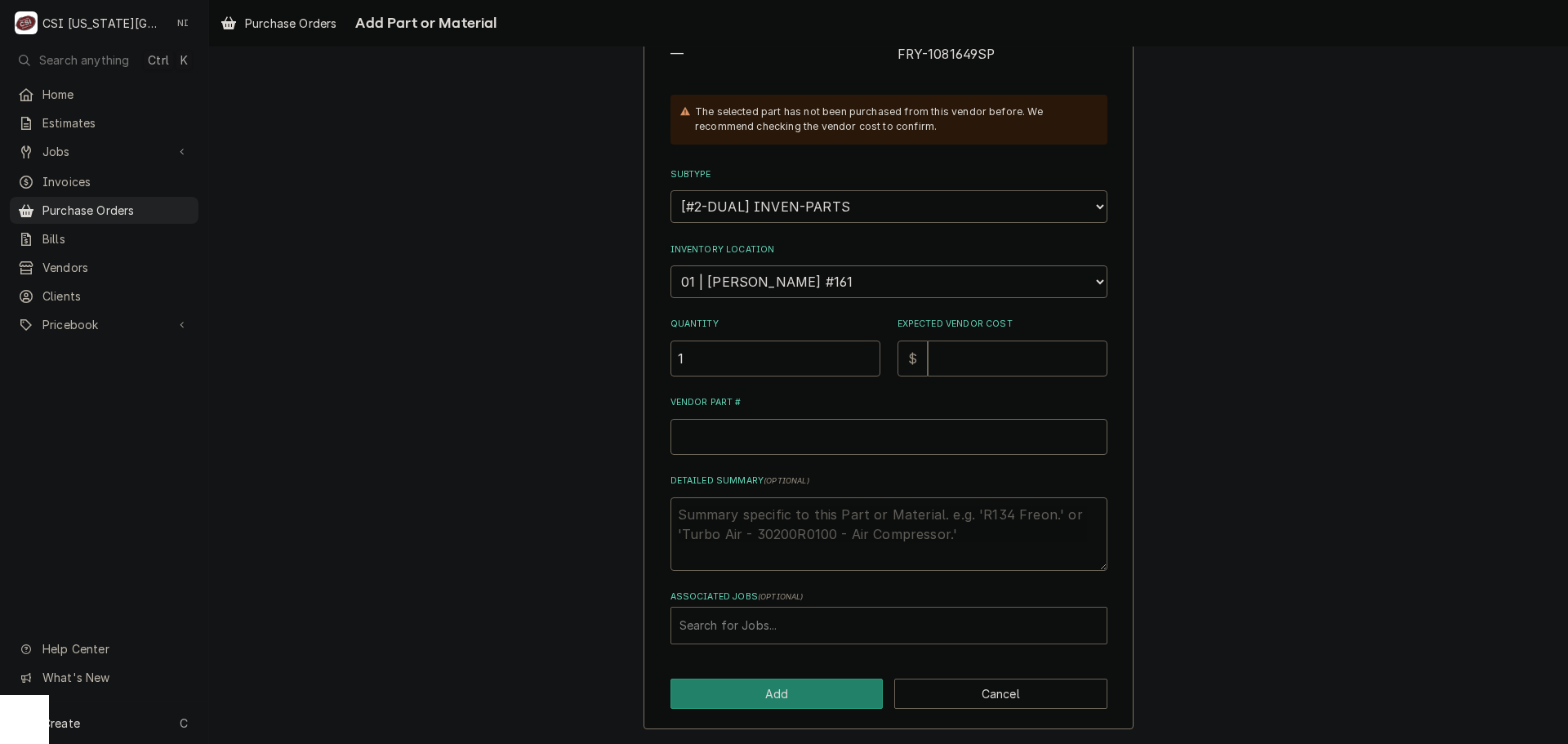
click at [744, 628] on div "Associated Jobs" at bounding box center [888, 625] width 419 height 29
type input "32788"
click at [992, 363] on input "Expected Vendor Cost" at bounding box center [1017, 357] width 180 height 36
type textarea "x"
type input "1"
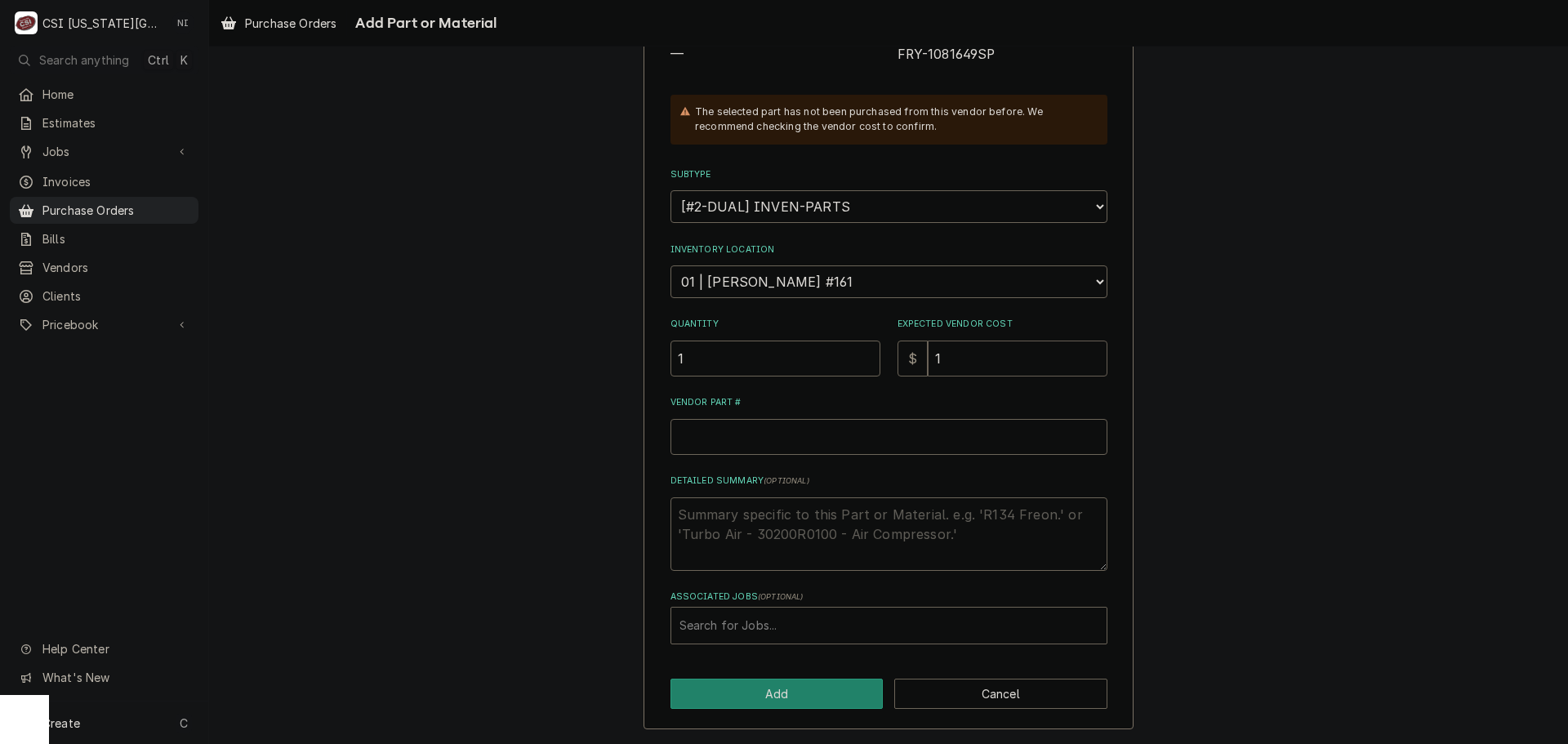
type textarea "x"
type input "13"
type textarea "x"
type input "139"
type textarea "x"
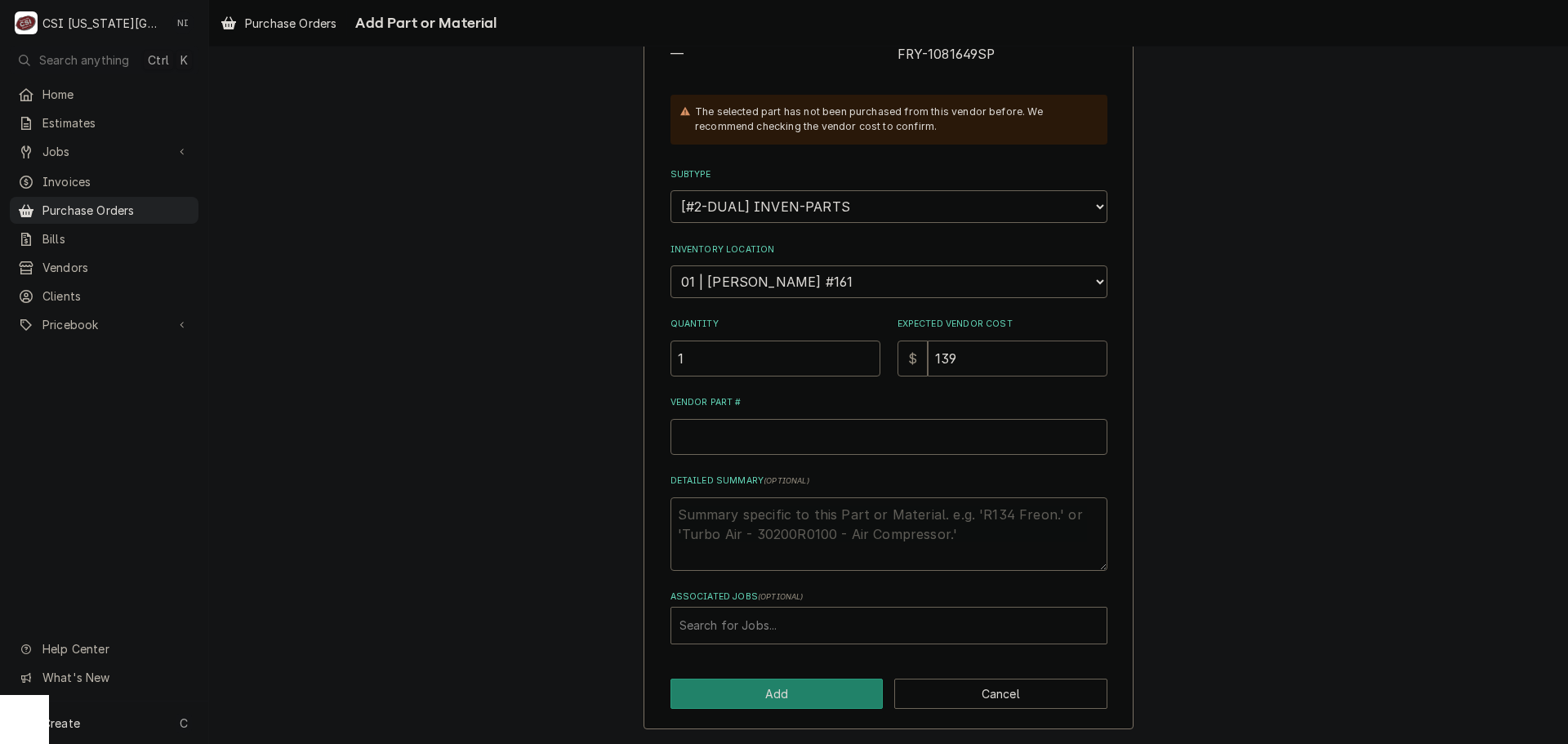
type input "139.1"
type textarea "x"
type input "139.19"
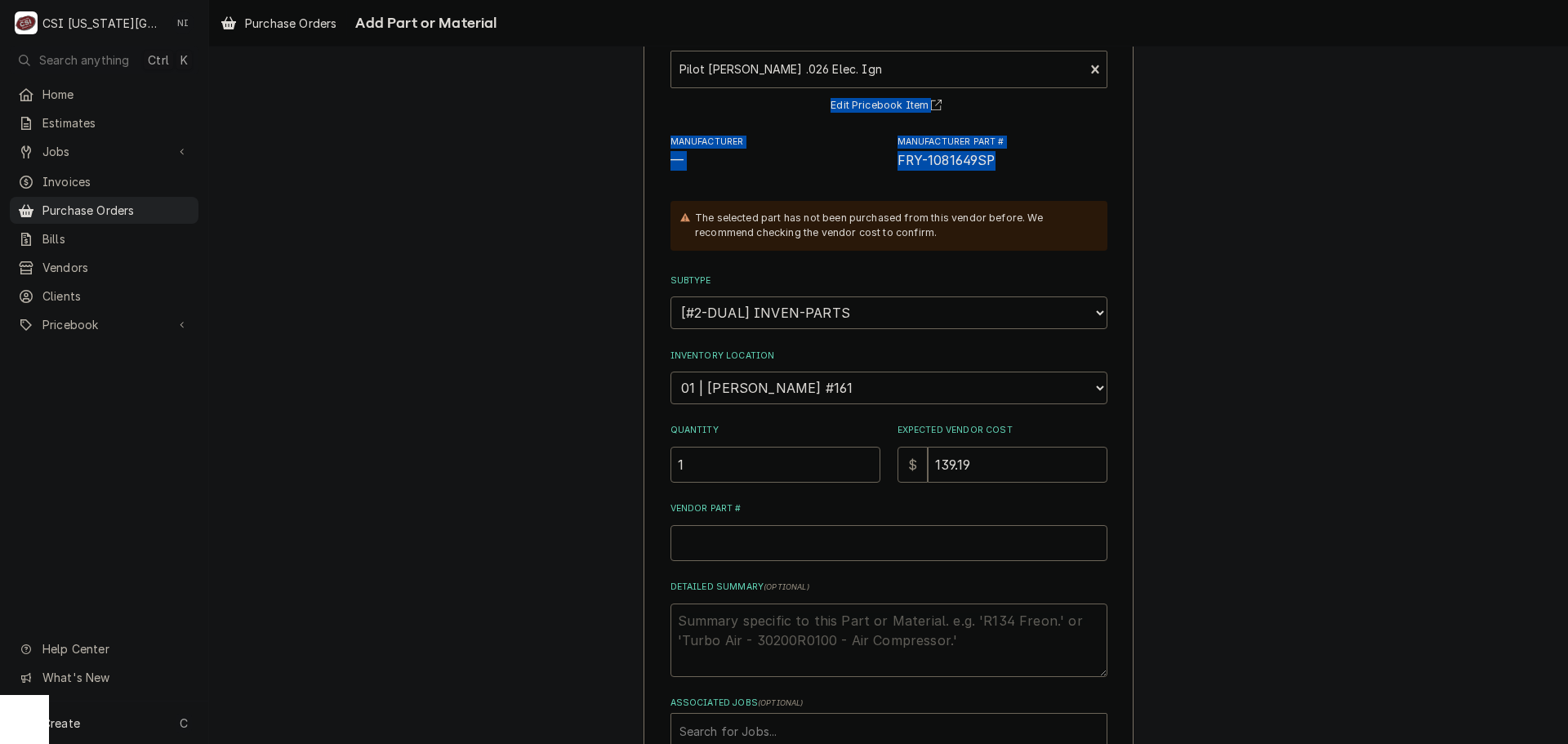
scroll to position [98, 0]
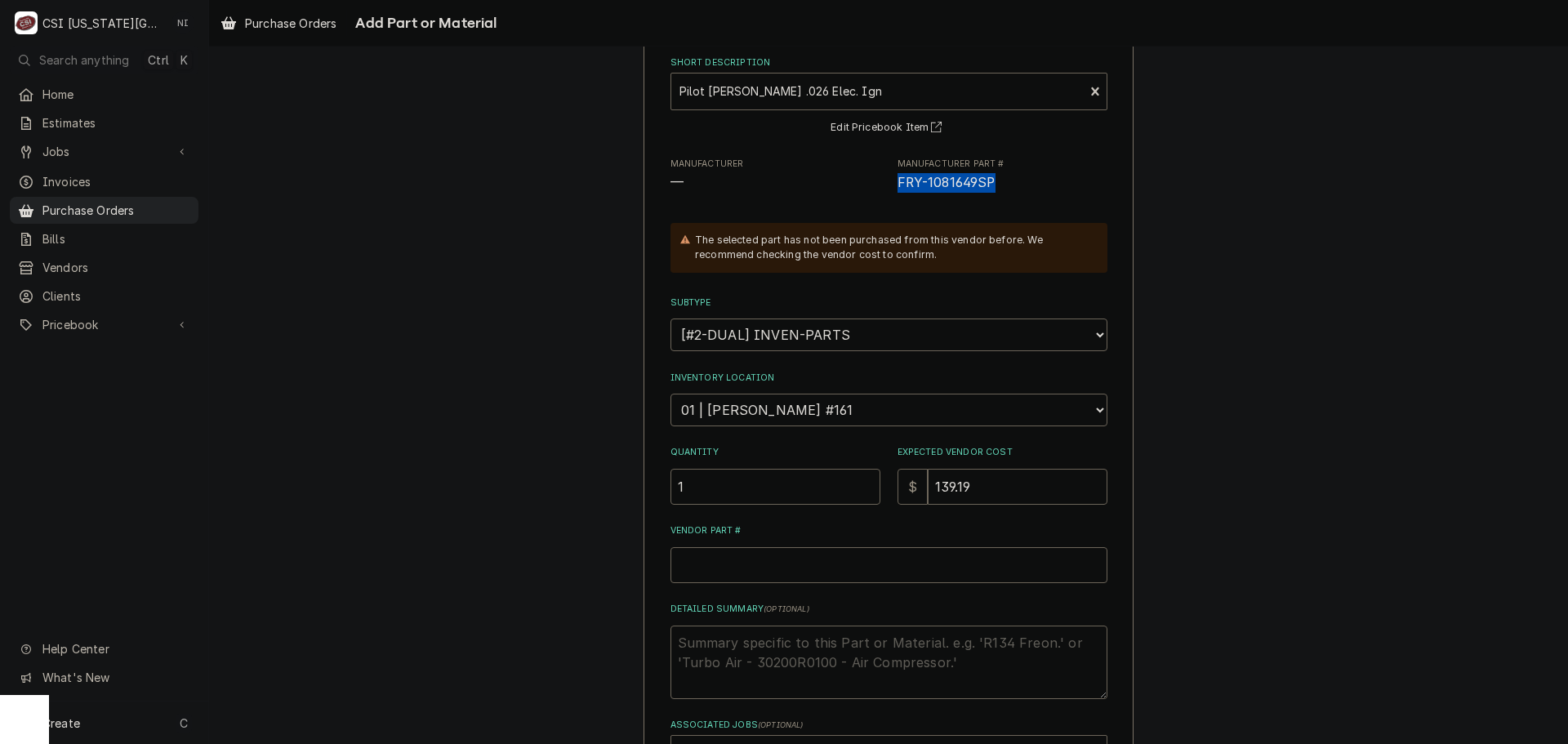
drag, startPoint x: 996, startPoint y: 54, endPoint x: 891, endPoint y: 190, distance: 171.8
click at [898, 190] on span "FRY-1081649SP" at bounding box center [1002, 182] width 210 height 19
copy span "FRY-1081649SP"
click at [742, 569] on input "Vendor Part #" at bounding box center [888, 564] width 437 height 36
paste input "FRY-1081649SP"
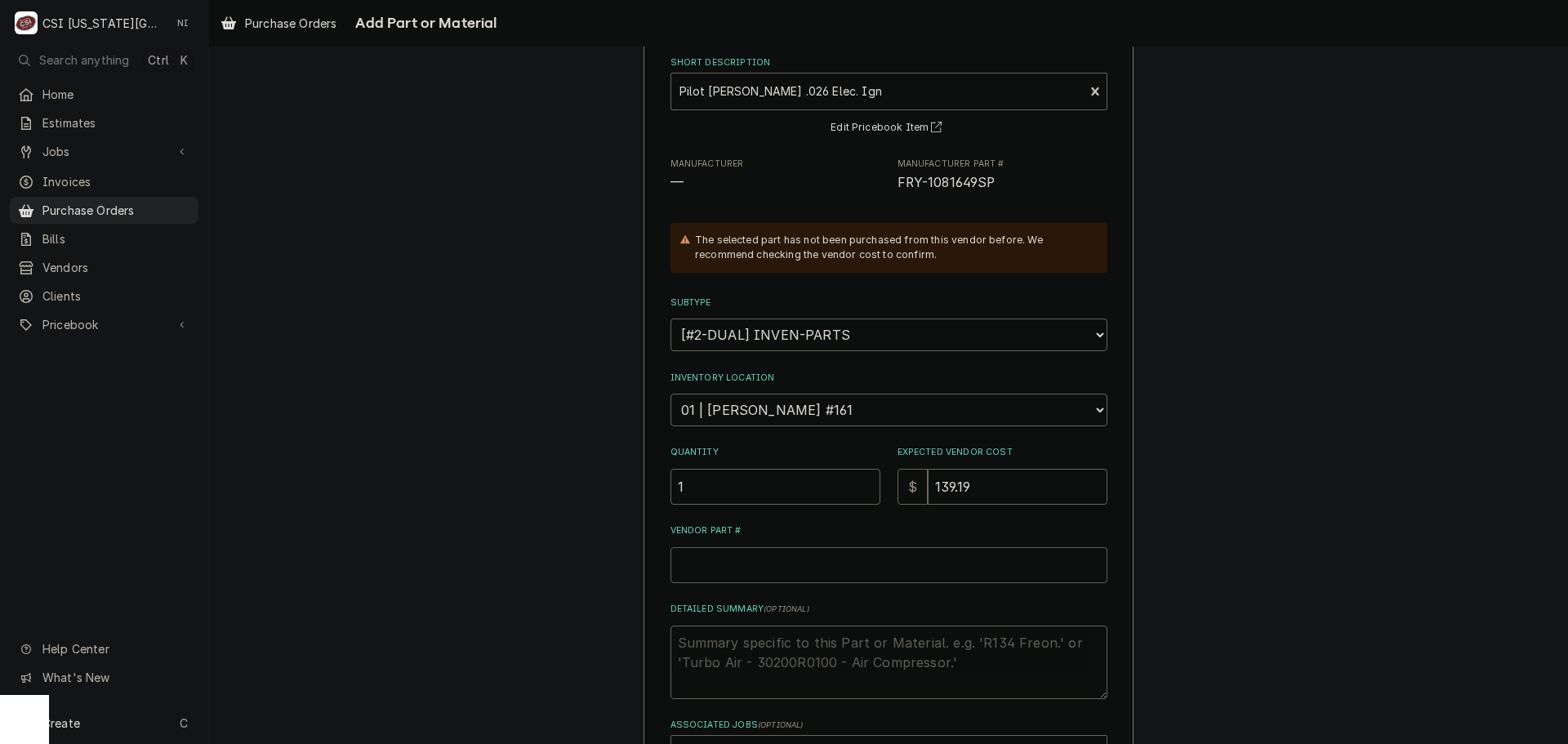
type textarea "x"
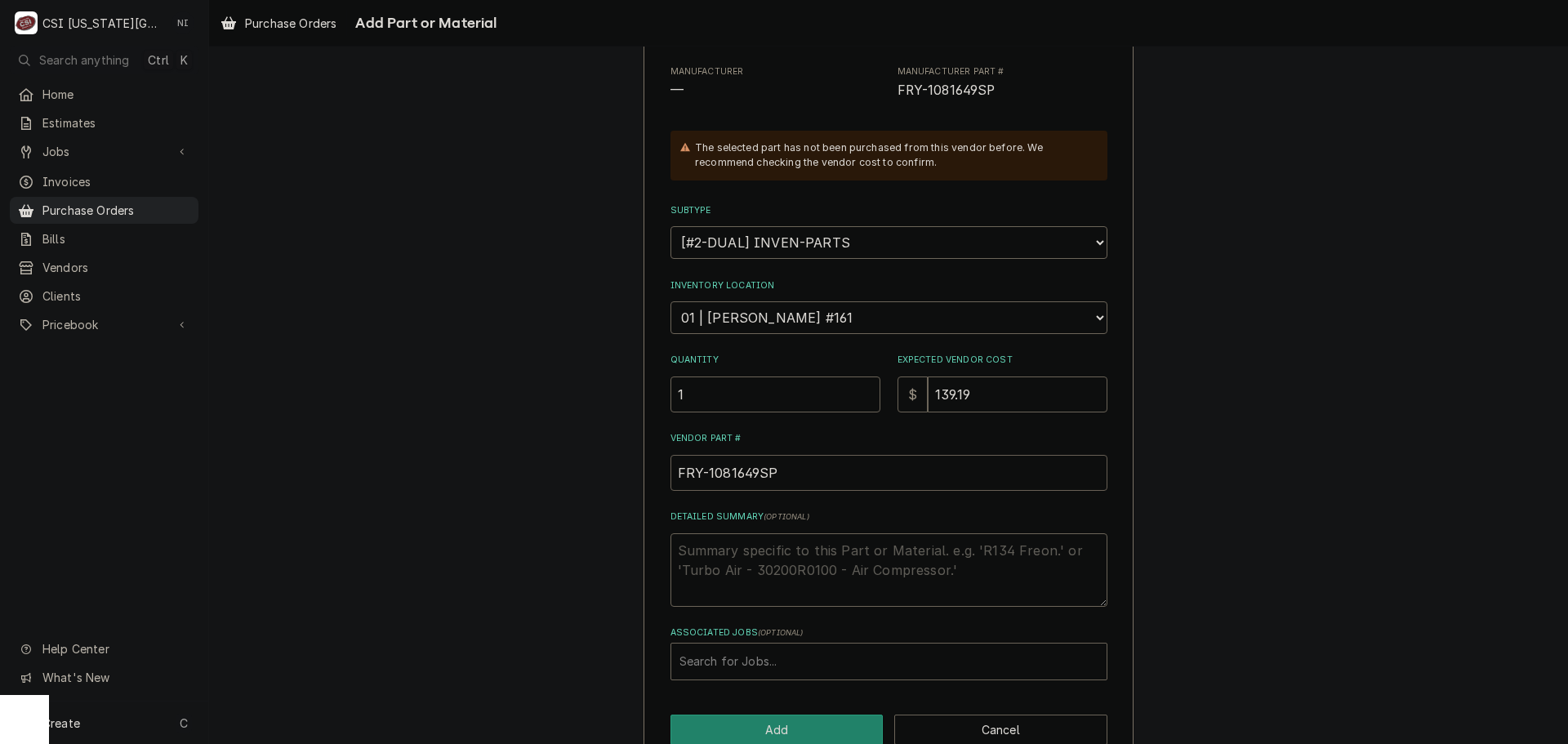
scroll to position [225, 0]
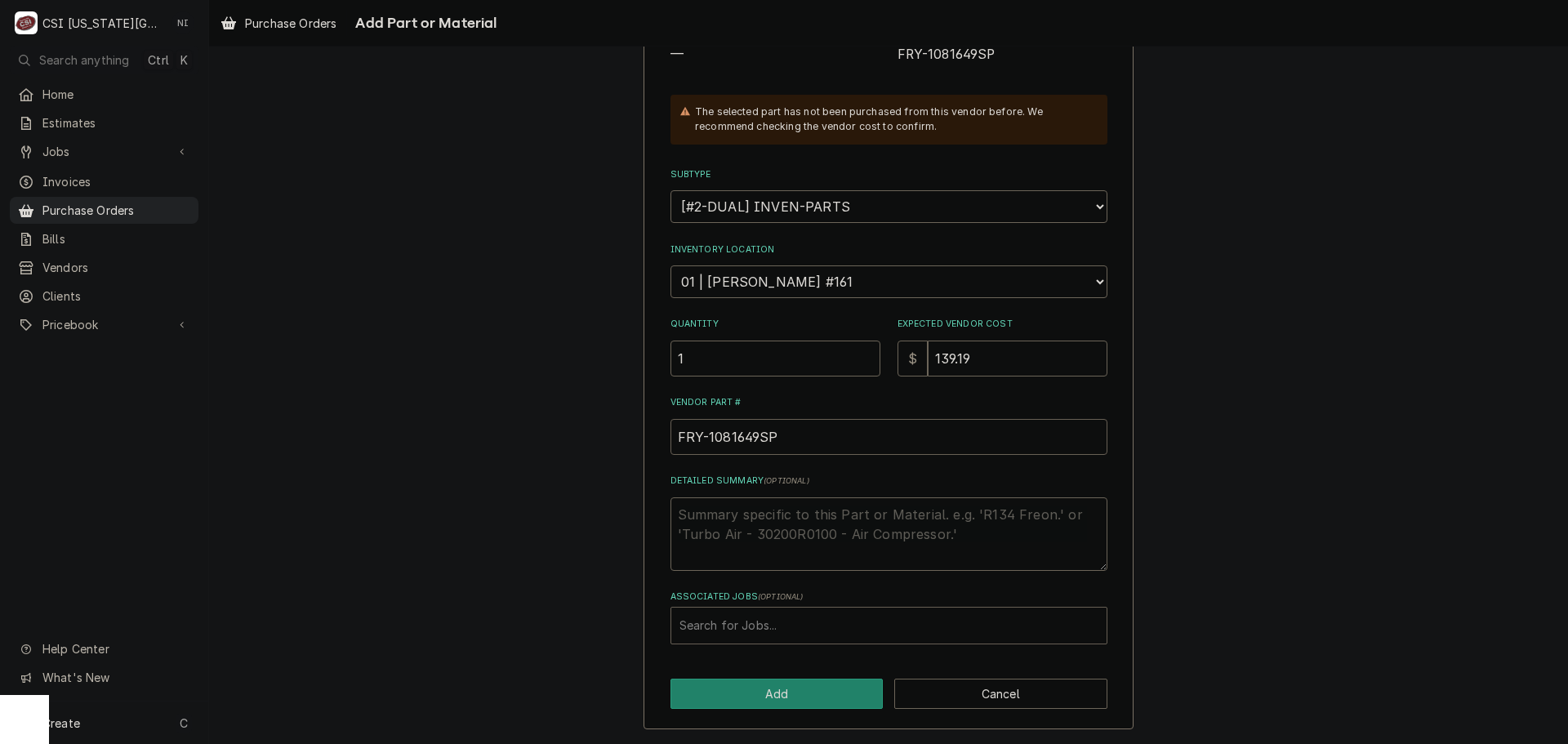
type input "FRY-1081649SP"
click at [815, 629] on div "Associated Jobs" at bounding box center [888, 625] width 419 height 29
type input "32788"
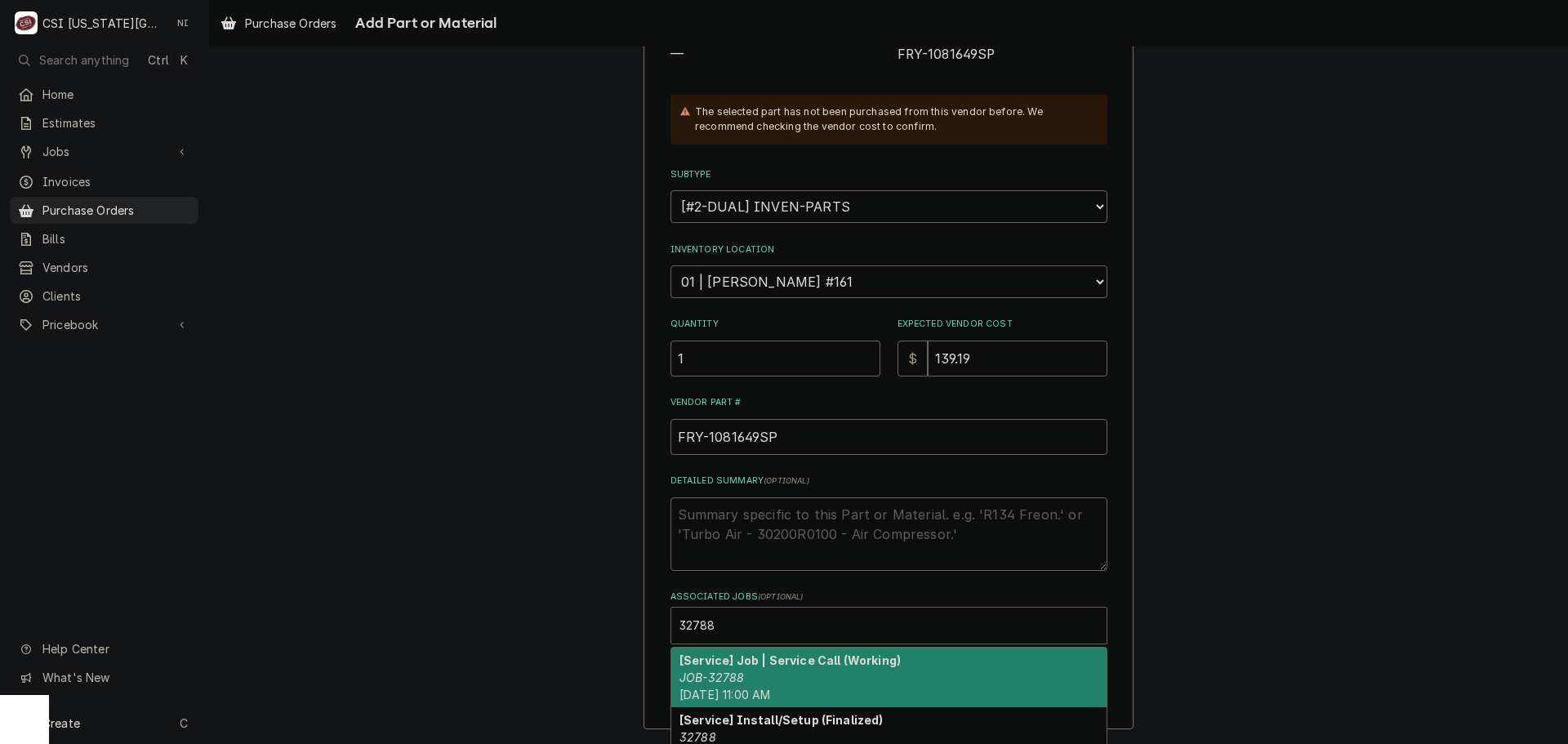
click at [864, 679] on div "[Service] Job | Service Call (Working) JOB-32788 Tue, Sep 30th, 2025 - 11:00 AM" at bounding box center [888, 677] width 435 height 59
type textarea "x"
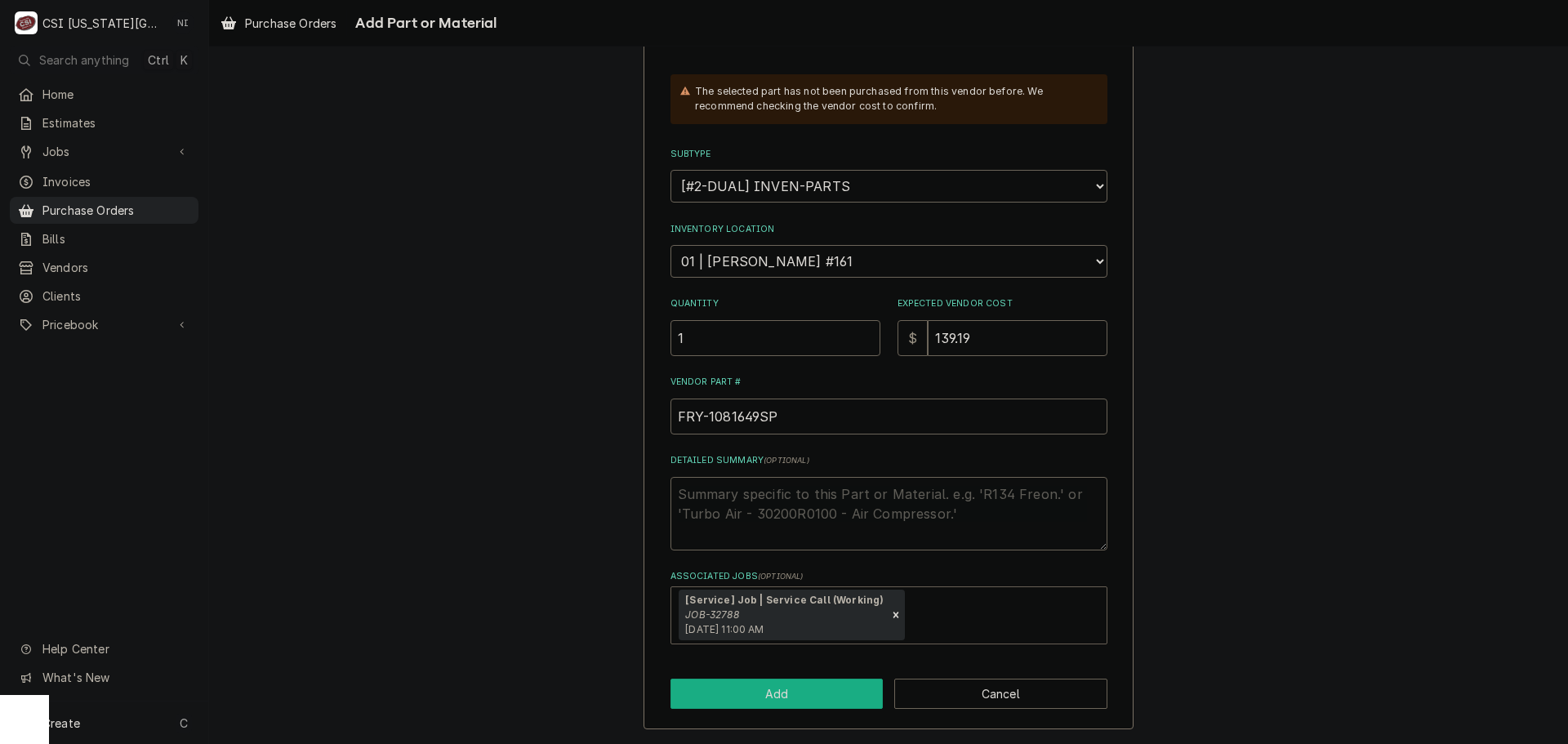
click at [760, 692] on button "Add" at bounding box center [777, 693] width 213 height 30
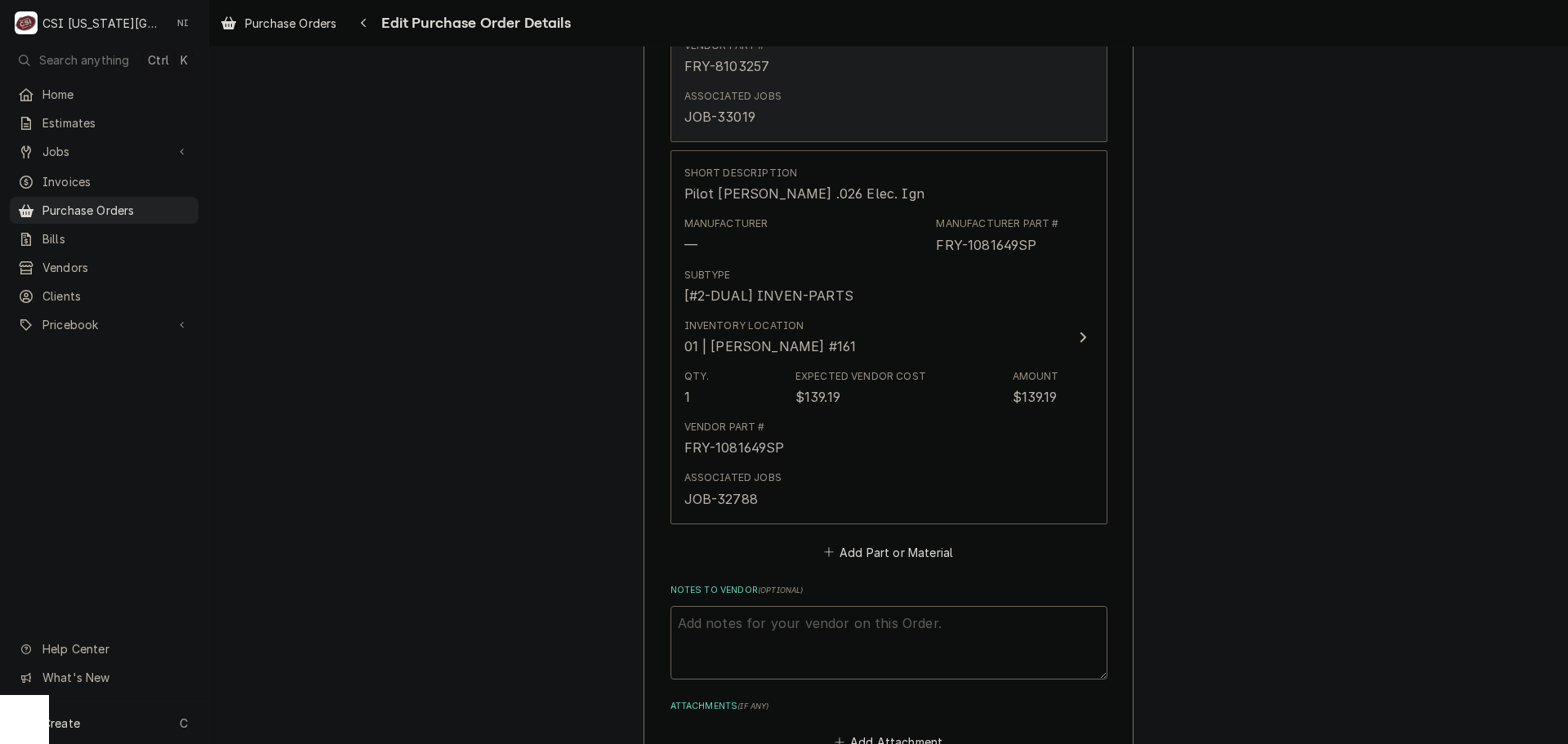
scroll to position [1092, 0]
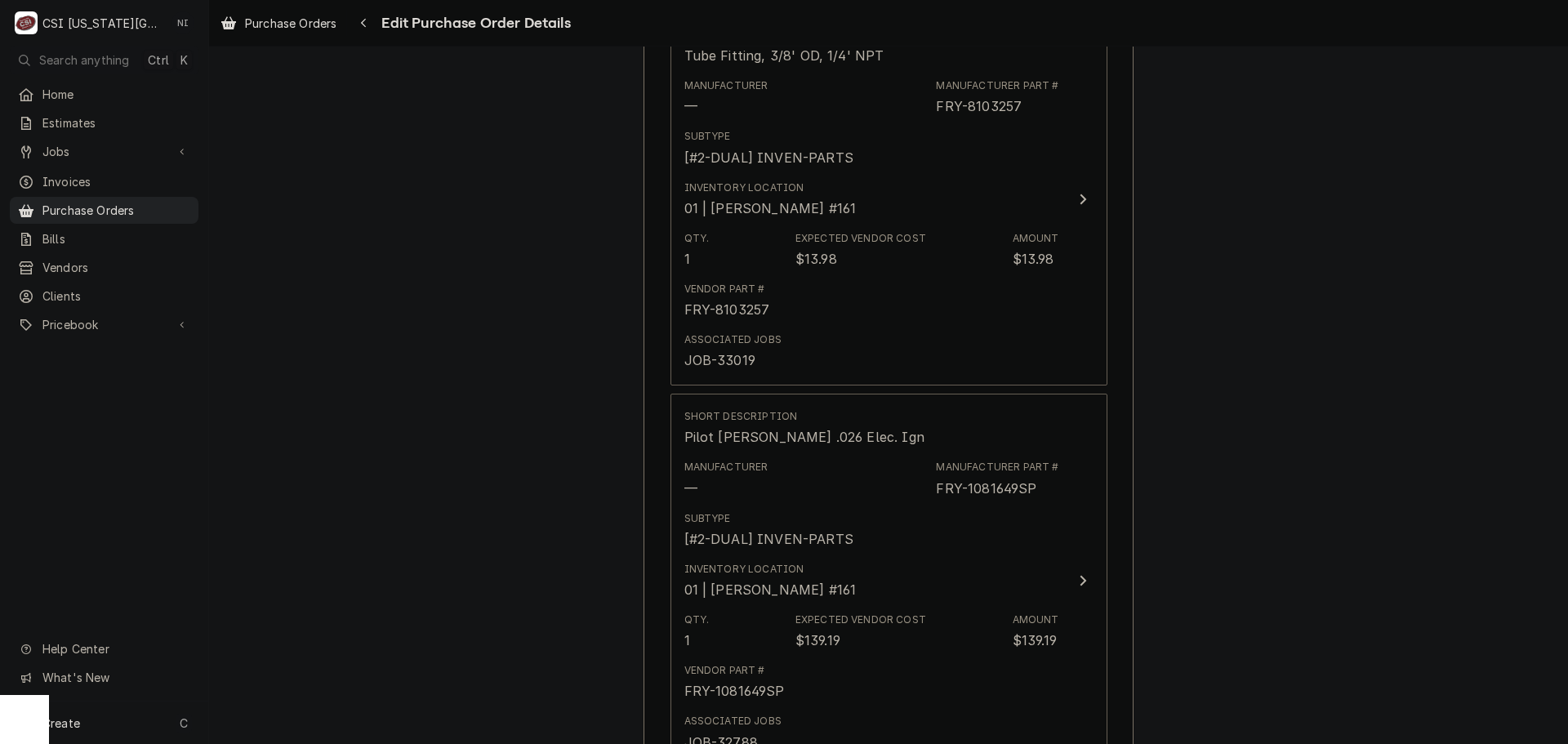
type textarea "x"
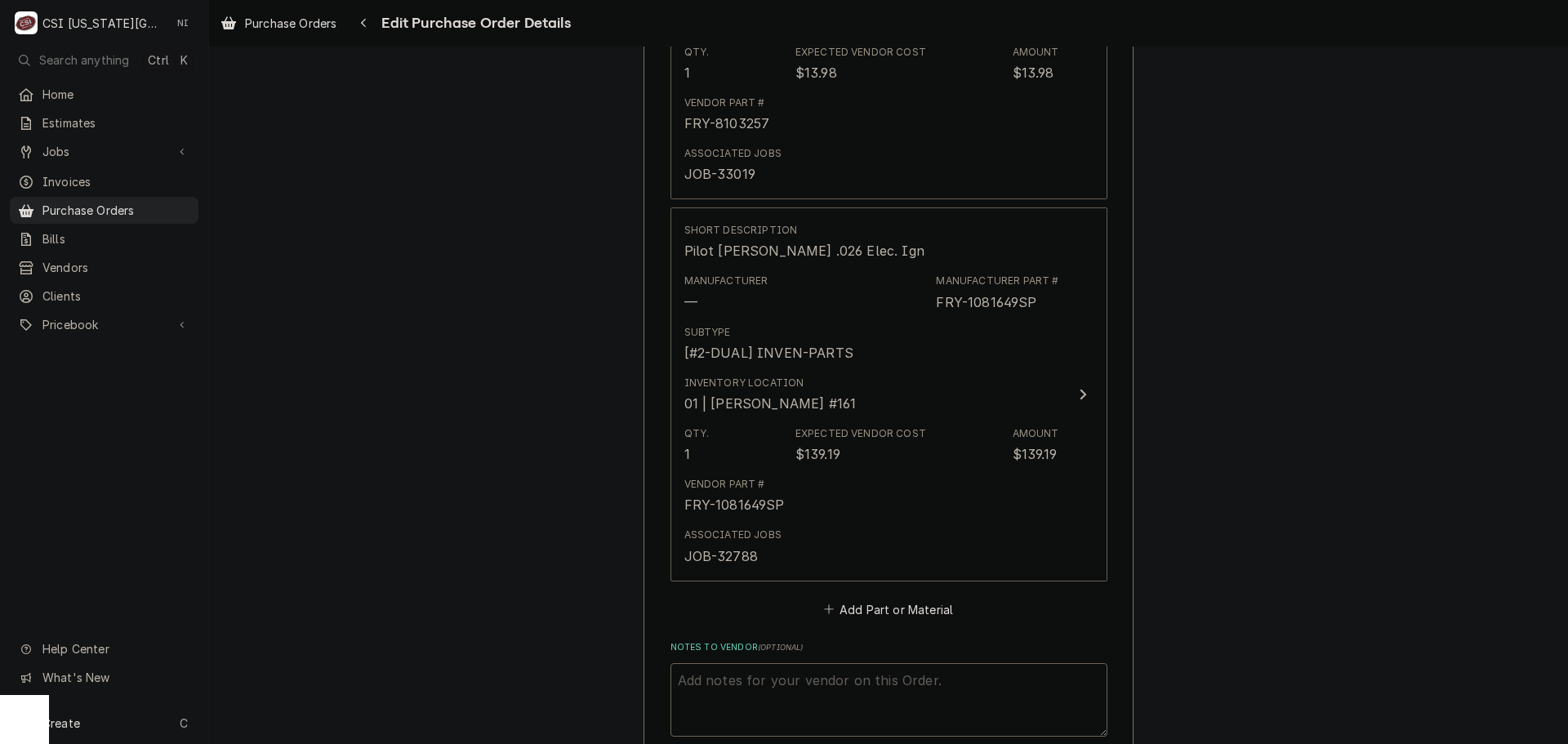
scroll to position [1501, 0]
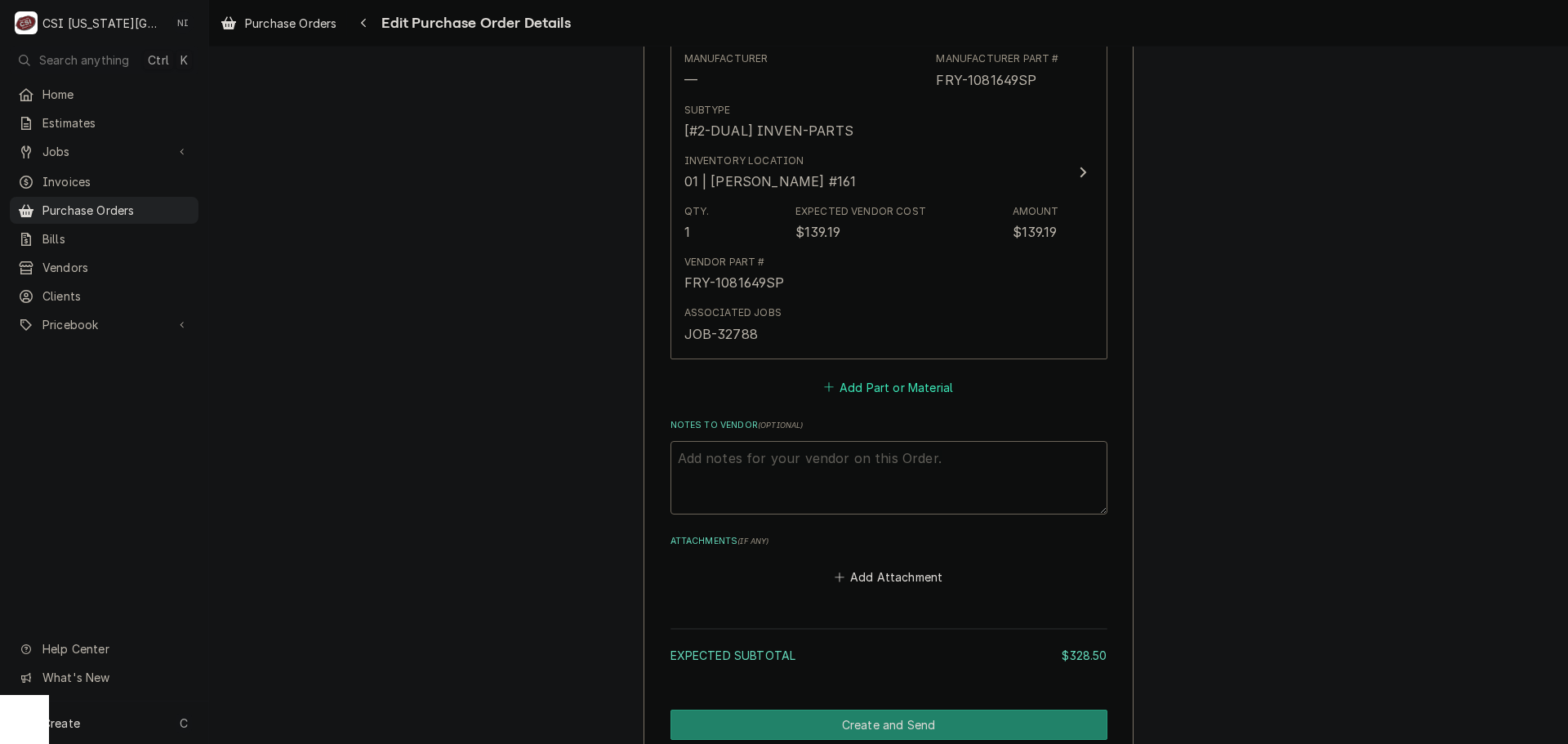
click at [856, 384] on button "Add Part or Material" at bounding box center [888, 387] width 135 height 23
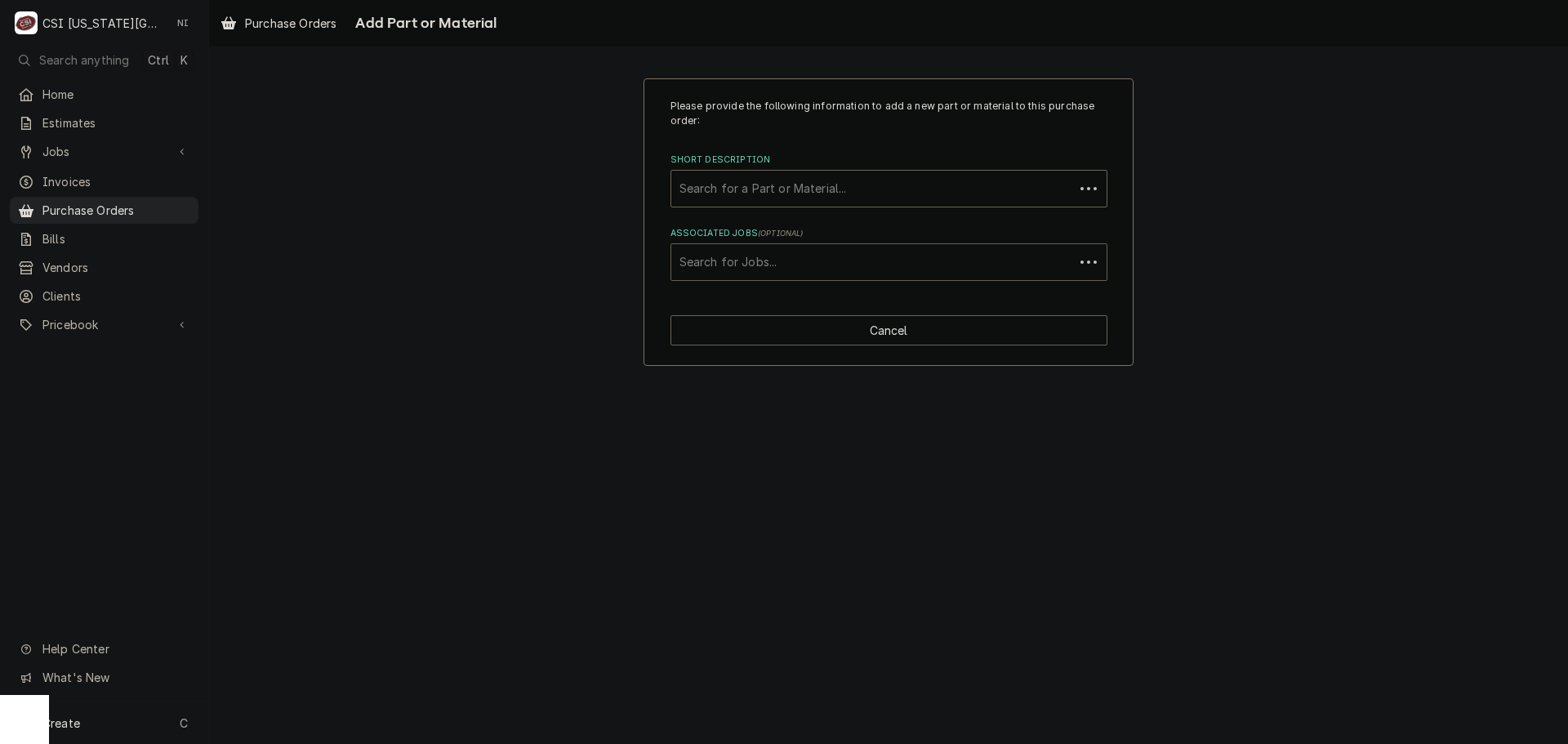
click at [839, 269] on div "Associated Jobs" at bounding box center [873, 262] width 387 height 29
type input "32788"
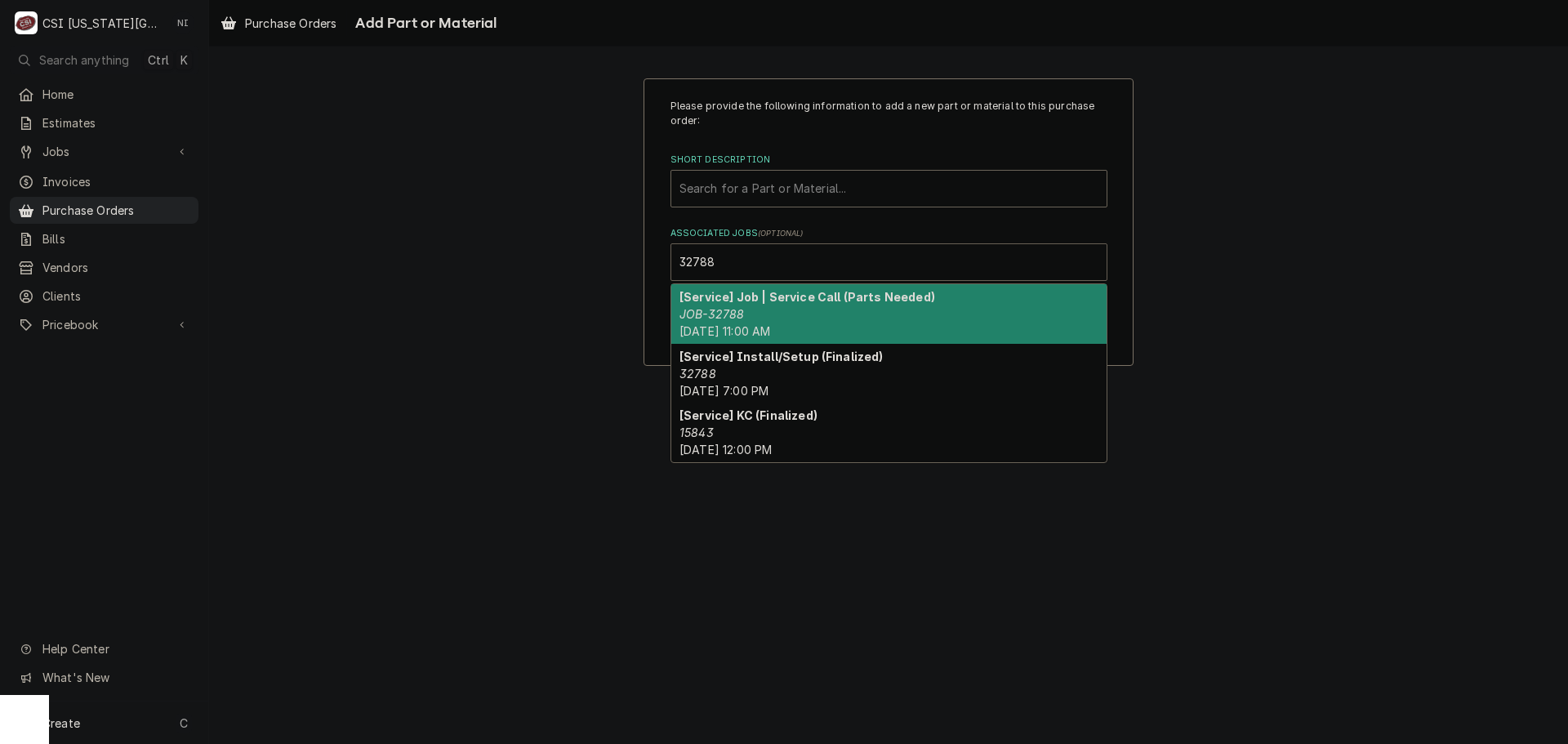
click at [723, 303] on strong "[Service] Job | Service Call (Parts Needed)" at bounding box center [807, 296] width 255 height 14
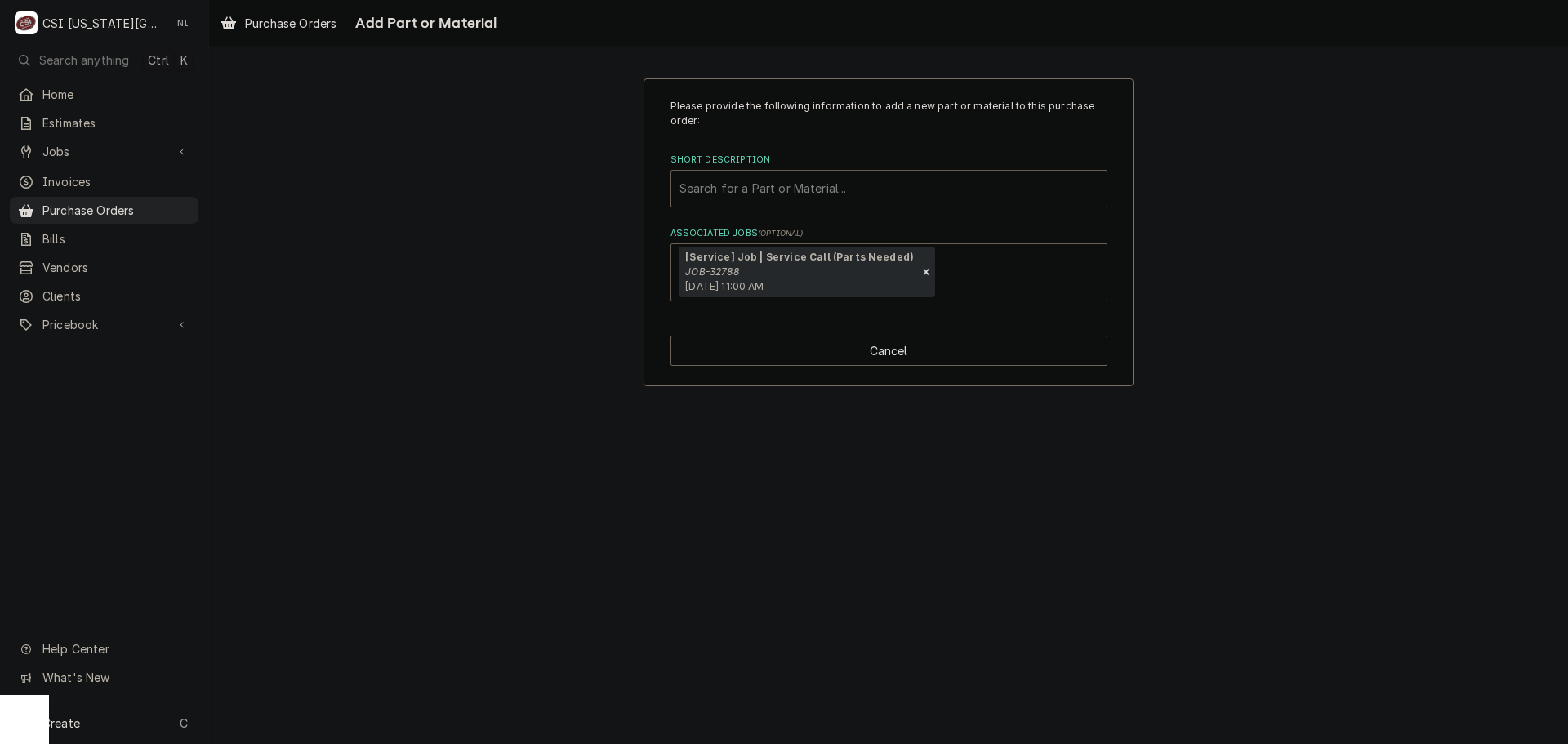
click at [768, 193] on div "Short Description" at bounding box center [888, 189] width 419 height 29
paste input "8101057"
type input "8101057"
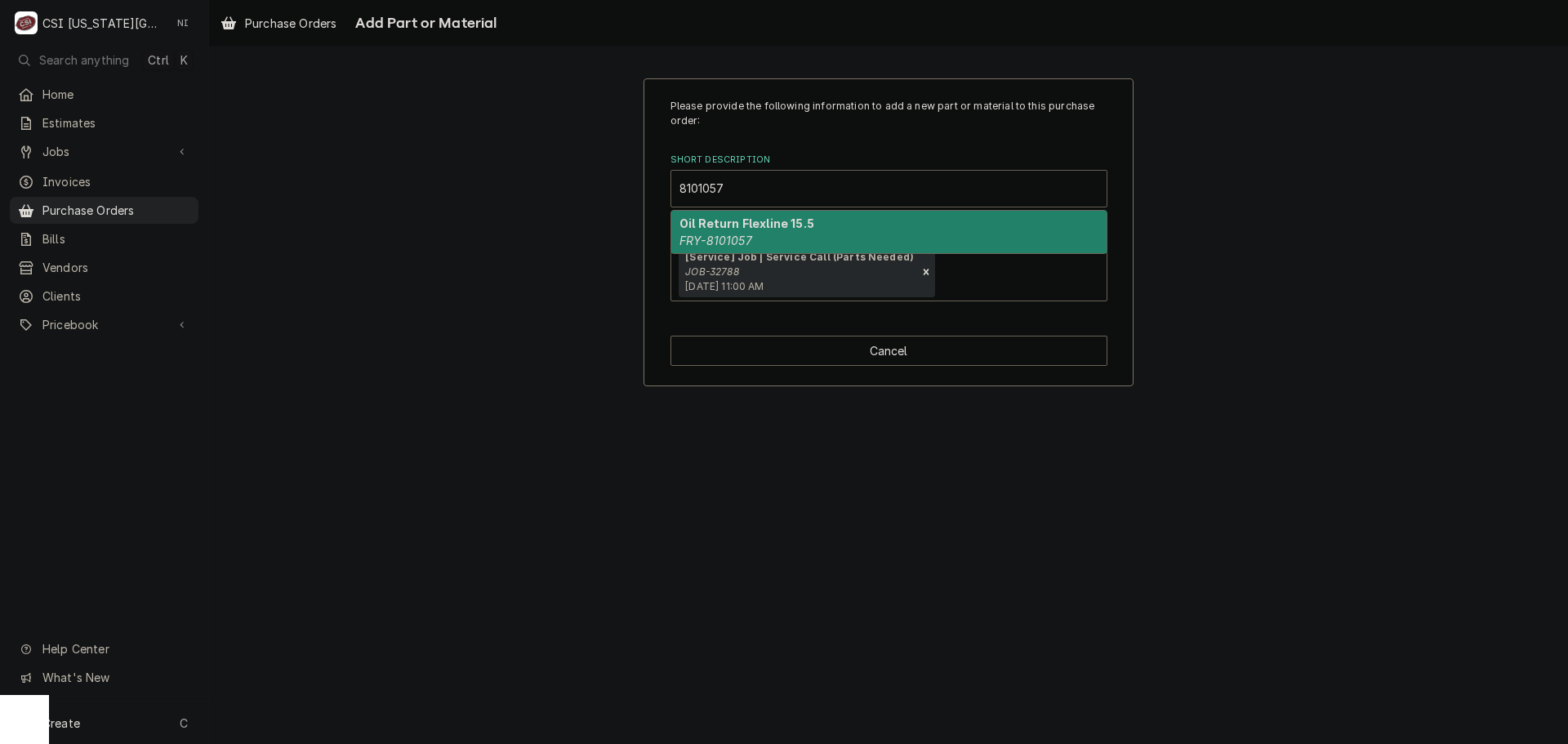
click at [749, 230] on strong "Oil Return Flexline 15.5" at bounding box center [747, 222] width 135 height 14
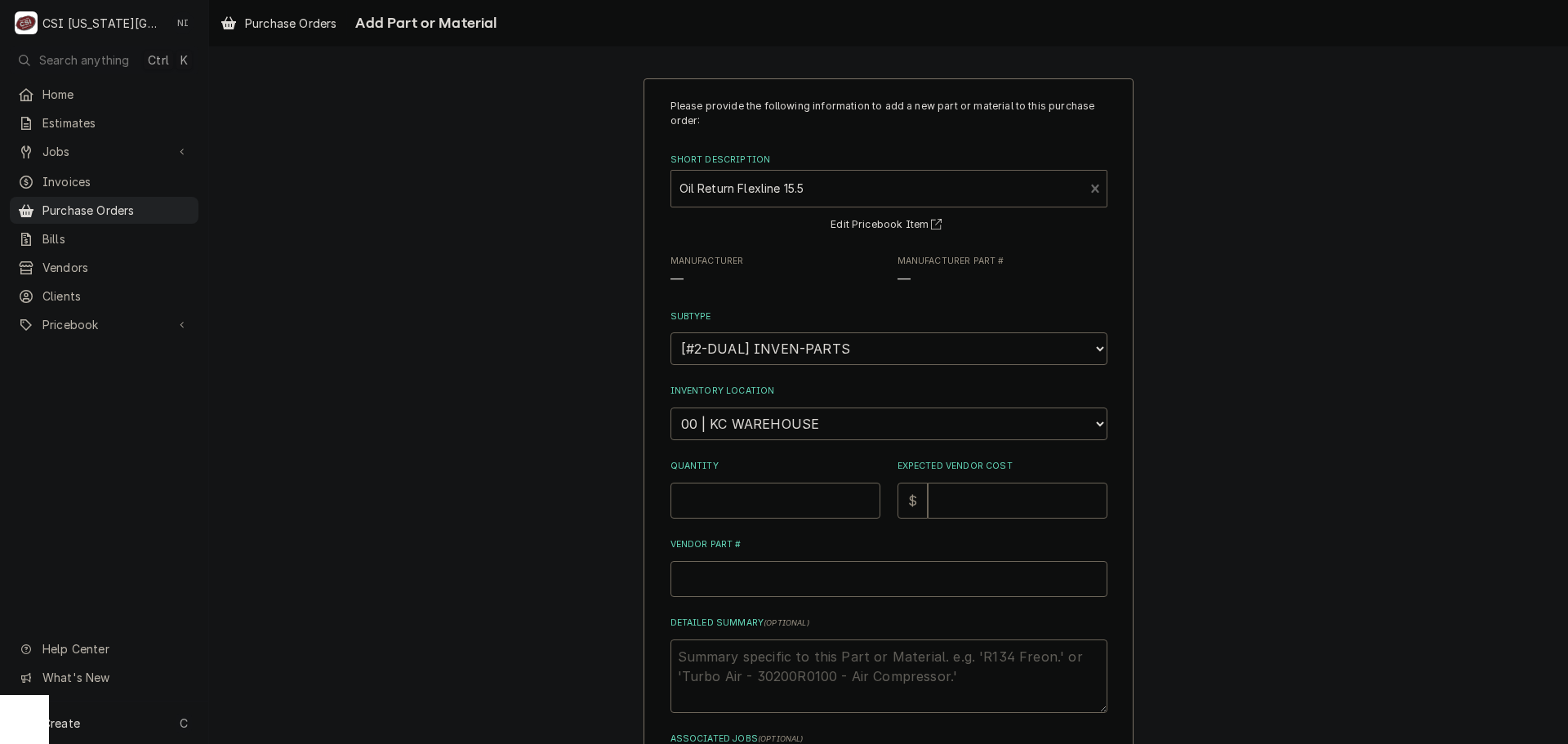
type textarea "x"
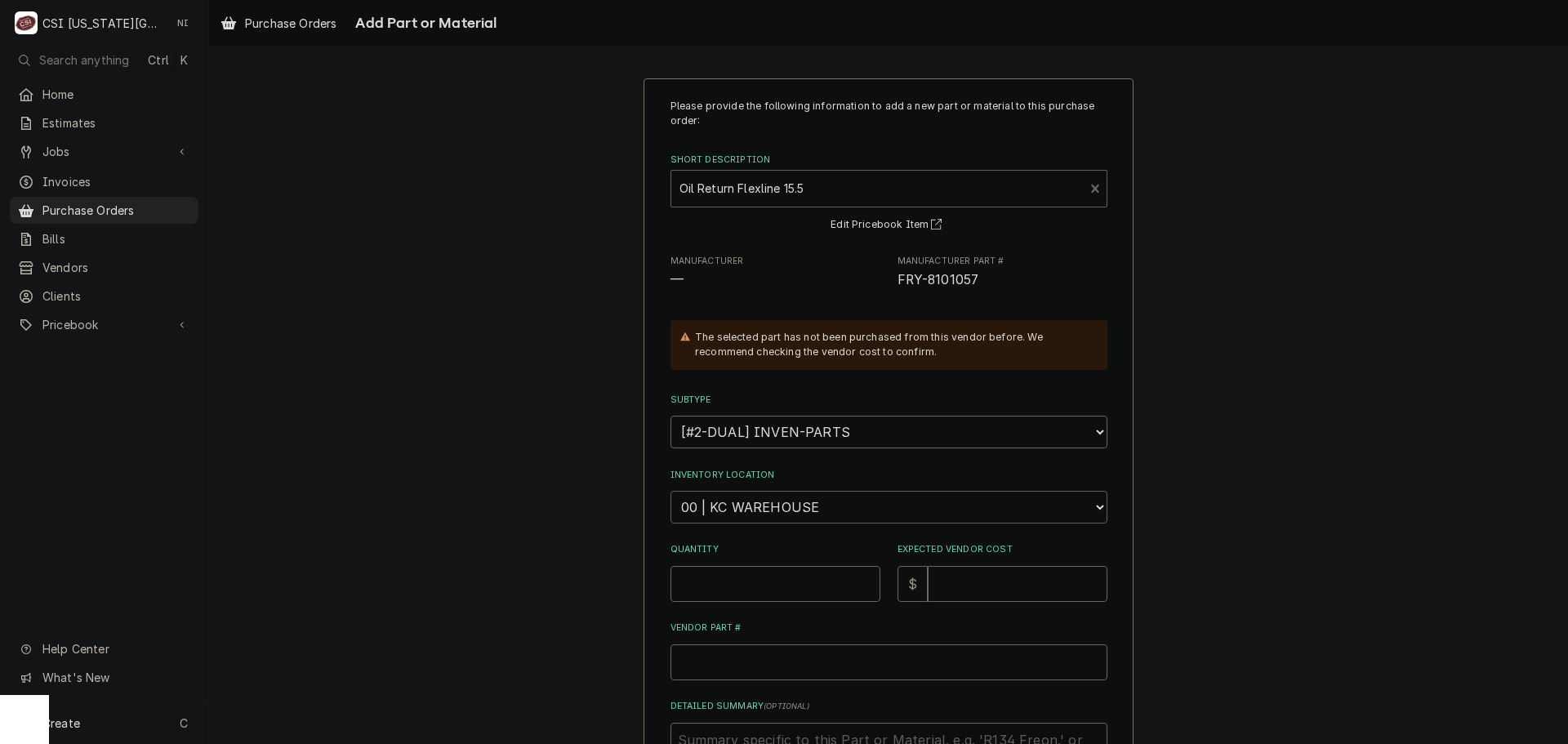
click at [758, 508] on select "Choose a location... 00 | KC WAREHOUSE 00 | MAIN WAREHOUSE 01 | BRIAN BREAZIER …" at bounding box center [888, 507] width 437 height 33
select select "2760"
click at [670, 491] on select "Choose a location... 00 | KC WAREHOUSE 00 | MAIN WAREHOUSE 01 | BRIAN BREAZIER …" at bounding box center [888, 507] width 437 height 33
click at [784, 590] on input "Quantity" at bounding box center [775, 584] width 210 height 36
type textarea "x"
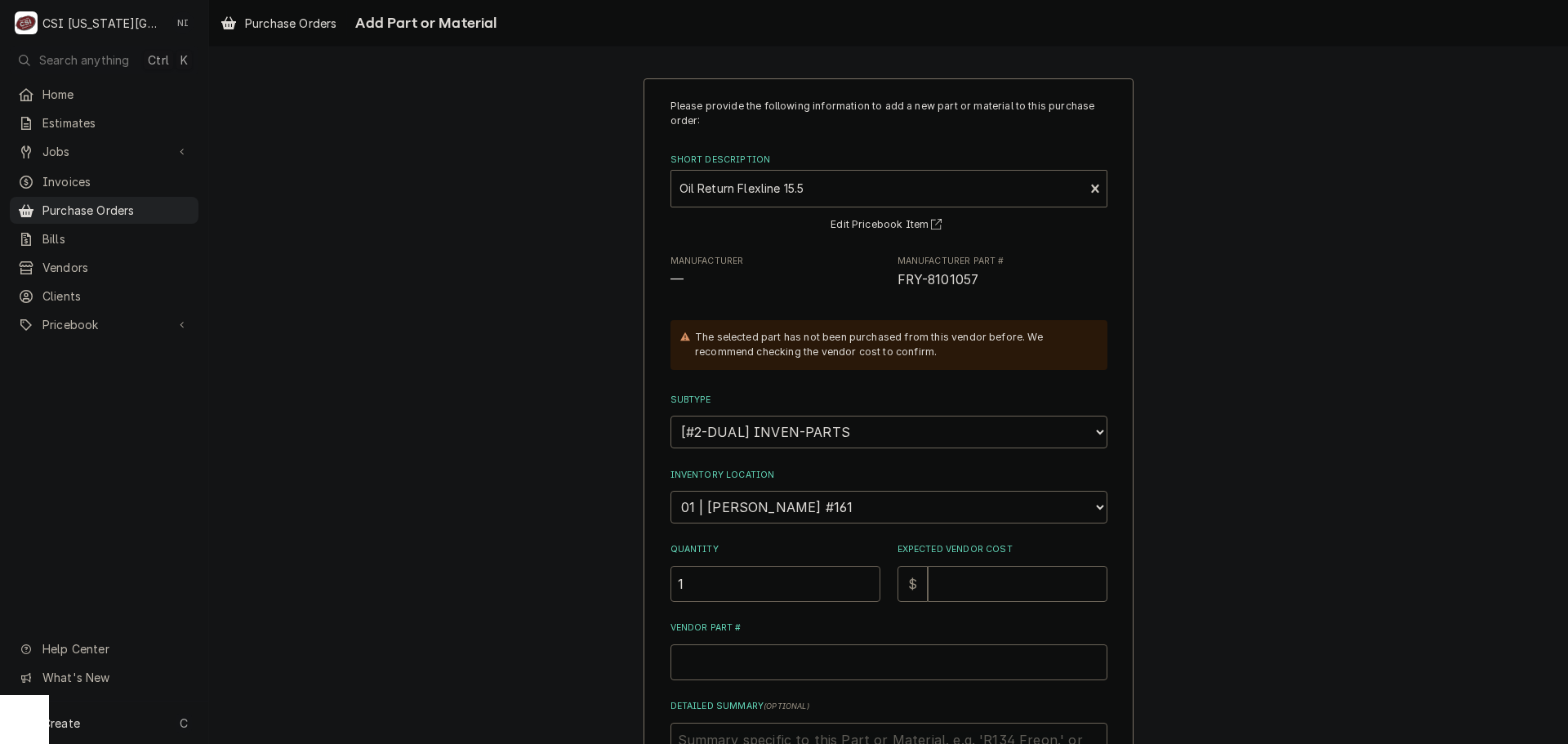
type input "1"
type textarea "x"
type input "3"
type textarea "x"
type input "35"
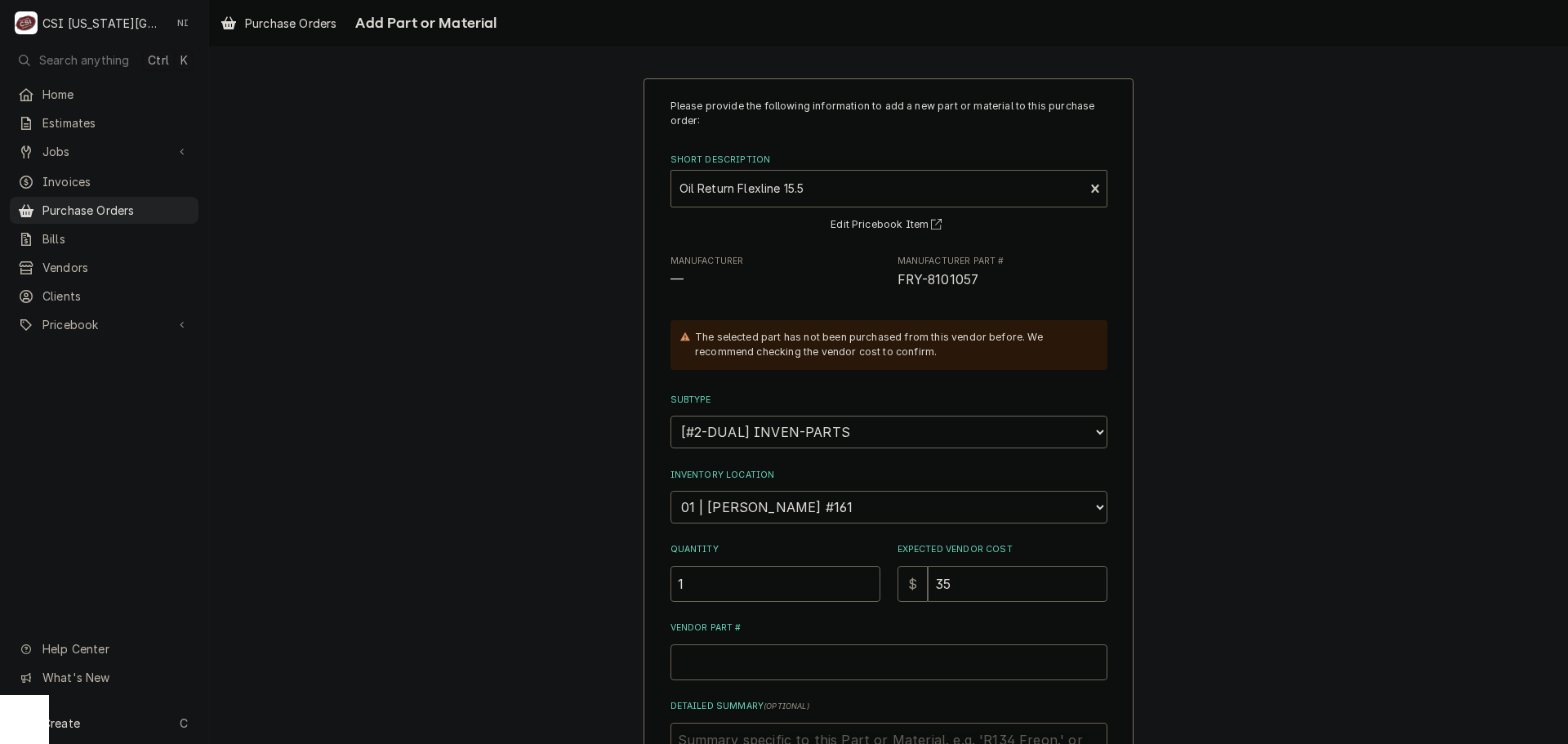
type textarea "x"
type input "35.9"
type textarea "x"
type input "35.90"
drag, startPoint x: 972, startPoint y: 281, endPoint x: 892, endPoint y: 282, distance: 80.0
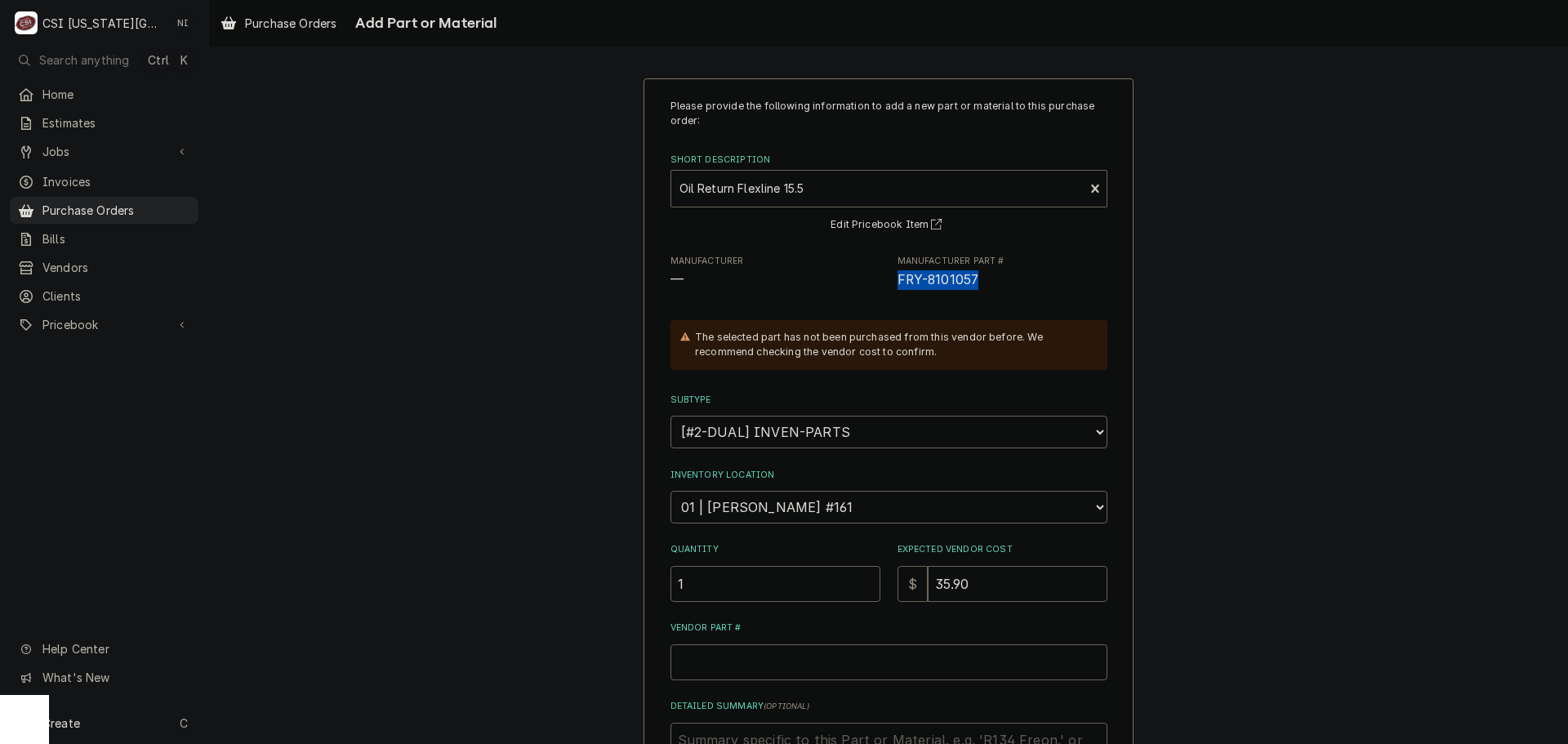
click at [898, 282] on span "FRY-8101057" at bounding box center [1002, 279] width 210 height 19
copy span "FRY-8101057"
click at [712, 661] on input "Vendor Part #" at bounding box center [888, 661] width 437 height 36
paste input "FRY-8101057"
type textarea "x"
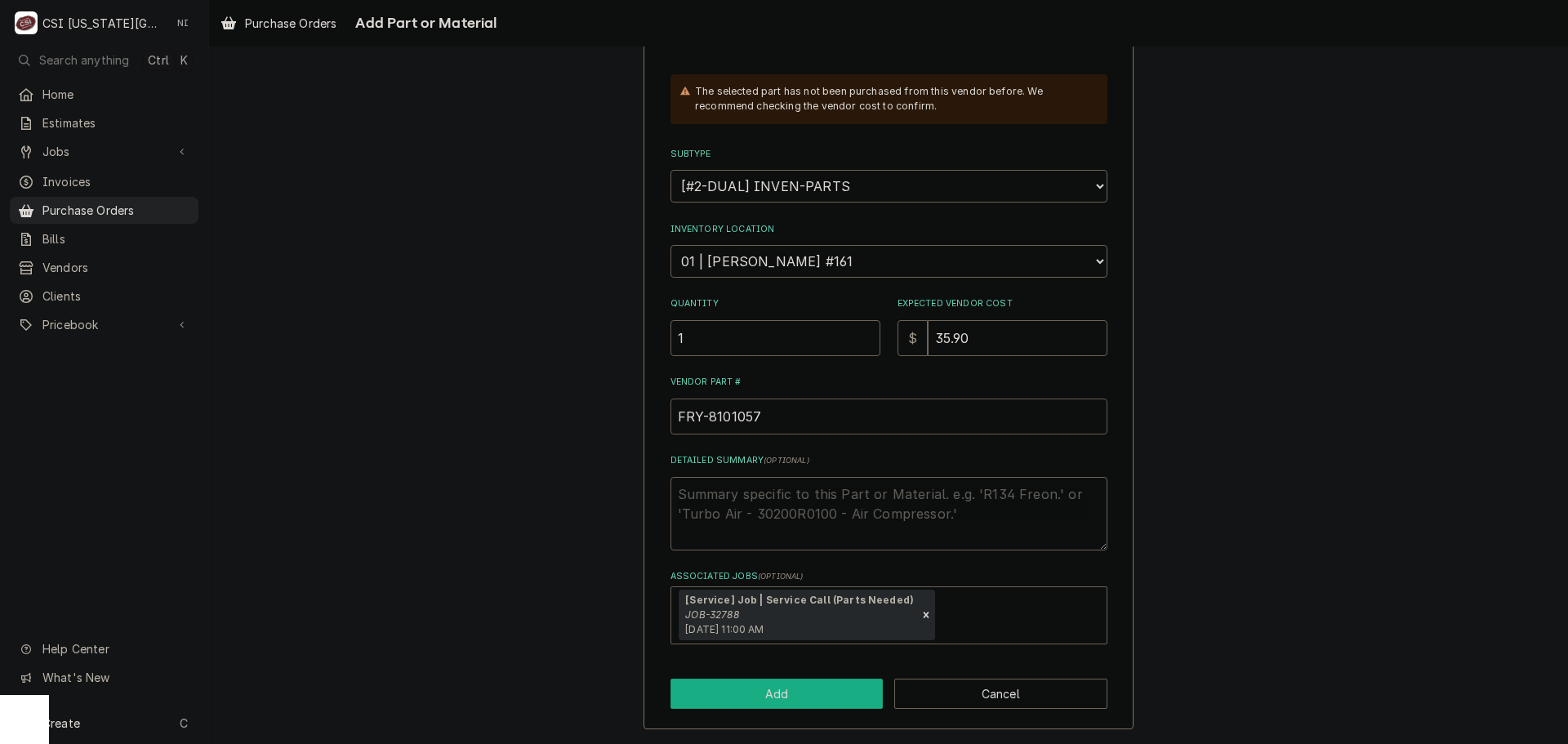
type input "FRY-8101057"
click at [764, 687] on button "Add" at bounding box center [777, 693] width 213 height 30
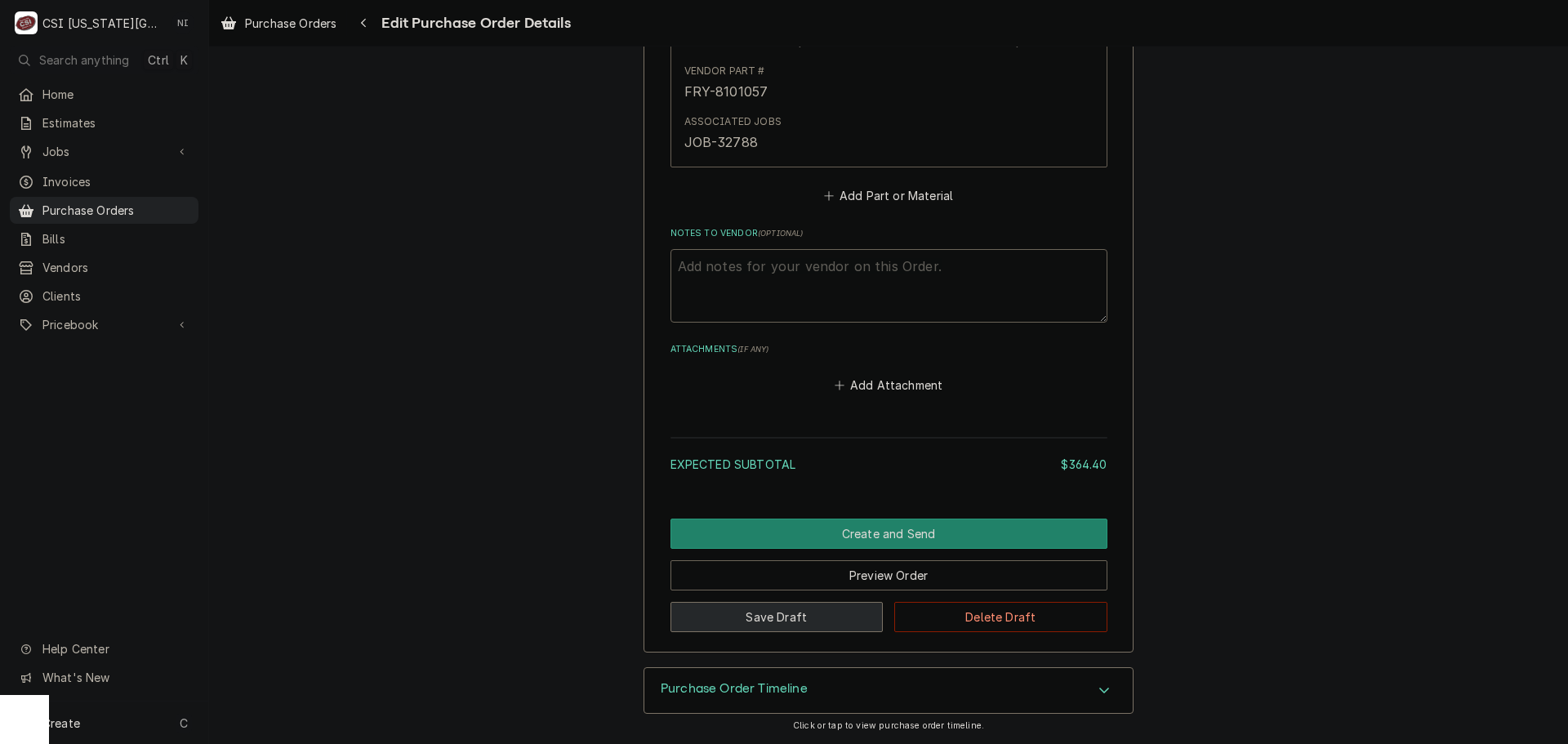
click at [816, 620] on button "Save Draft" at bounding box center [777, 616] width 213 height 30
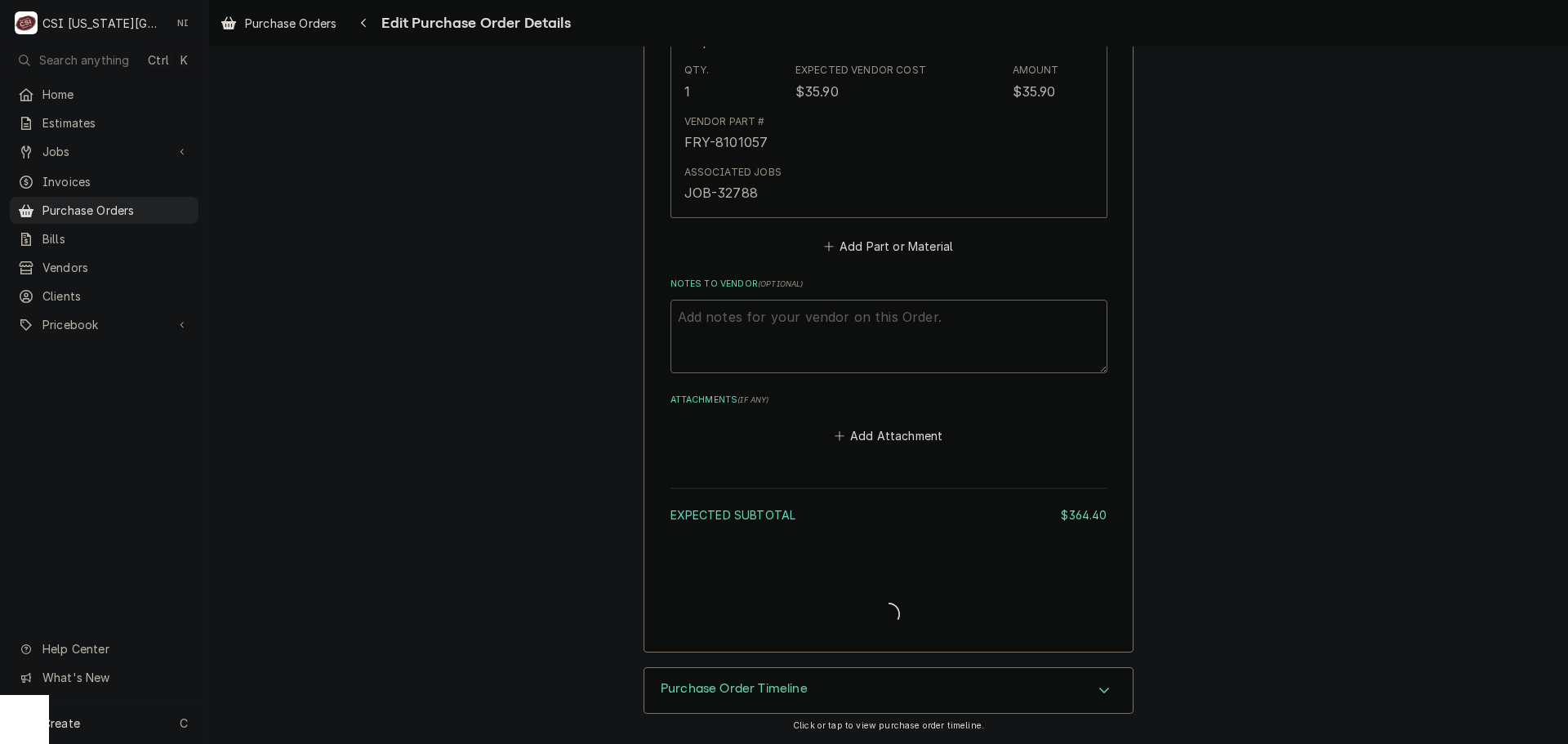
scroll to position [2023, 0]
type textarea "x"
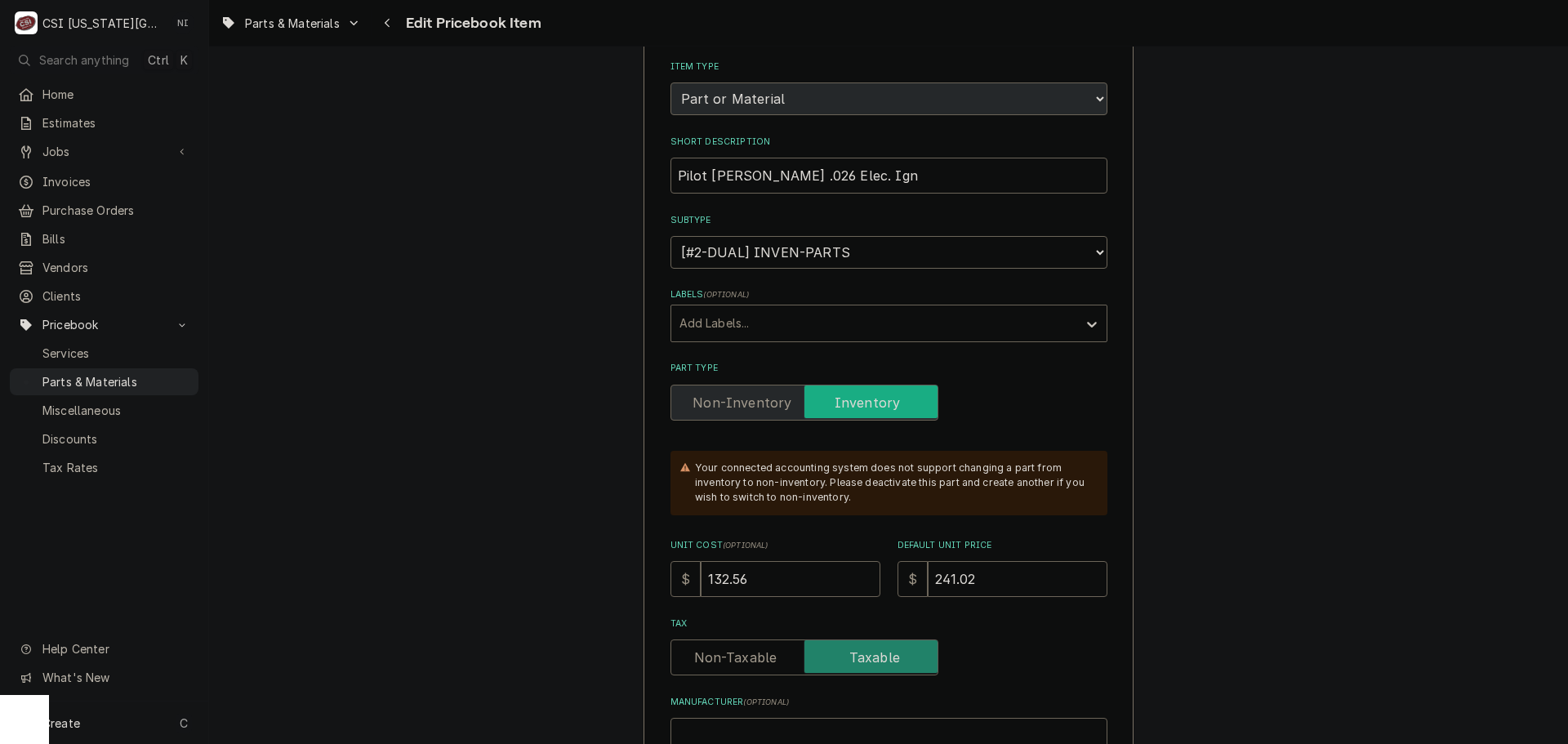
scroll to position [408, 0]
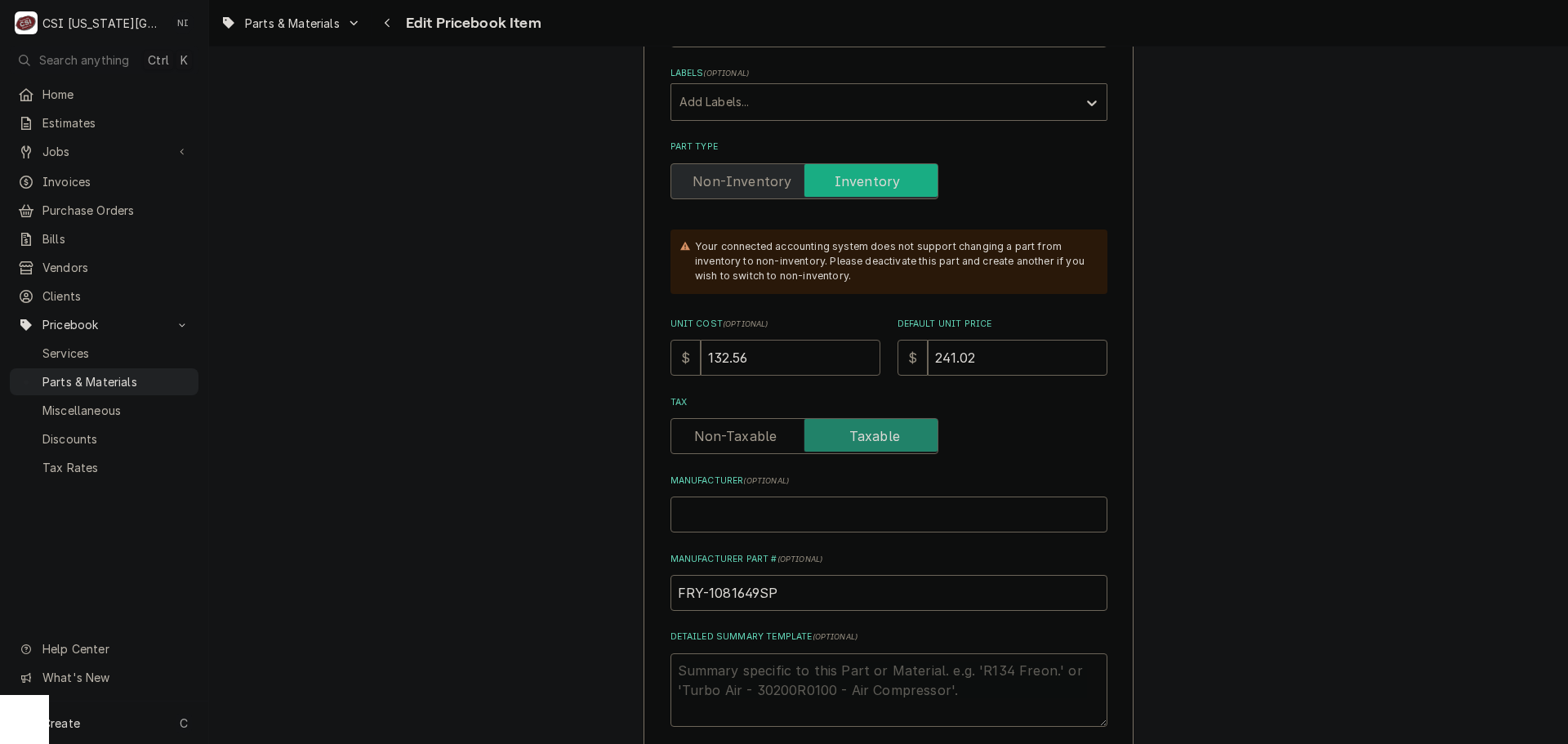
drag, startPoint x: 753, startPoint y: 356, endPoint x: 664, endPoint y: 356, distance: 89.0
click at [670, 356] on div "$ 132.56" at bounding box center [775, 356] width 210 height 36
type textarea "x"
type input "1"
type textarea "x"
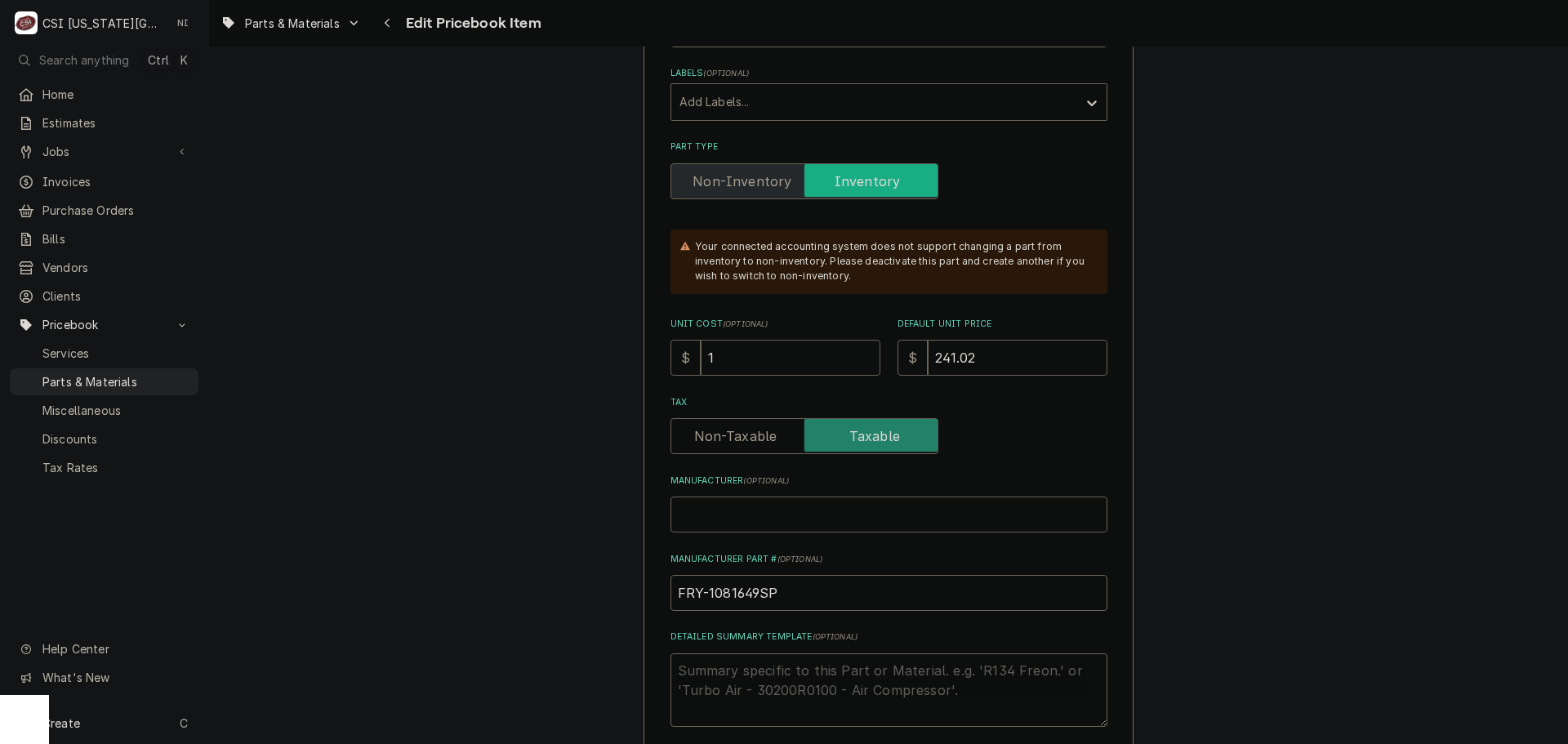
type input "13"
type textarea "x"
type input "139"
type textarea "x"
type input "1393"
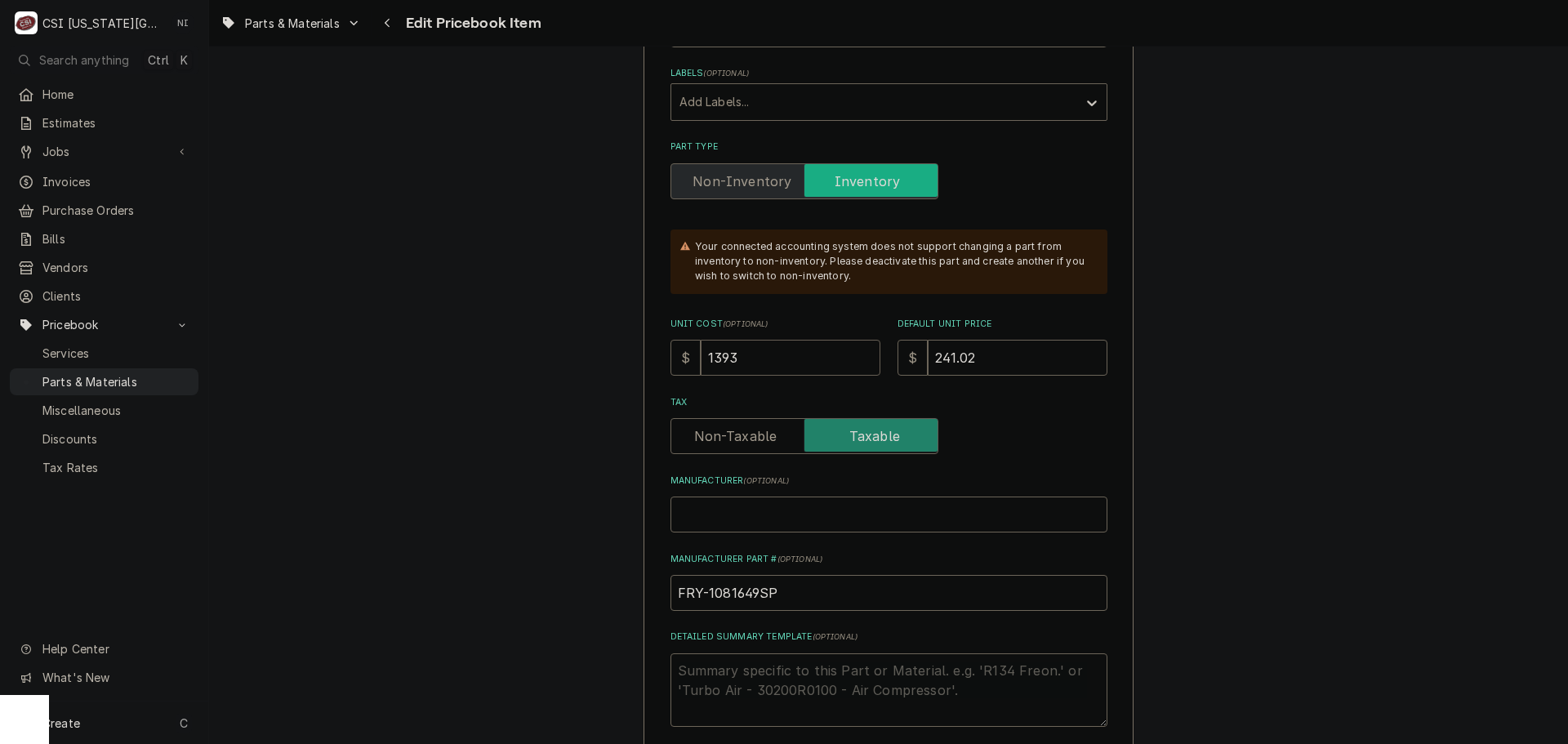
type textarea "x"
type input "13931"
type textarea "x"
type input "139319"
type textarea "x"
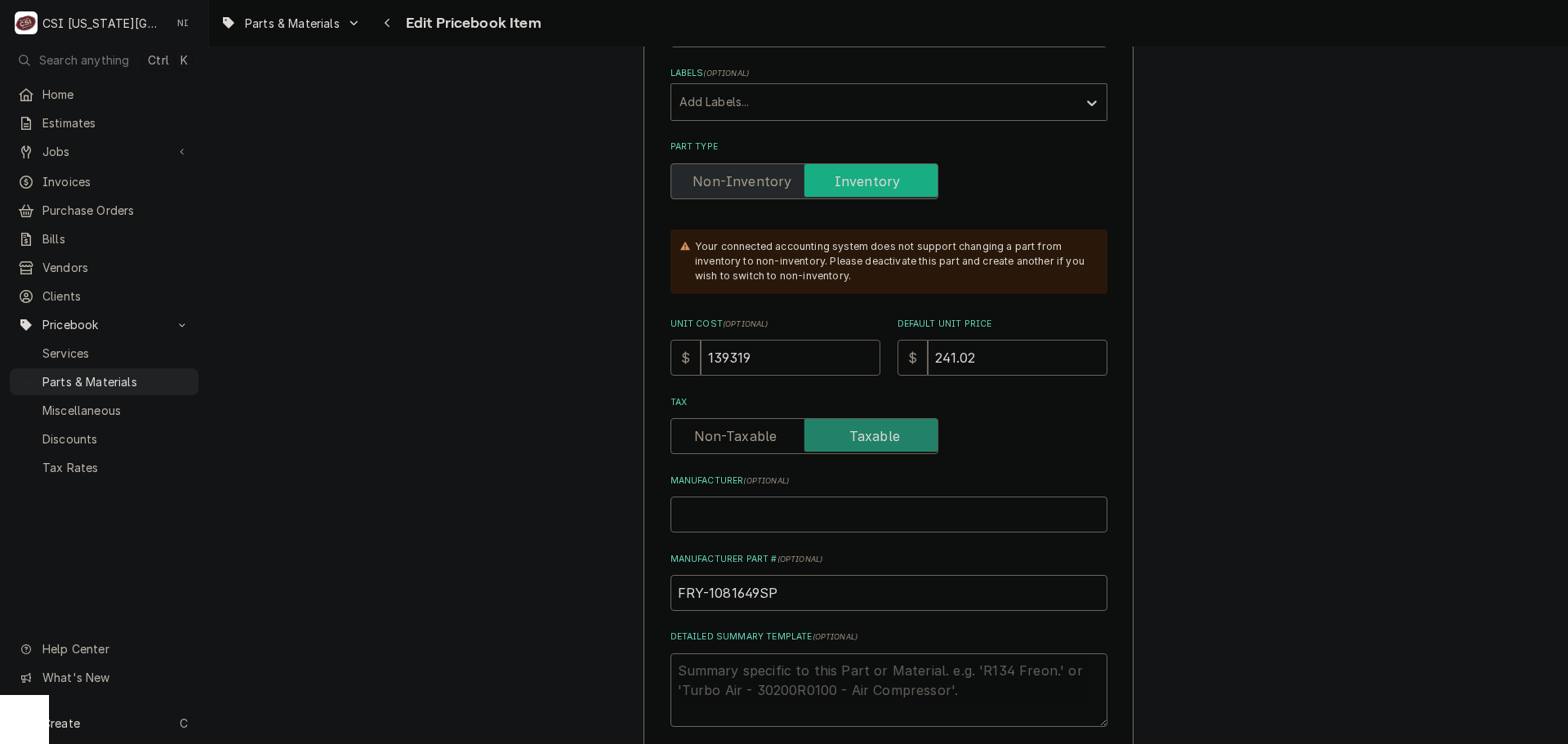
type input "13931"
type textarea "x"
type input "1393"
type textarea "x"
type input "139"
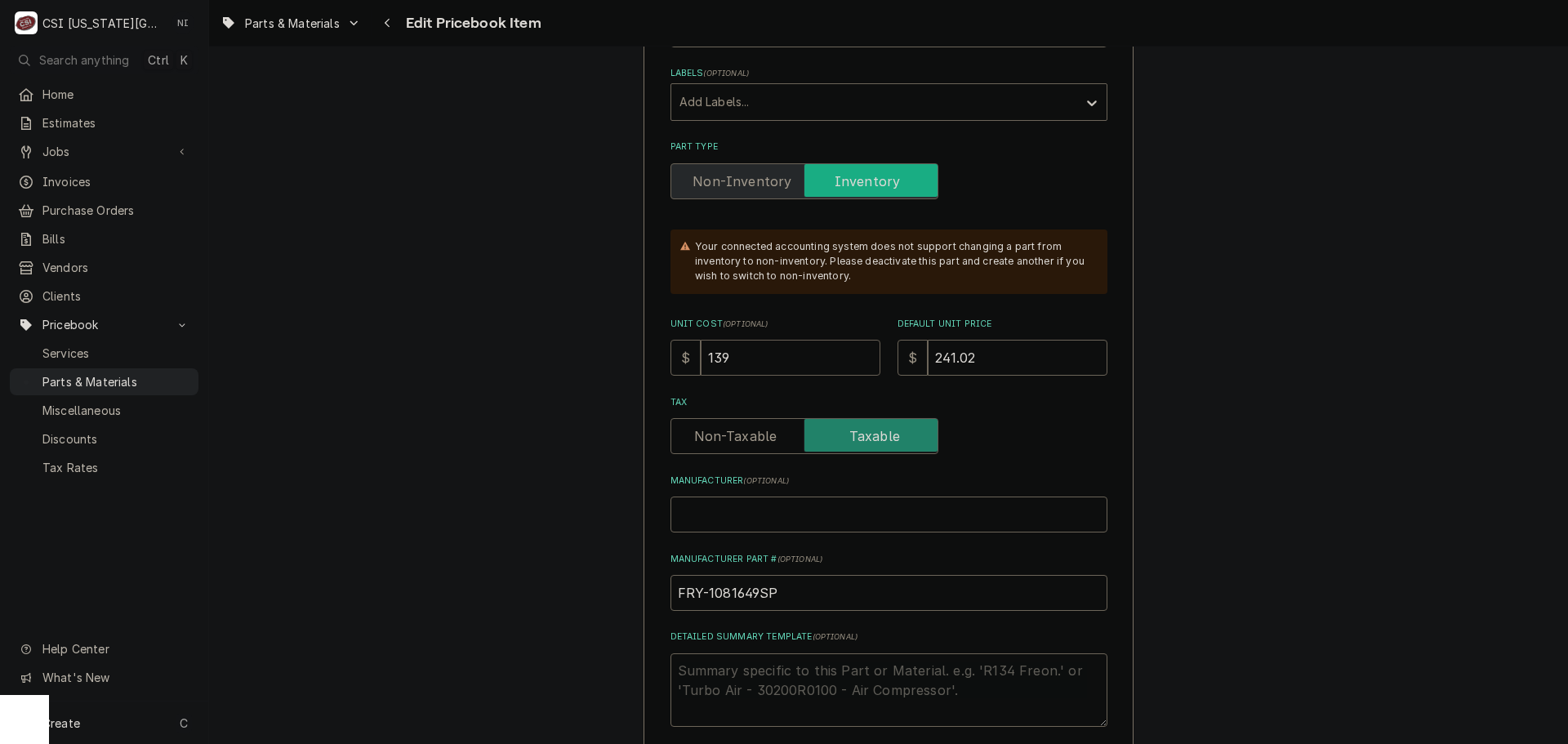
type textarea "x"
type input "139.1"
type textarea "x"
type input "139.19"
type textarea "x"
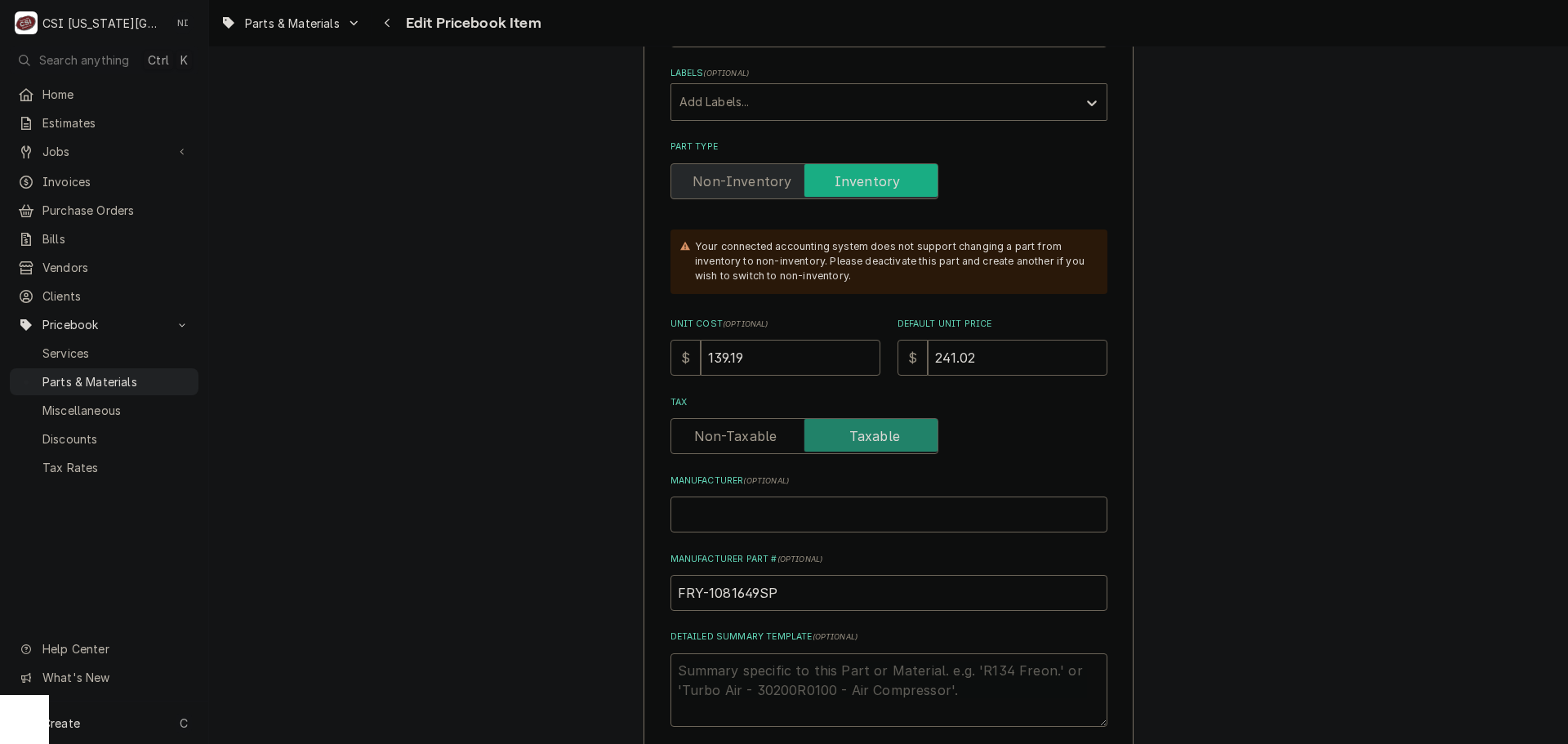
type input "2"
type textarea "x"
type input "25"
type textarea "x"
type input "253"
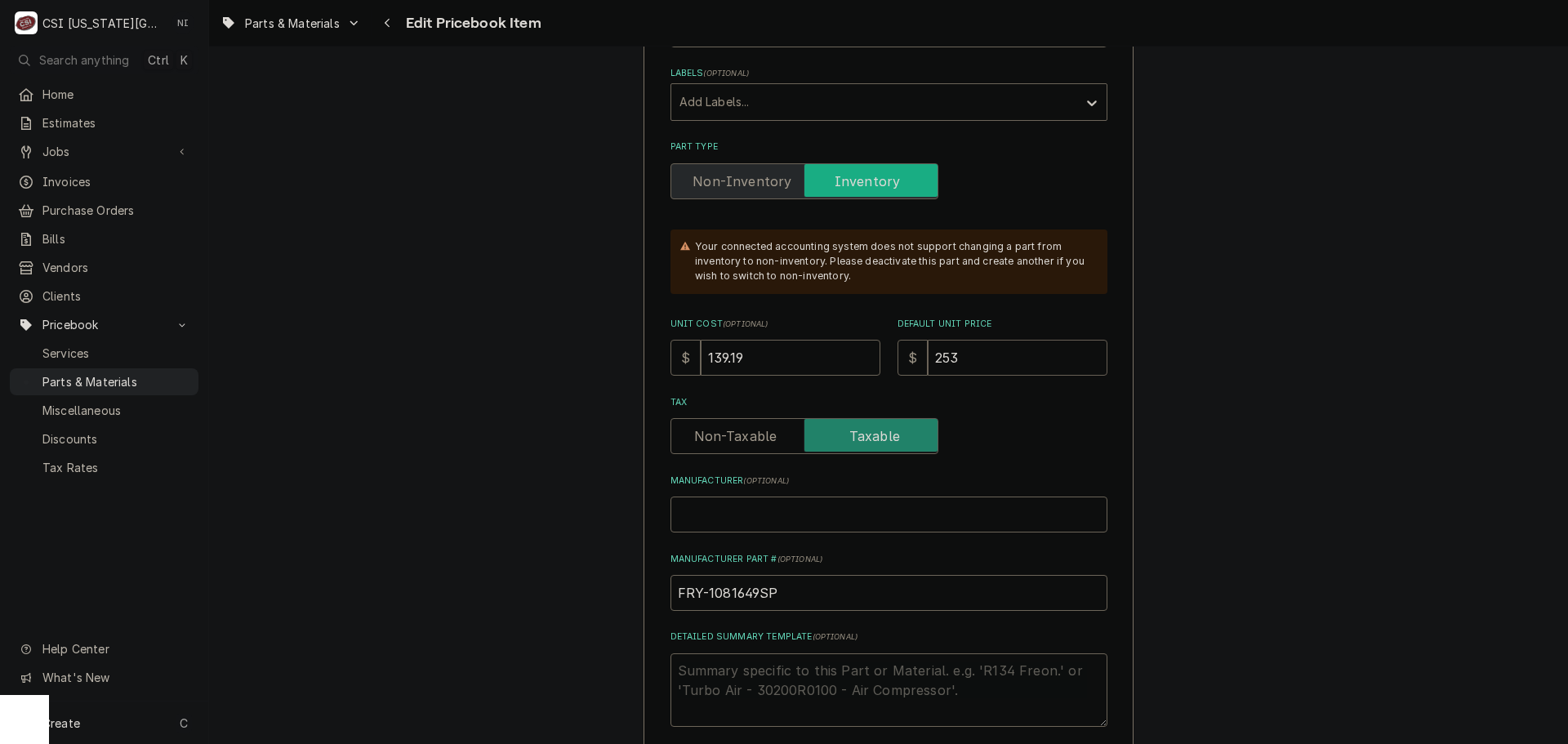
type textarea "x"
type input "253.0"
type textarea "x"
type input "253.06"
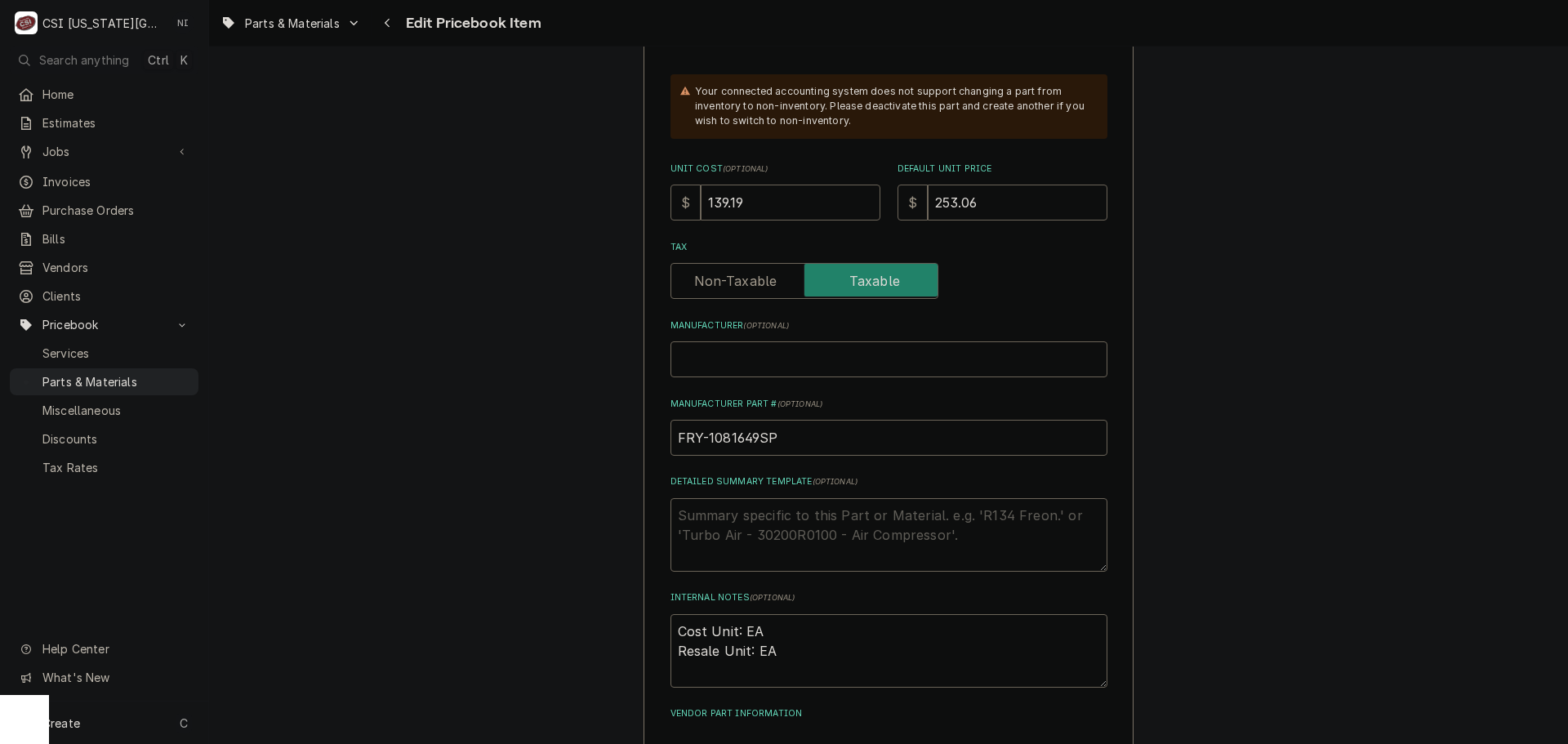
scroll to position [735, 0]
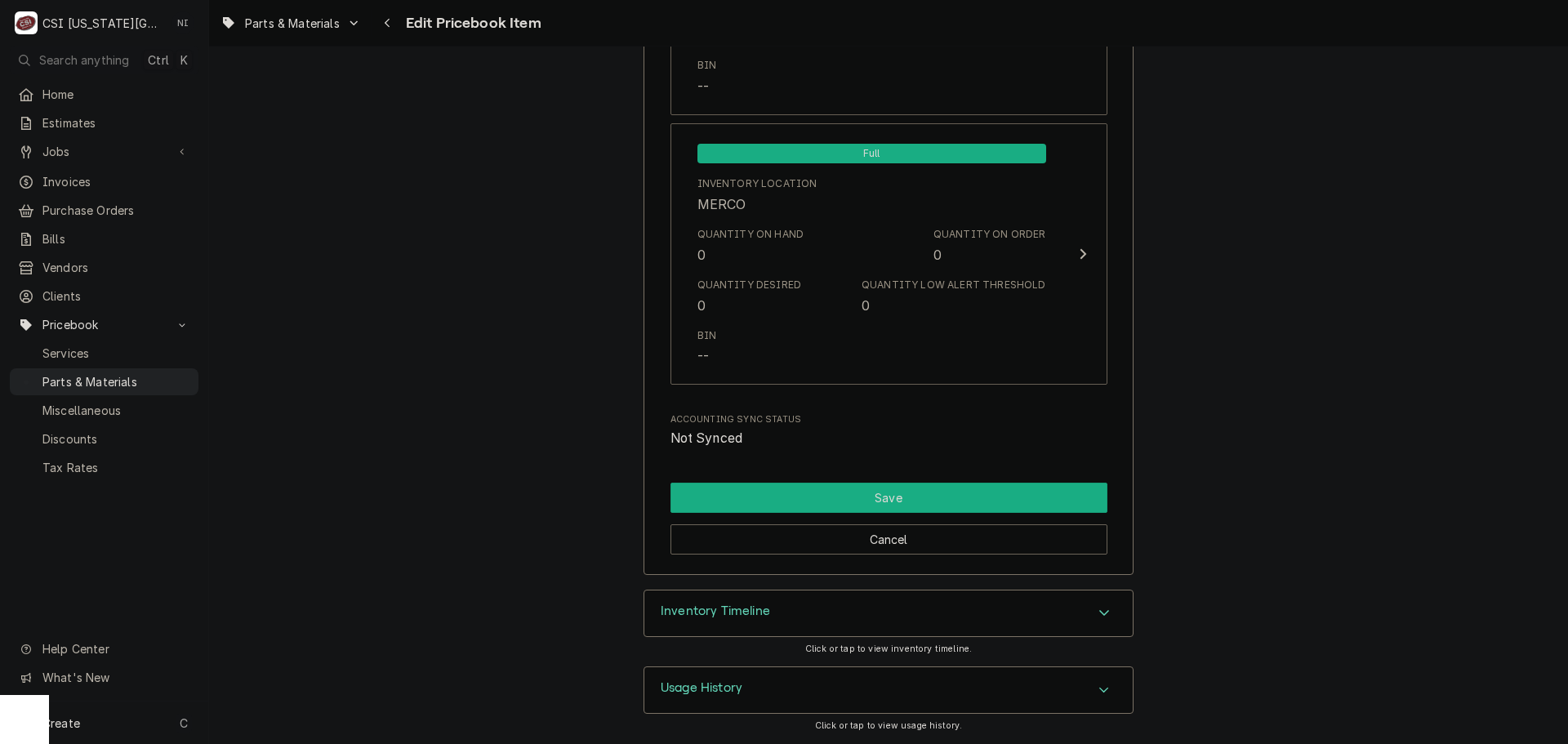
click at [897, 497] on button "Save" at bounding box center [888, 497] width 437 height 30
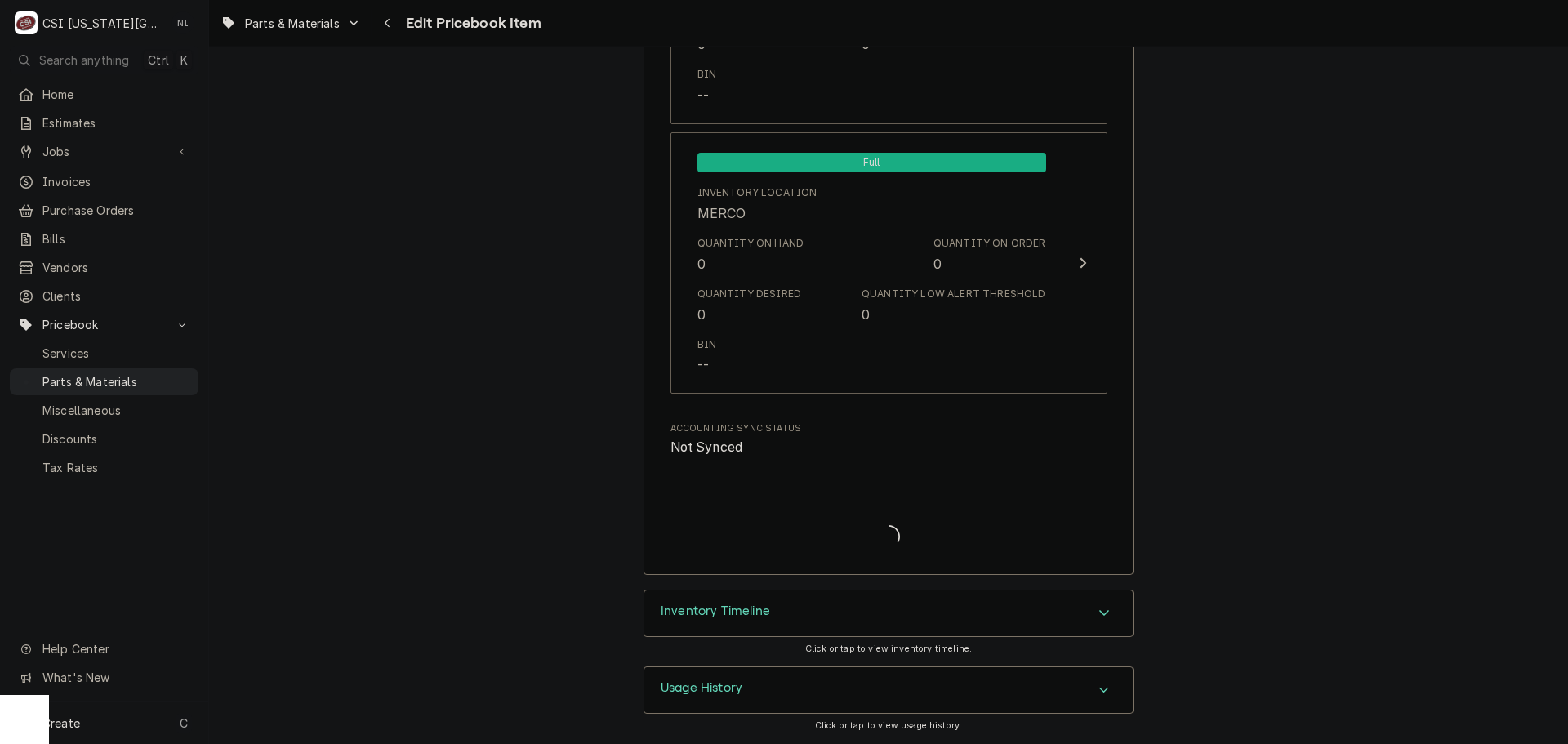
type textarea "x"
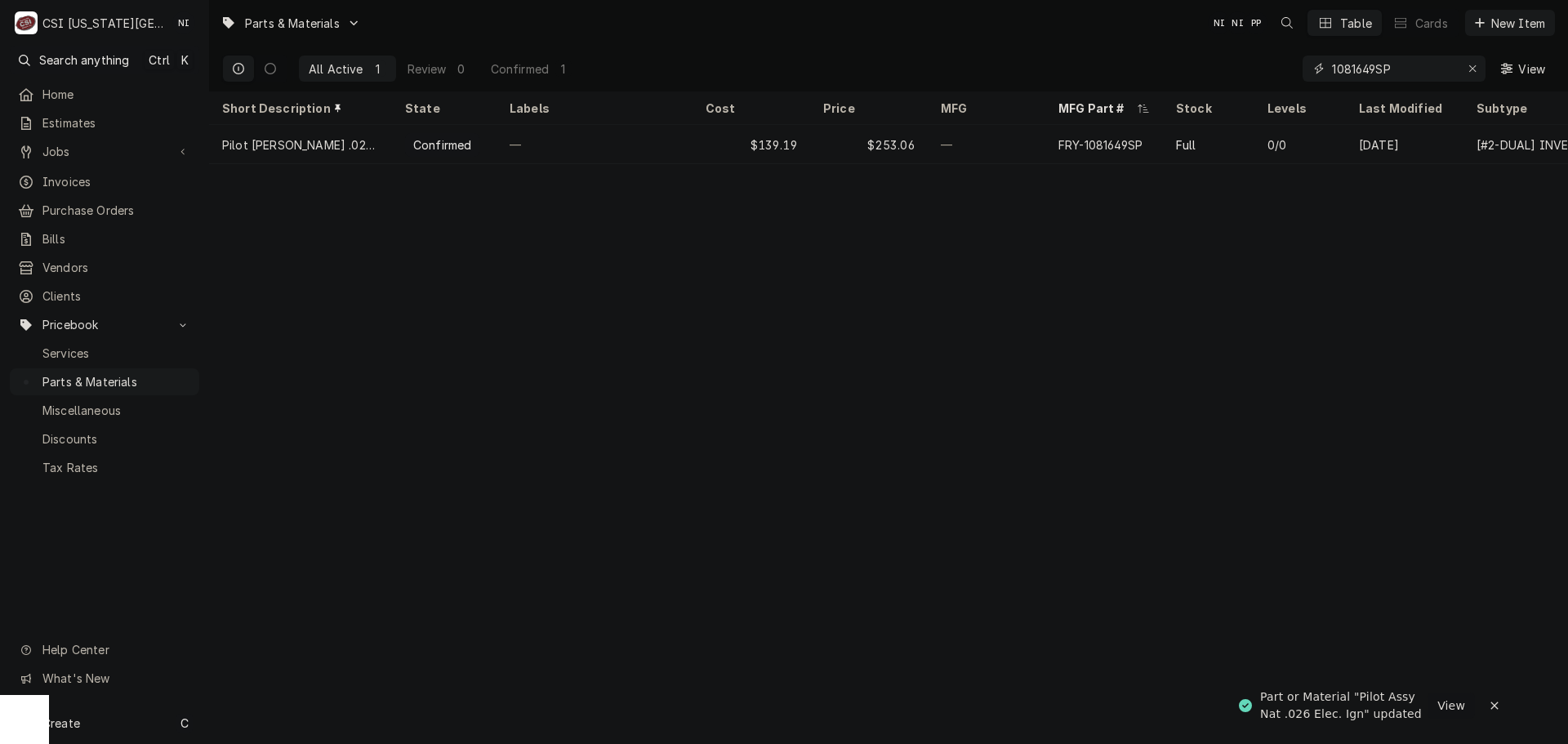
click at [1466, 69] on div "Erase input" at bounding box center [1472, 68] width 16 height 16
paste input "8101057"
type input "8101057"
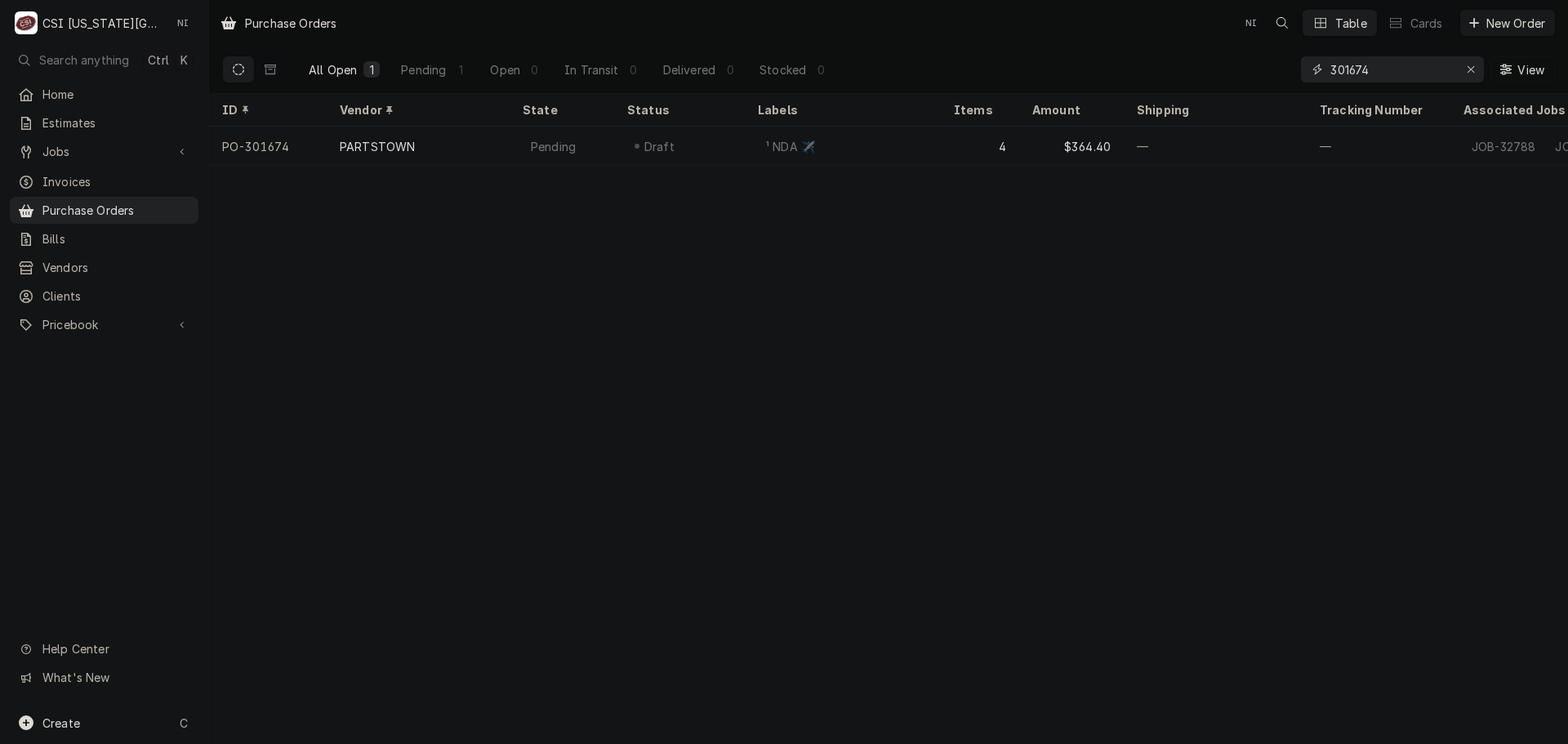
click at [1381, 71] on input "301674" at bounding box center [1392, 69] width 122 height 26
type input "301666"
drag, startPoint x: 948, startPoint y: 144, endPoint x: 1356, endPoint y: 89, distance: 411.7
click at [948, 144] on div "10" at bounding box center [981, 146] width 78 height 39
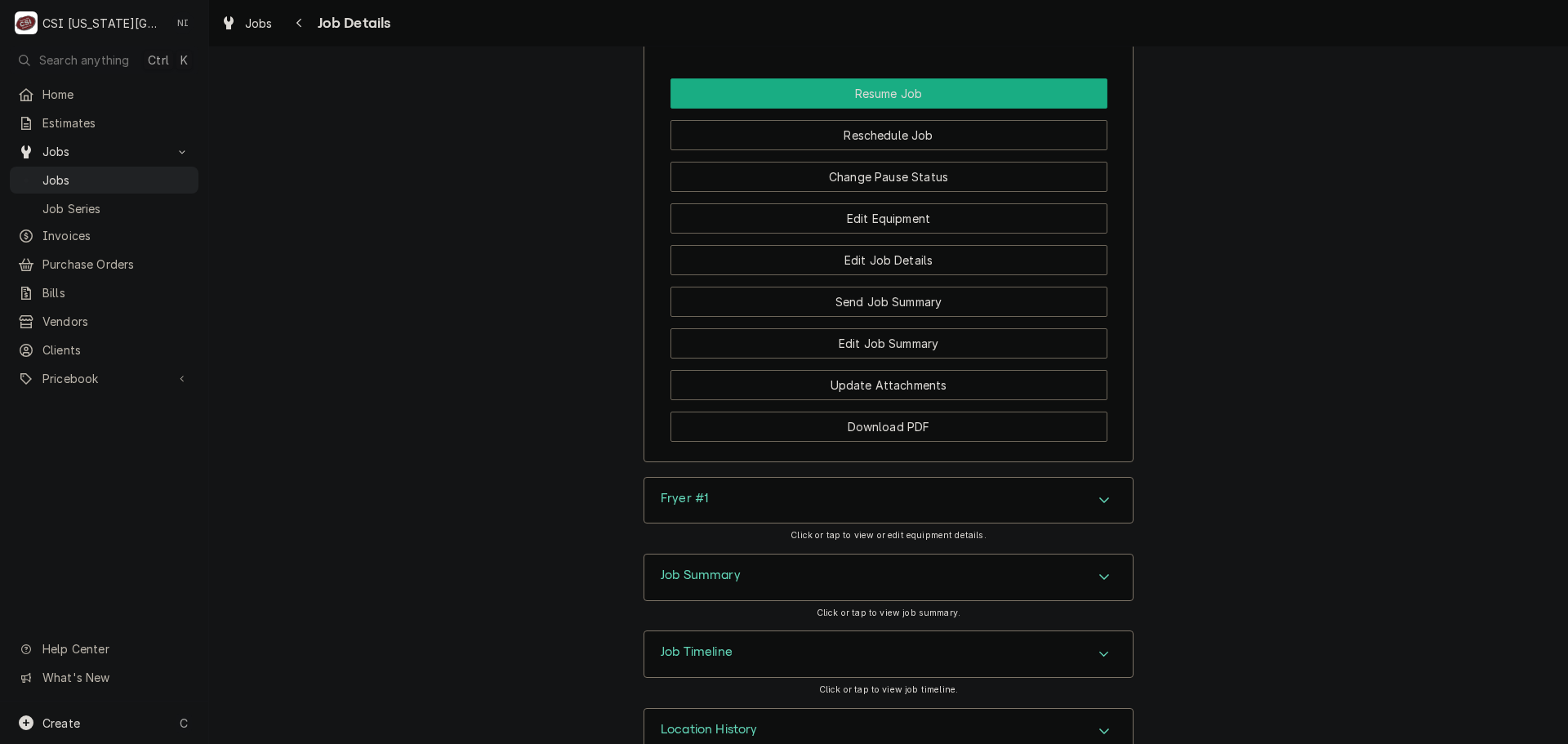
scroll to position [2951, 0]
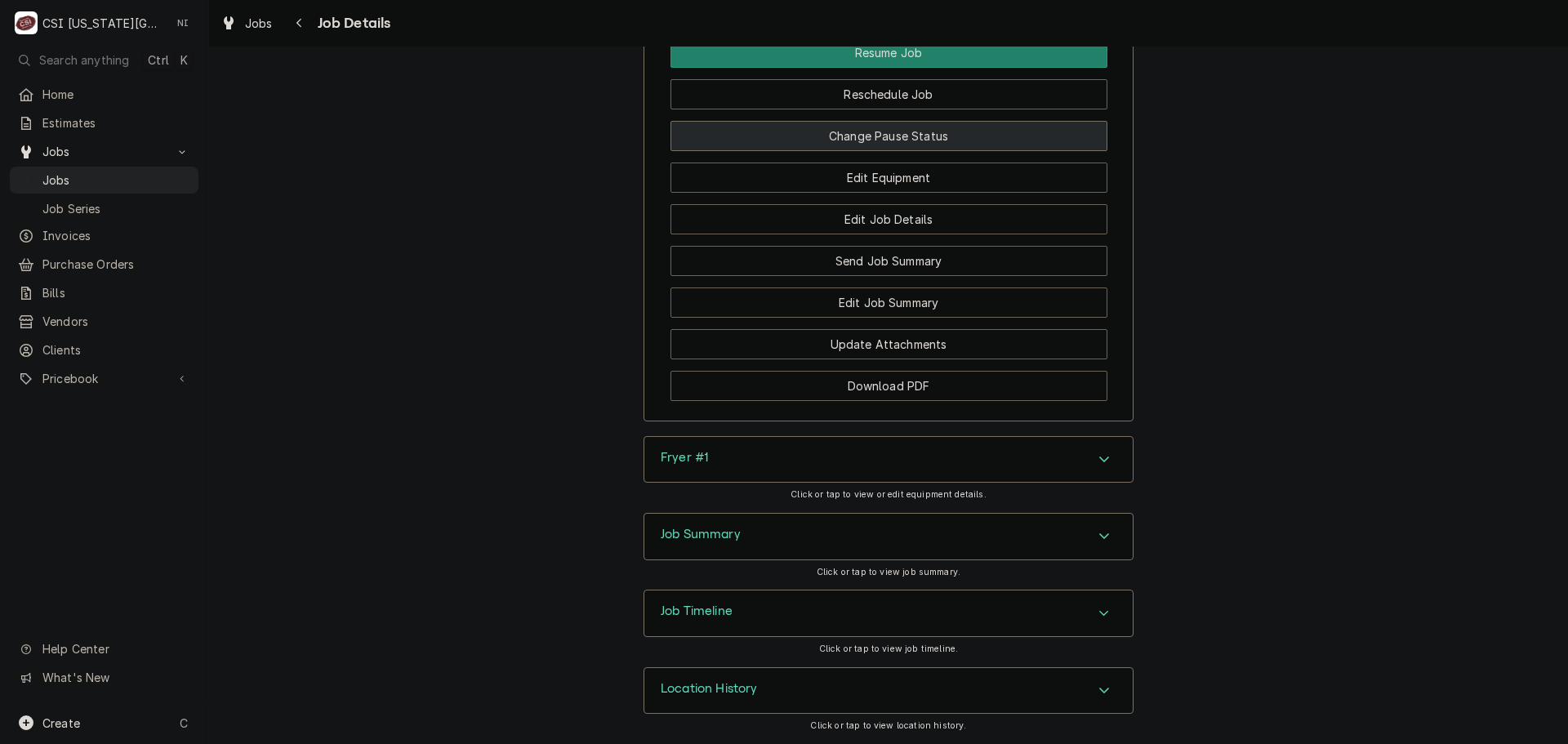
click at [911, 140] on button "Change Pause Status" at bounding box center [888, 136] width 437 height 30
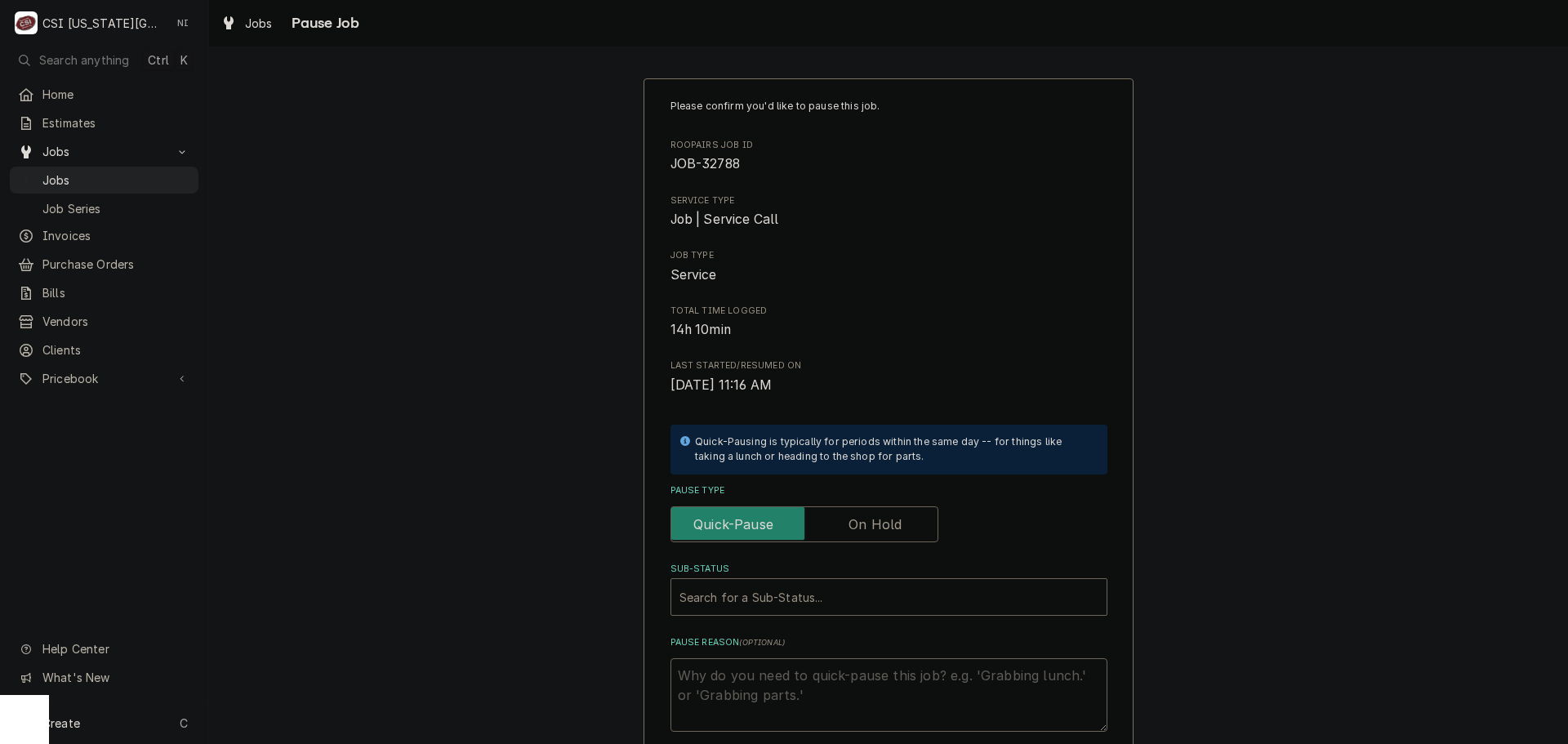
click at [877, 522] on label "Pause Type" at bounding box center [805, 523] width 268 height 36
click at [877, 522] on input "Pause Type" at bounding box center [805, 523] width 254 height 36
checkbox input "true"
click at [862, 613] on div "Search for a Sub-Status..." at bounding box center [888, 596] width 435 height 36
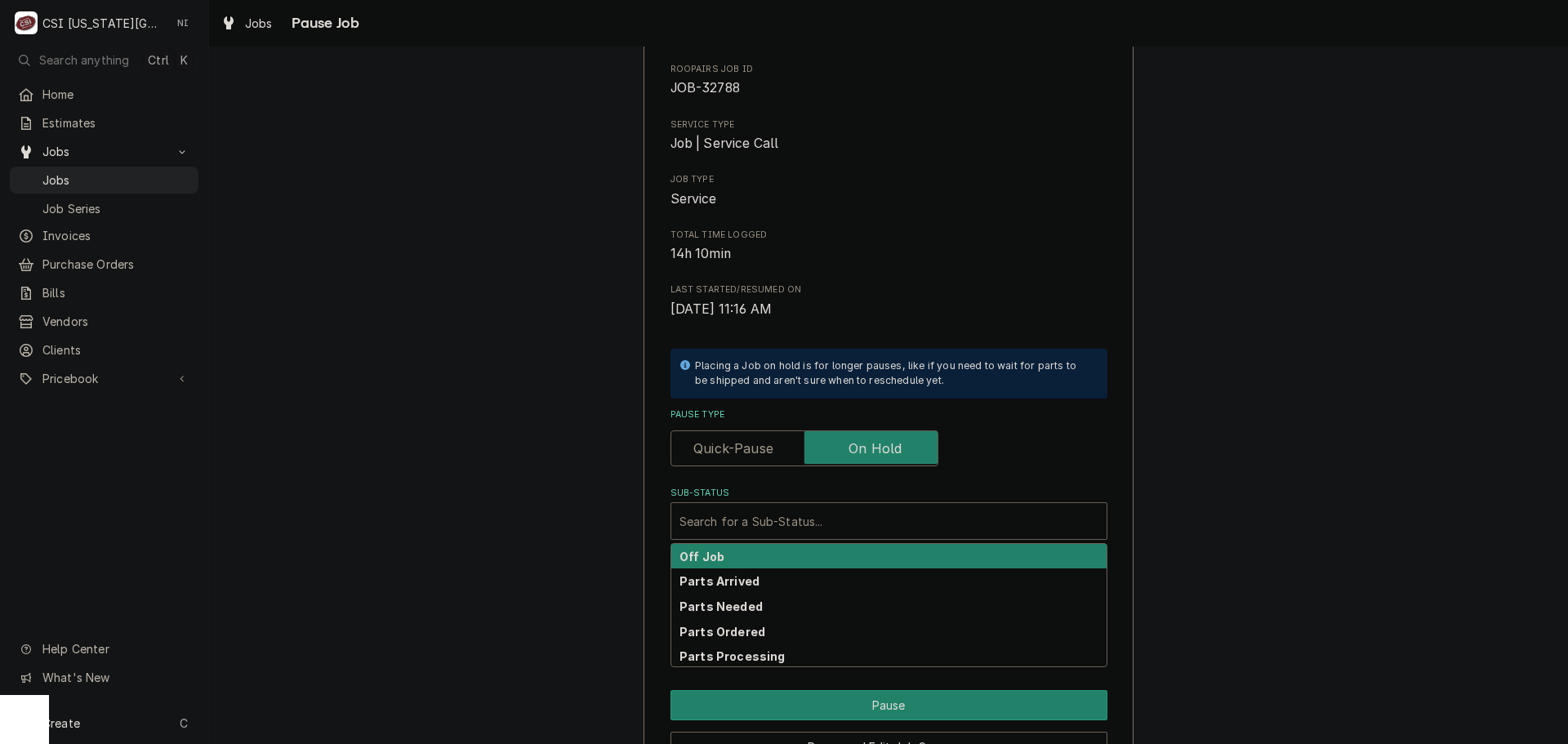
scroll to position [170, 0]
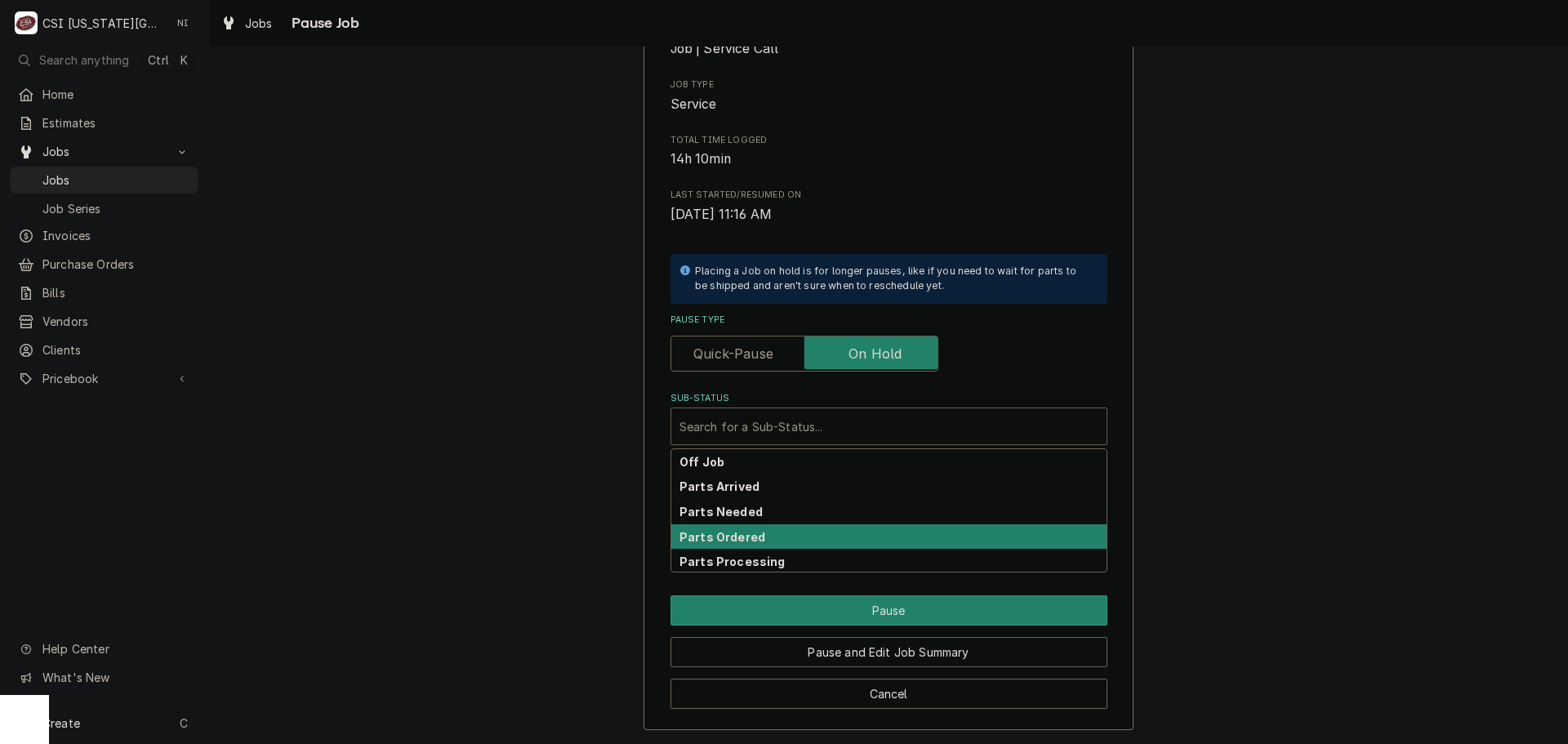
click at [745, 535] on strong "Parts Ordered" at bounding box center [722, 536] width 86 height 14
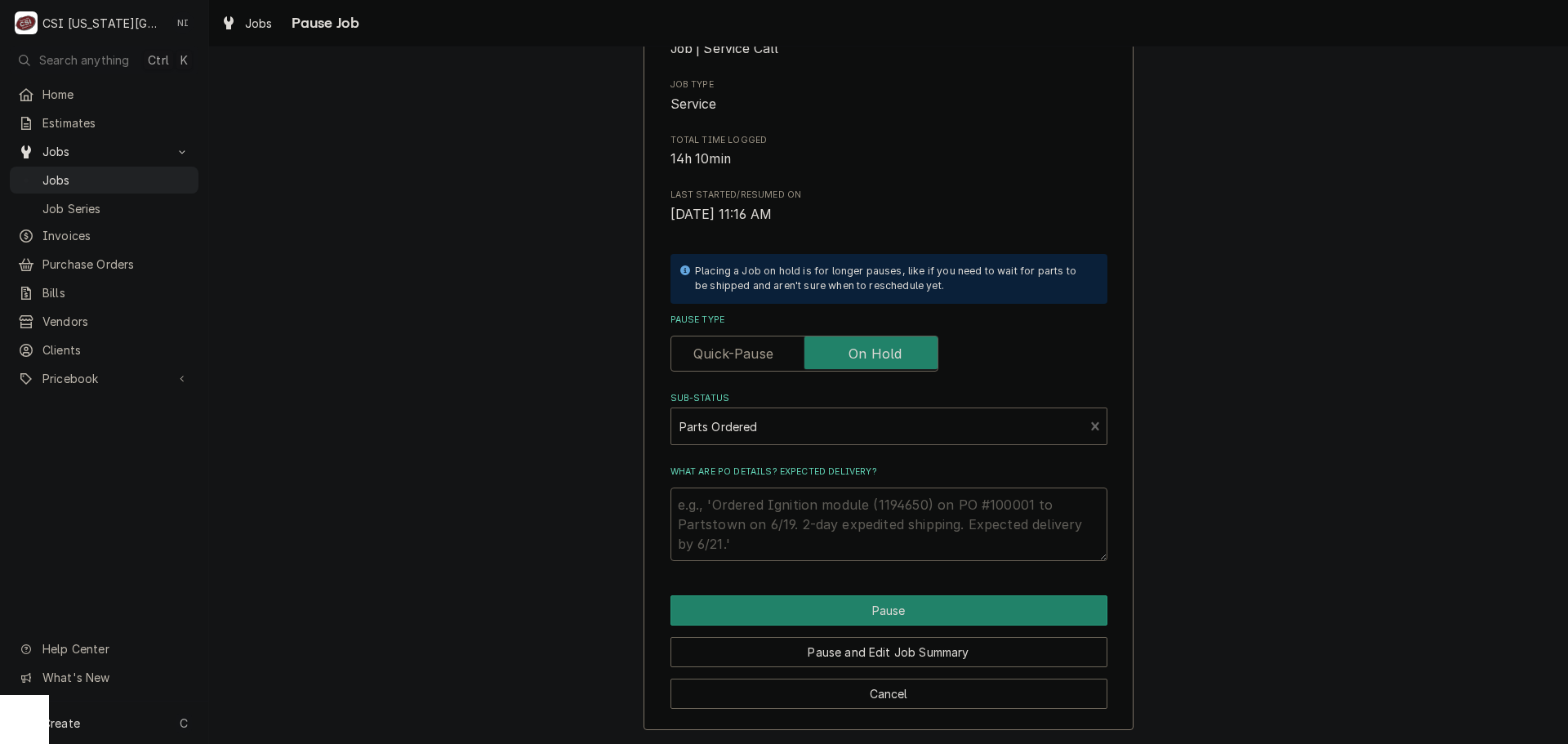
click at [765, 502] on textarea "What are PO details? Expected delivery?" at bounding box center [888, 524] width 437 height 74
type textarea "x"
type textarea "p"
type textarea "x"
type textarea "pa"
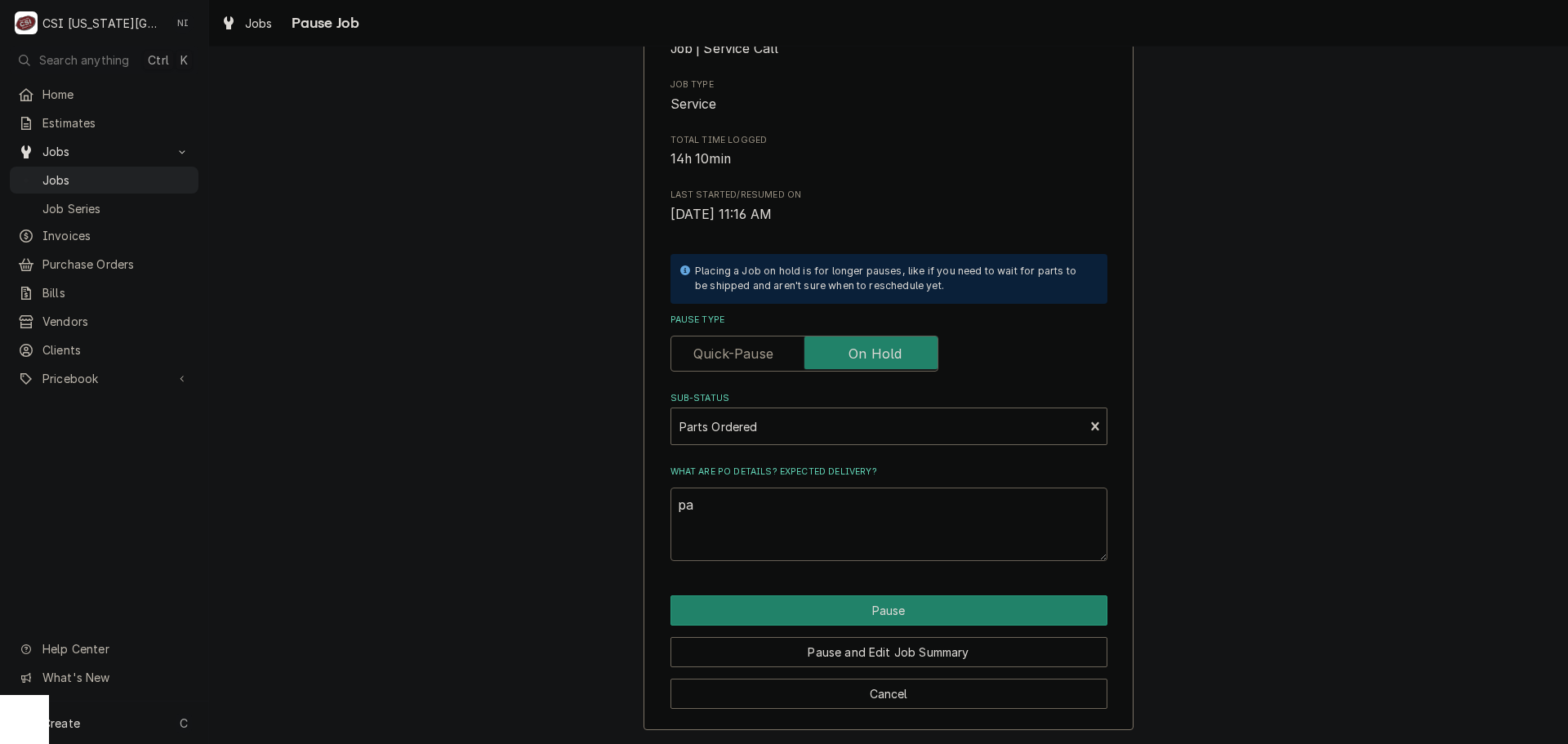
type textarea "x"
type textarea "pars"
type textarea "x"
type textarea "parst"
type textarea "x"
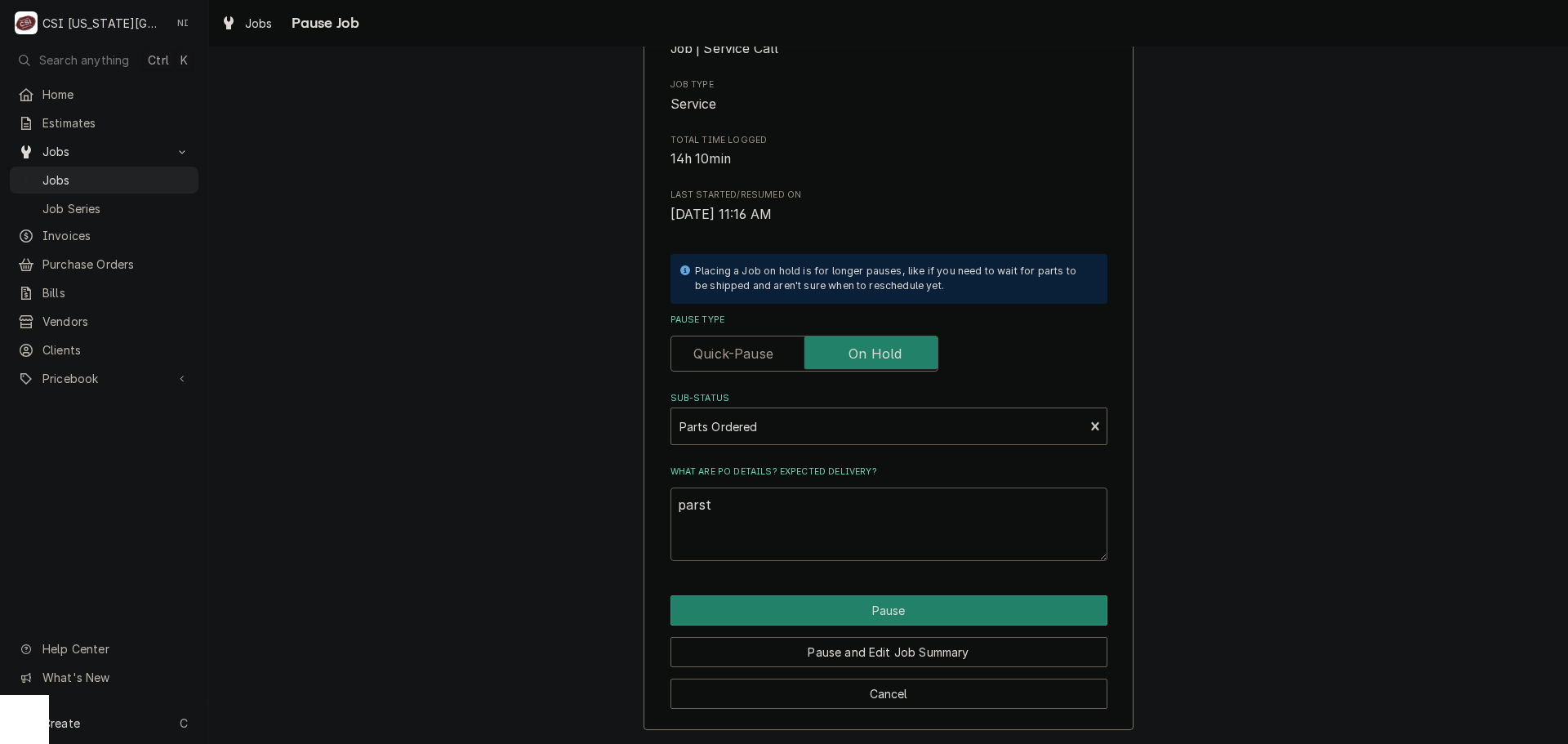
type textarea "parst"
type textarea "x"
type textarea "parst"
type textarea "x"
type textarea "pars"
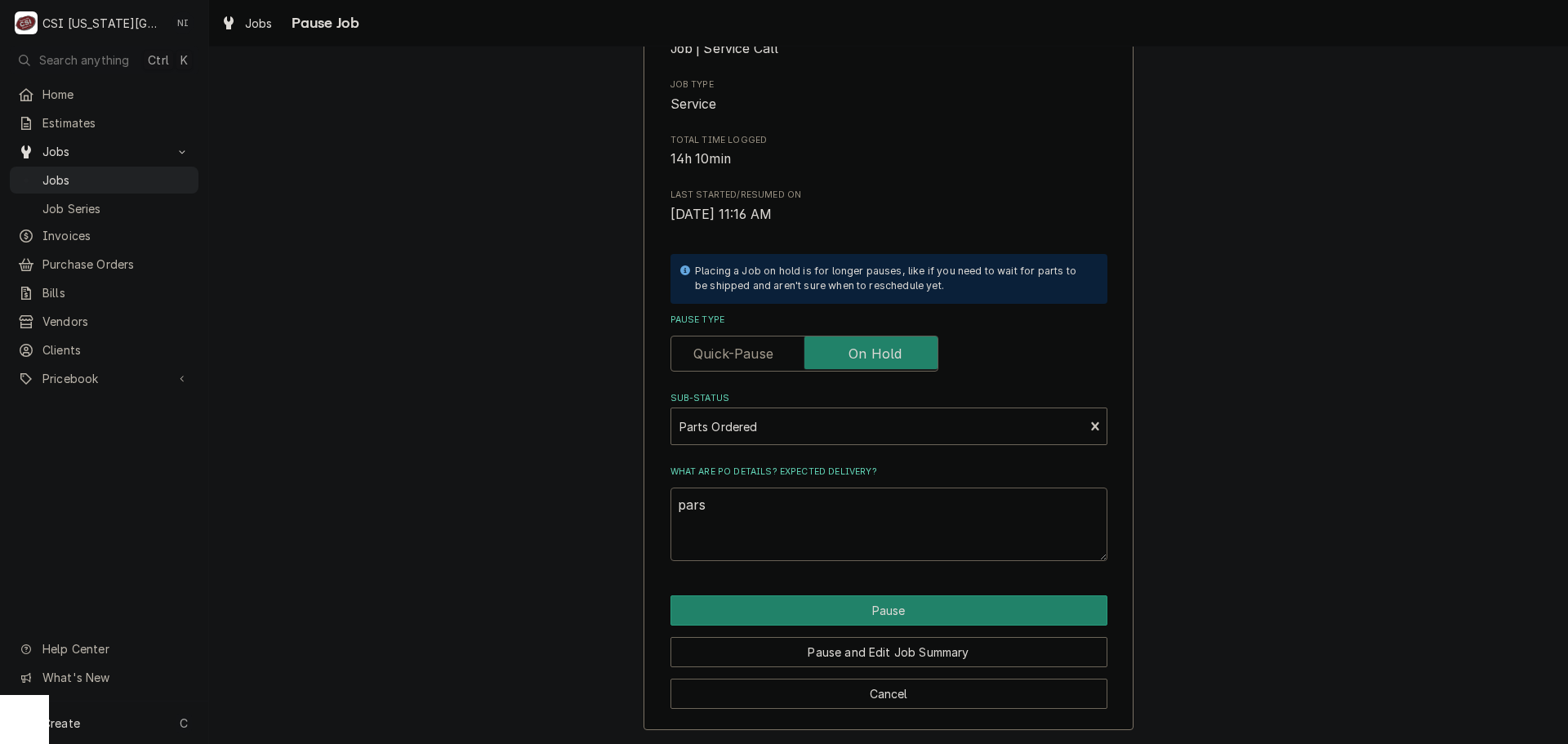
type textarea "x"
type textarea "par"
type textarea "x"
type textarea "part"
type textarea "x"
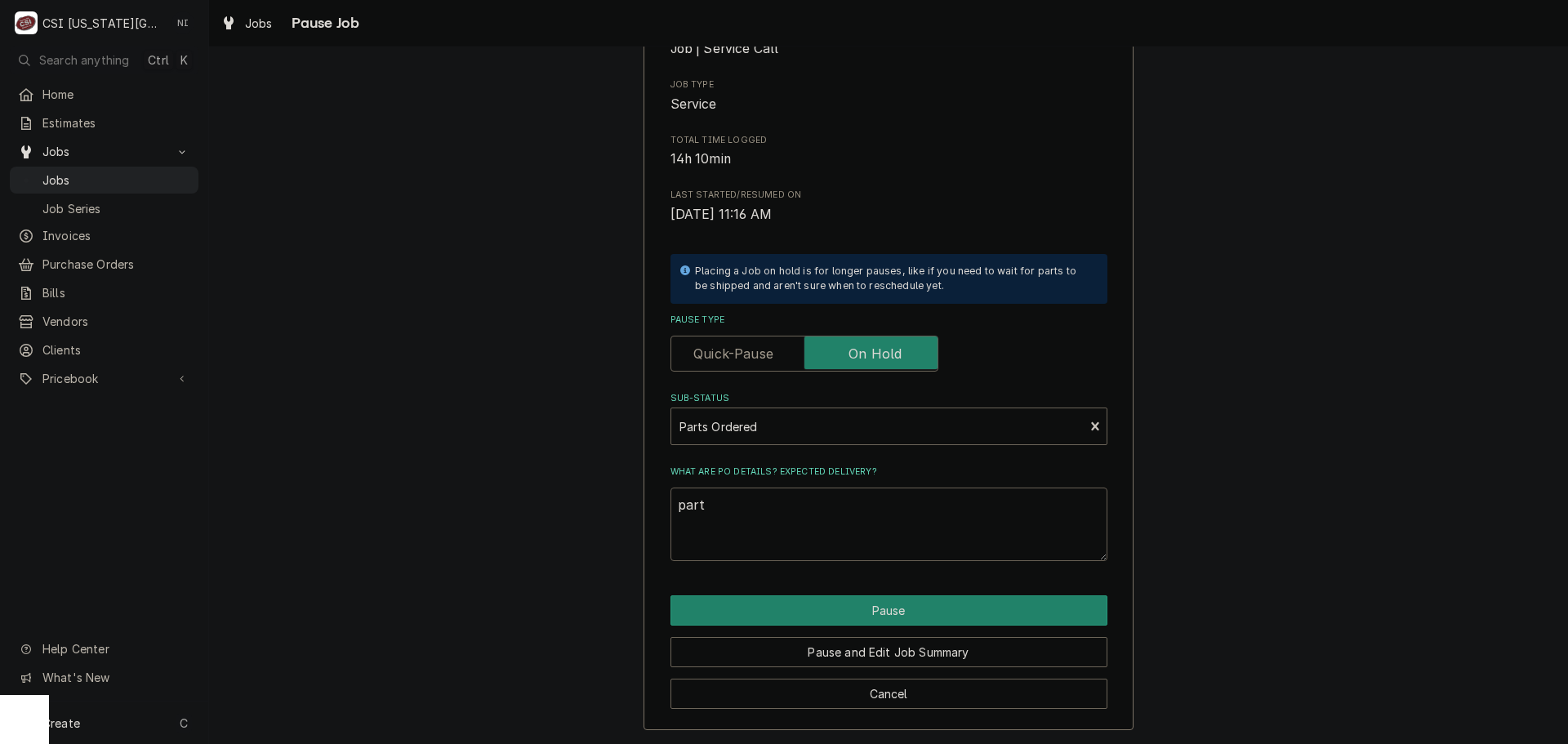
type textarea "parts"
type textarea "x"
type textarea "parts"
type textarea "x"
type textarea "parts o"
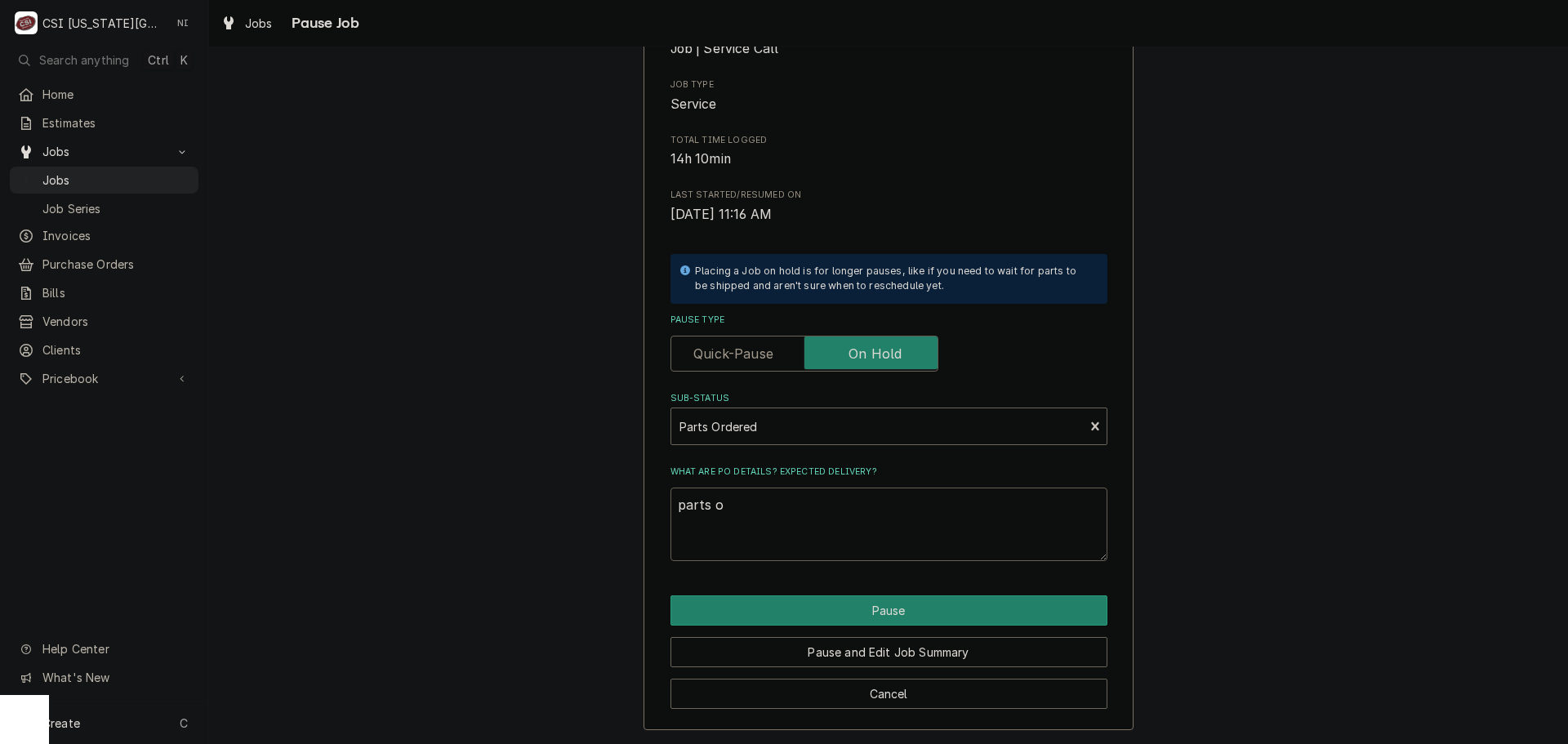
type textarea "x"
type textarea "parts or"
type textarea "x"
type textarea "parts ord"
type textarea "x"
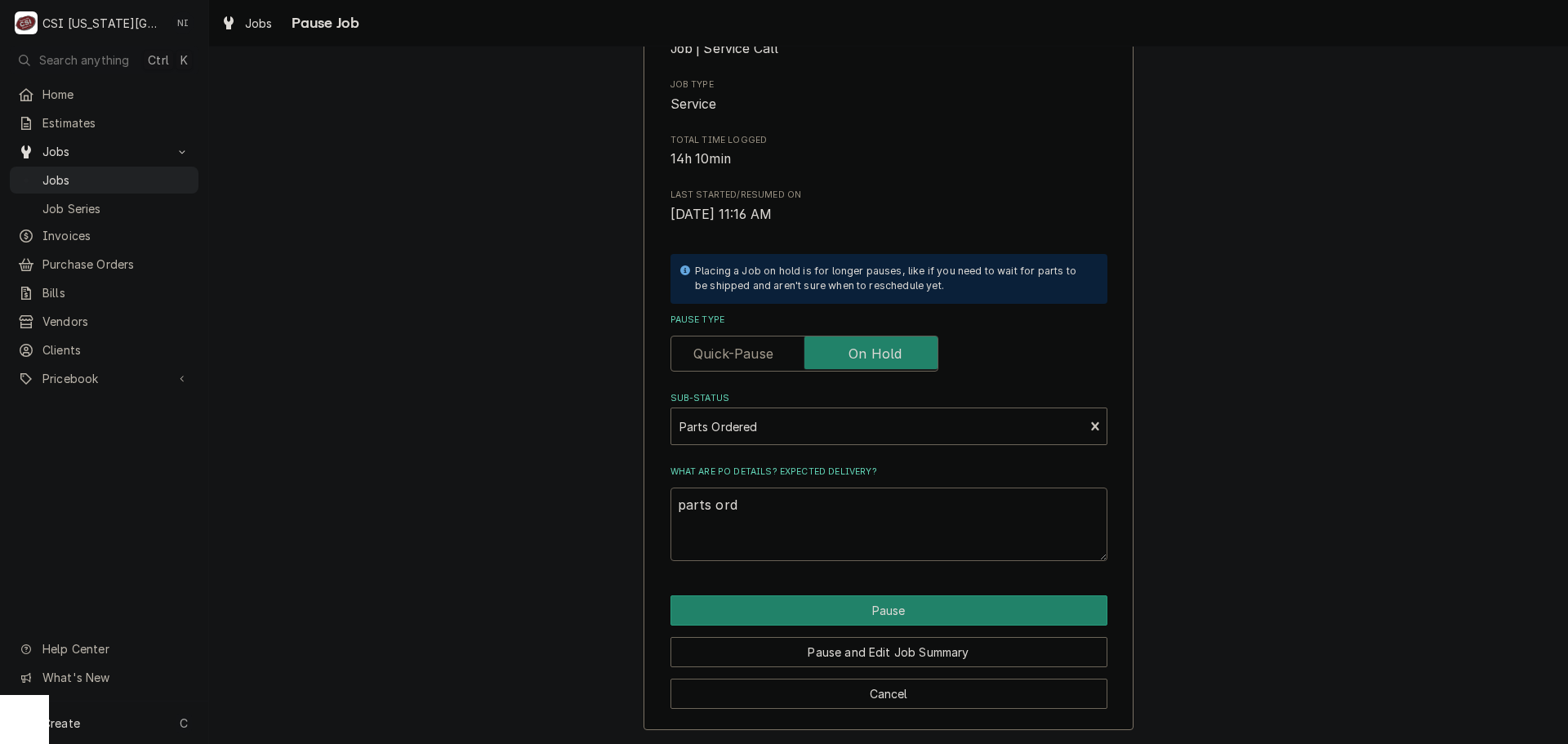
type textarea "parts orde"
type textarea "x"
type textarea "parts order"
type textarea "x"
type textarea "parts ordere"
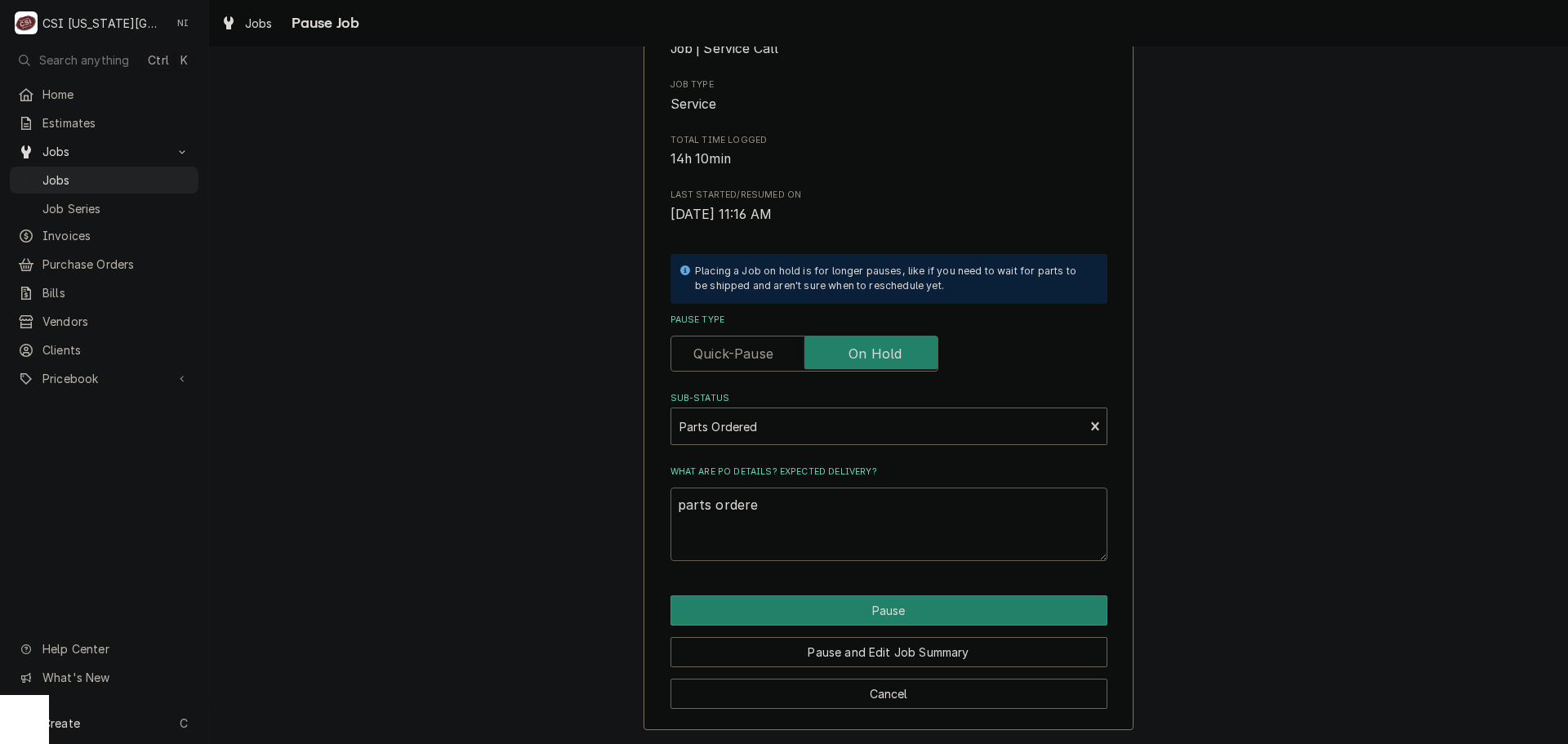
type textarea "x"
type textarea "parts ordered"
type textarea "x"
type textarea "parts ordered"
type textarea "x"
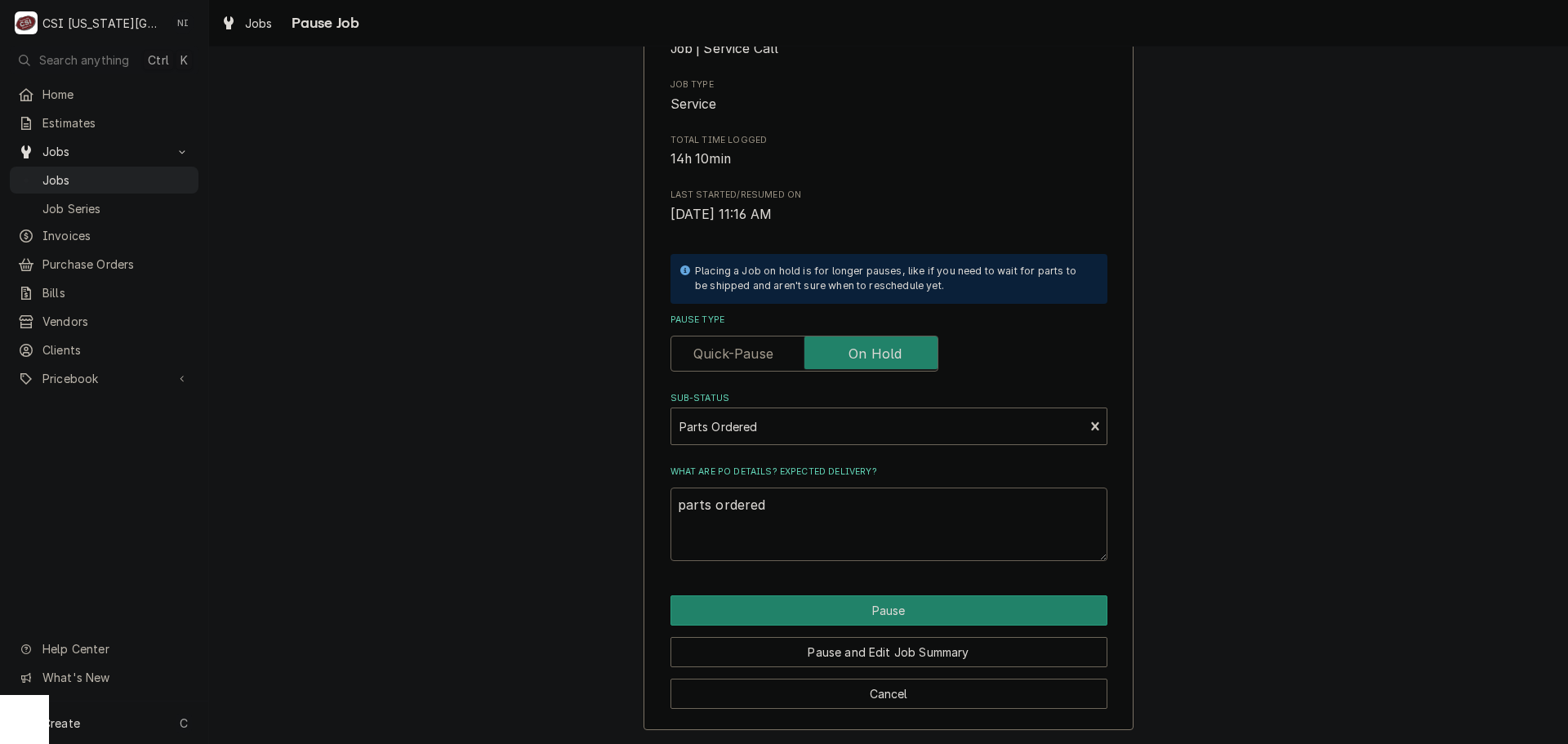
type textarea "parts ordered o"
type textarea "x"
type textarea "parts ordered on"
type textarea "x"
type textarea "parts ordered on"
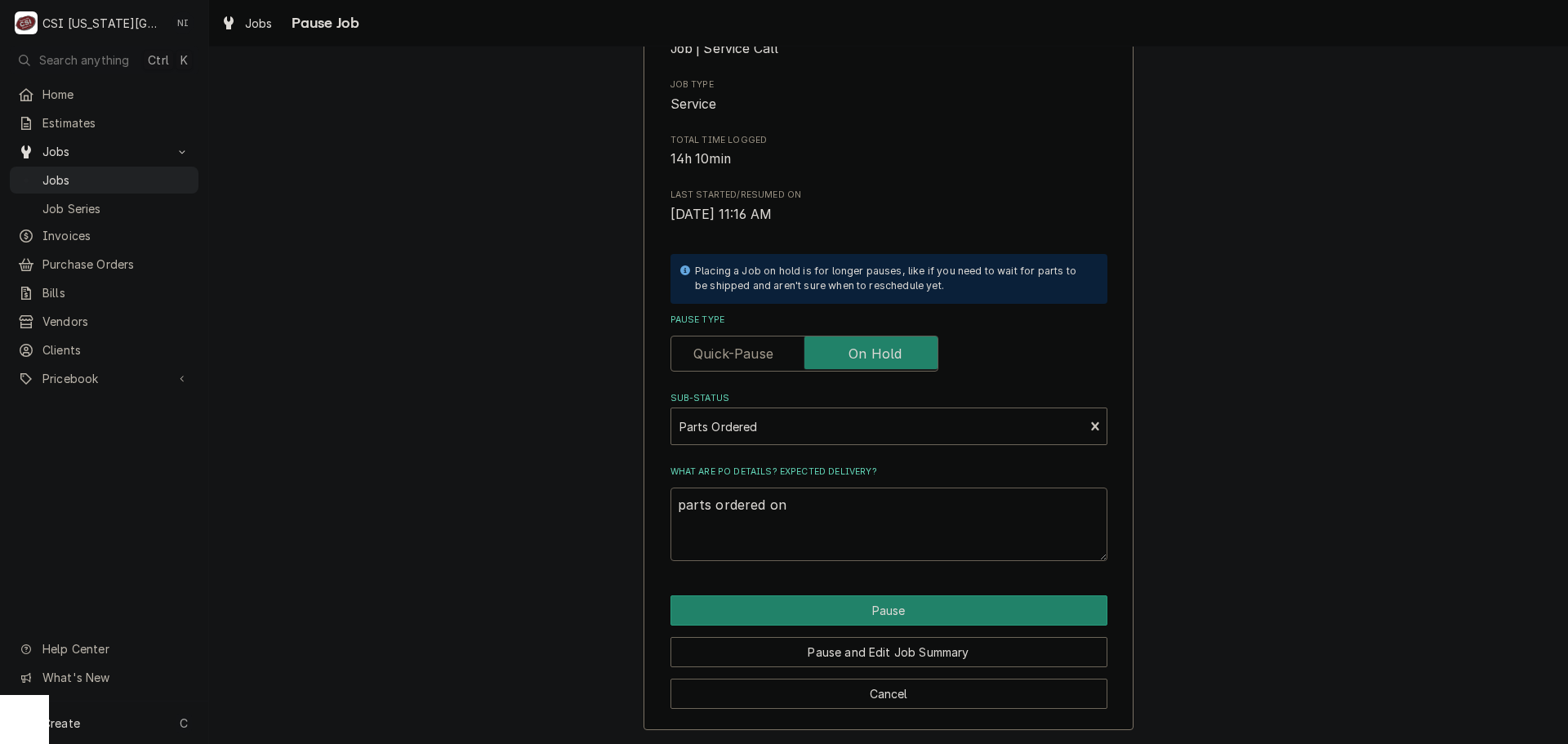
type textarea "x"
type textarea "parts ordered on P"
type textarea "x"
type textarea "parts ordered on PO"
type textarea "x"
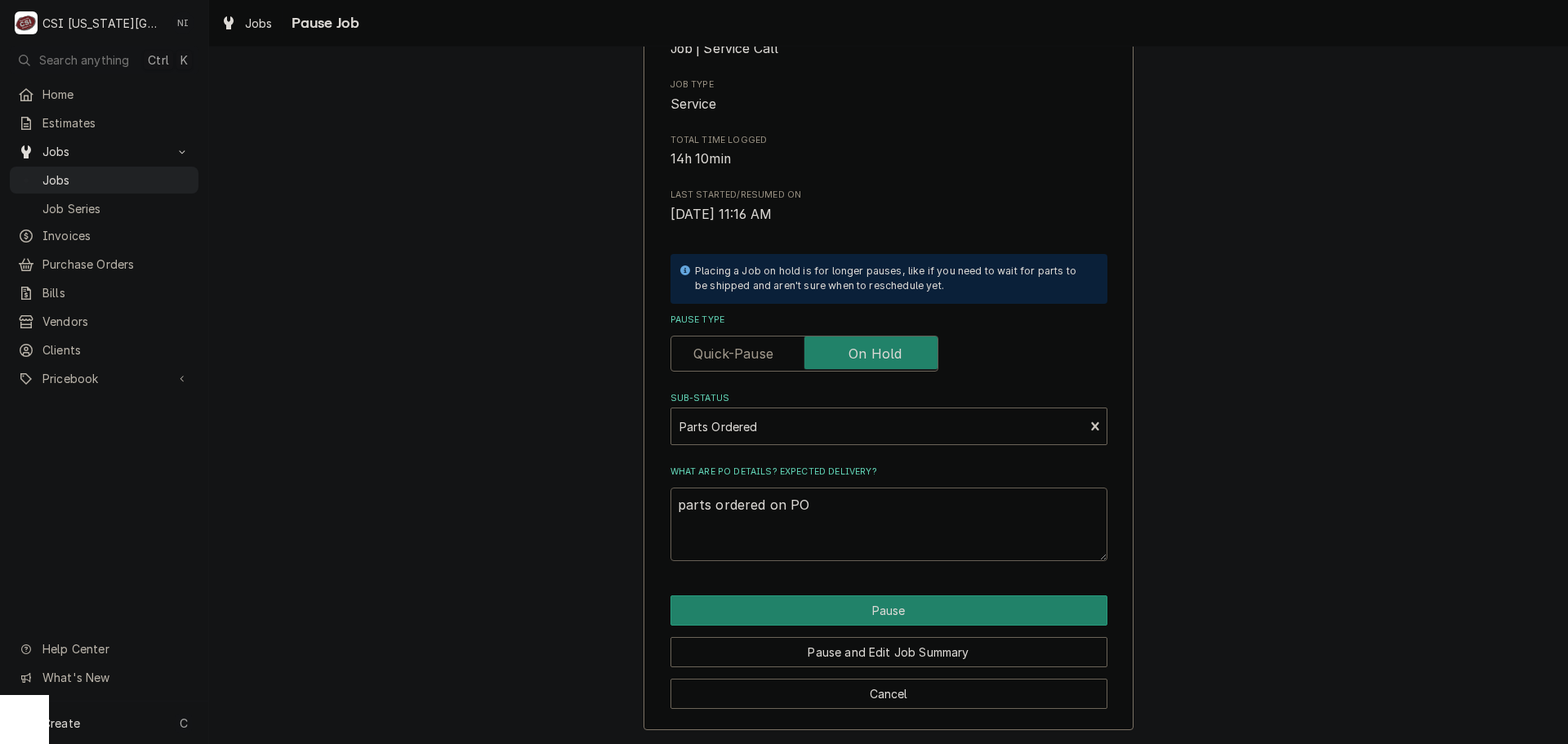
type textarea "parts ordered on PO"
type textarea "x"
type textarea "parts ordered on PO 3"
type textarea "x"
type textarea "parts ordered on PO 30"
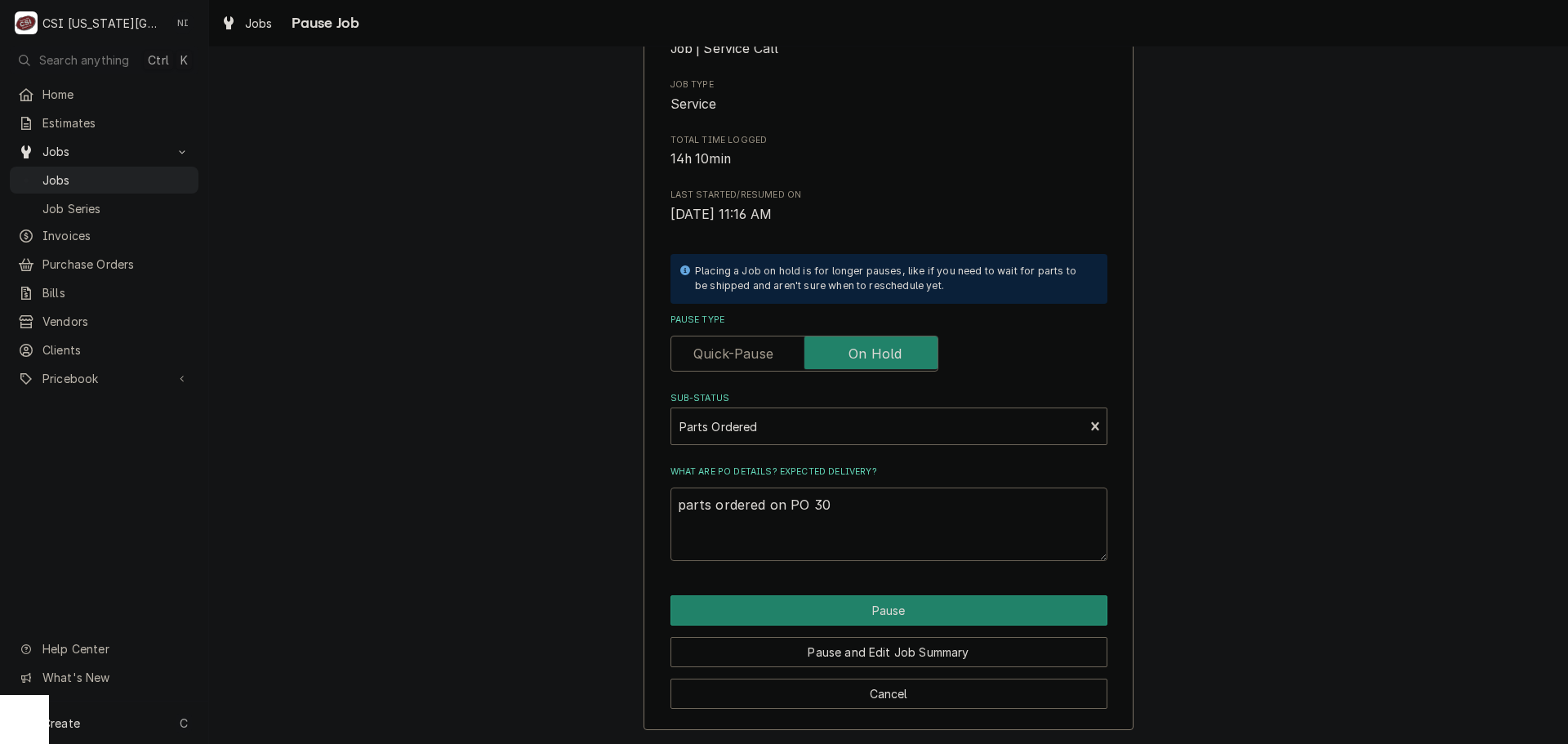
type textarea "x"
type textarea "parts ordered on PO 301"
type textarea "x"
type textarea "parts ordered on PO 3016"
type textarea "x"
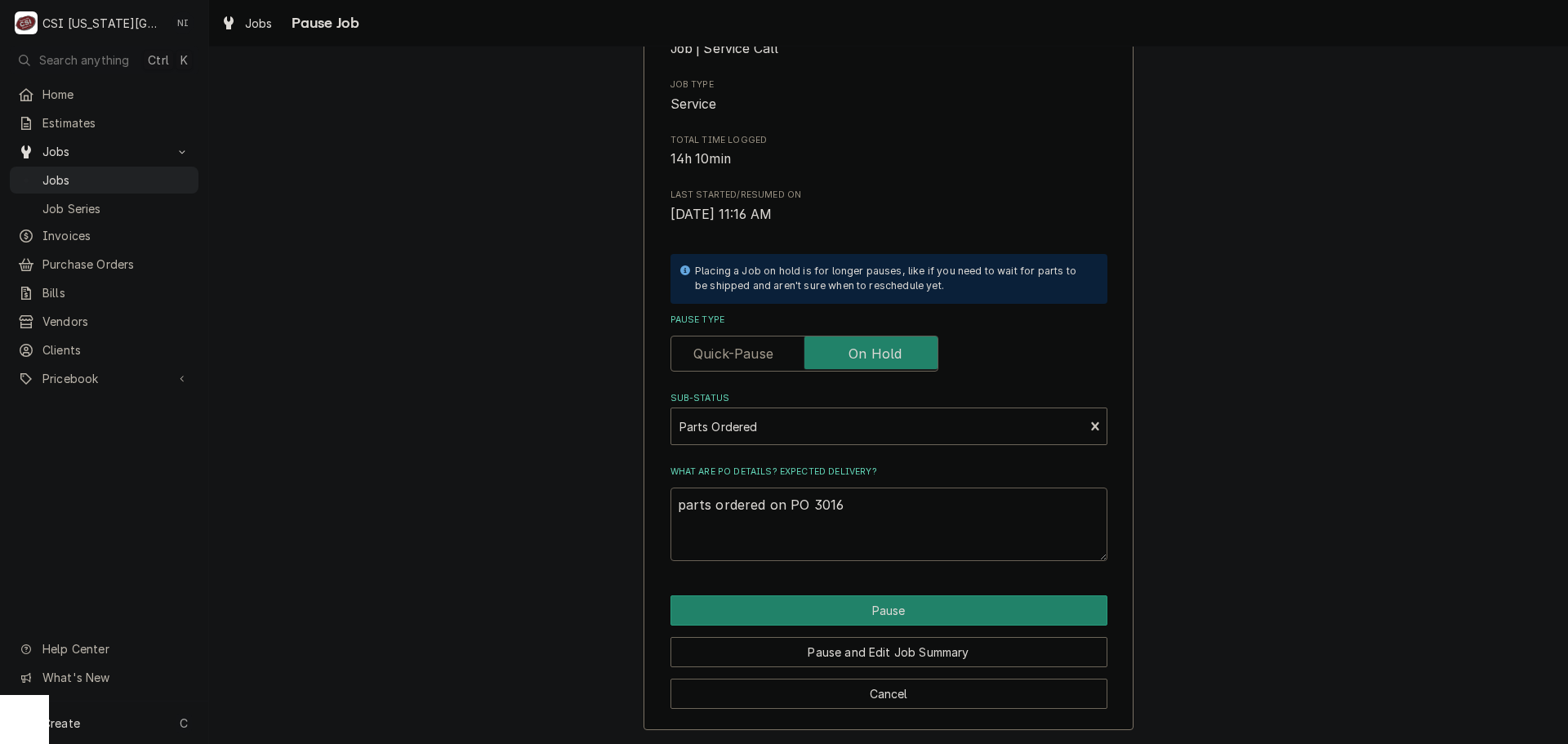
type textarea "parts ordered on PO 30167"
type textarea "x"
type textarea "parts ordered on PO 301674"
type textarea "x"
type textarea "parts ordered on PO 301674"
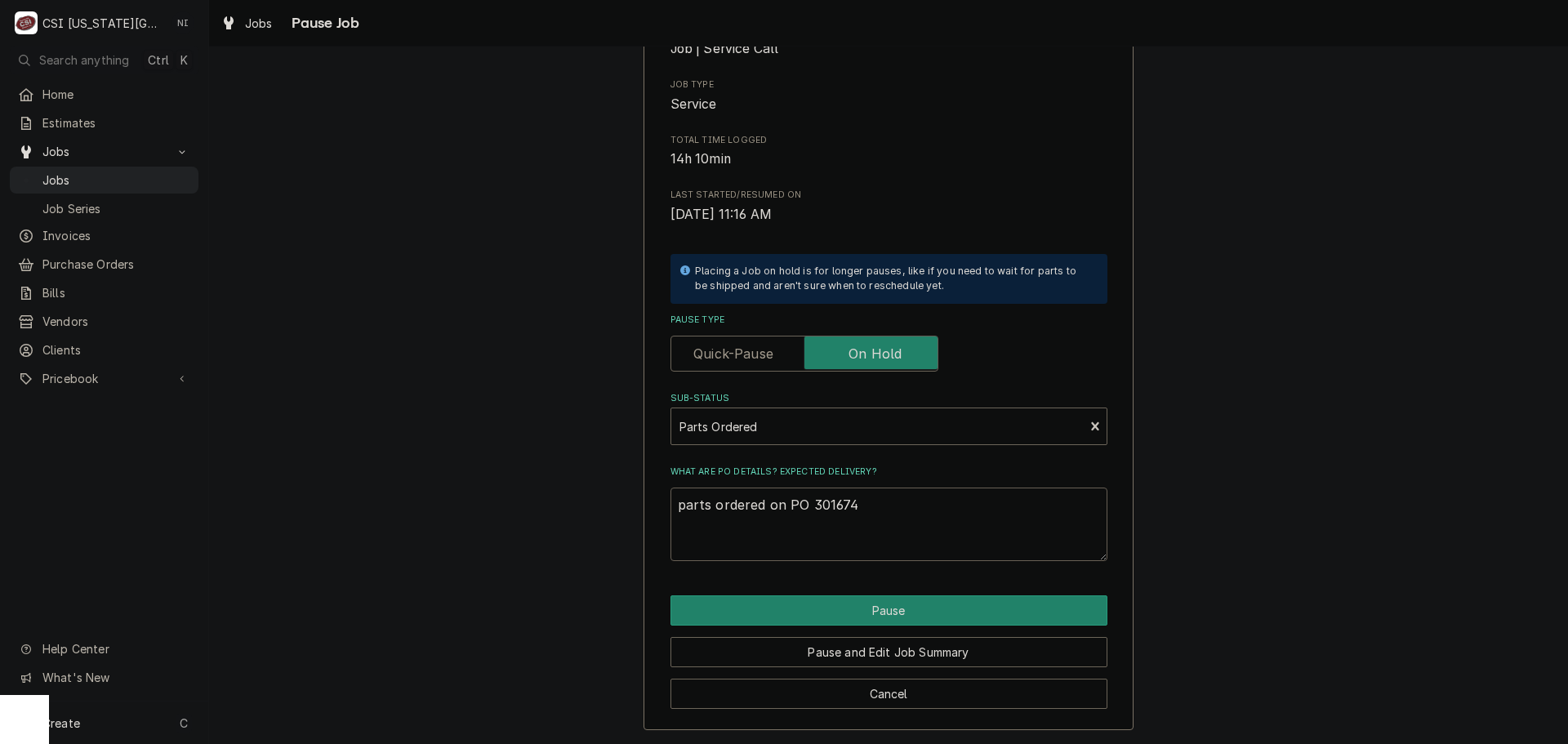
type textarea "x"
type textarea "parts ordered on PO 301674 N"
type textarea "x"
type textarea "parts ordered on PO 301674 ND"
type textarea "x"
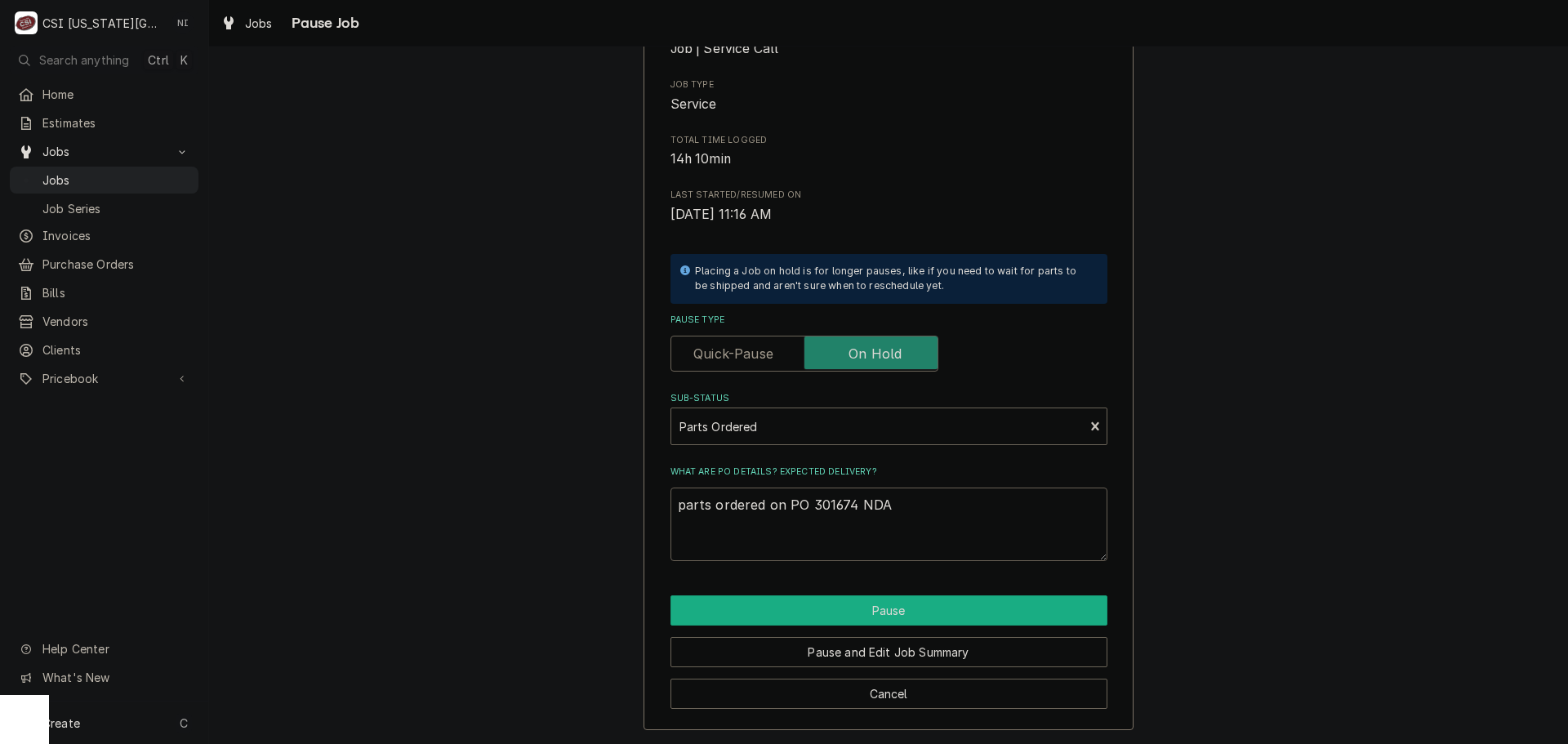
type textarea "parts ordered on PO 301674 NDA"
click at [881, 620] on button "Pause" at bounding box center [888, 610] width 437 height 30
type textarea "x"
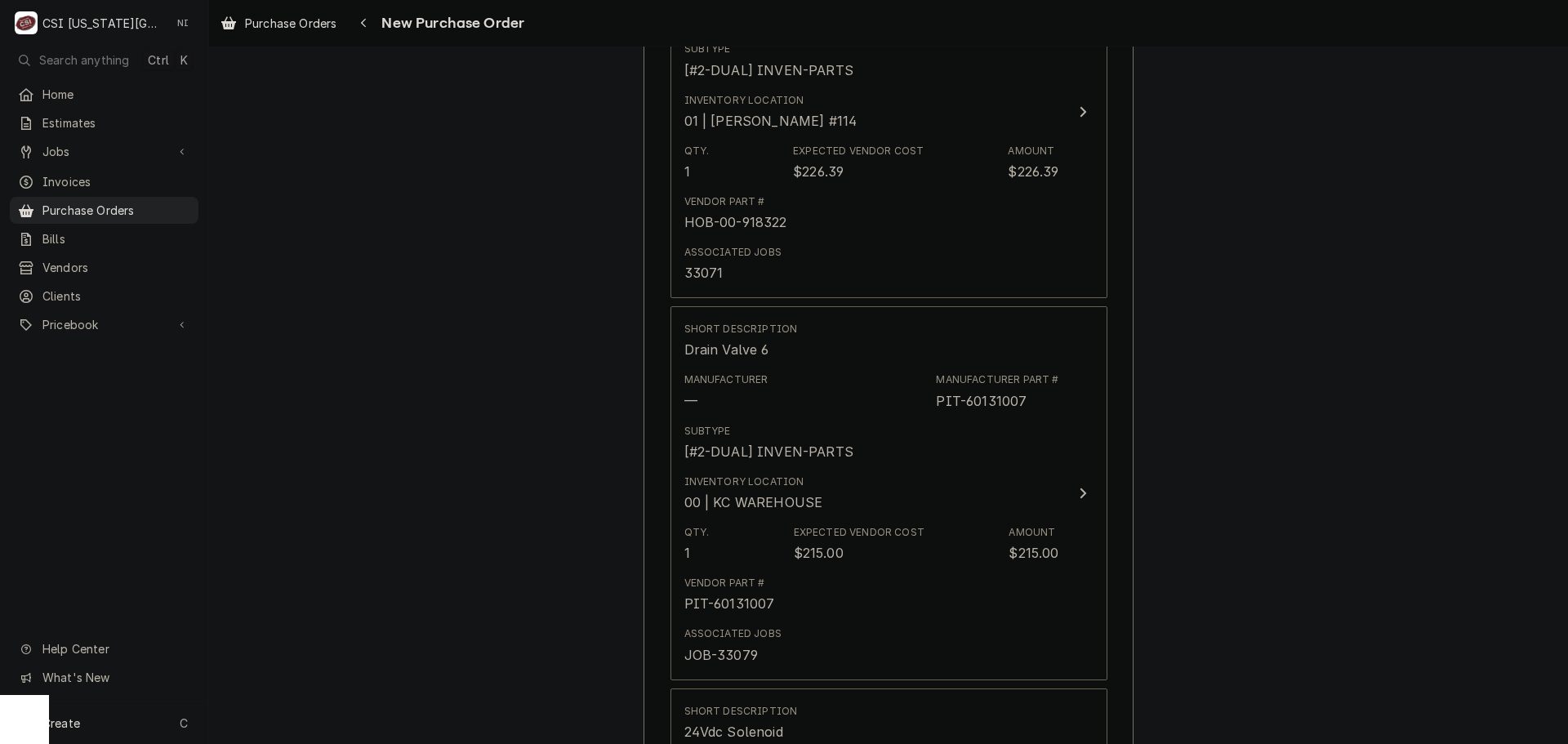
scroll to position [1179, 0]
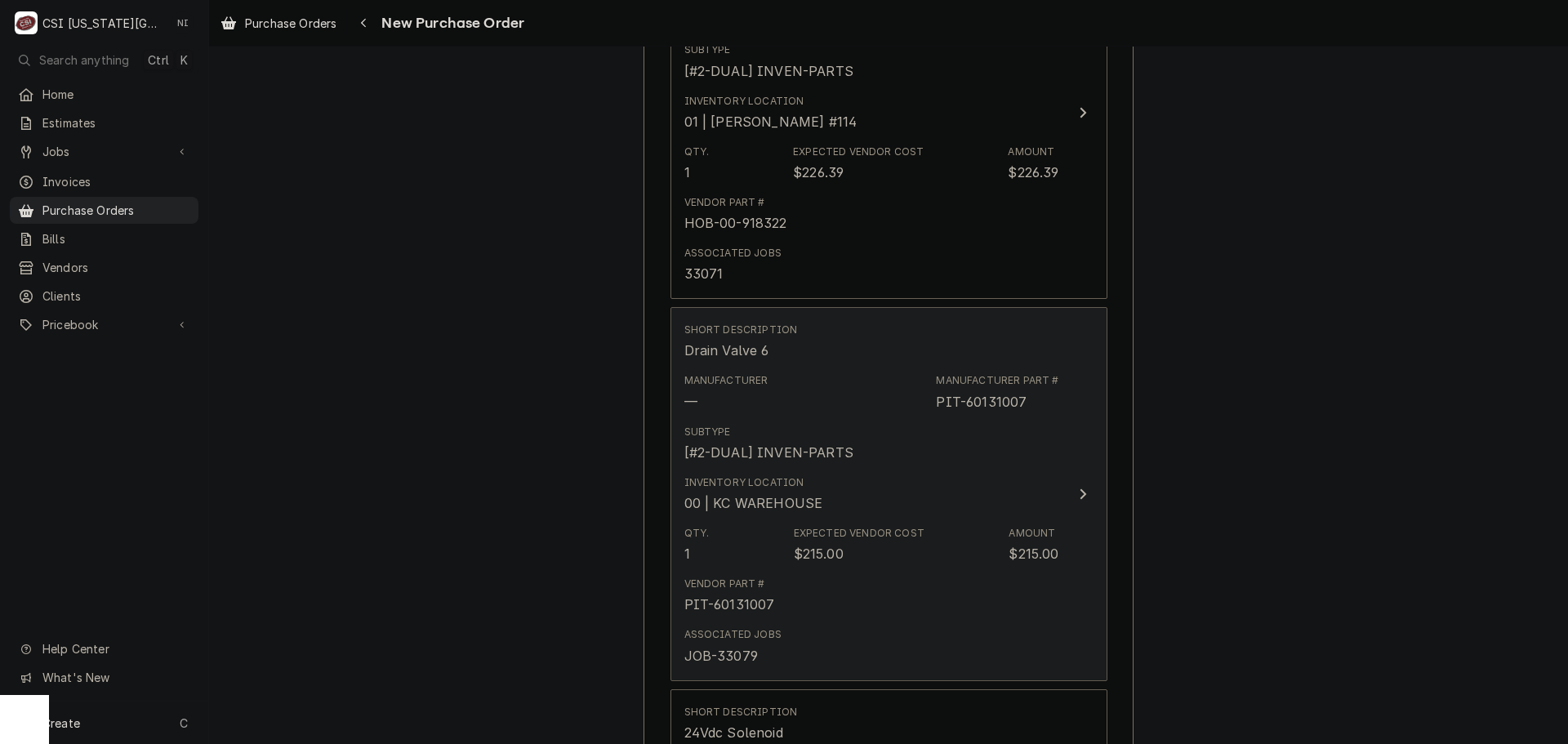
click at [989, 503] on div "Inventory Location 00 | KC WAREHOUSE" at bounding box center [871, 494] width 375 height 51
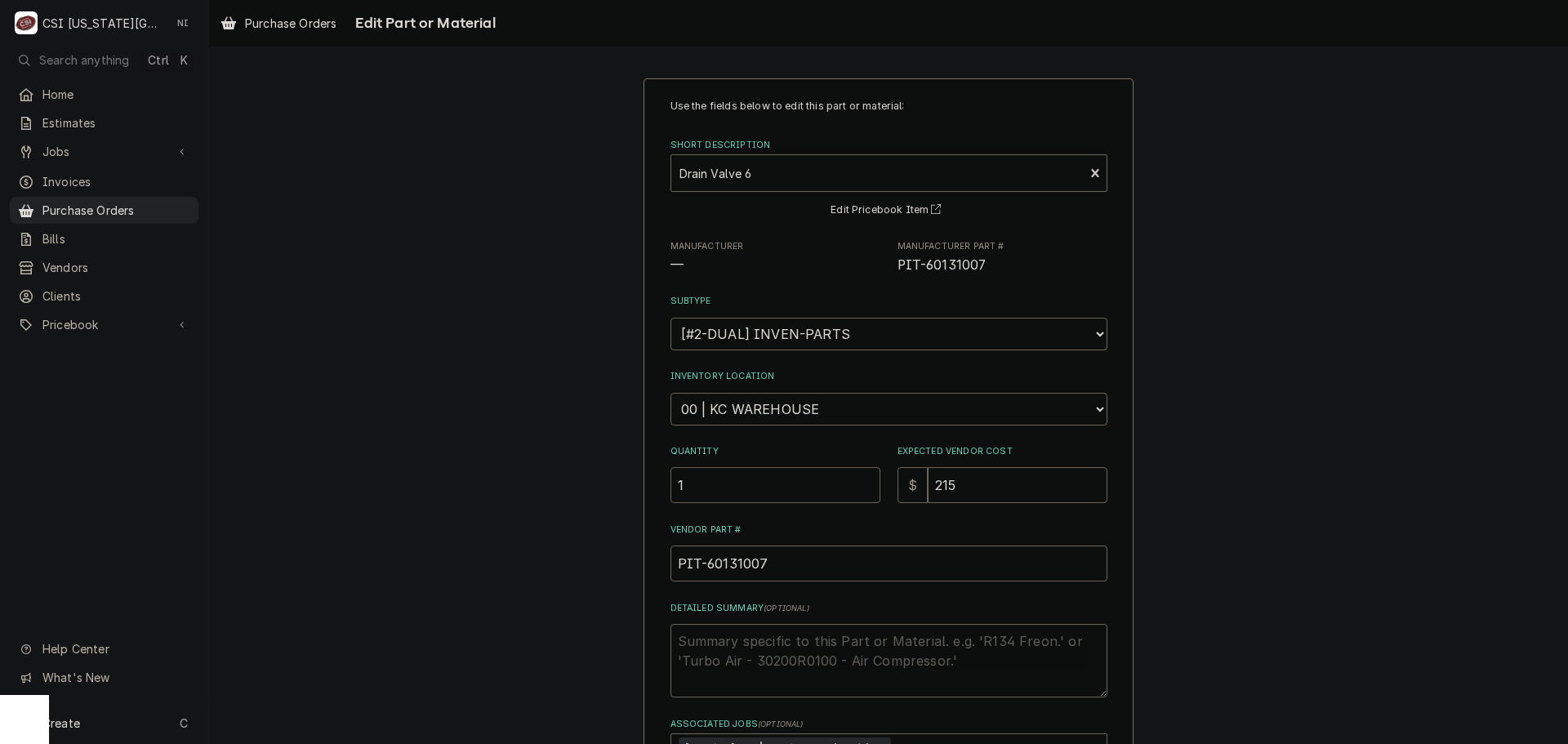
drag, startPoint x: 648, startPoint y: 488, endPoint x: 626, endPoint y: 485, distance: 22.2
click at [628, 485] on div "Use the fields below to edit this part or material: Short Description Drain Val…" at bounding box center [888, 491] width 1359 height 854
type textarea "x"
type input "2"
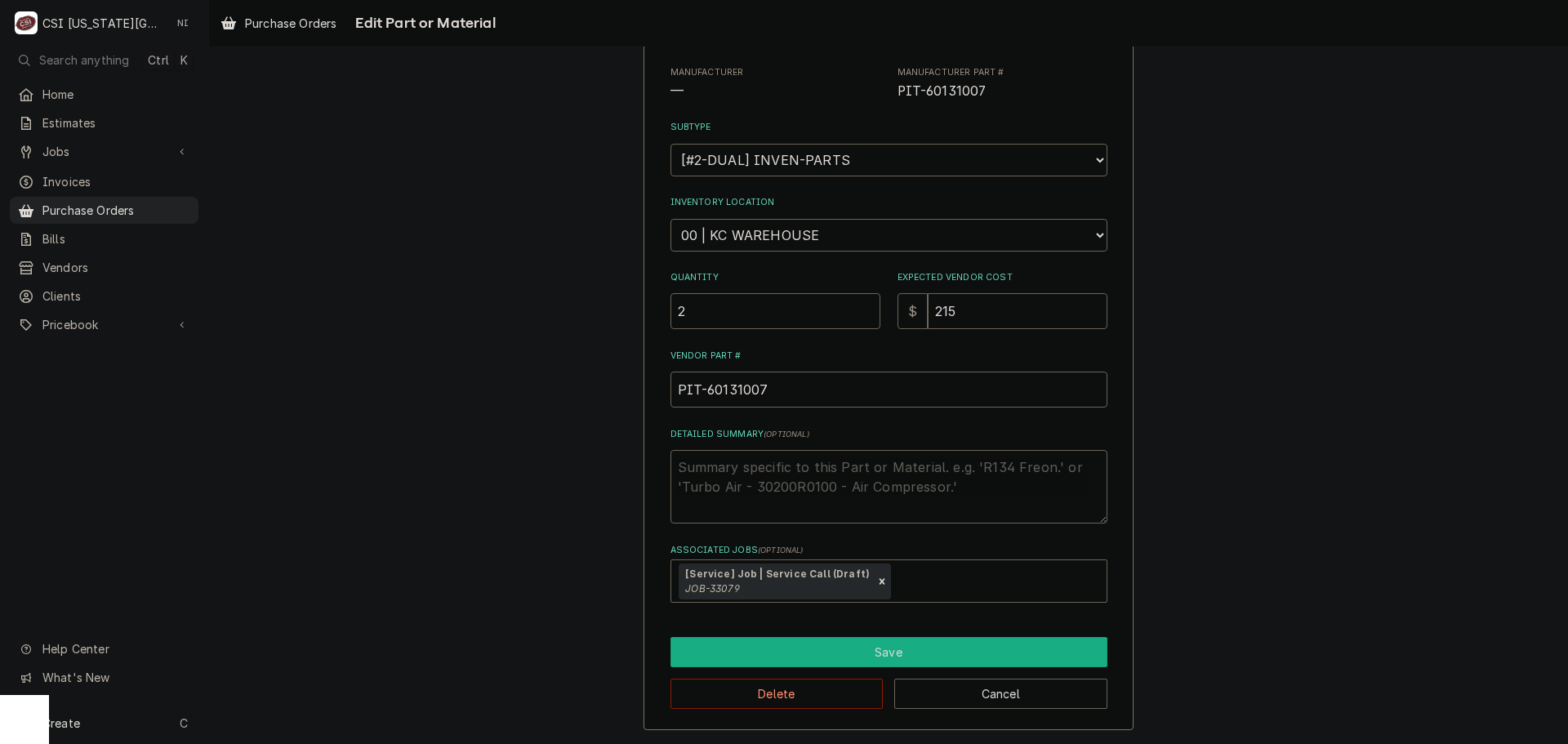
click at [906, 651] on button "Save" at bounding box center [888, 651] width 437 height 30
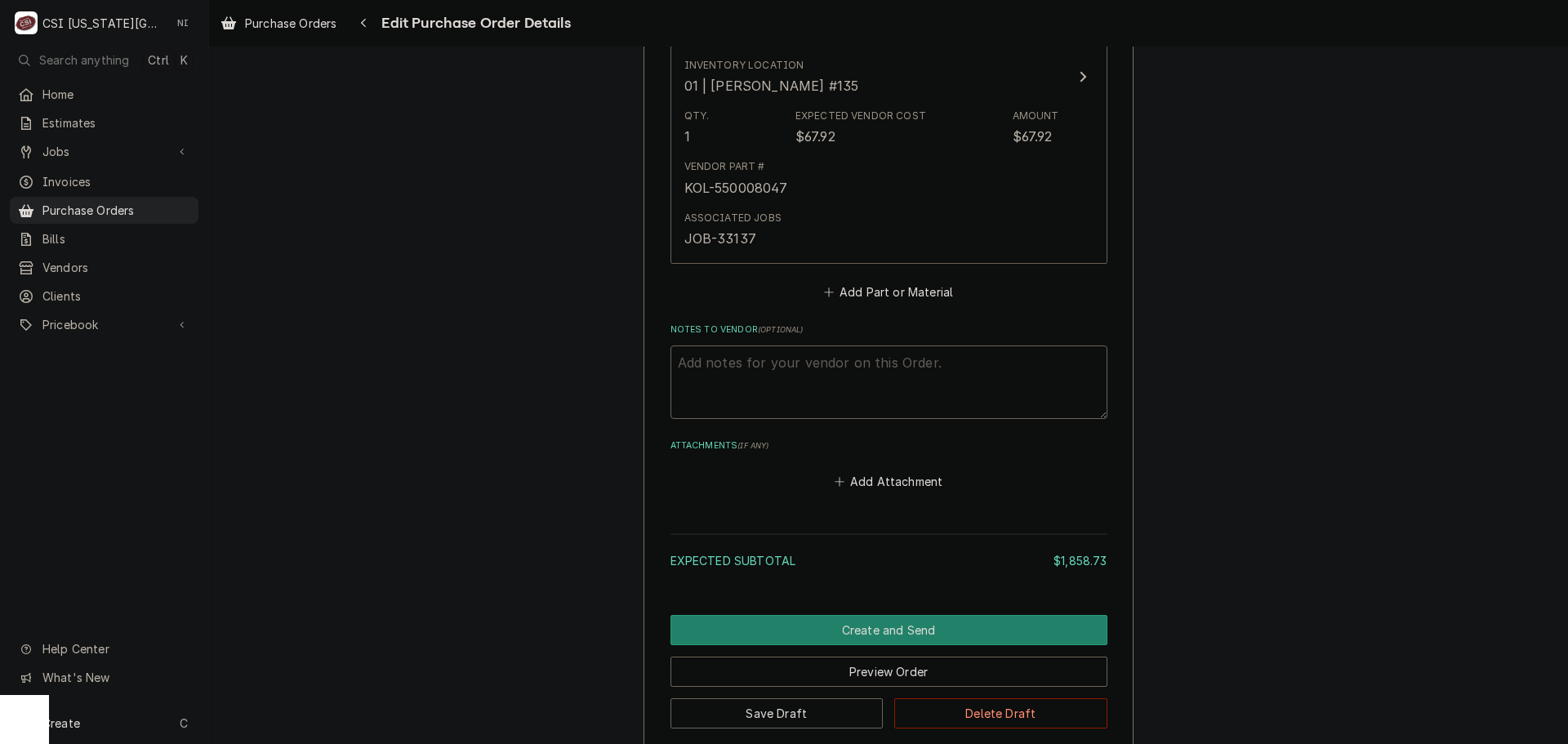
scroll to position [4363, 0]
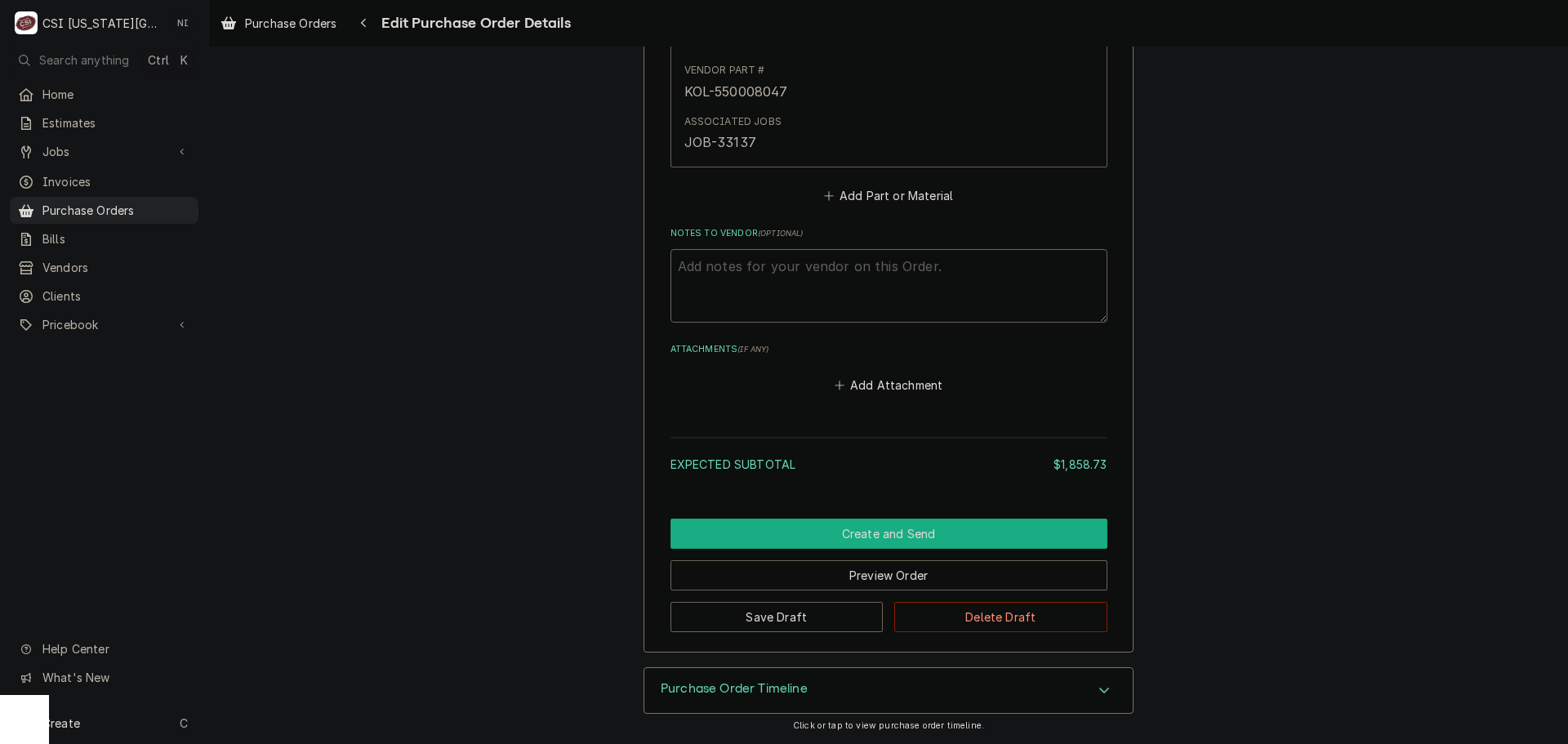
drag, startPoint x: 916, startPoint y: 524, endPoint x: 1380, endPoint y: 529, distance: 464.0
click at [916, 525] on button "Create and Send" at bounding box center [888, 533] width 437 height 30
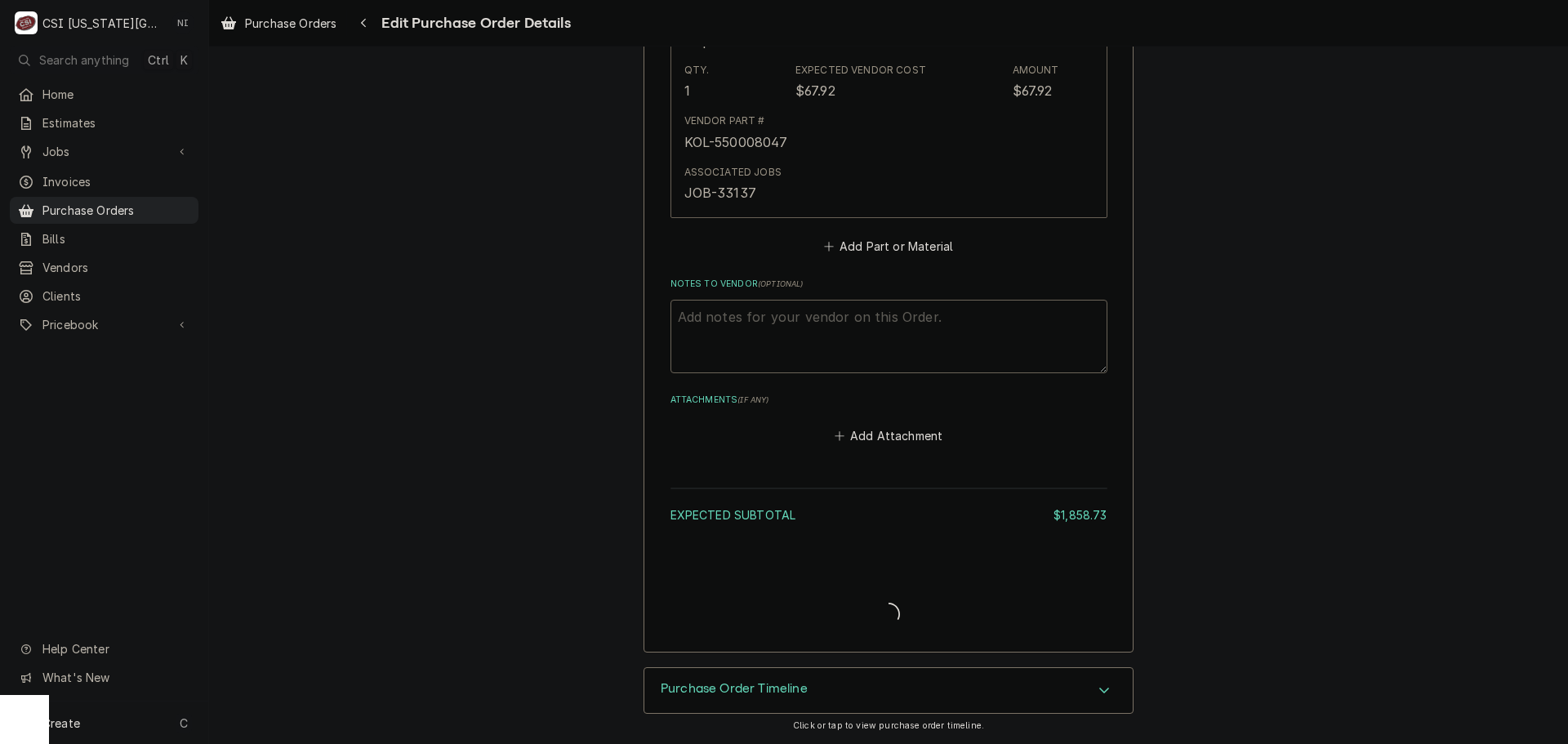
type textarea "x"
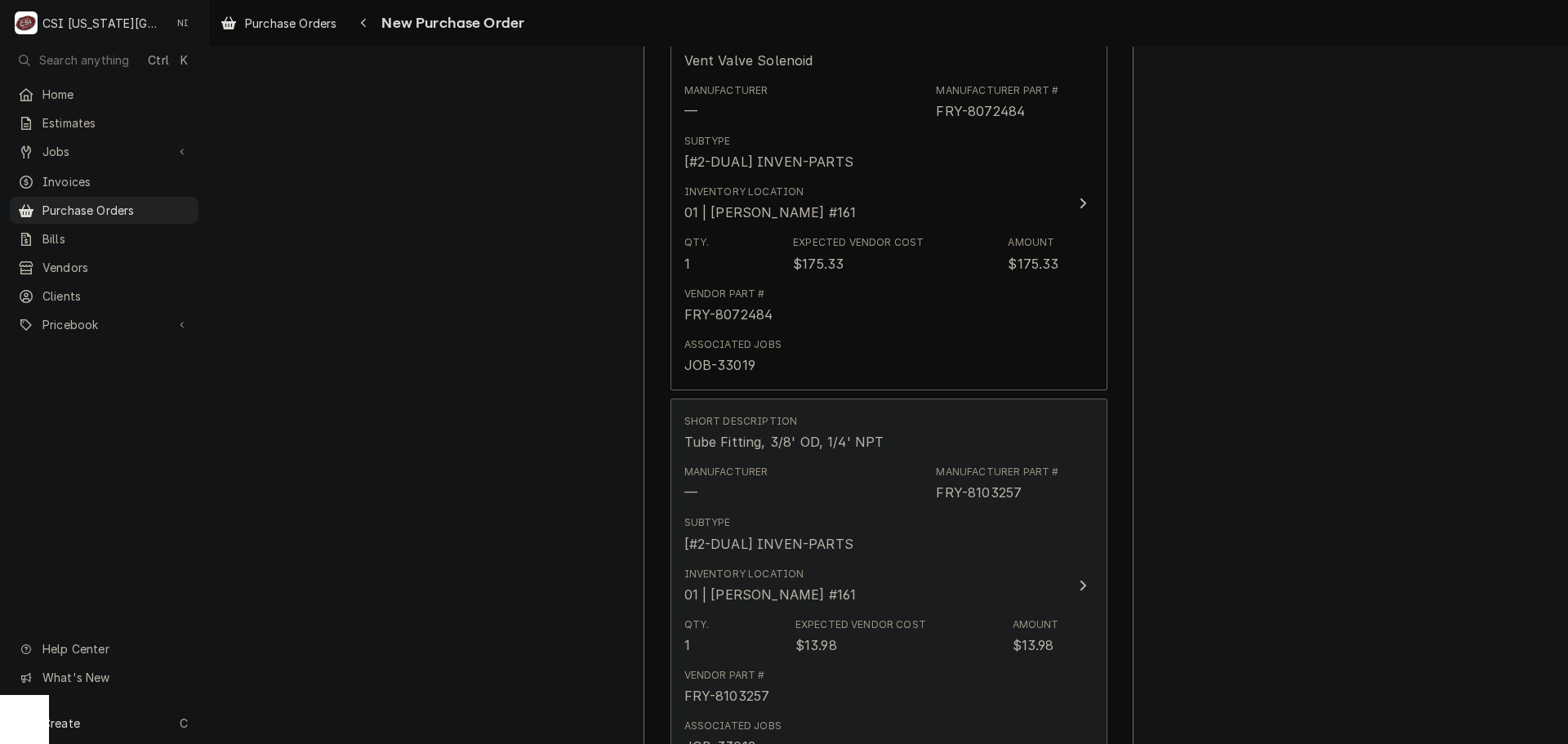
scroll to position [735, 0]
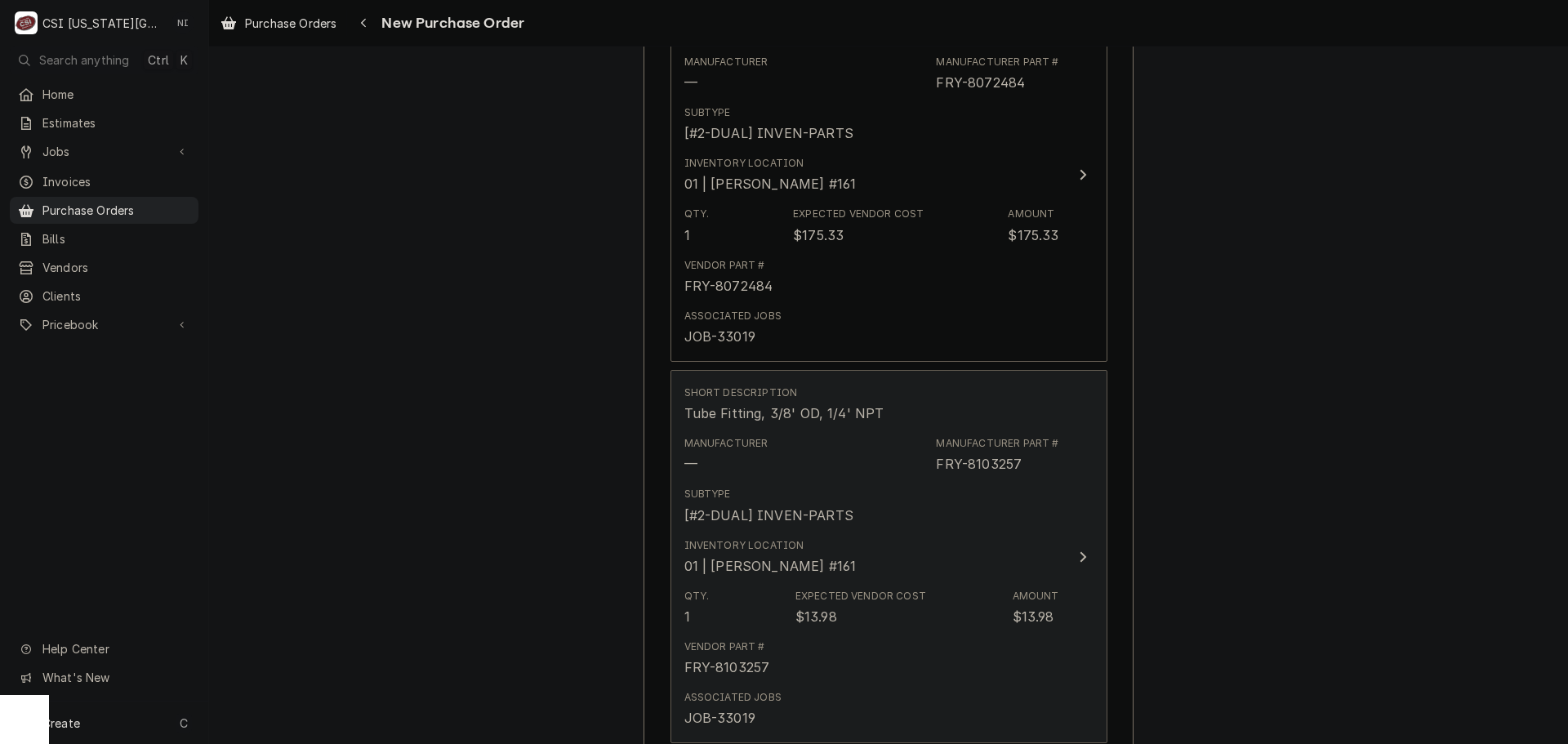
click at [984, 545] on div "Inventory Location 01 | [PERSON_NAME] #161" at bounding box center [871, 557] width 375 height 51
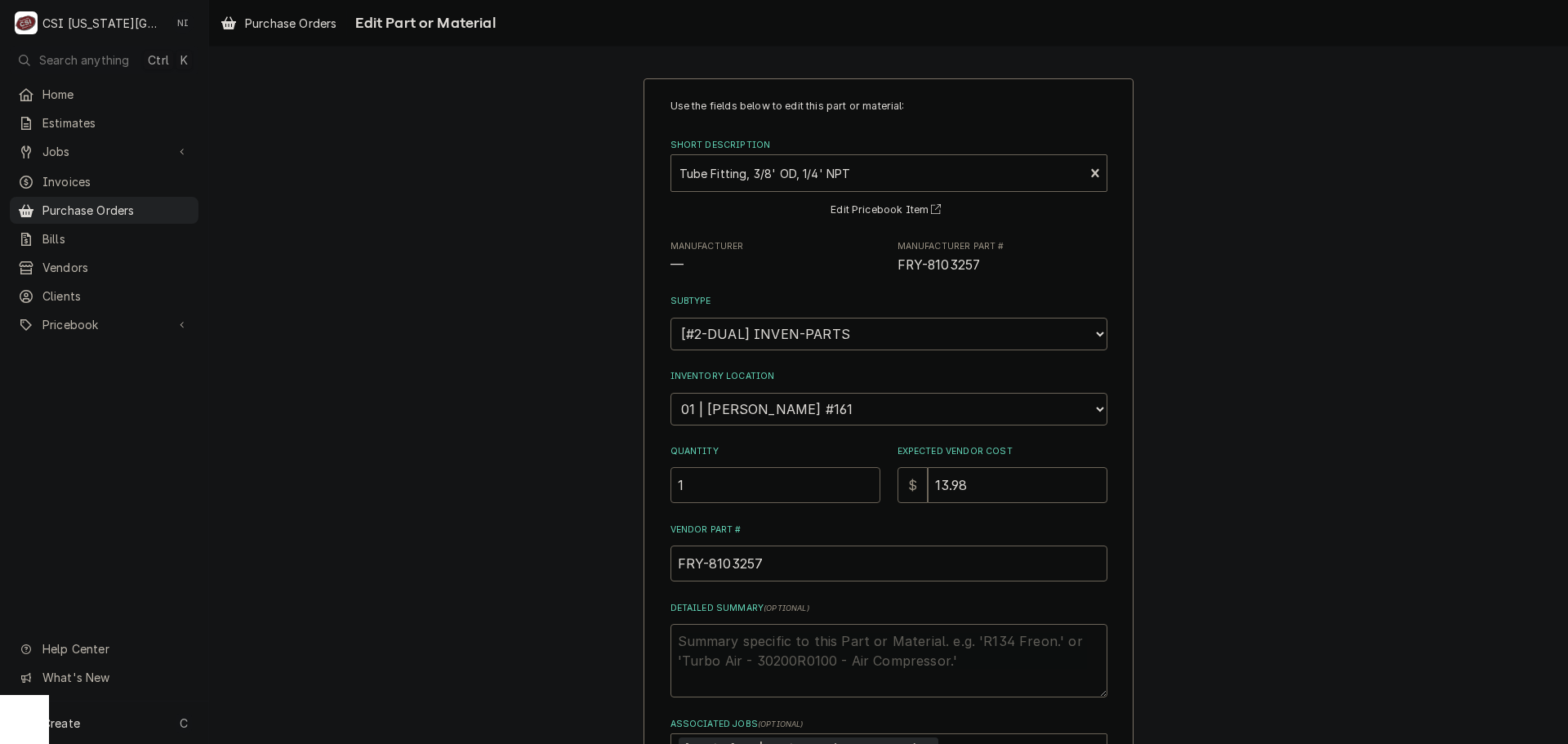
drag, startPoint x: 628, startPoint y: 482, endPoint x: 571, endPoint y: 485, distance: 57.1
click at [599, 482] on div "Use the fields below to edit this part or material: Short Description Tube Fitt…" at bounding box center [888, 498] width 1359 height 869
type textarea "x"
type input "2"
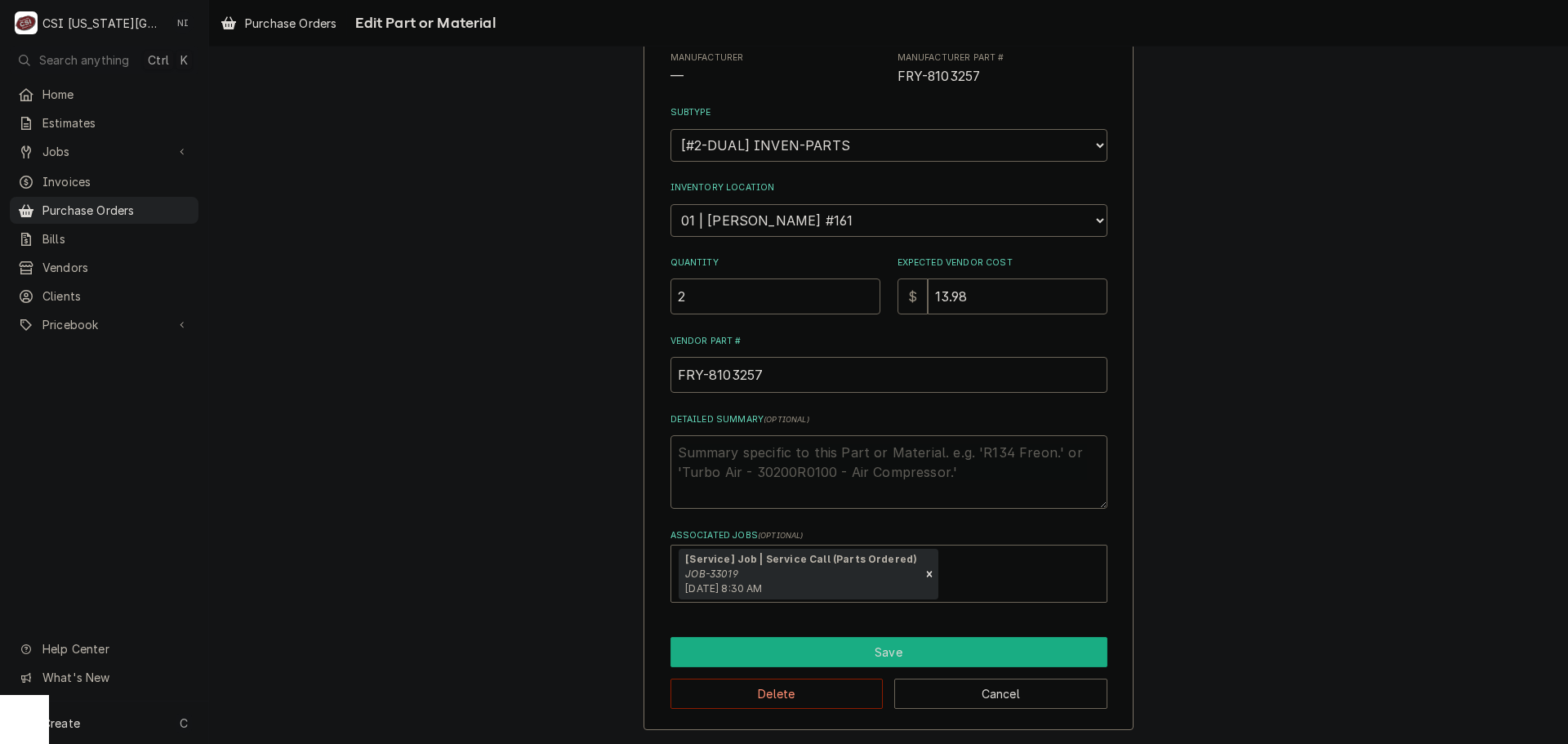
click at [931, 655] on button "Save" at bounding box center [888, 651] width 437 height 30
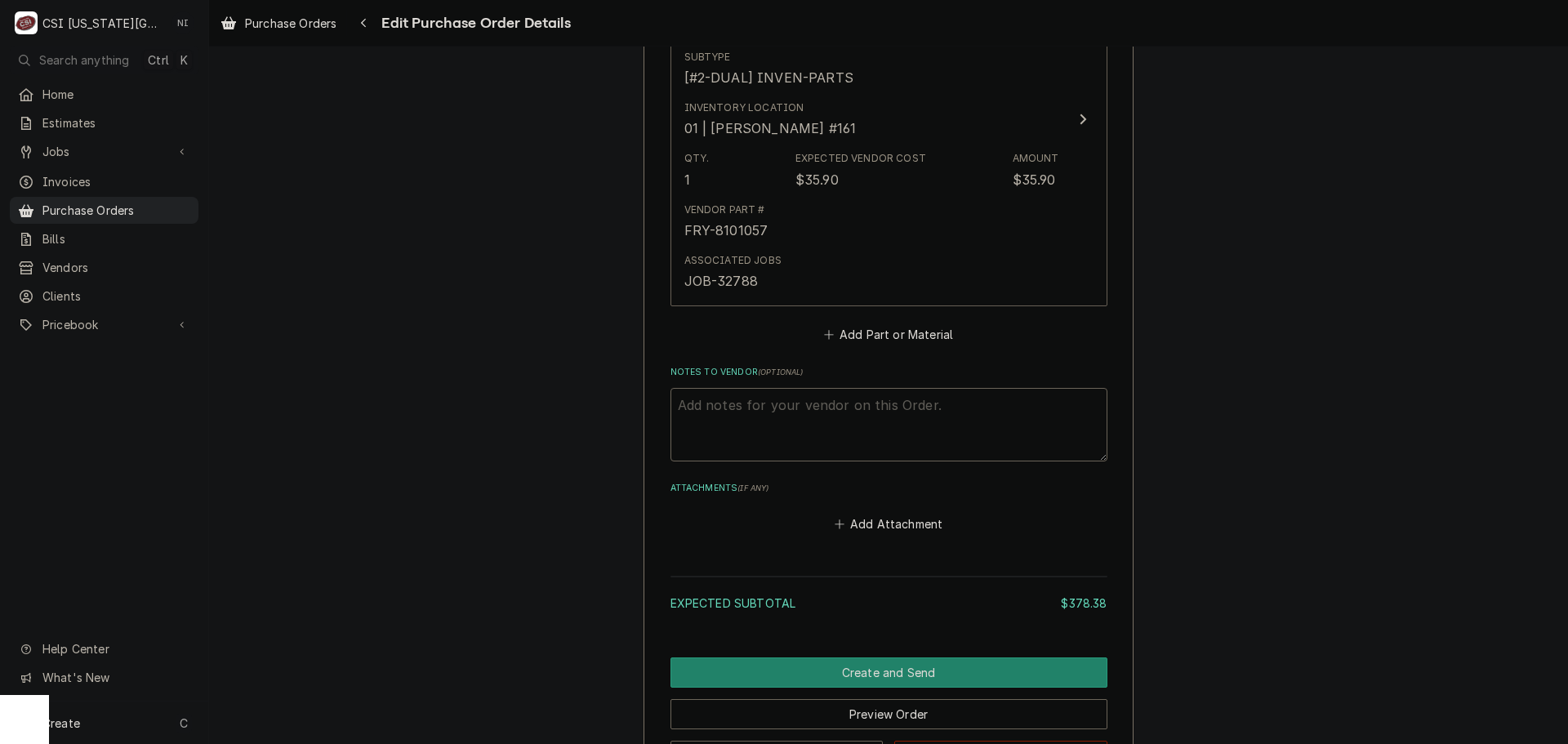
scroll to position [1940, 0]
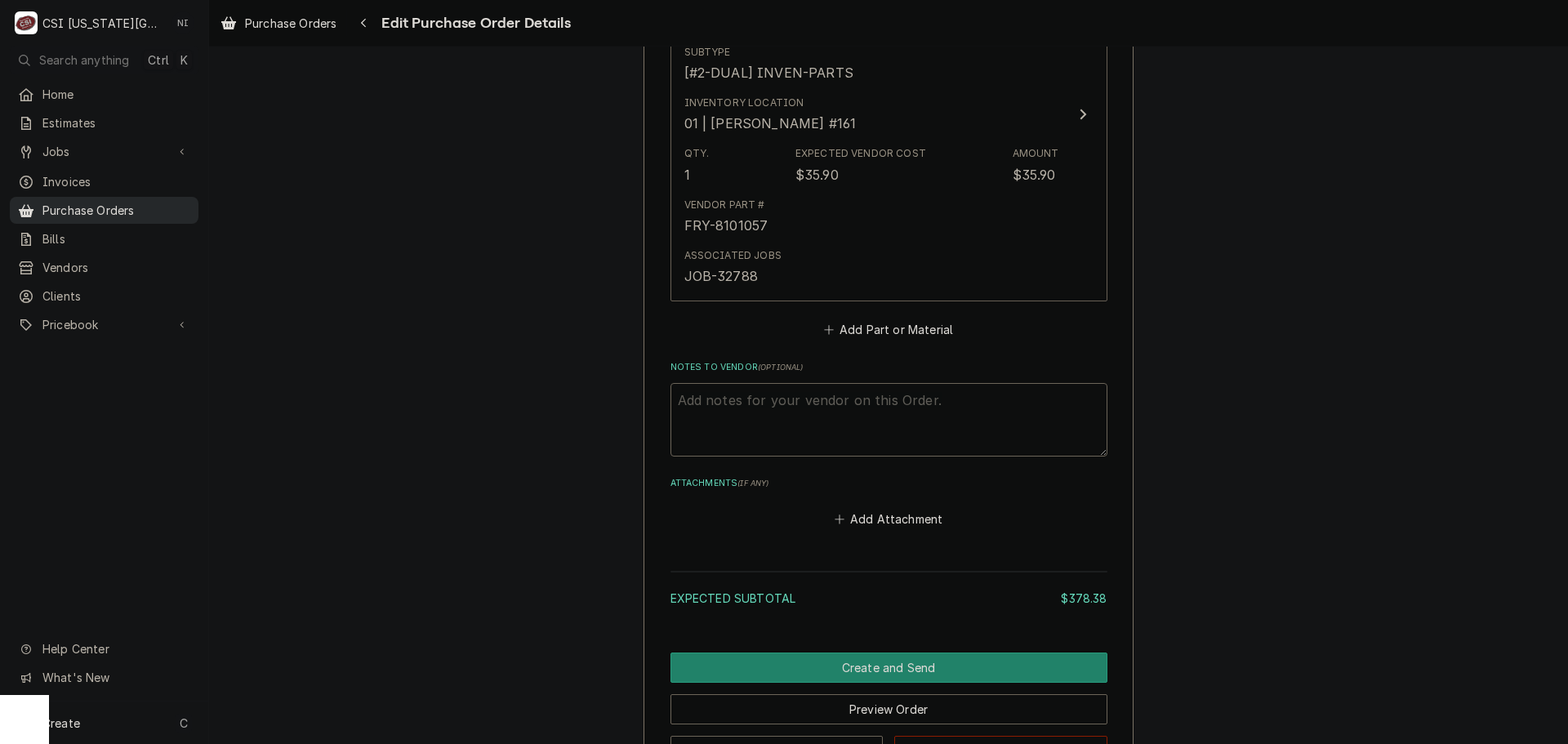
click at [153, 203] on span "Purchase Orders" at bounding box center [117, 210] width 148 height 17
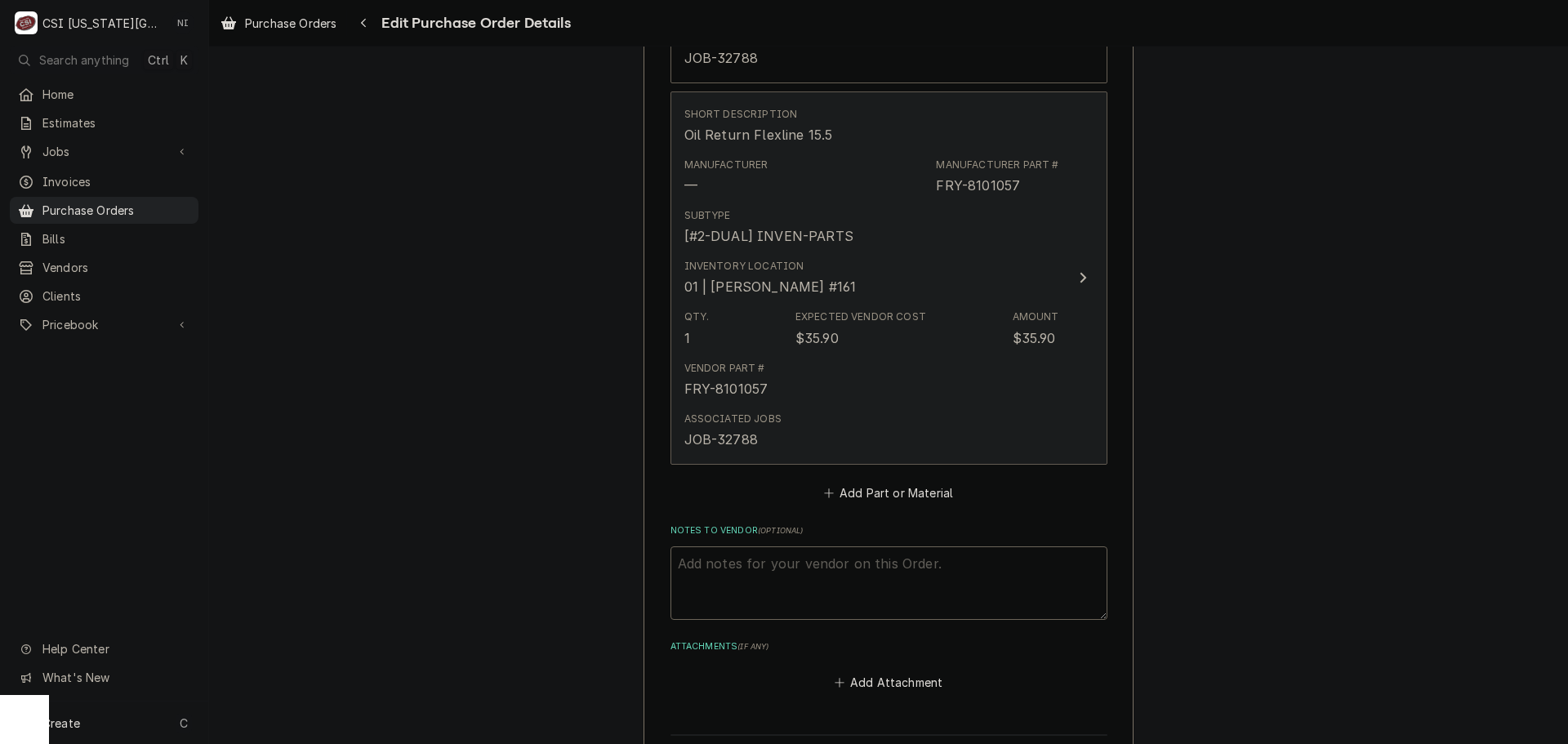
scroll to position [2073, 0]
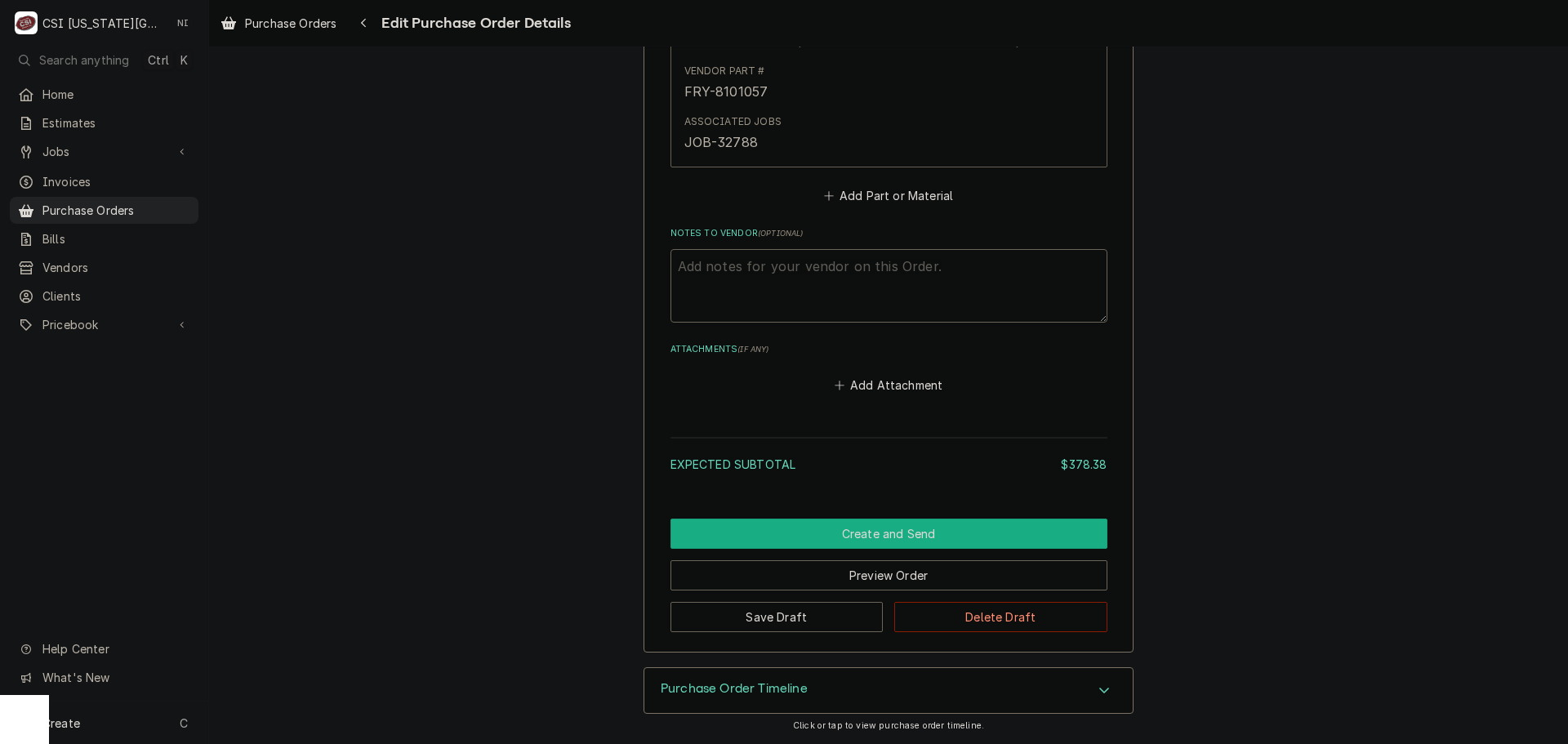
click at [910, 527] on button "Create and Send" at bounding box center [888, 533] width 437 height 30
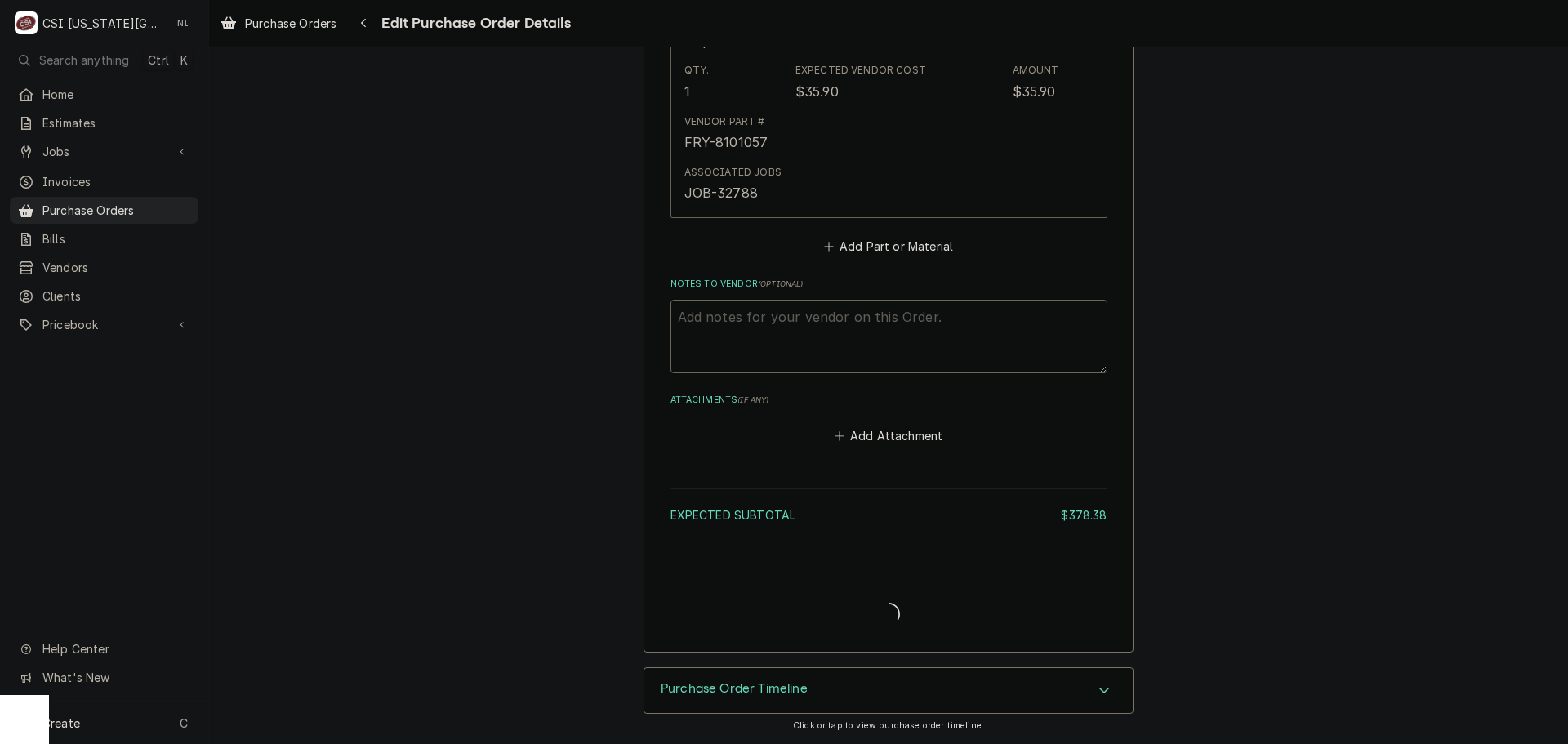
scroll to position [2023, 0]
type textarea "x"
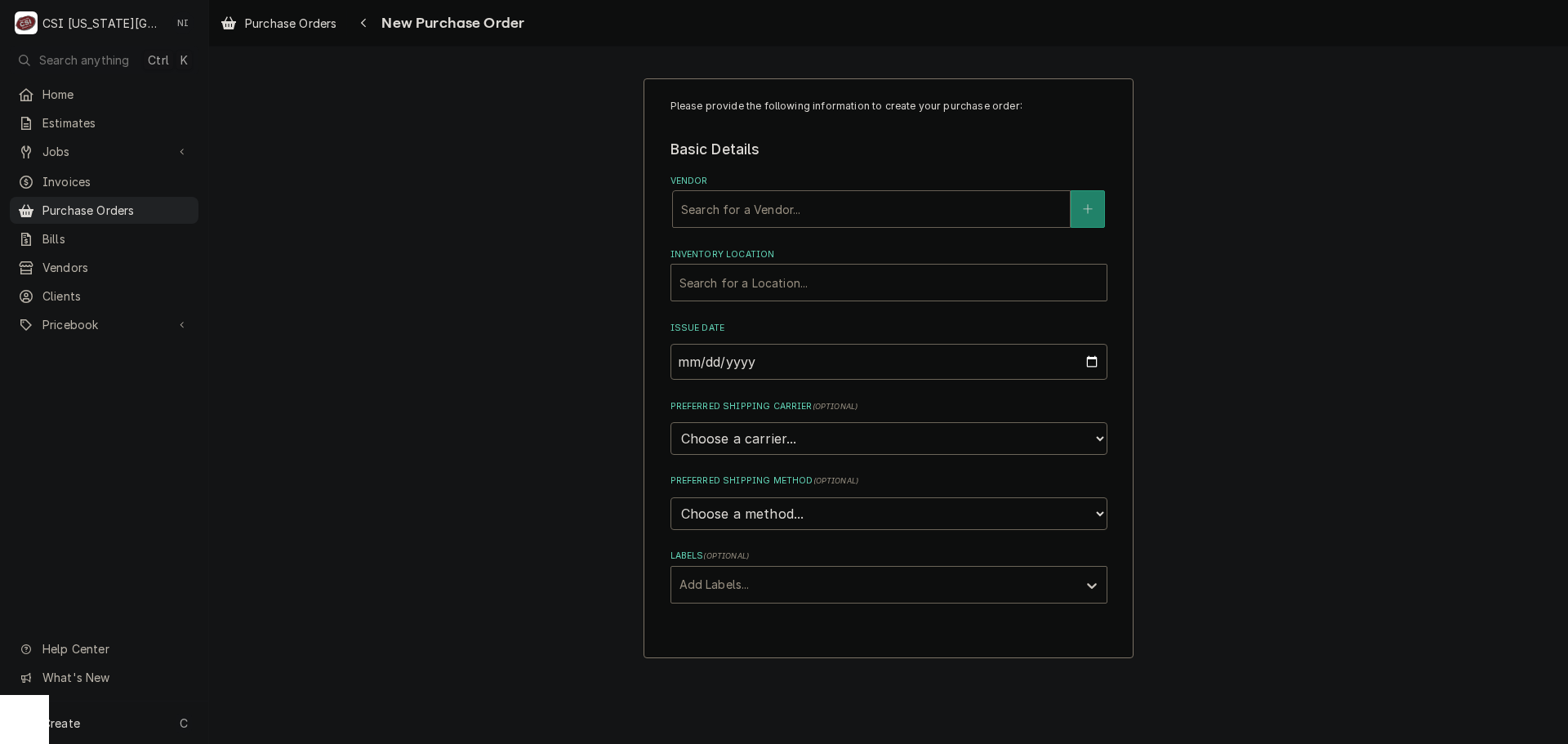
click at [789, 217] on div "Vendor" at bounding box center [871, 209] width 380 height 29
type input "CITY ELECTRI"
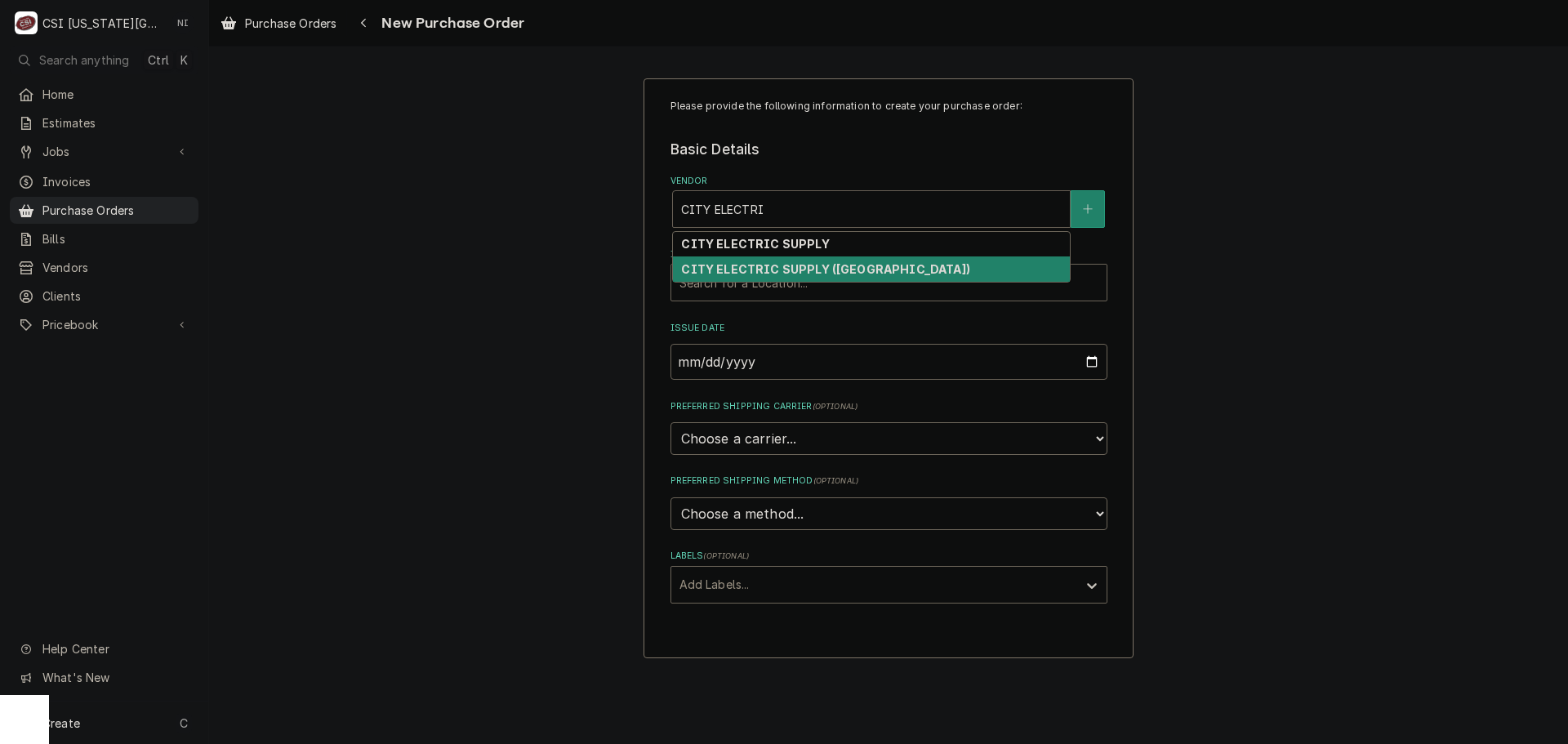
click at [822, 269] on strong "CITY ELECTRIC SUPPLY (MO)" at bounding box center [826, 268] width 288 height 14
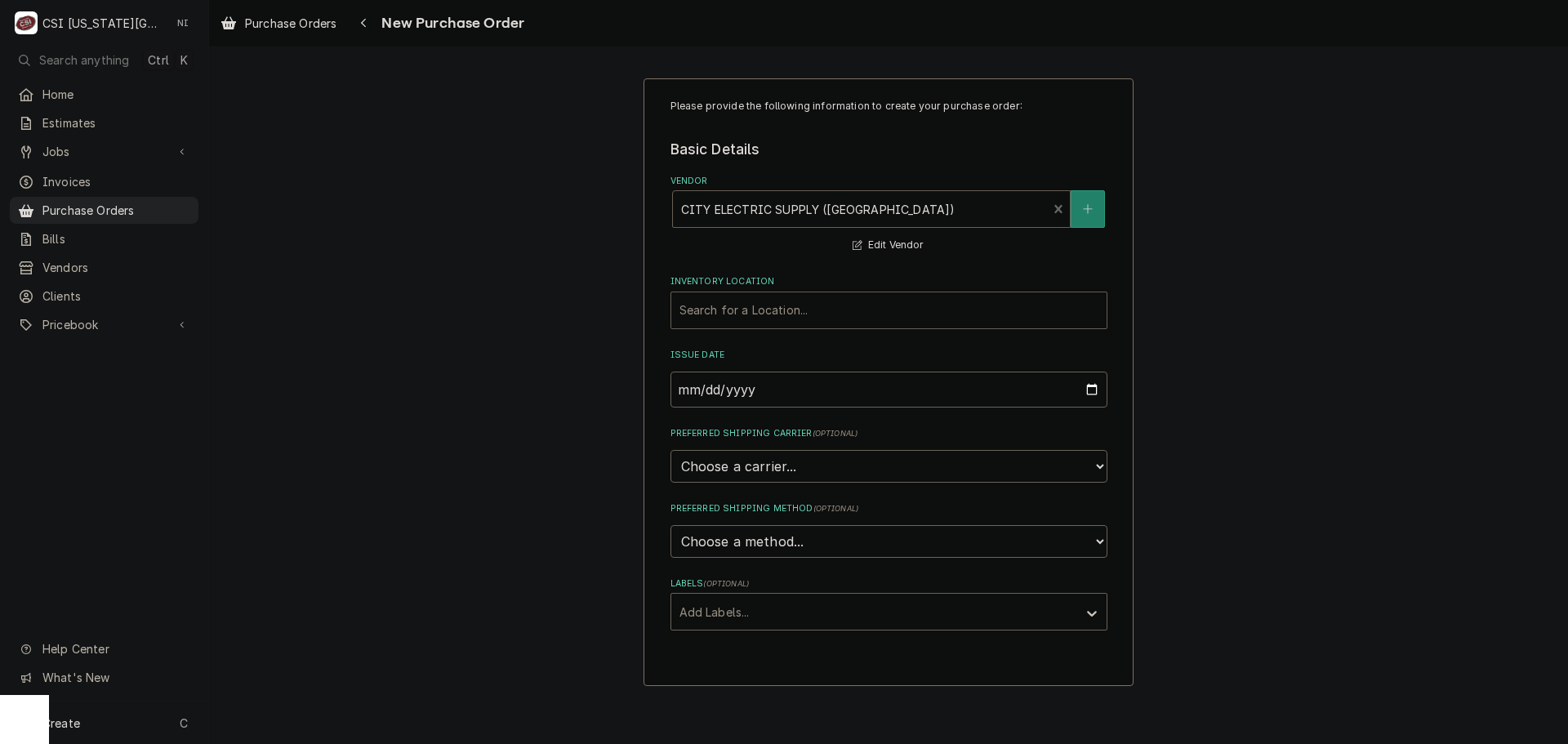
click at [731, 310] on div "Inventory Location" at bounding box center [888, 310] width 419 height 29
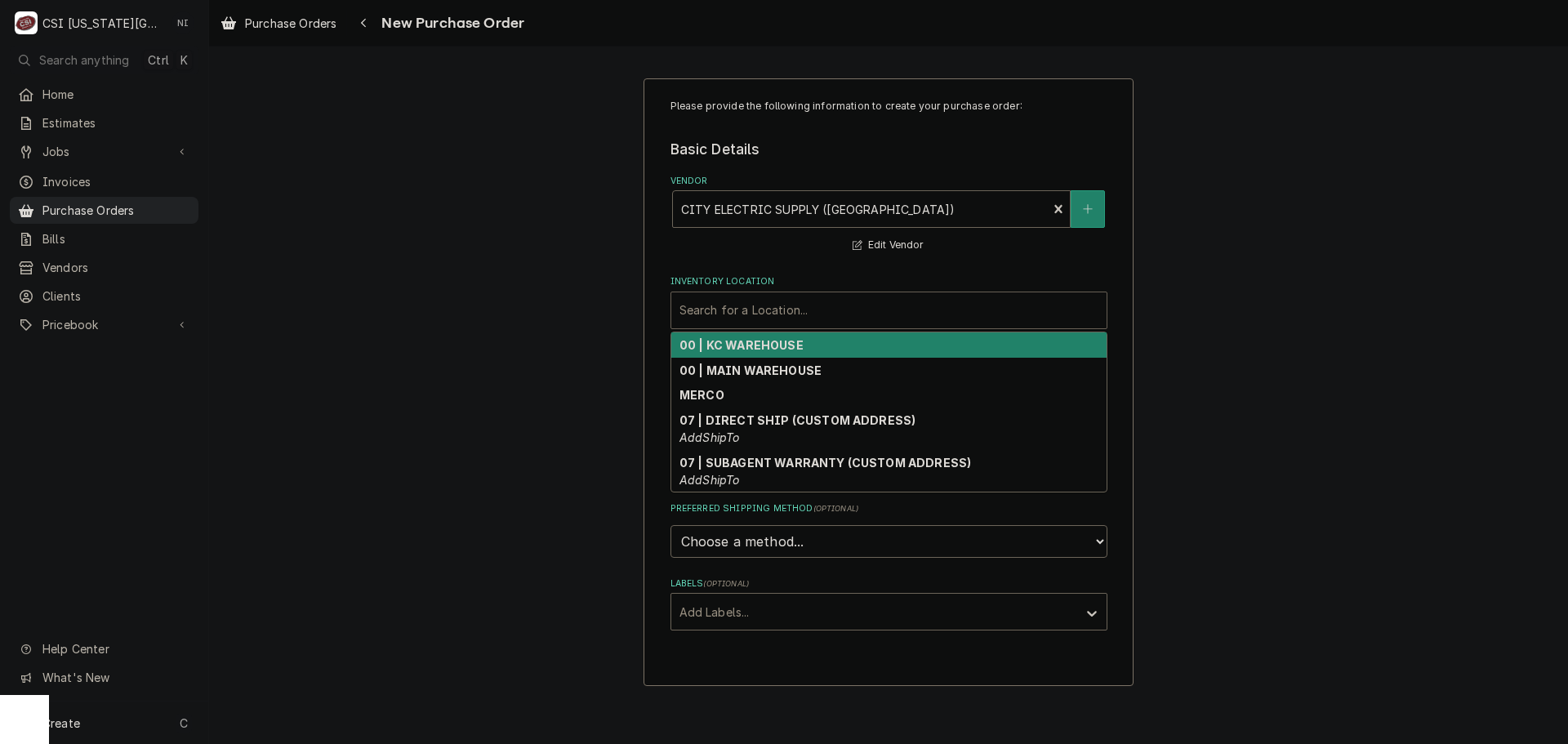
click at [732, 349] on strong "00 | KC WAREHOUSE" at bounding box center [742, 345] width 124 height 14
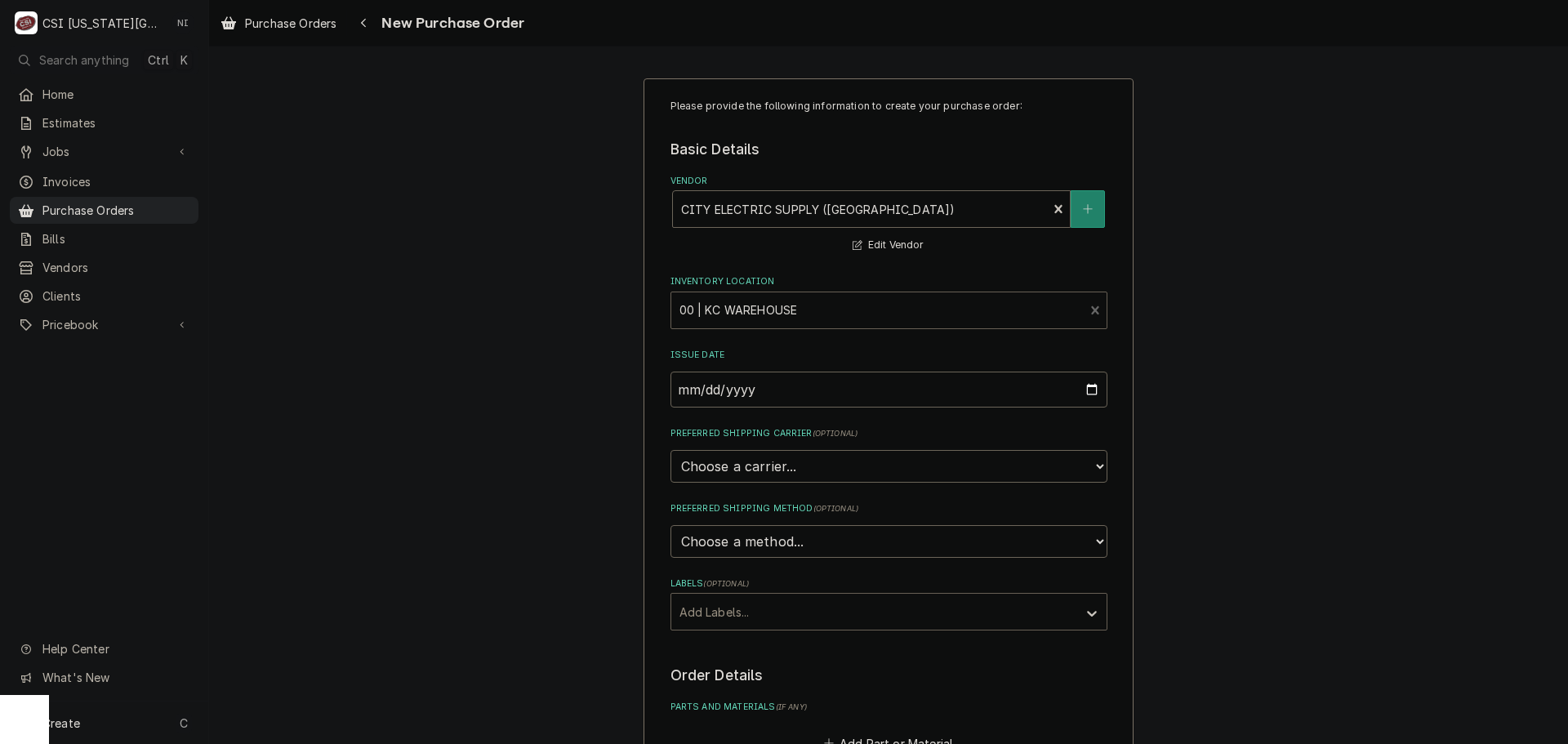
click at [750, 600] on div "Labels" at bounding box center [874, 612] width 389 height 29
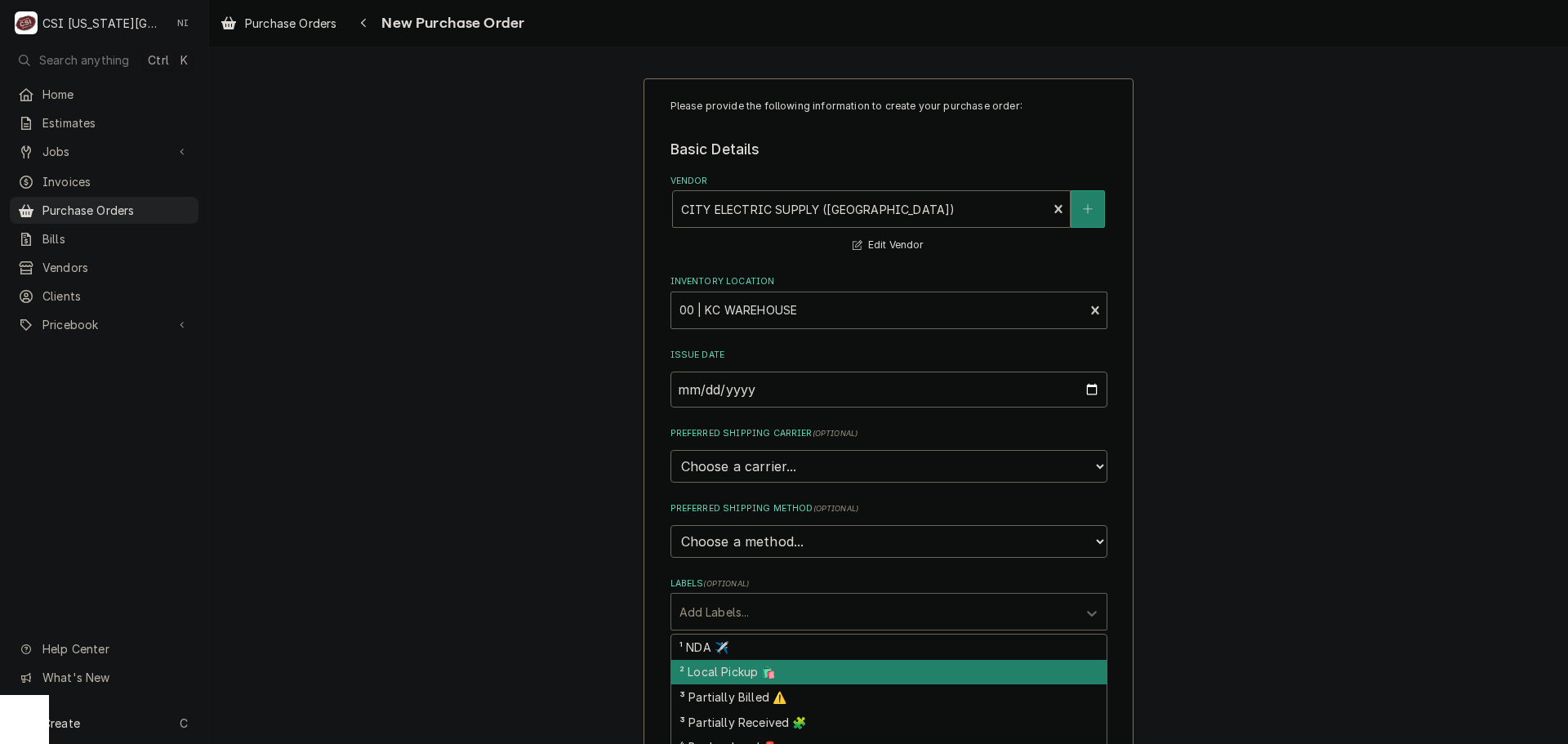
click at [736, 682] on div "² Local Pickup 🛍️" at bounding box center [888, 672] width 435 height 26
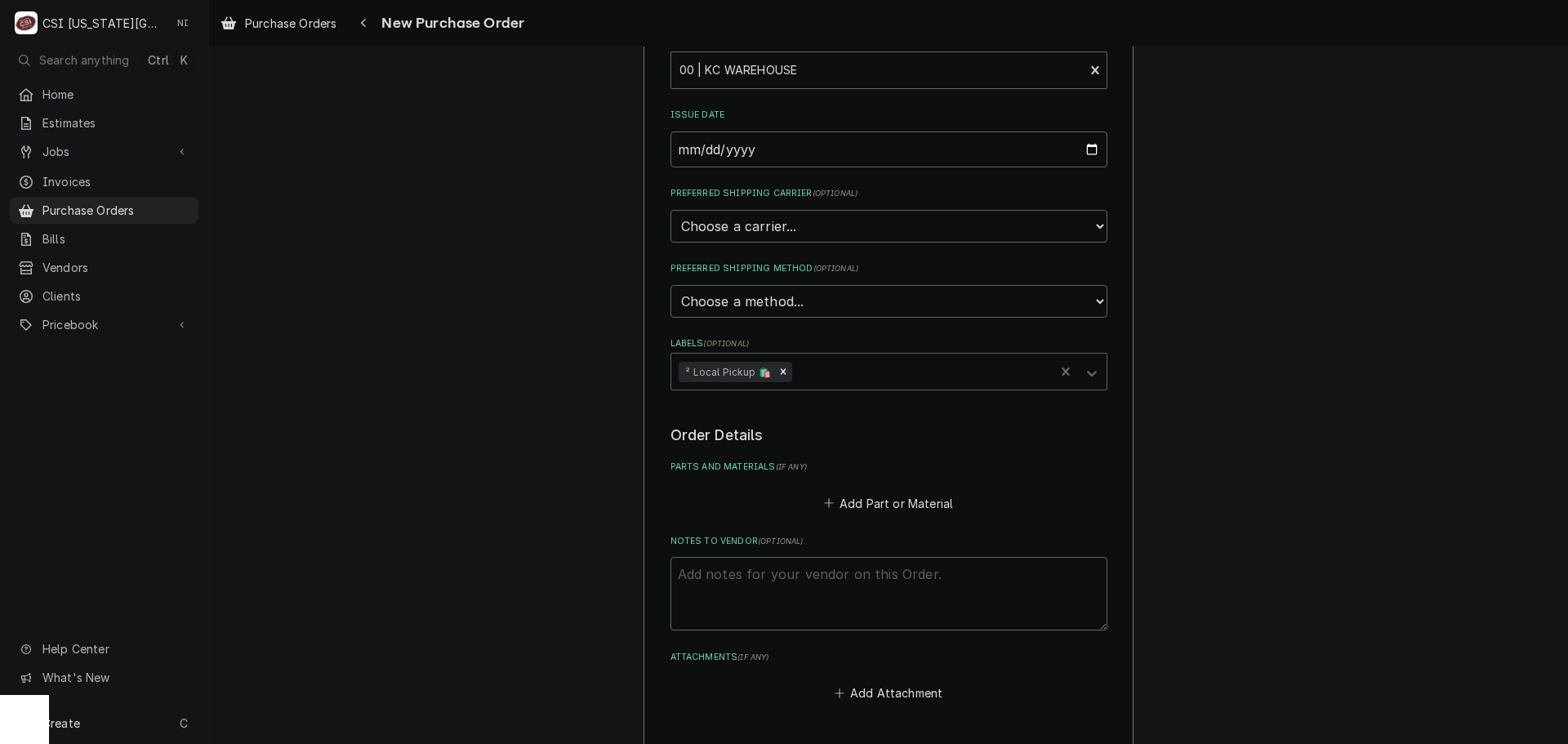
scroll to position [245, 0]
click at [760, 582] on textarea "Notes to Vendor ( optional )" at bounding box center [888, 588] width 437 height 74
type textarea "x"
type textarea "g"
type textarea "x"
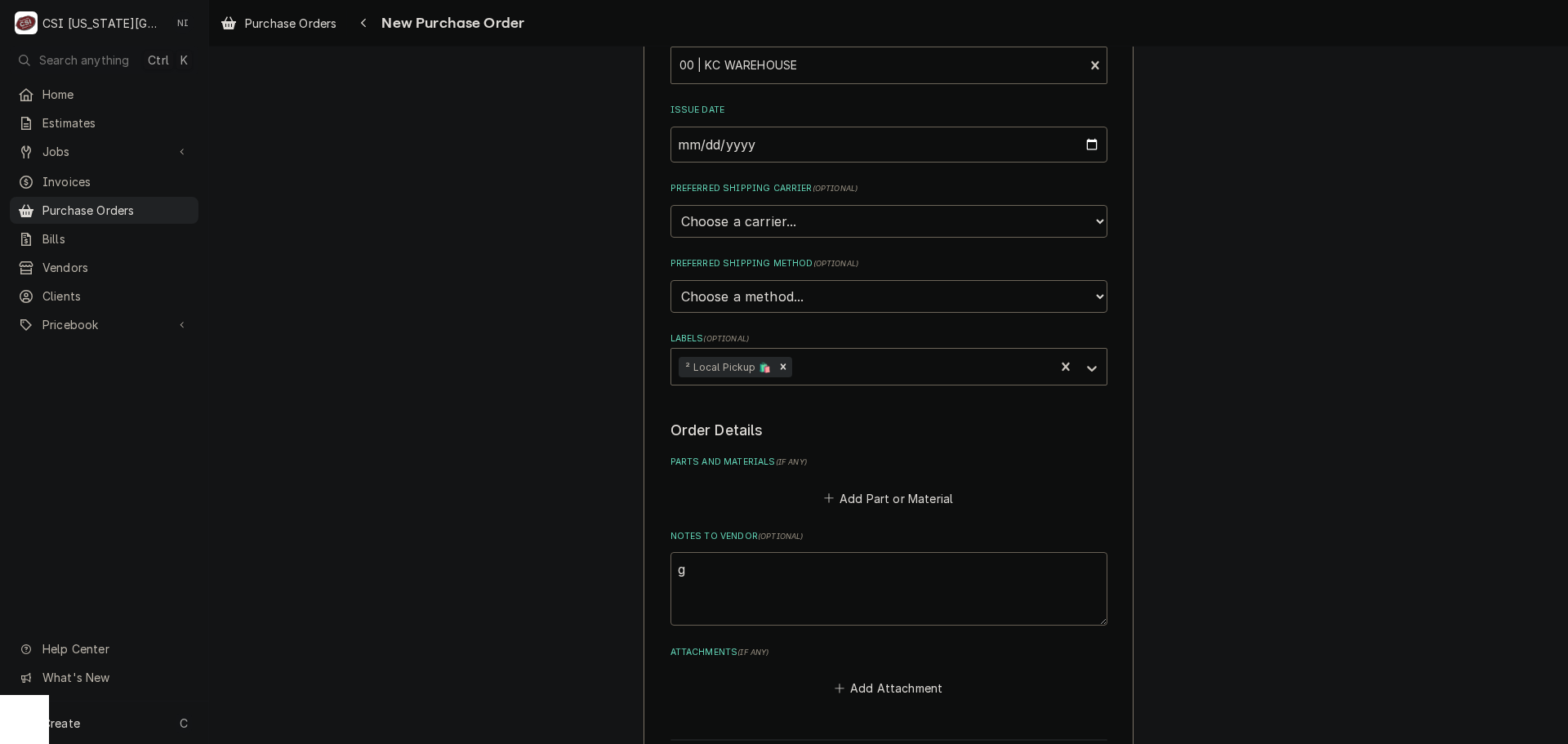
type textarea "go"
type textarea "x"
type textarea "gon"
type textarea "x"
type textarea "gonz"
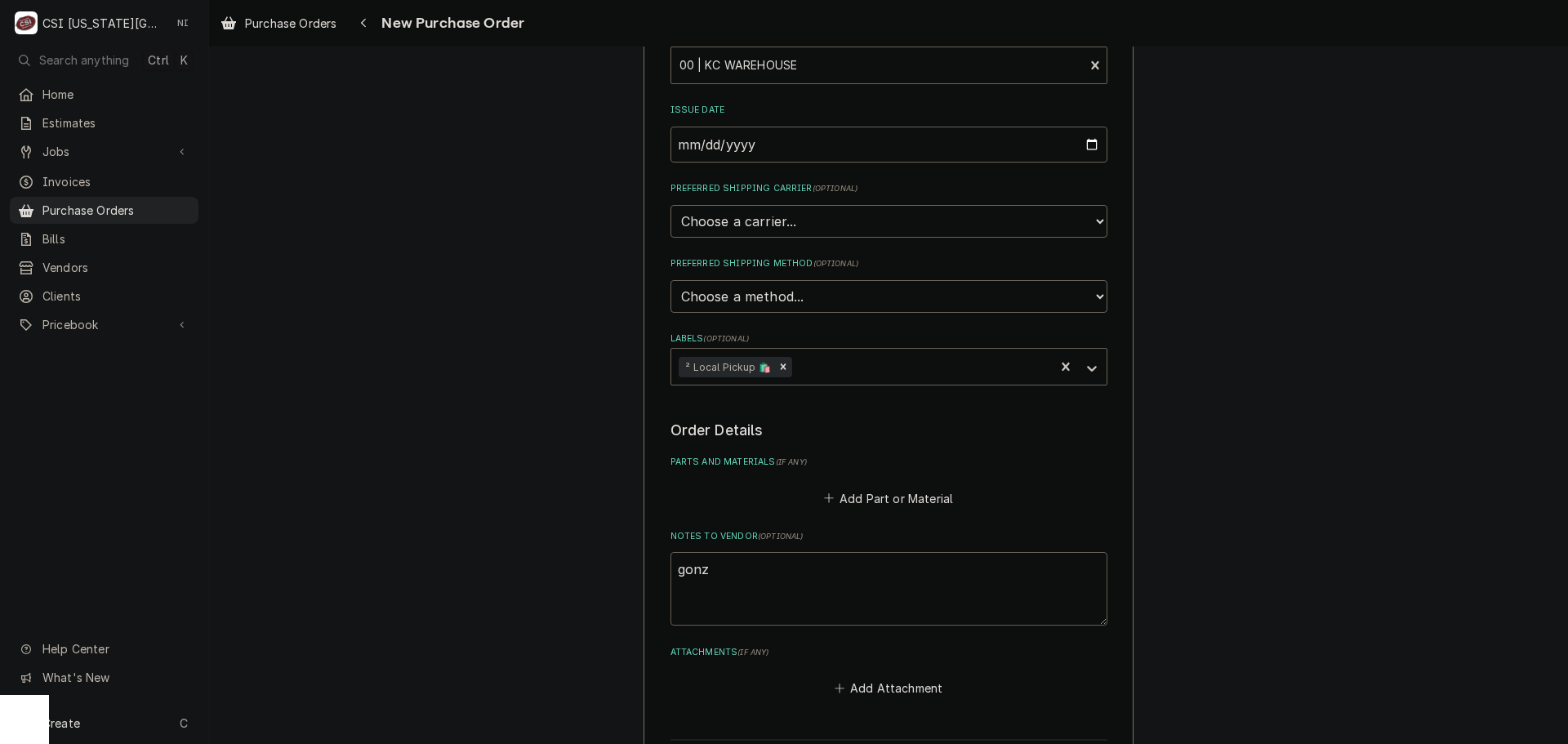
type textarea "x"
type textarea "gonza"
type textarea "x"
type textarea "gonzal"
type textarea "x"
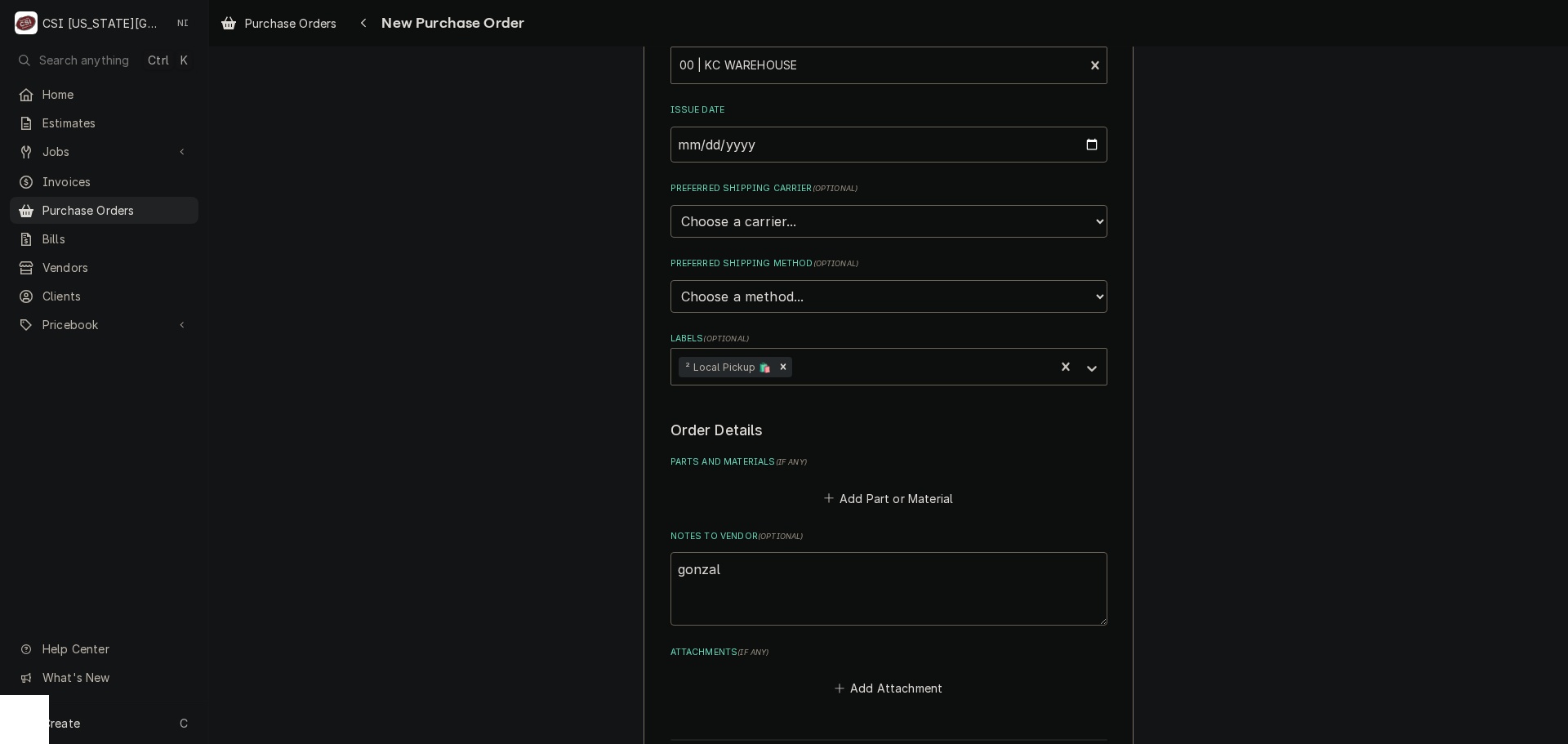
type textarea "gonzale"
type textarea "x"
type textarea "gonzalez"
click at [863, 502] on button "Add Part or Material" at bounding box center [888, 498] width 135 height 23
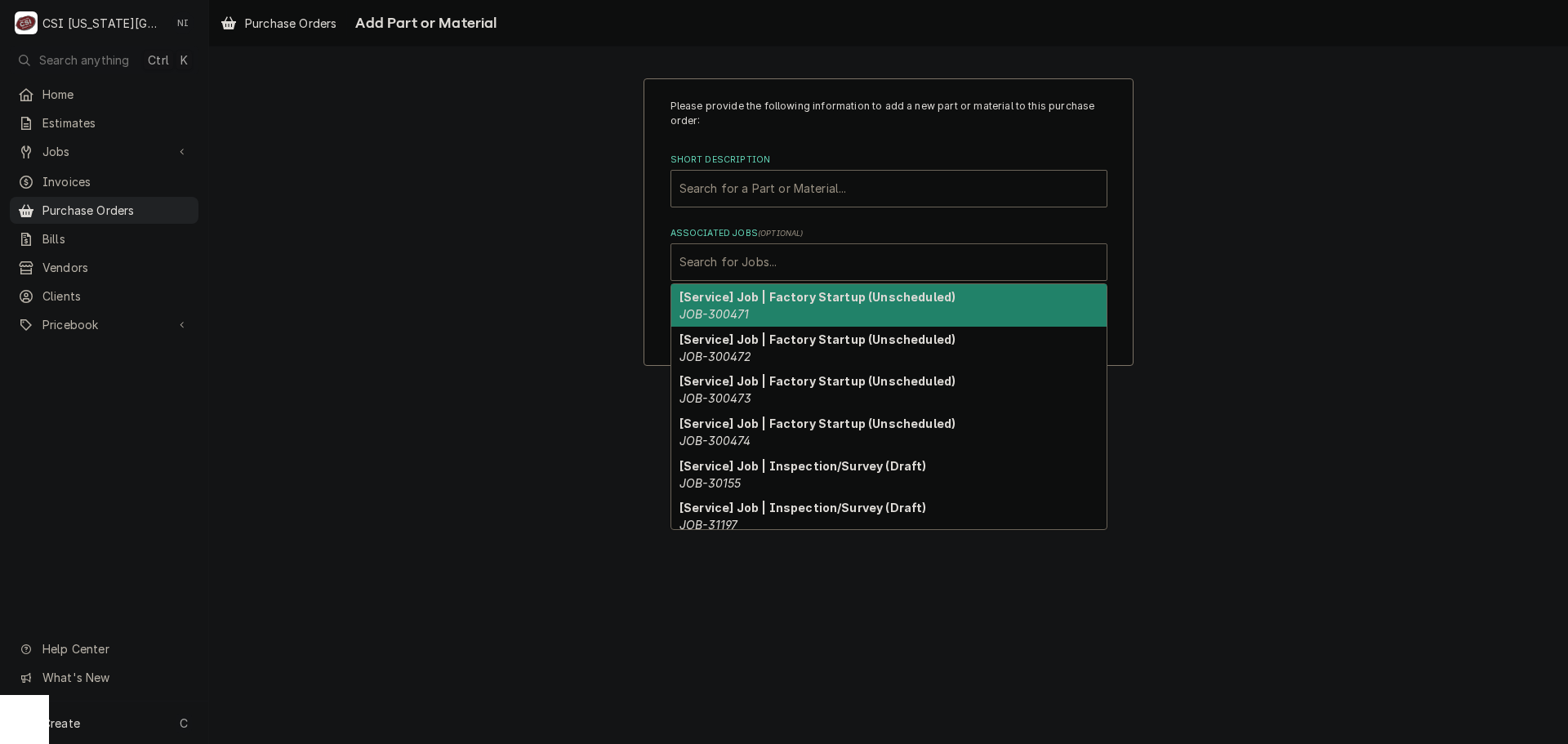
click at [886, 278] on div "Search for Jobs..." at bounding box center [888, 262] width 435 height 36
paste input "33034"
type input "33034"
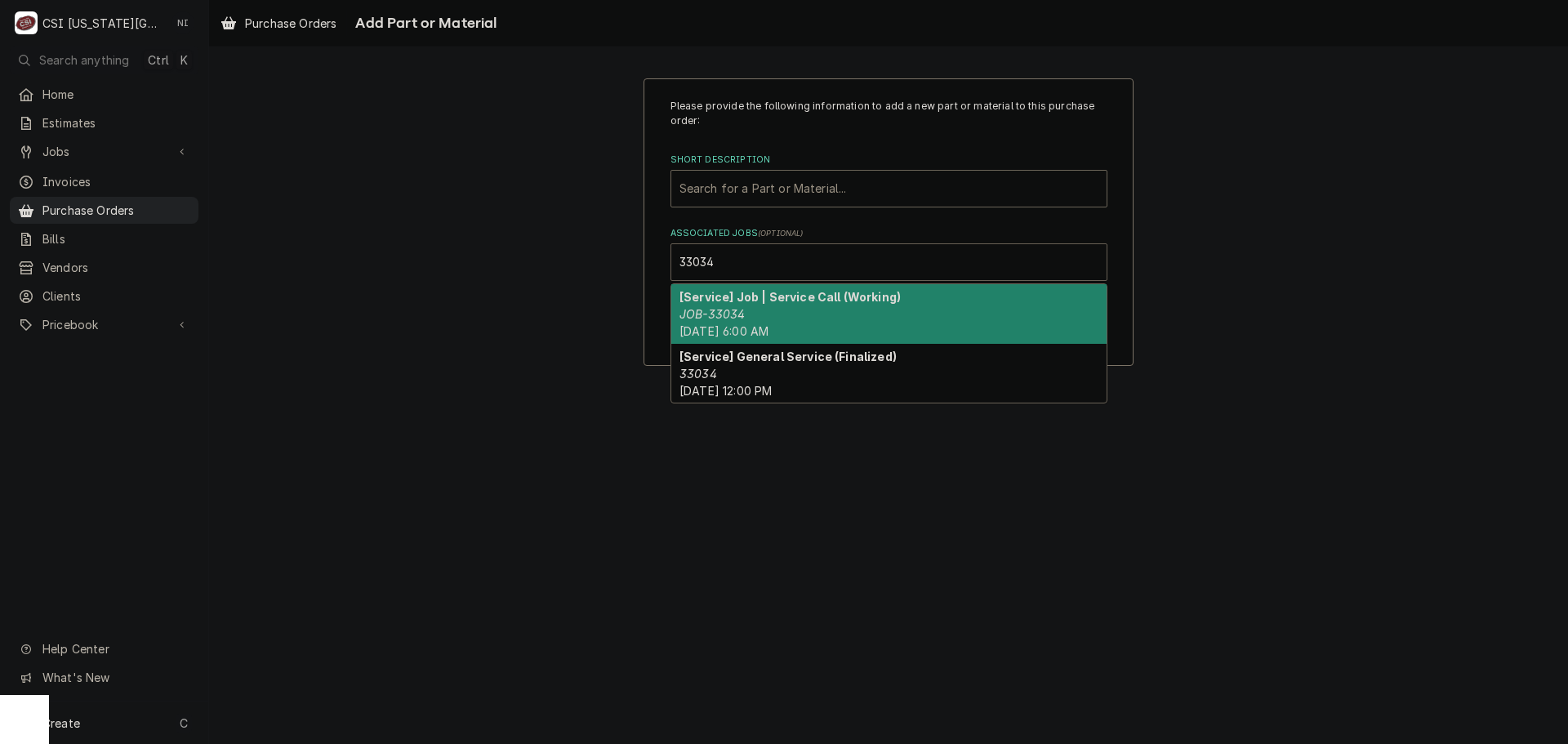
click at [745, 310] on div "[Service] Job | Service Call (Working) JOB-33034 Fri, Sep 26th, 2025 - 6:00 AM" at bounding box center [888, 314] width 435 height 59
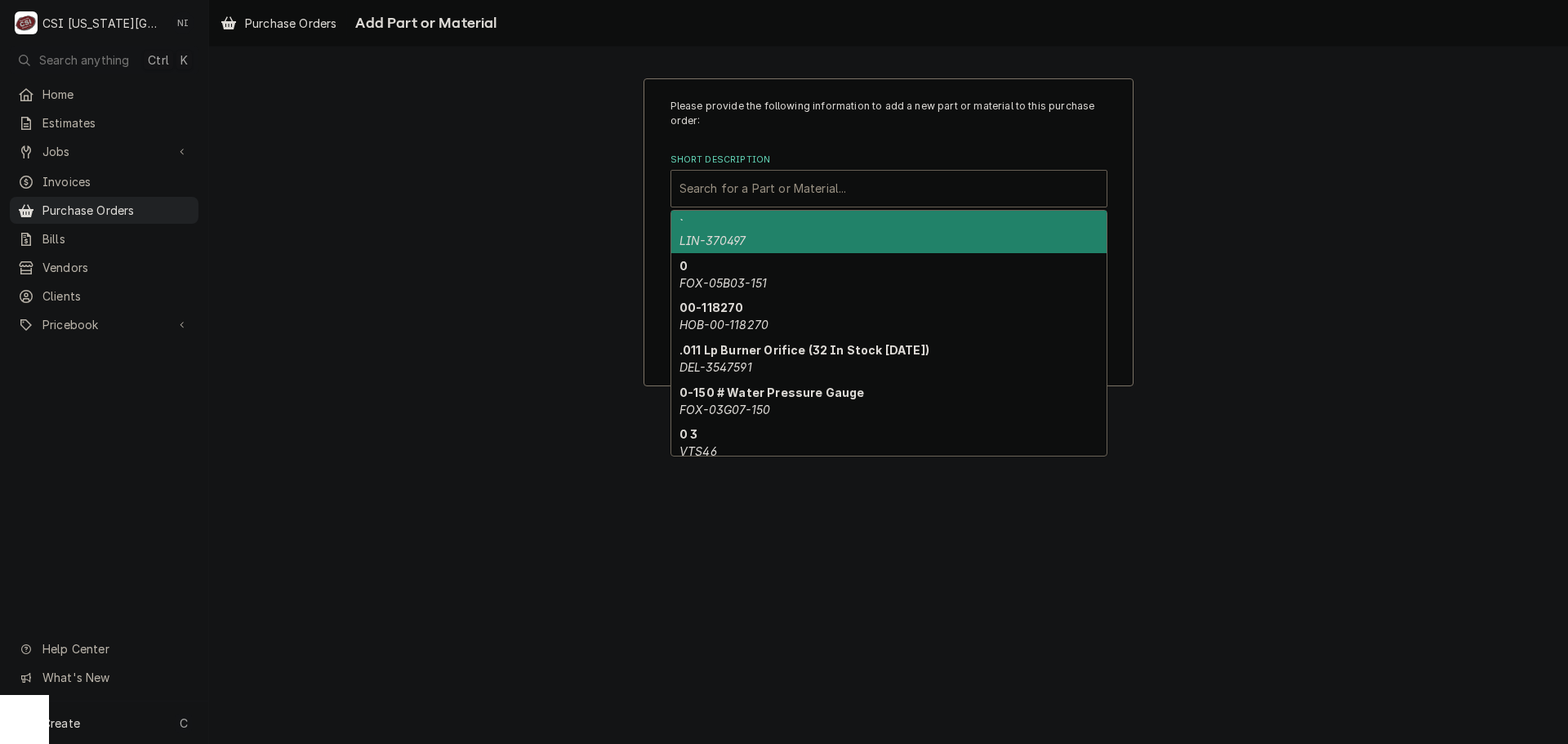
click at [774, 196] on div "Short Description" at bounding box center [888, 189] width 419 height 29
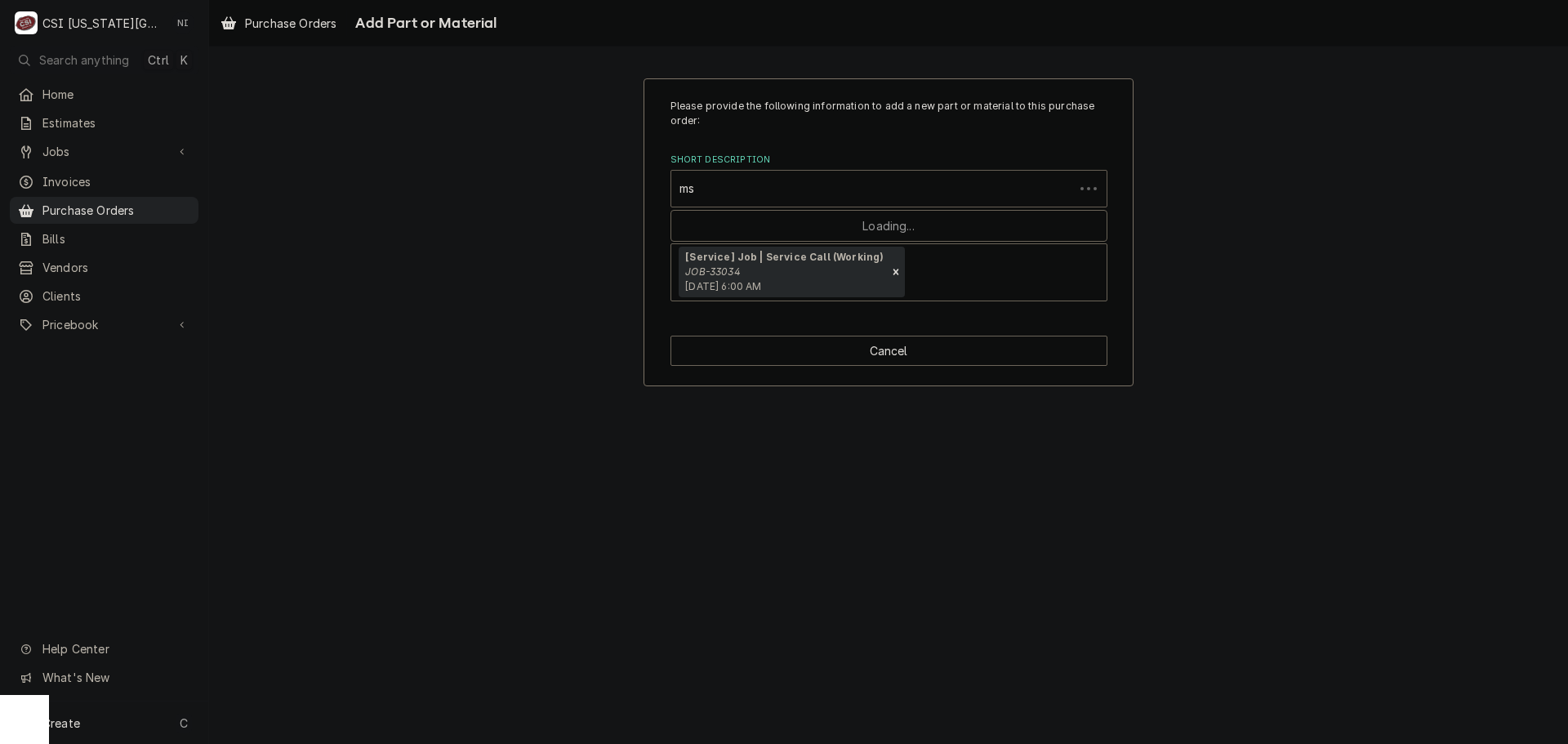
type input "m"
type input "misc serv"
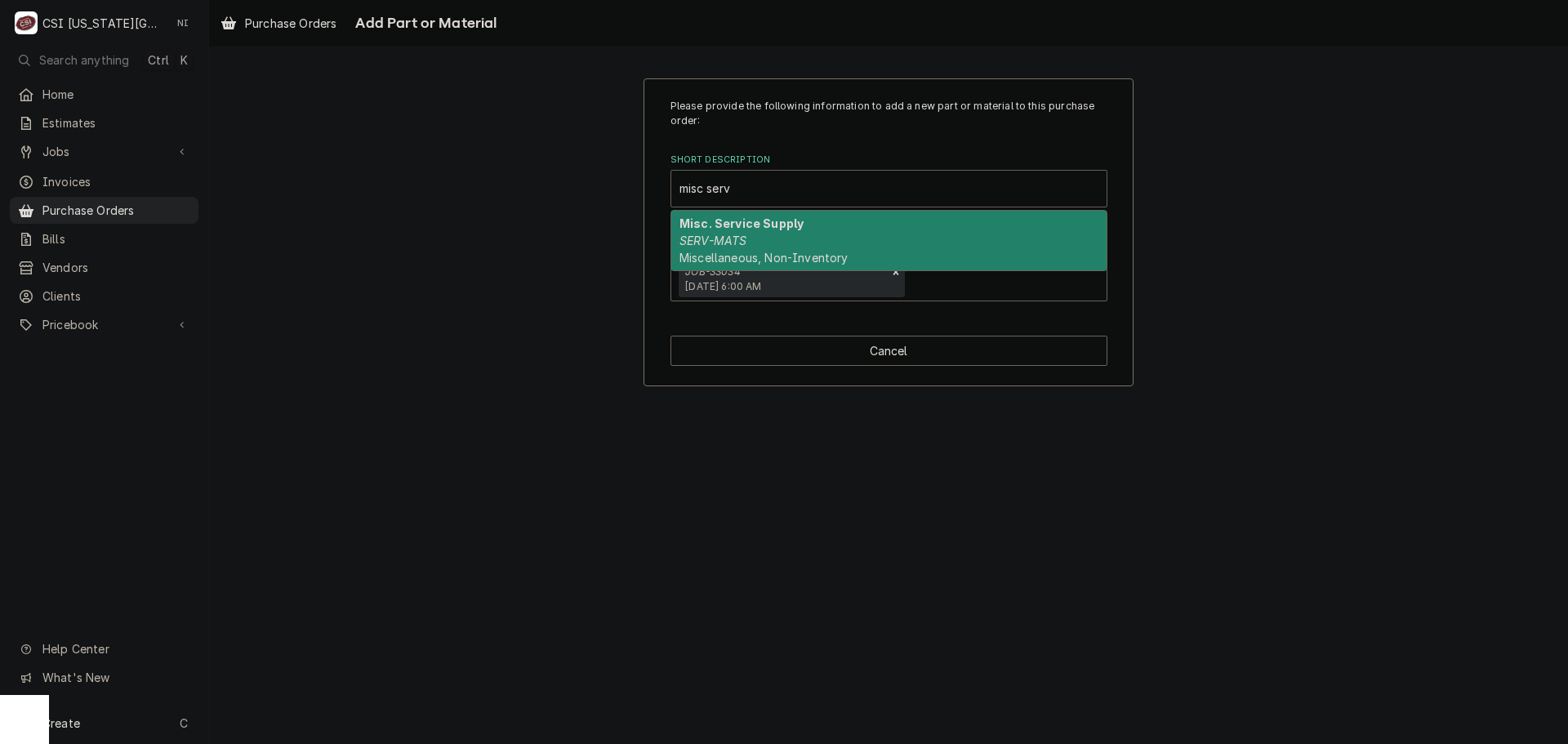
click at [767, 226] on strong "Misc. Service Supply" at bounding box center [742, 222] width 124 height 14
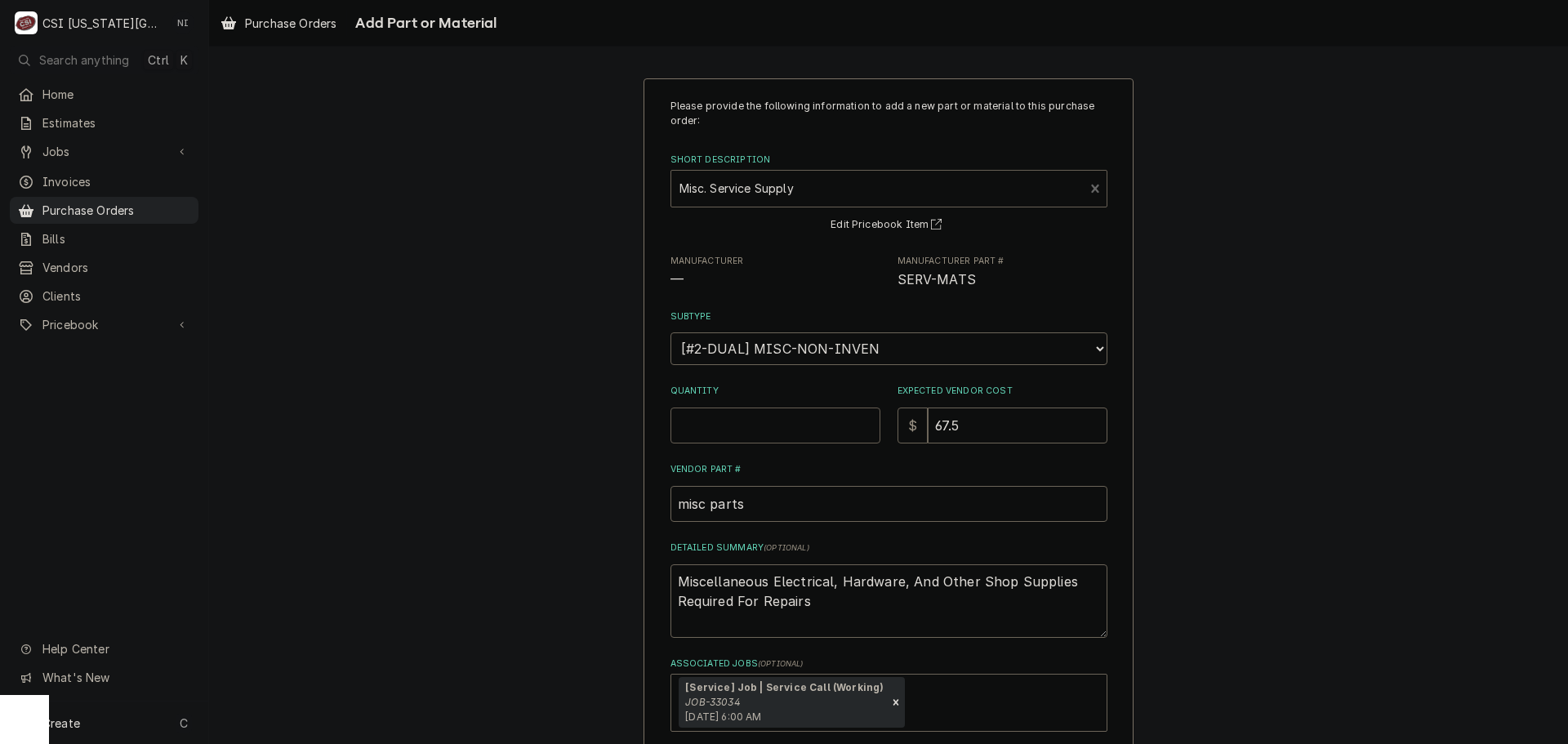
click at [734, 418] on input "Quantity" at bounding box center [775, 425] width 210 height 36
type textarea "x"
type input "1"
type textarea "x"
type input "0"
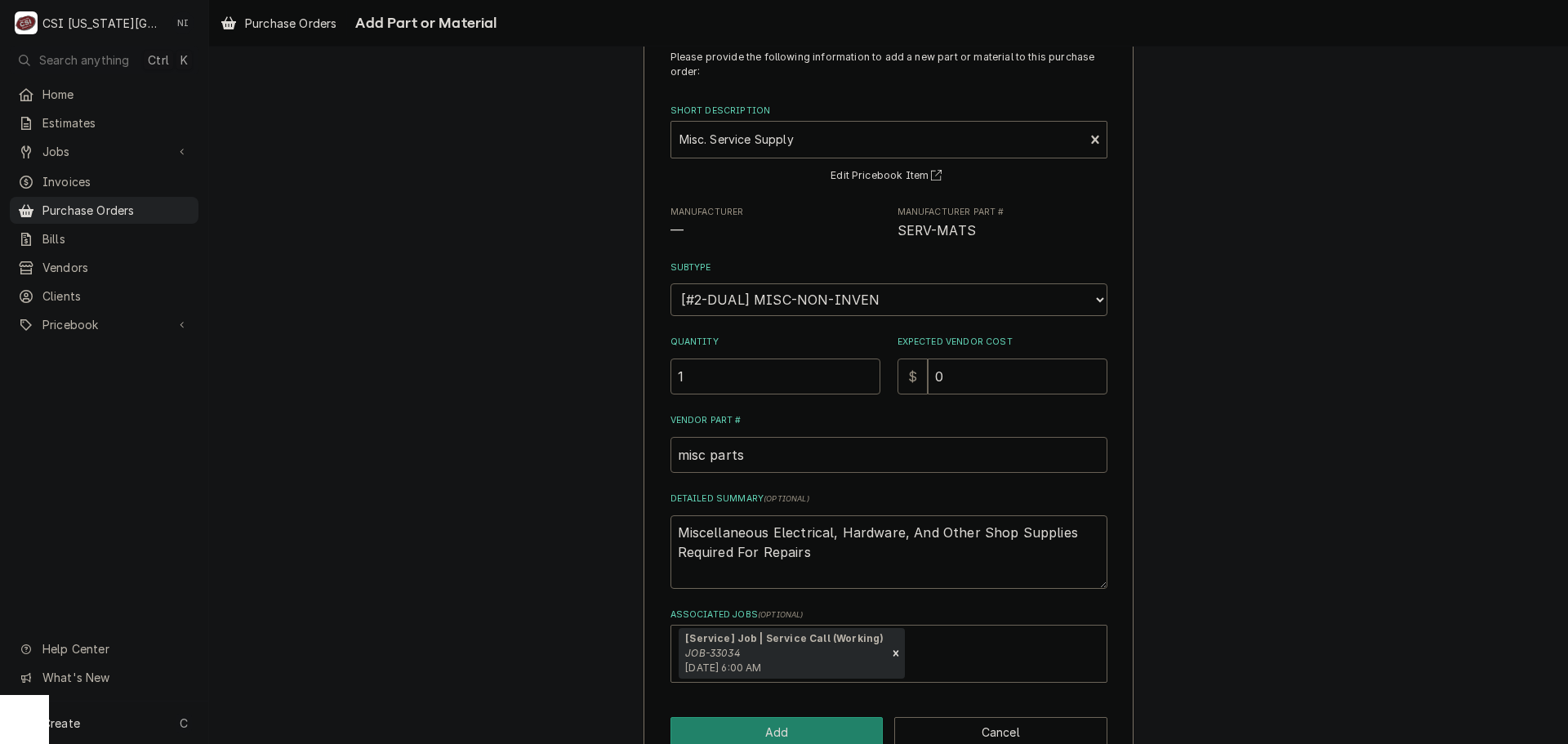
scroll to position [88, 0]
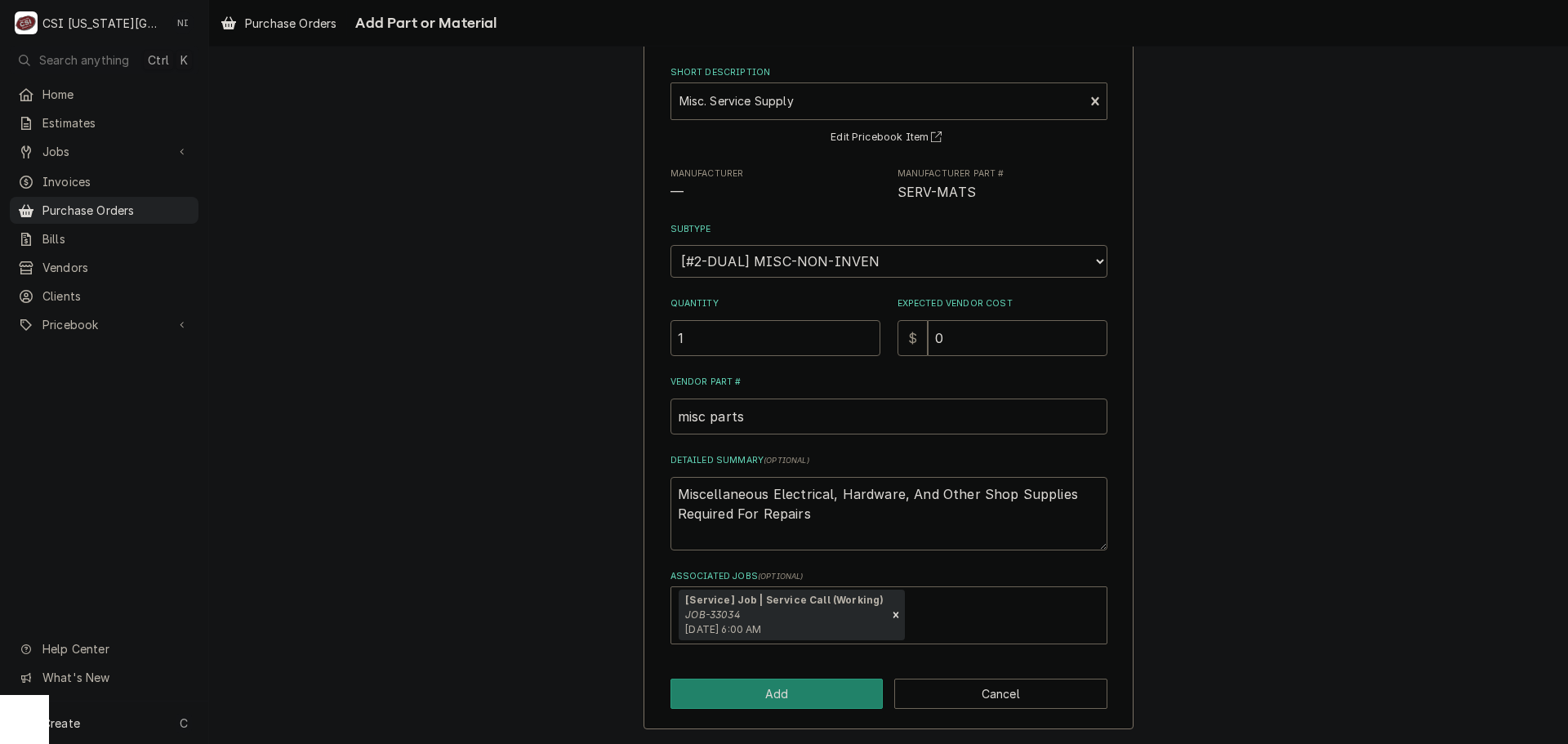
click at [825, 676] on div "Please provide the following information to add a new part or material to this …" at bounding box center [888, 360] width 490 height 739
click at [857, 695] on button "Add" at bounding box center [777, 693] width 213 height 30
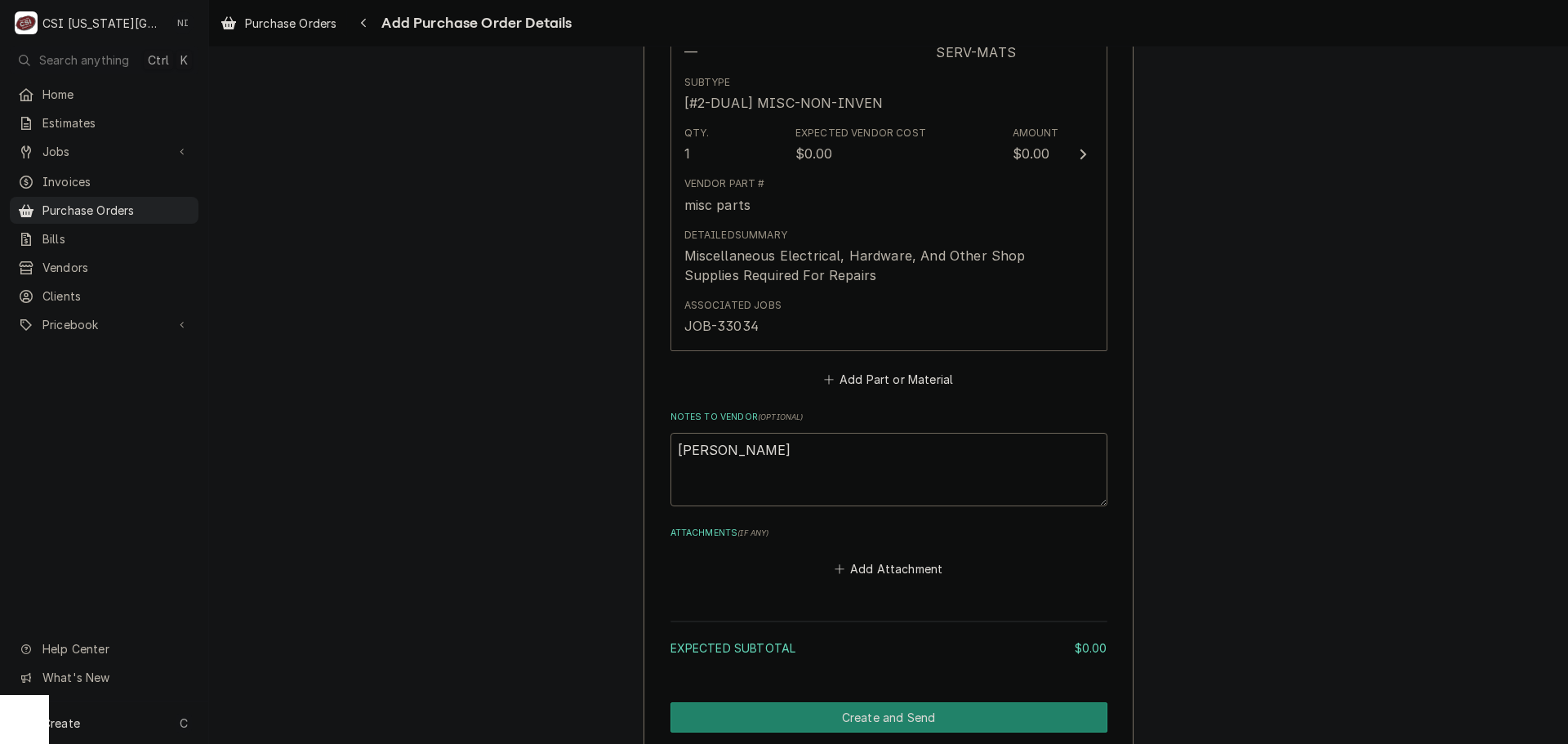
scroll to position [831, 0]
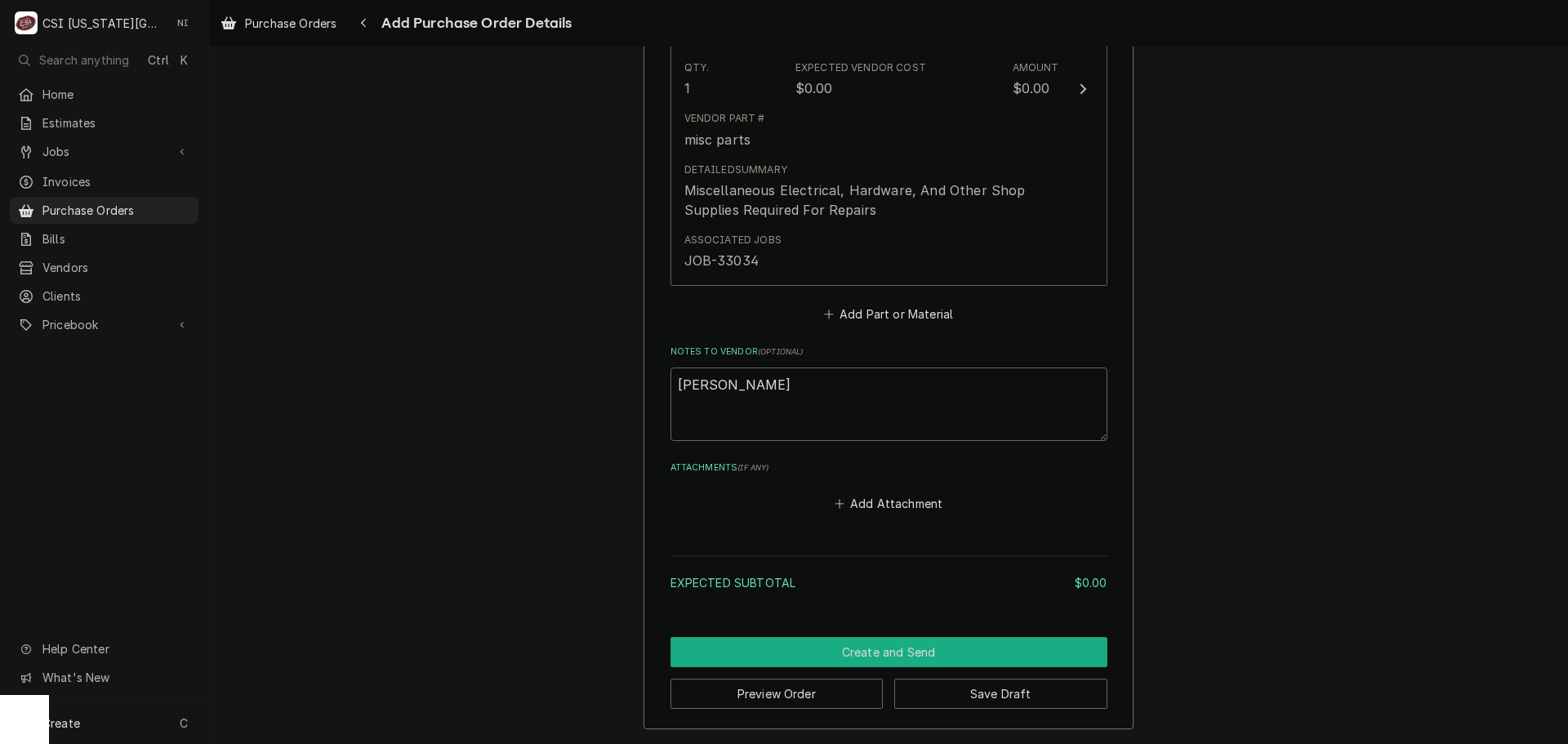
click at [973, 637] on button "Create and Send" at bounding box center [888, 651] width 437 height 30
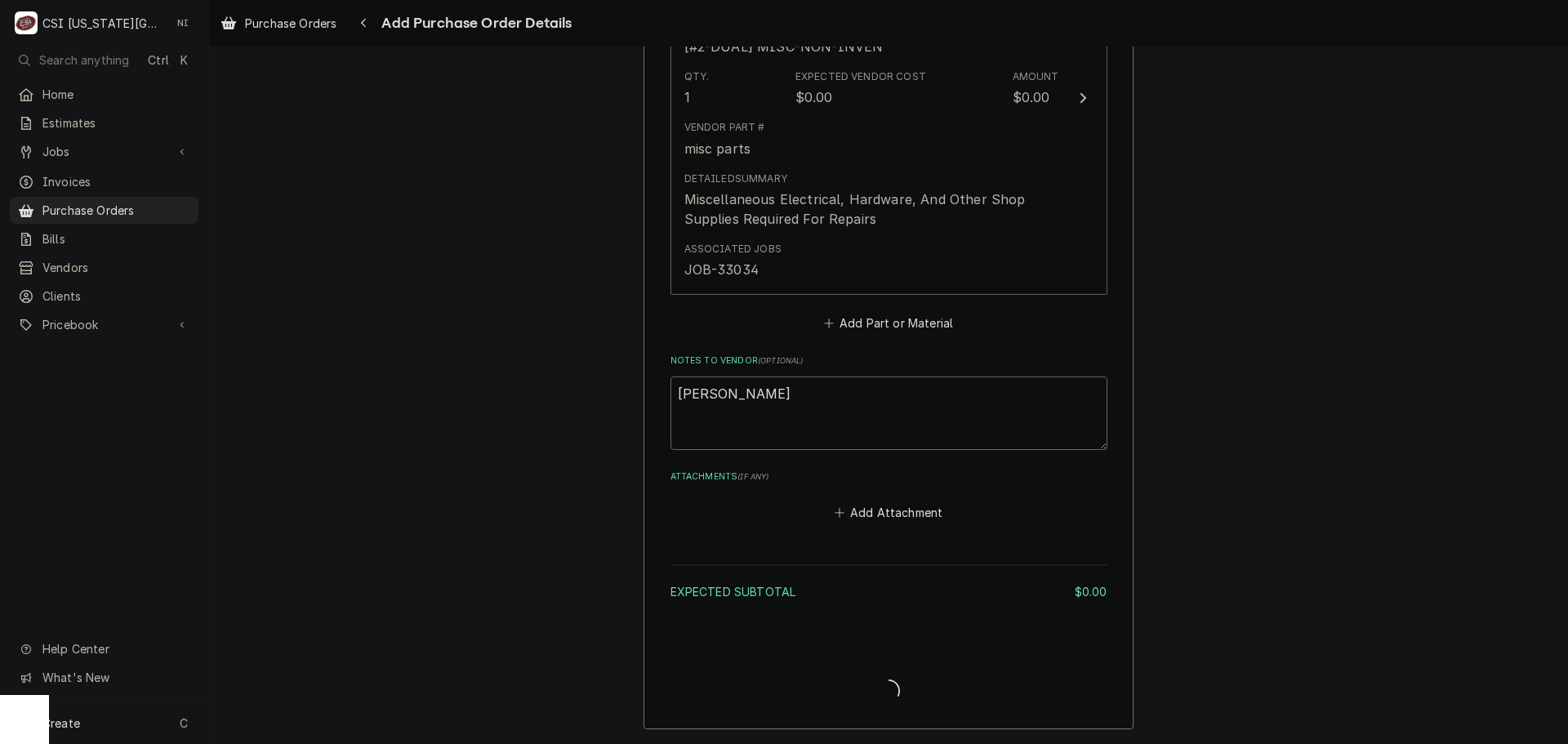
scroll to position [822, 0]
type textarea "x"
